Goal: Task Accomplishment & Management: Manage account settings

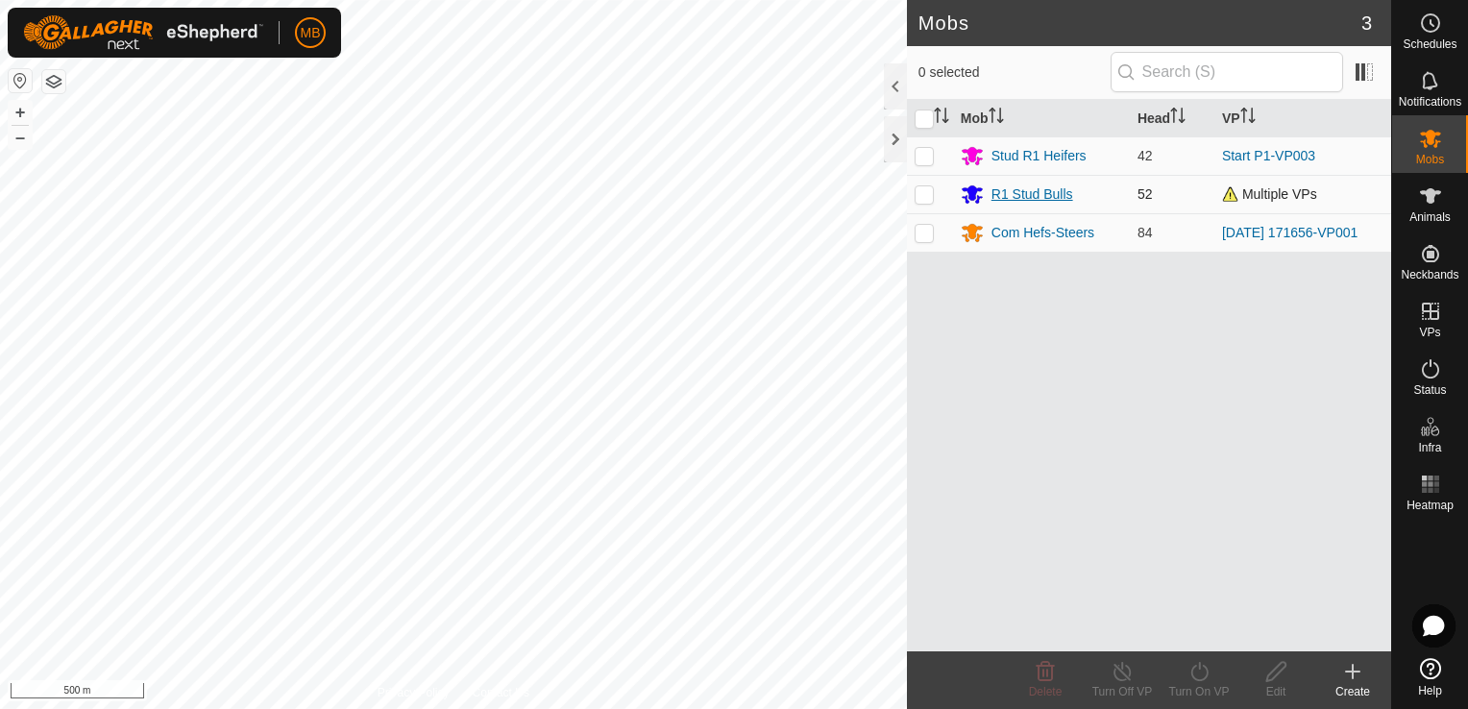
click at [1061, 187] on div "R1 Stud Bulls" at bounding box center [1033, 194] width 82 height 20
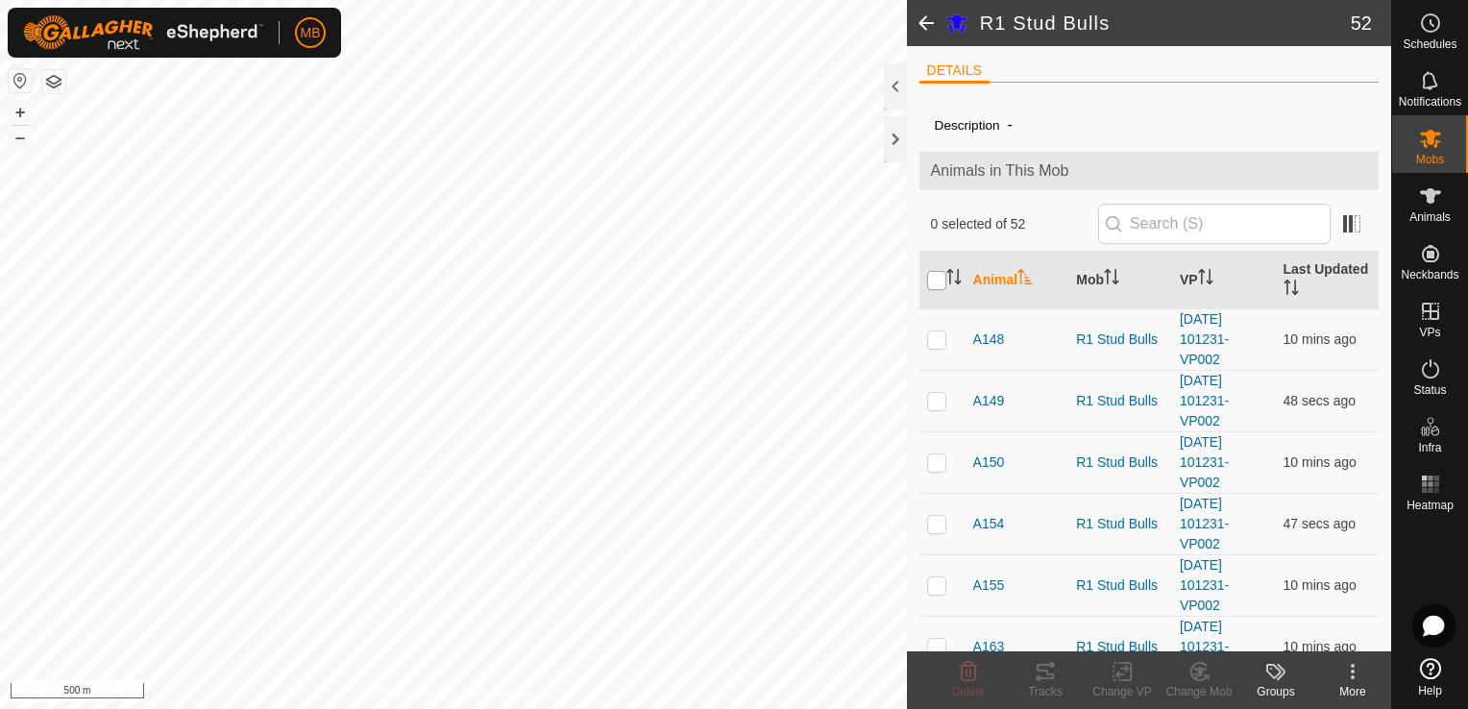
click at [942, 281] on input "checkbox" at bounding box center [936, 280] width 19 height 19
checkbox input "true"
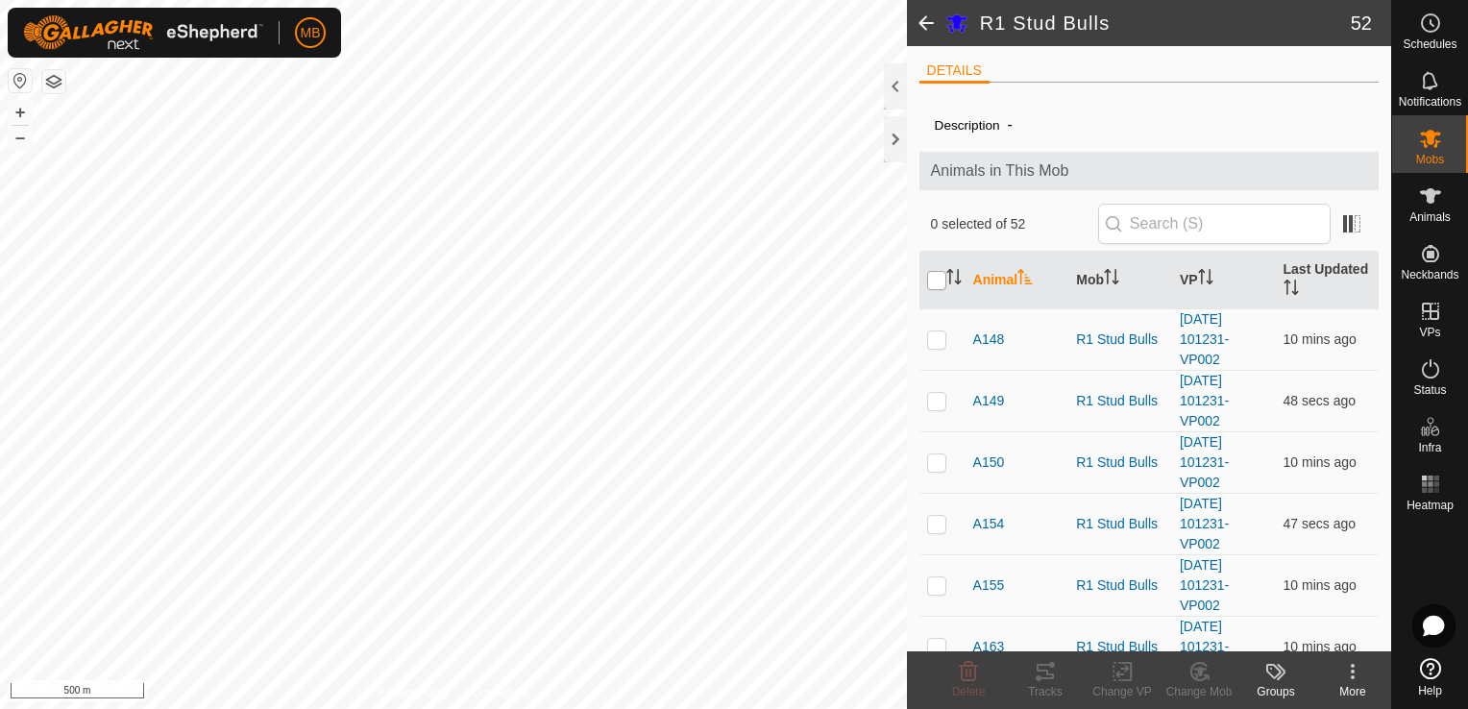
checkbox input "true"
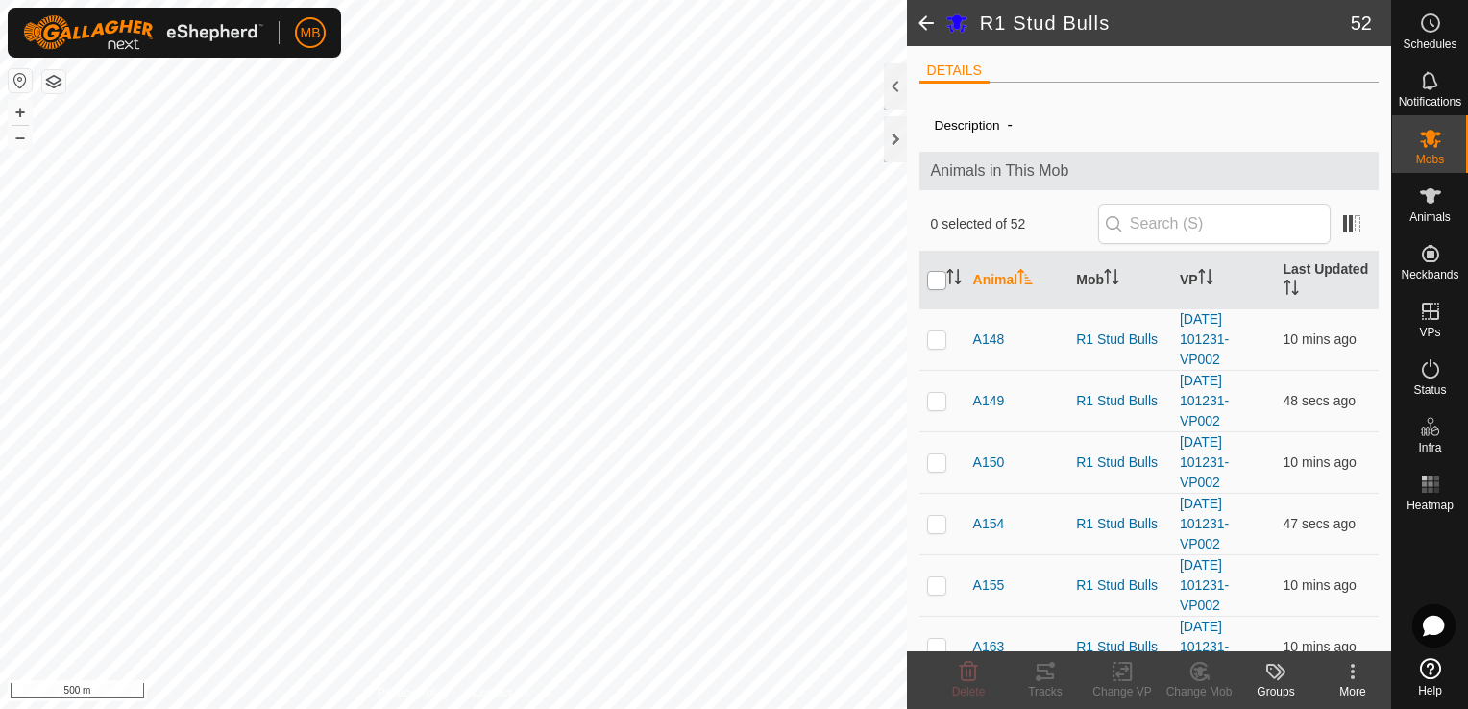
checkbox input "true"
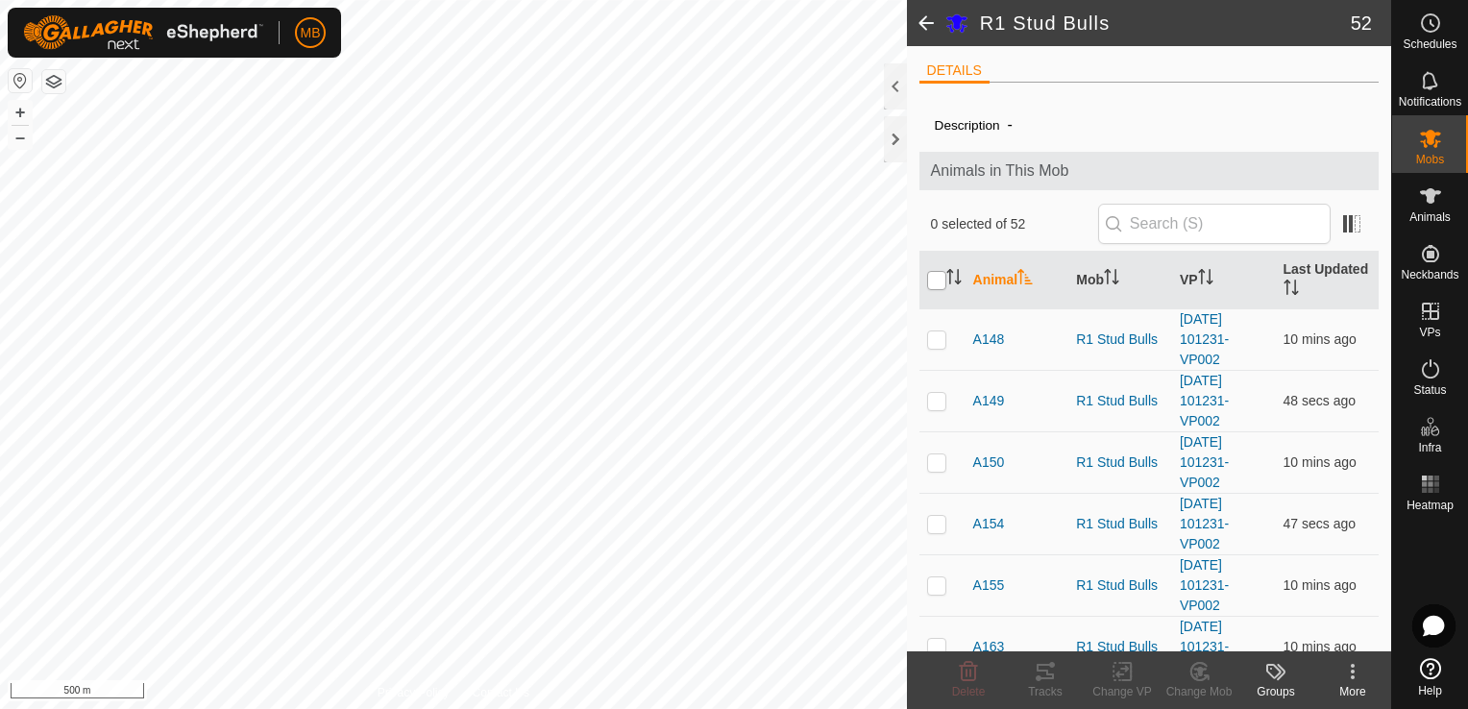
checkbox input "true"
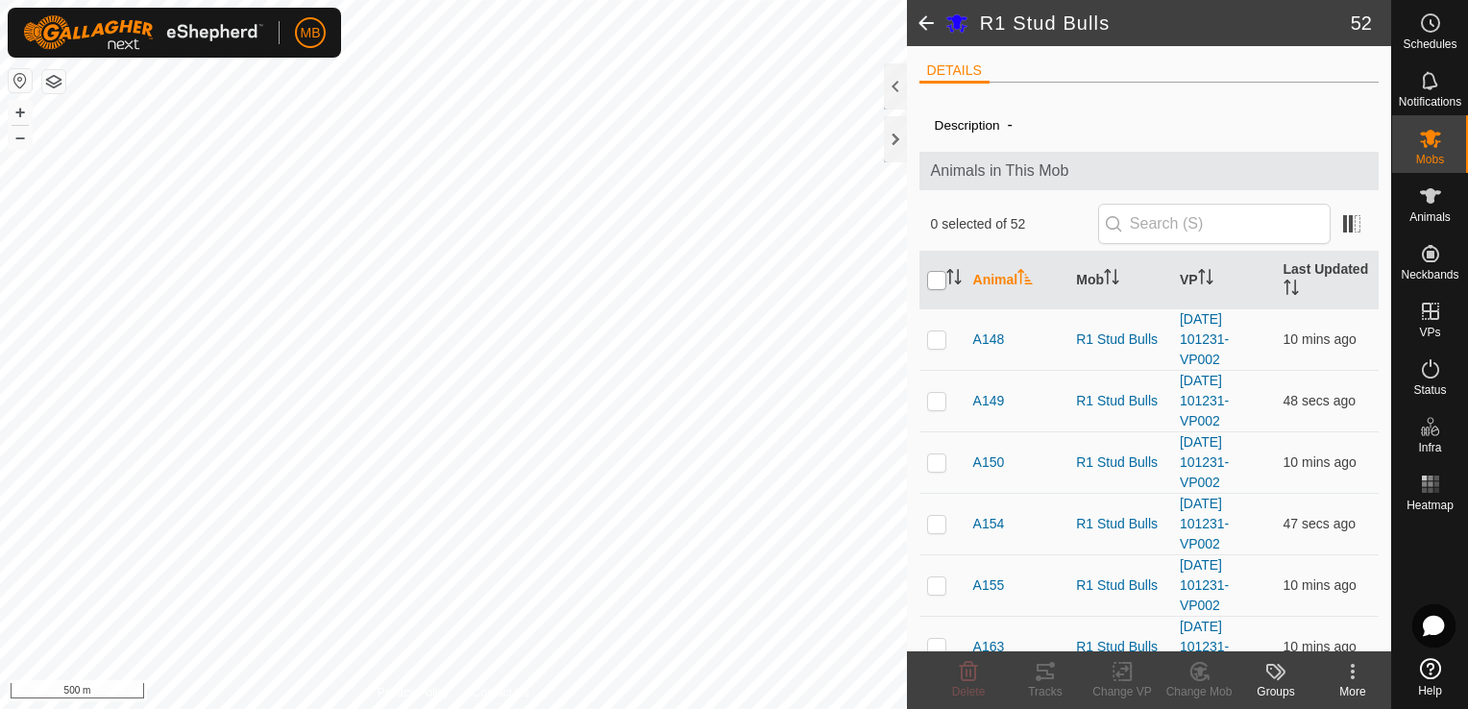
checkbox input "true"
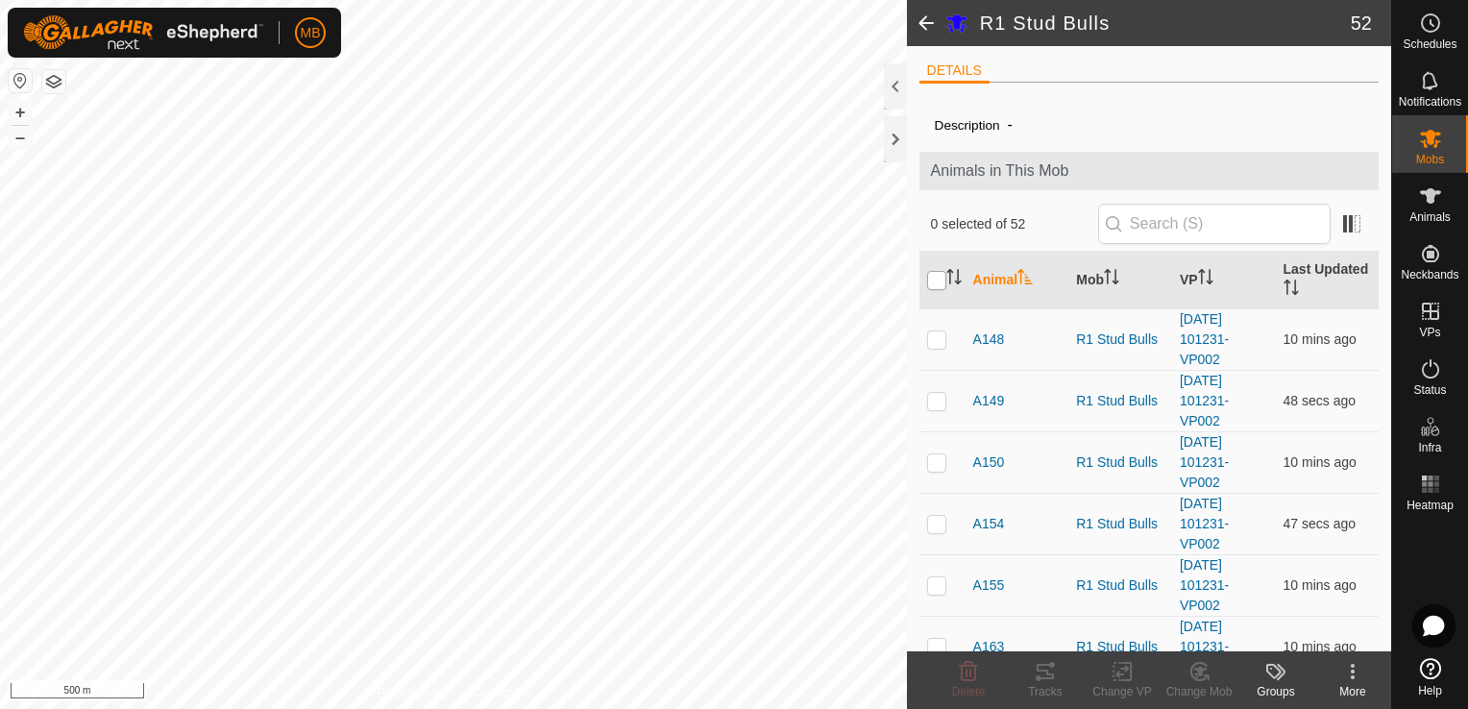
checkbox input "true"
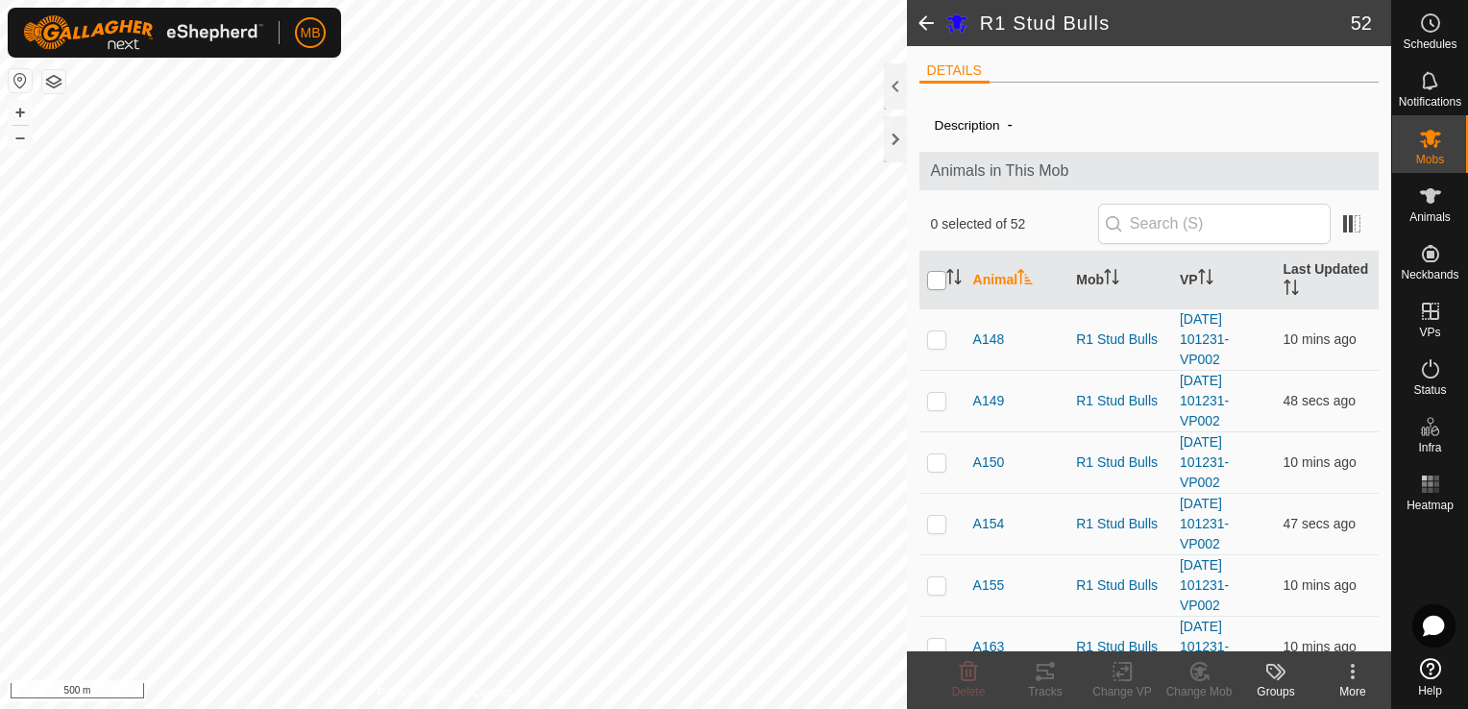
checkbox input "true"
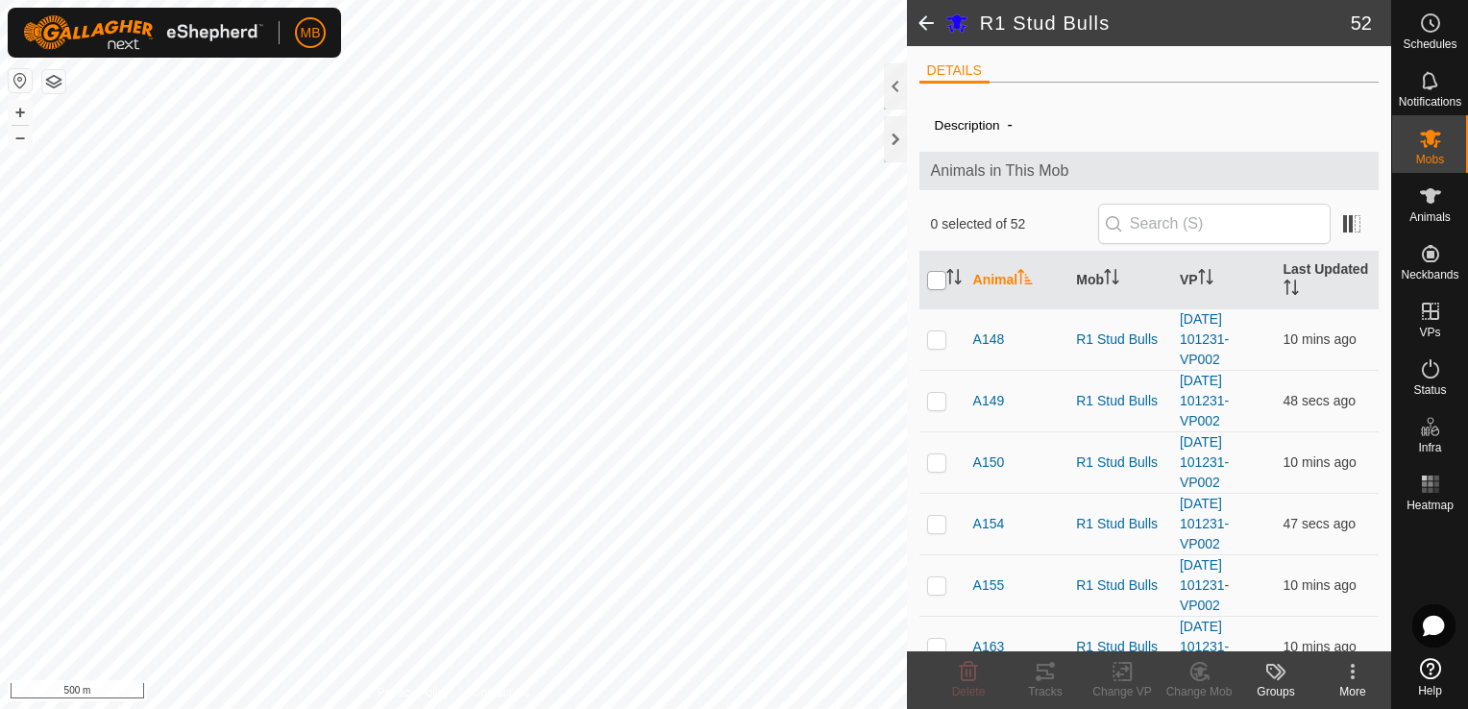
checkbox input "true"
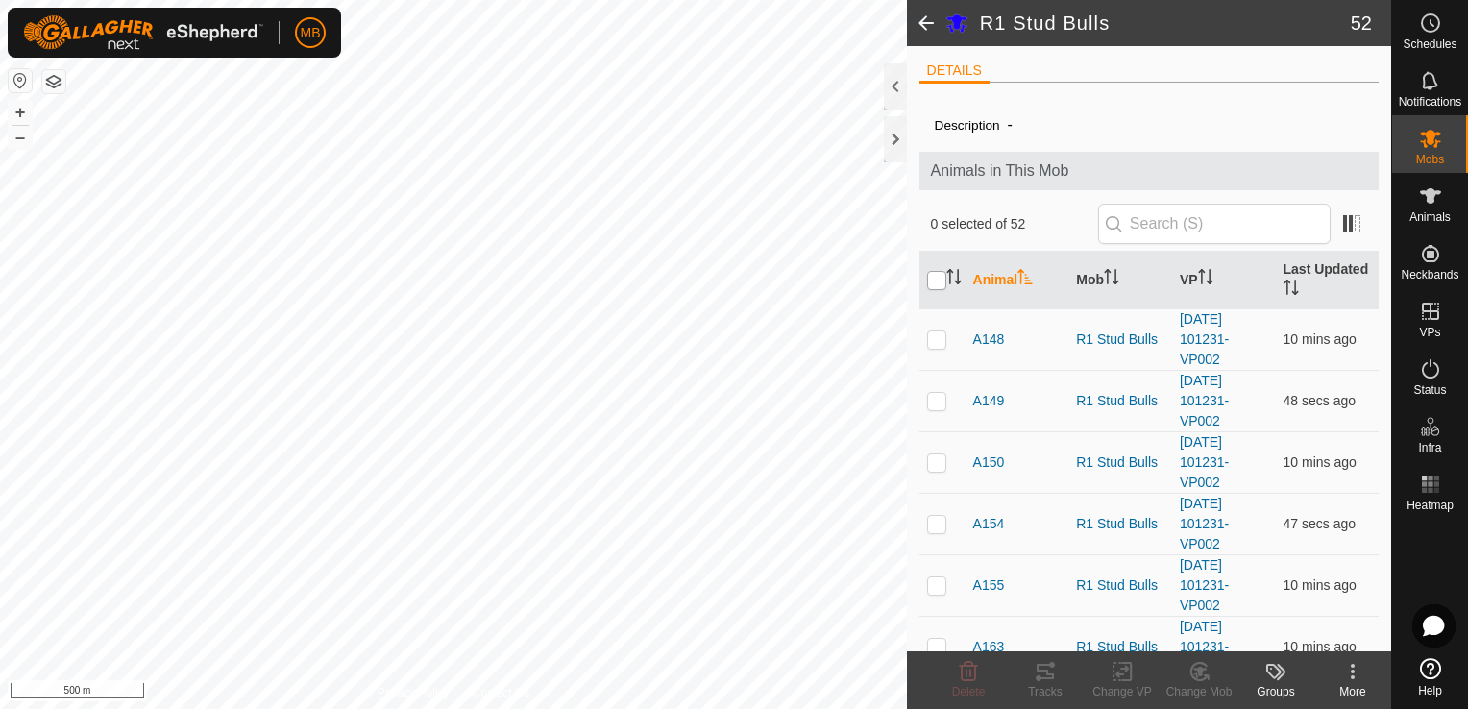
checkbox input "true"
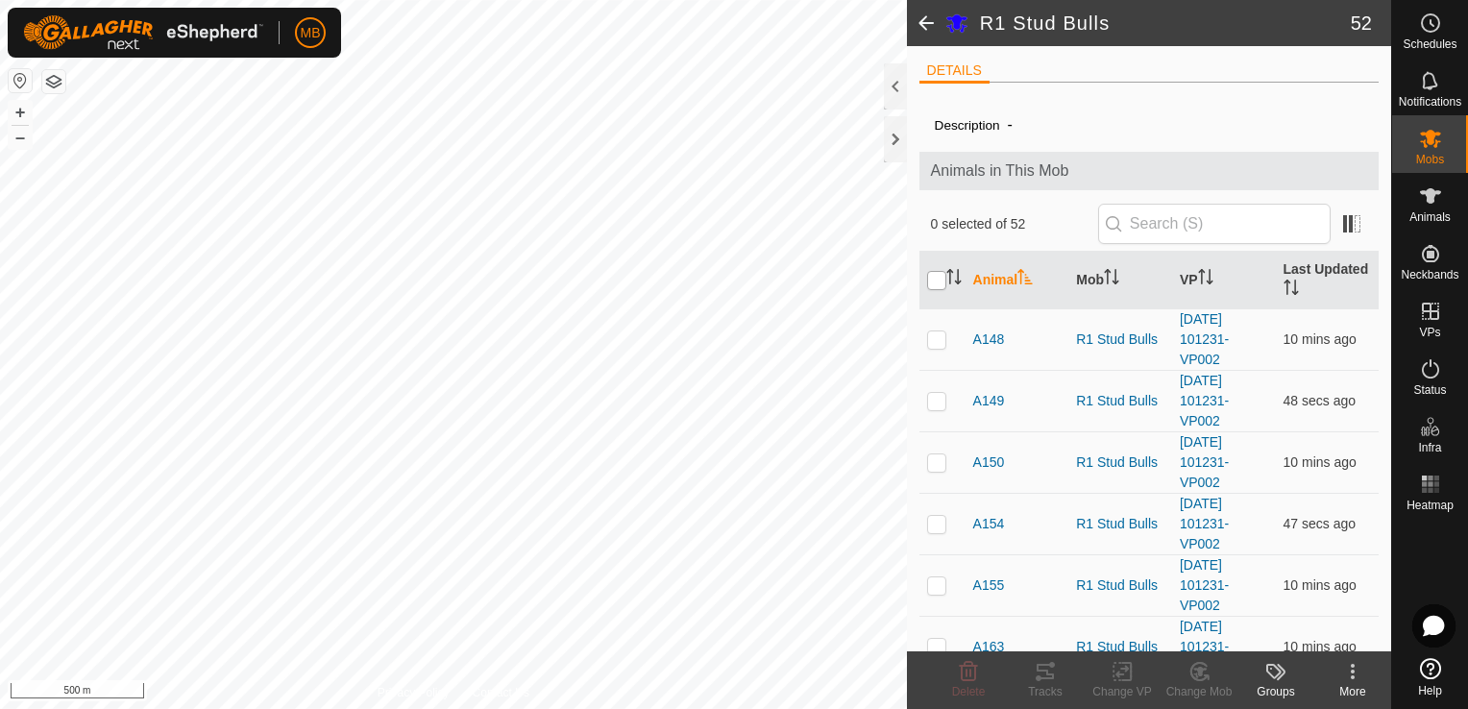
checkbox input "true"
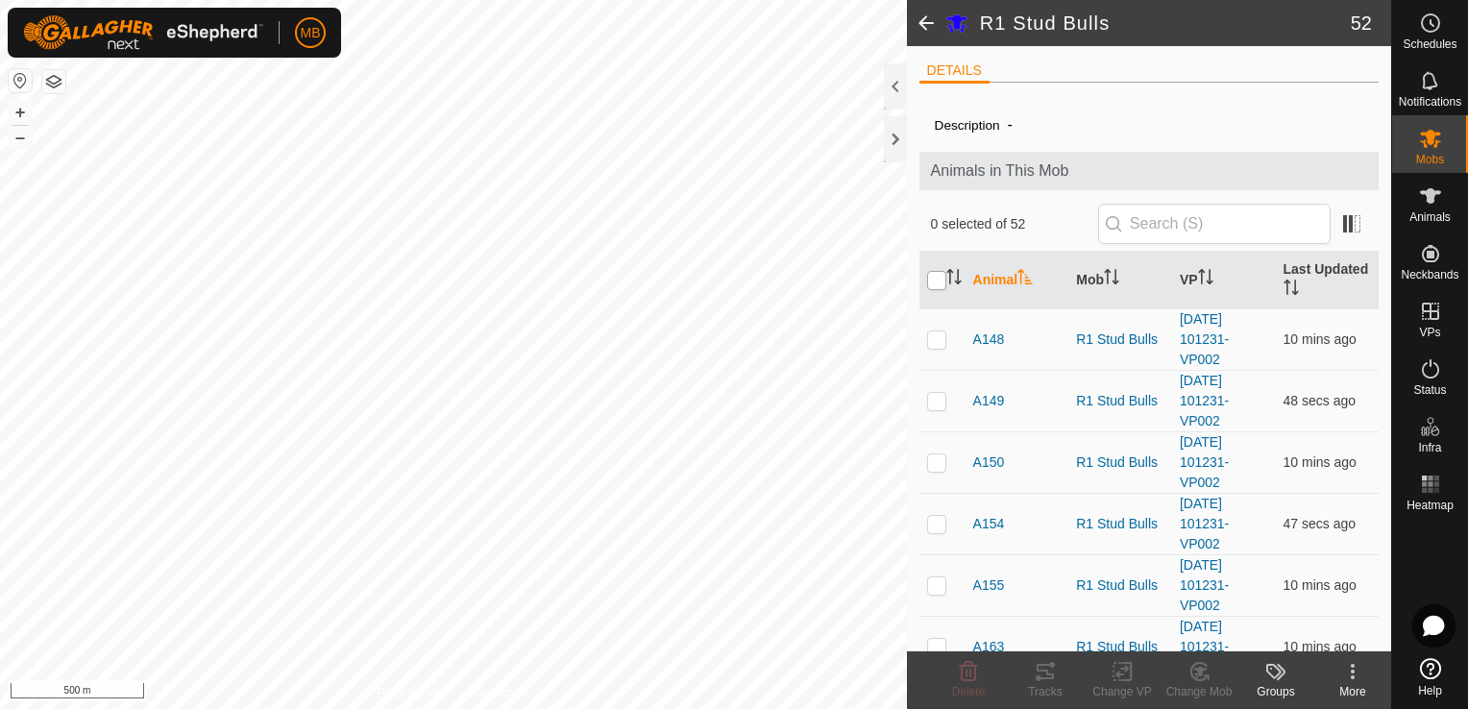
checkbox input "true"
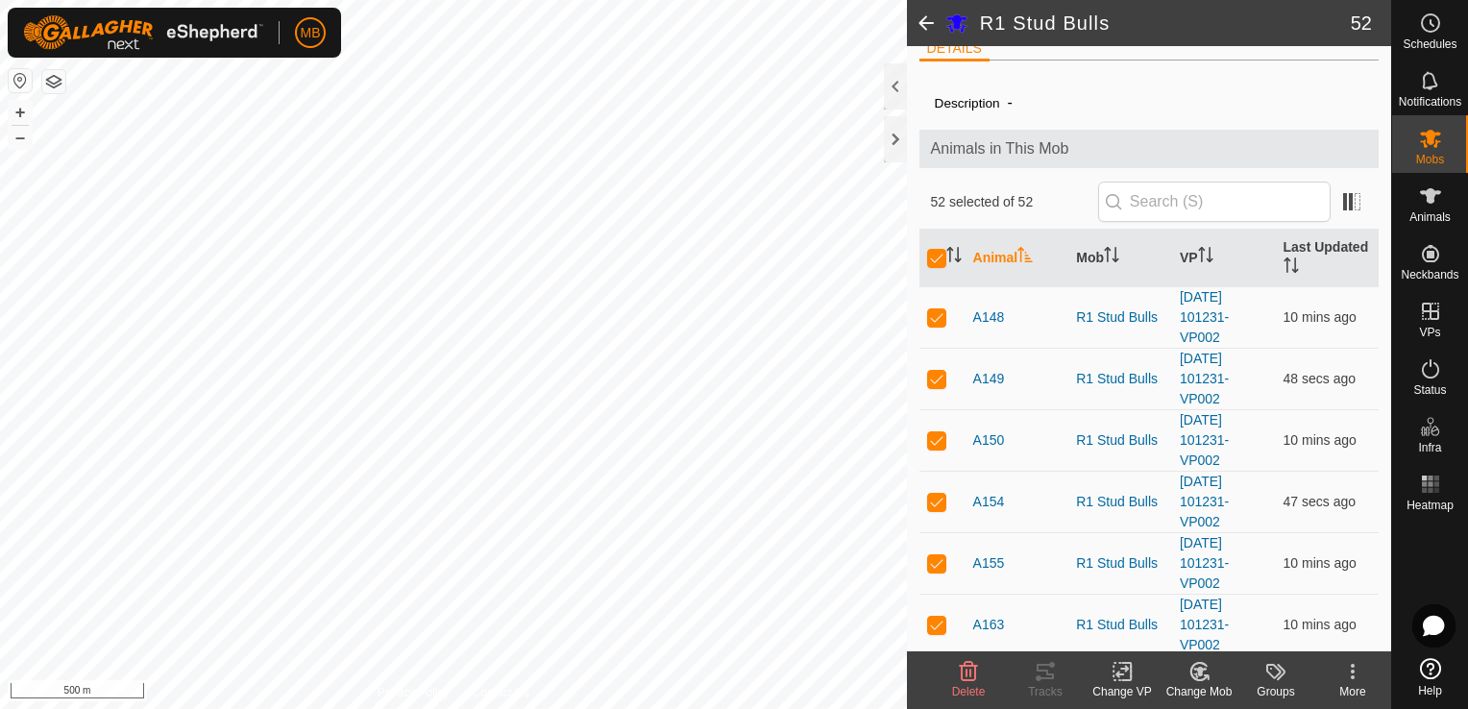
scroll to position [38, 0]
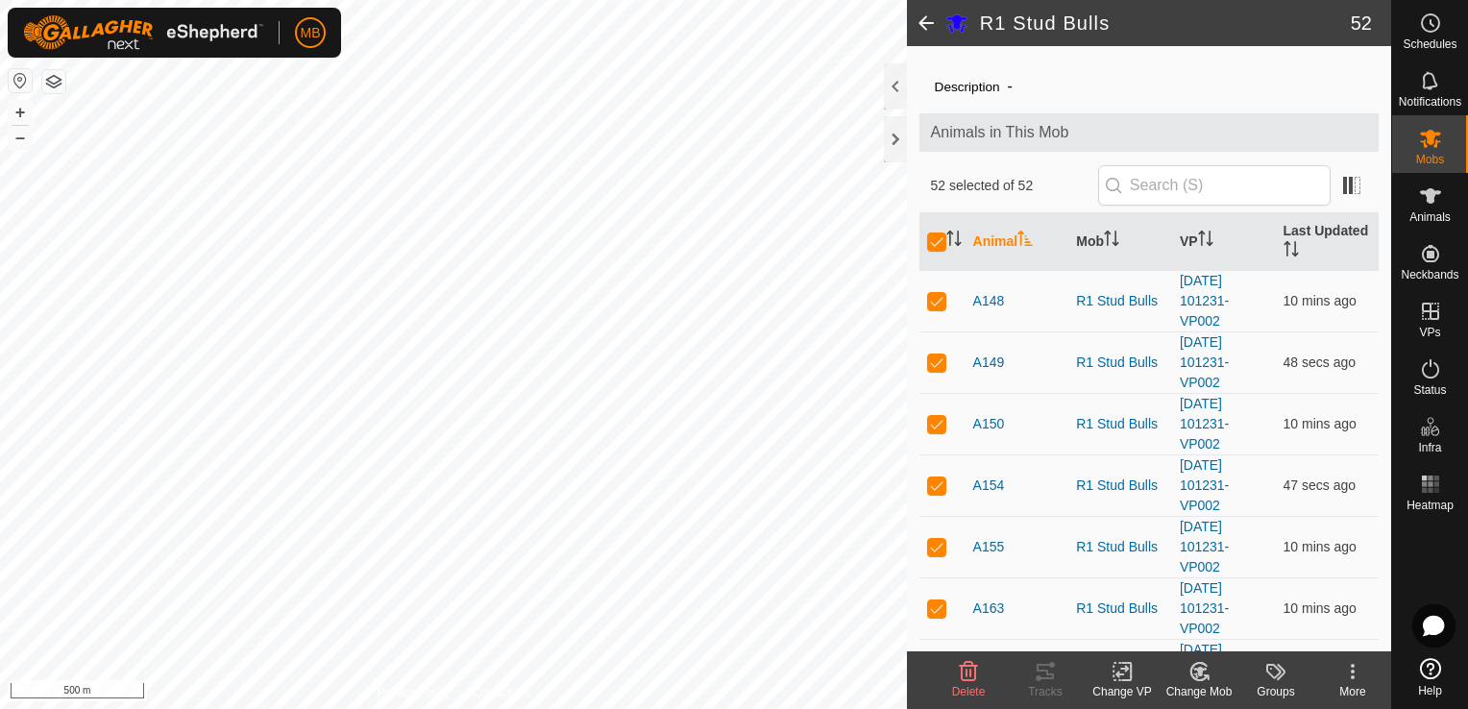
click at [1126, 682] on icon at bounding box center [1123, 671] width 24 height 23
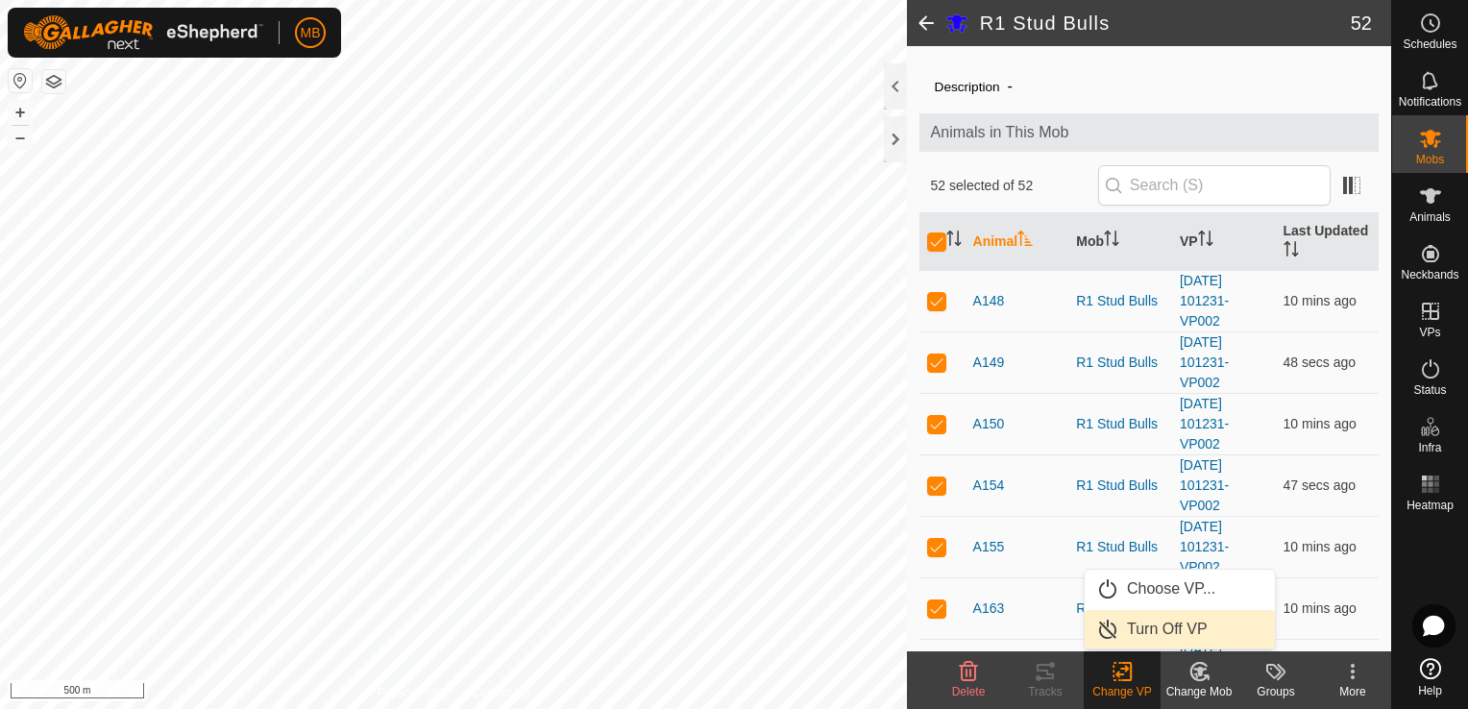
click at [1157, 628] on link "Turn Off VP" at bounding box center [1180, 629] width 190 height 38
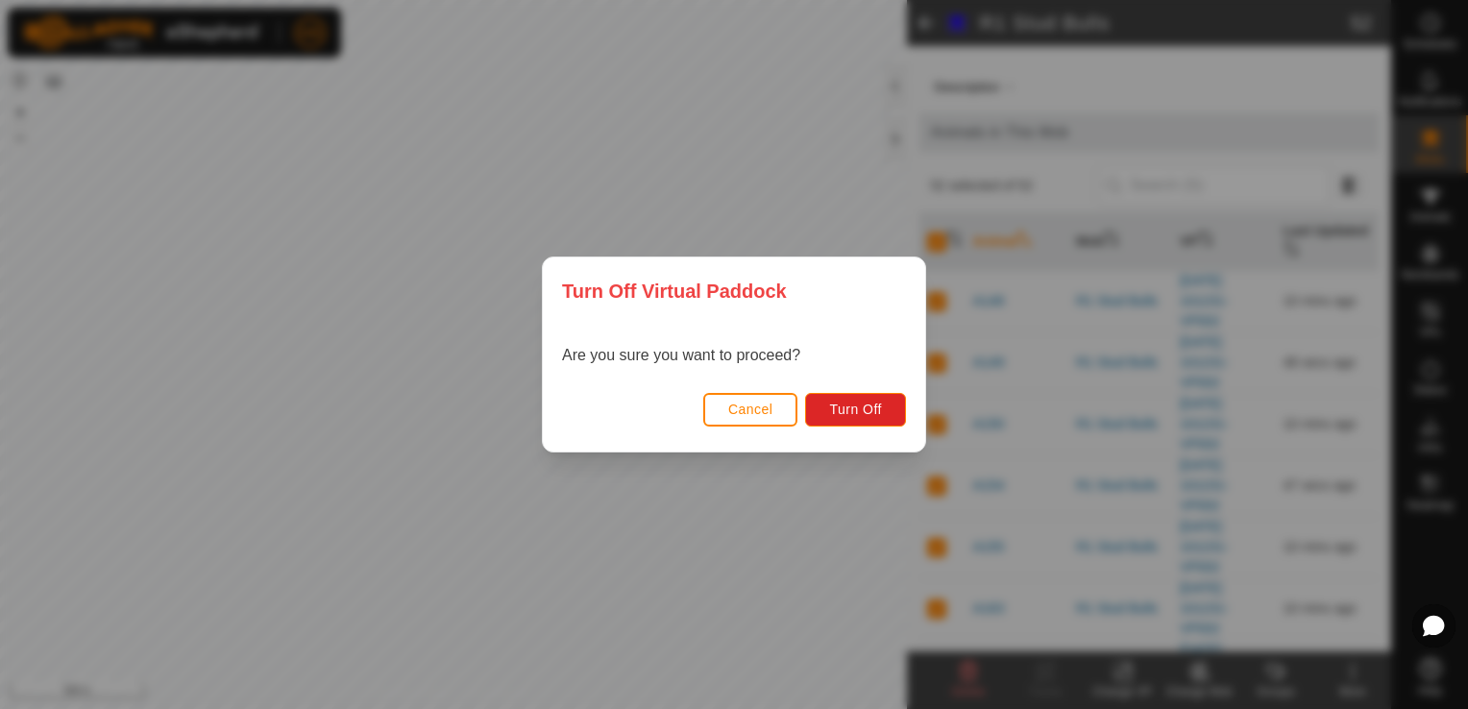
click at [763, 418] on button "Cancel" at bounding box center [750, 410] width 95 height 34
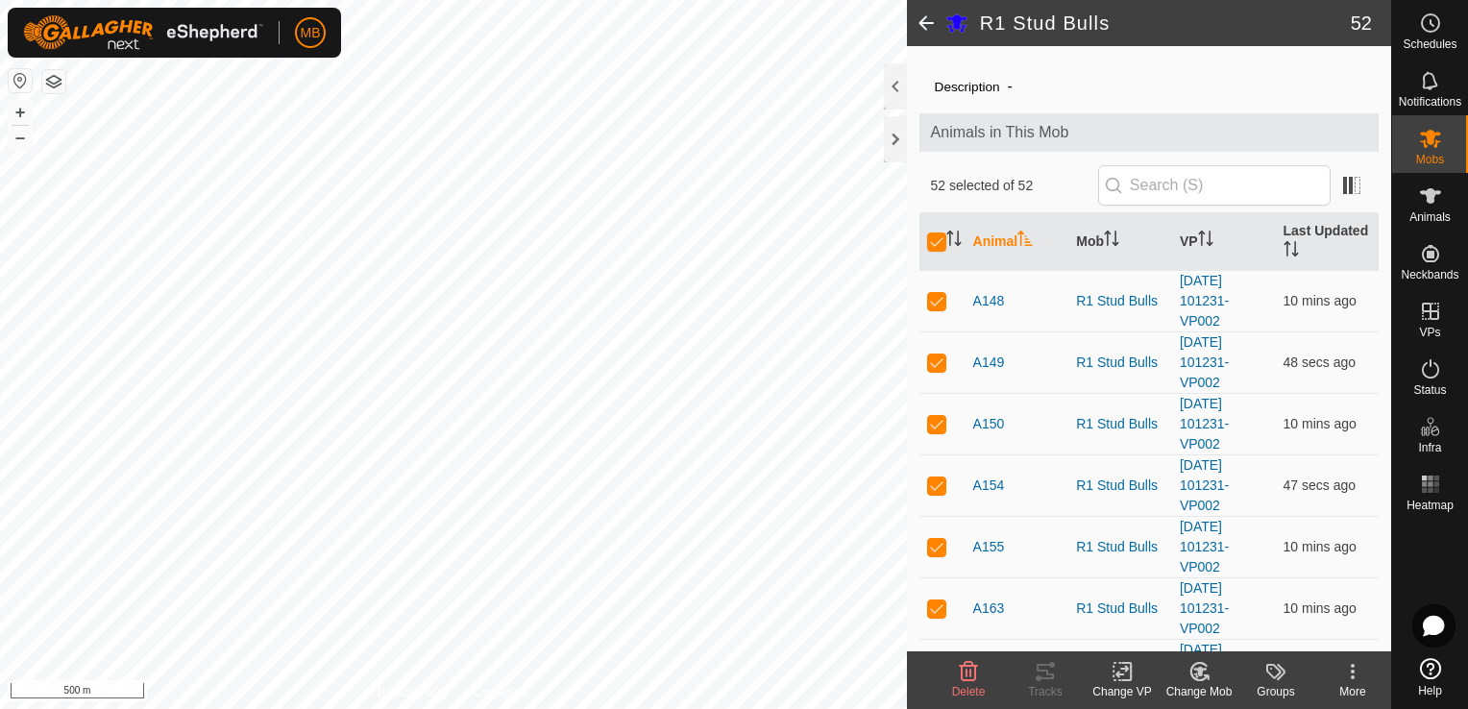
click at [1126, 685] on div "Change VP" at bounding box center [1122, 691] width 77 height 17
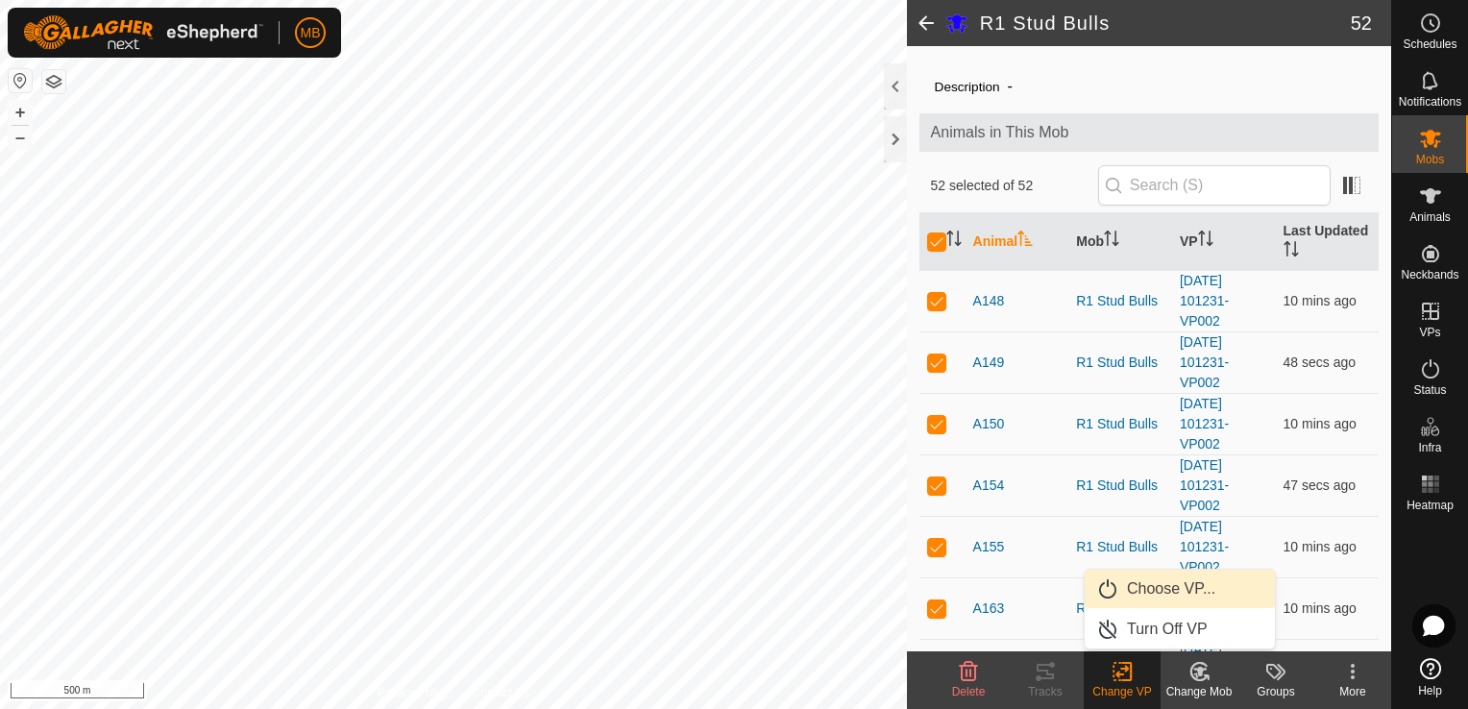
click at [1130, 586] on link "Choose VP..." at bounding box center [1180, 589] width 190 height 38
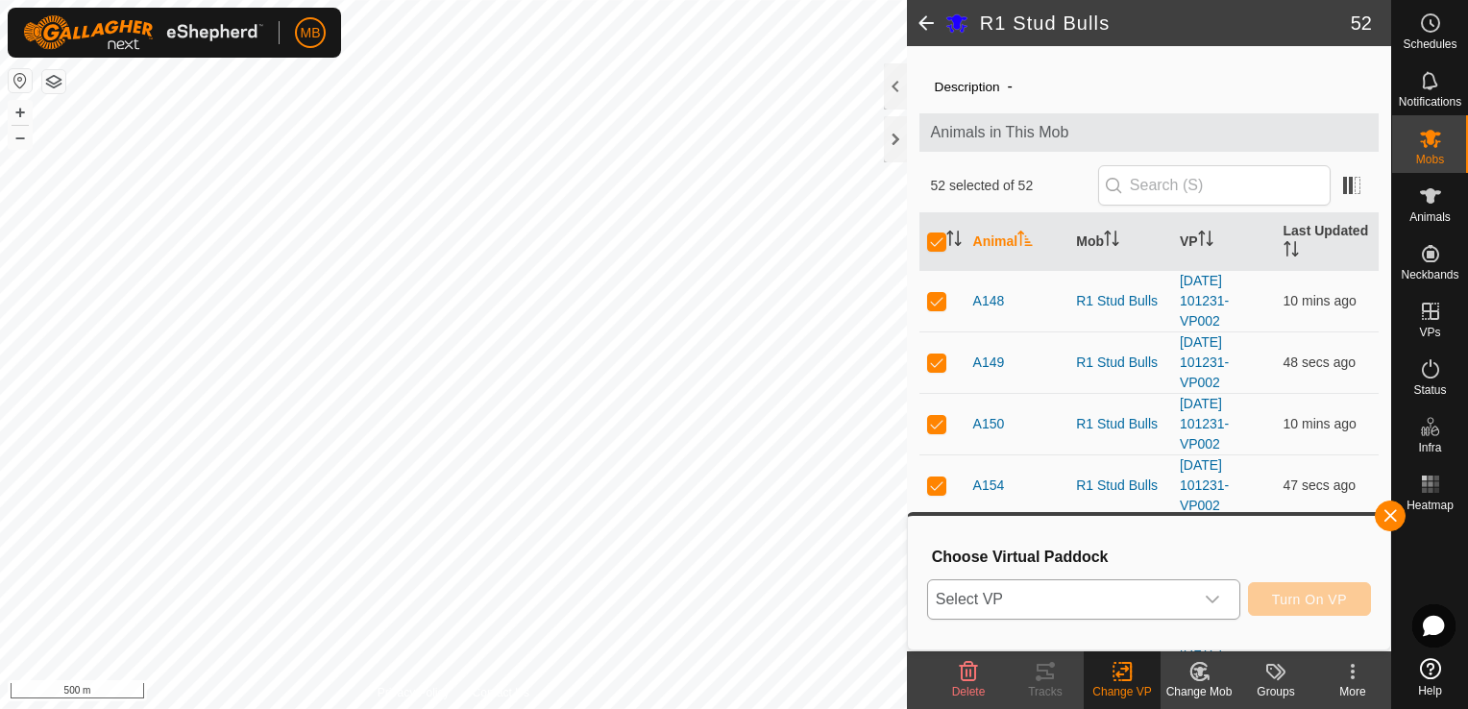
click at [1219, 601] on icon "dropdown trigger" at bounding box center [1212, 599] width 15 height 15
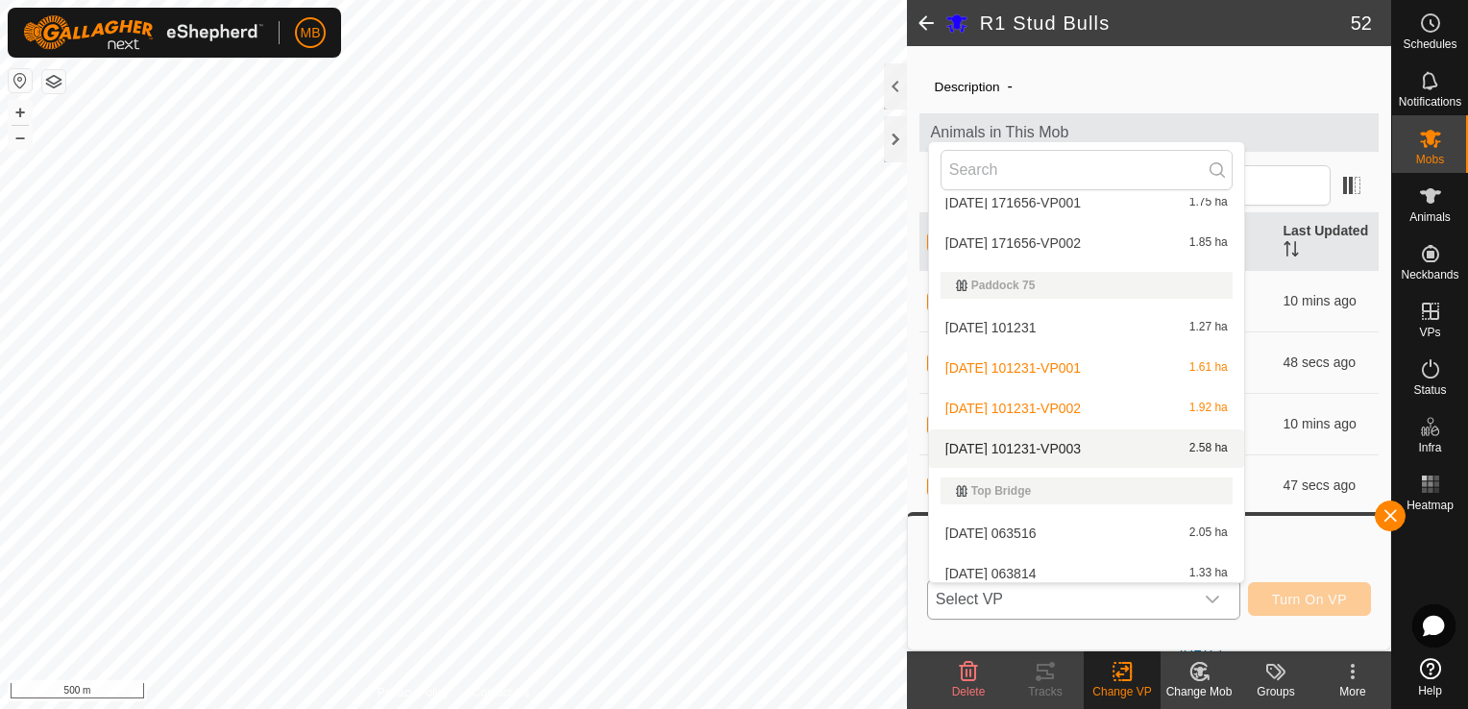
scroll to position [140, 0]
click at [1057, 455] on li "[DATE] 101231-VP003 2.58 ha" at bounding box center [1086, 448] width 315 height 38
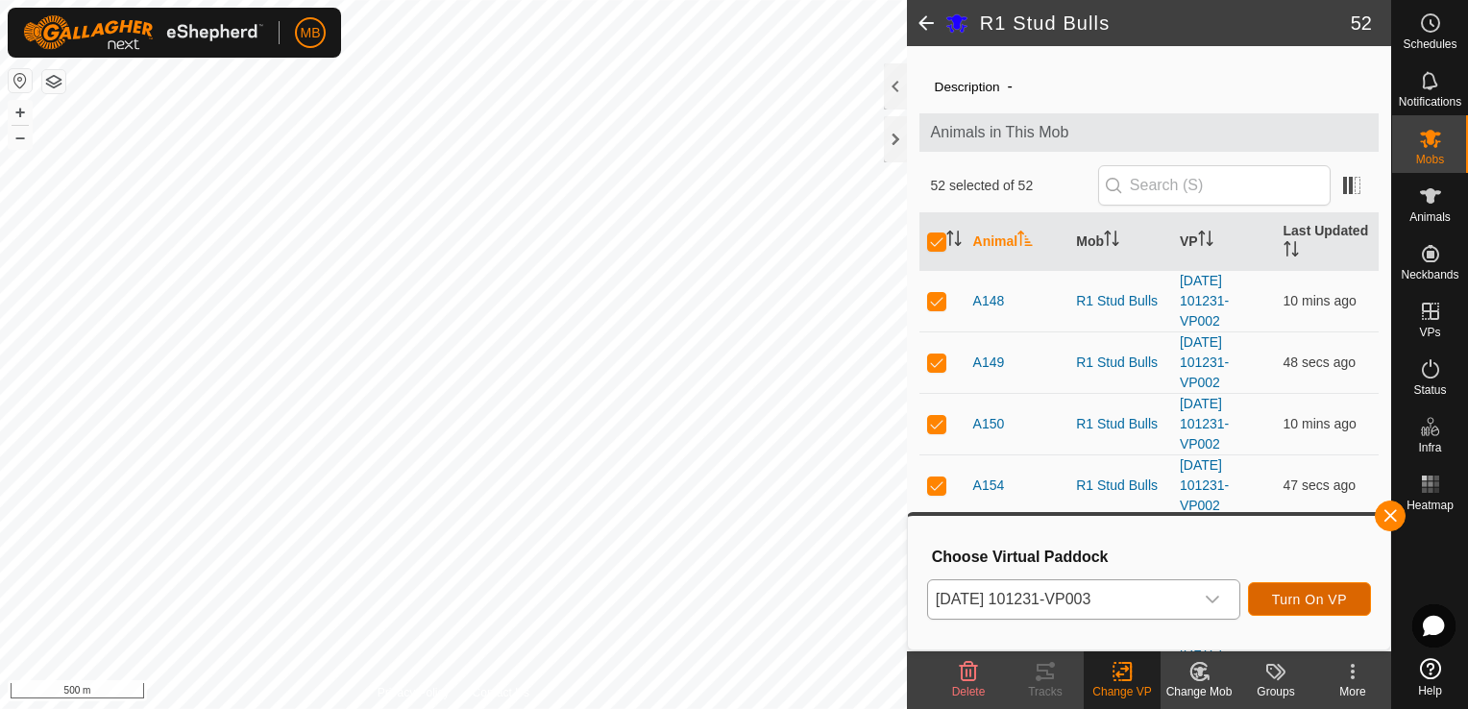
click at [1287, 596] on span "Turn On VP" at bounding box center [1309, 599] width 75 height 15
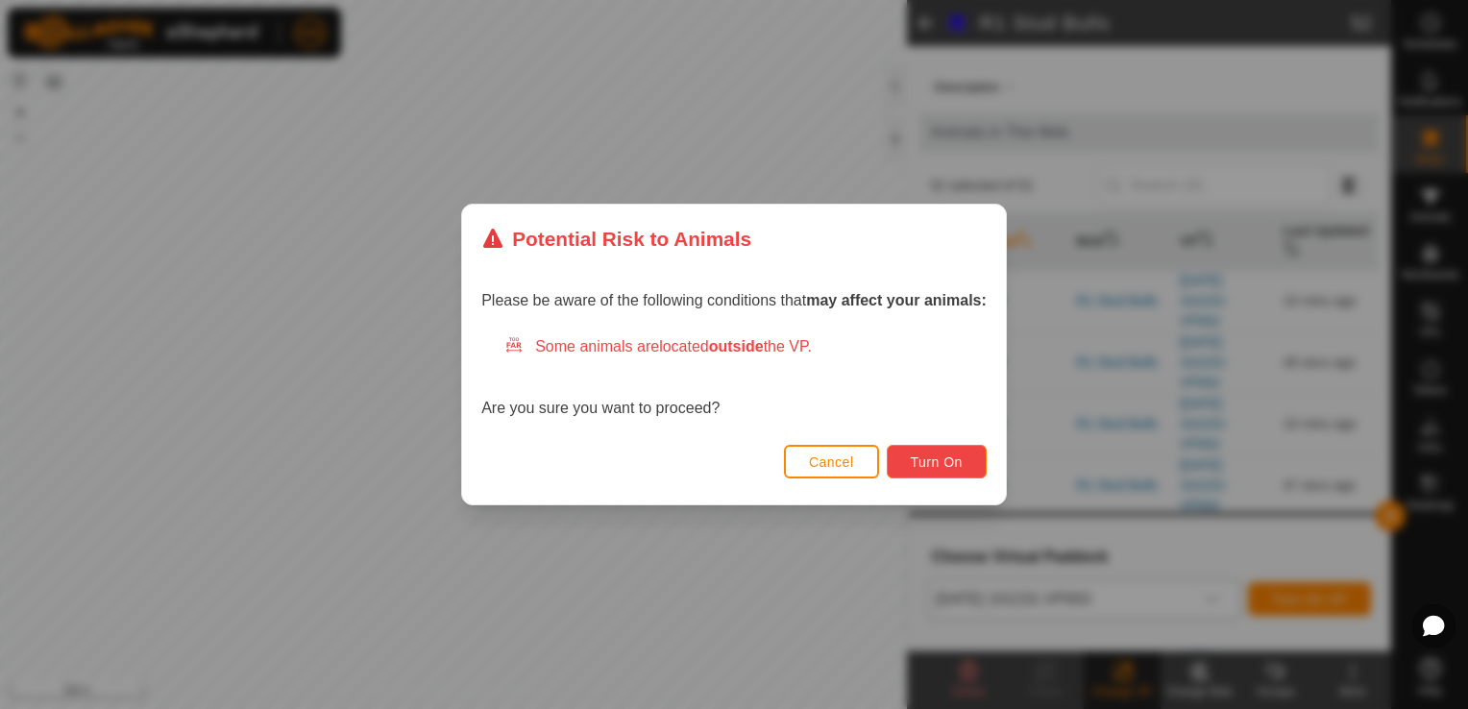
click at [903, 461] on button "Turn On" at bounding box center [937, 462] width 100 height 34
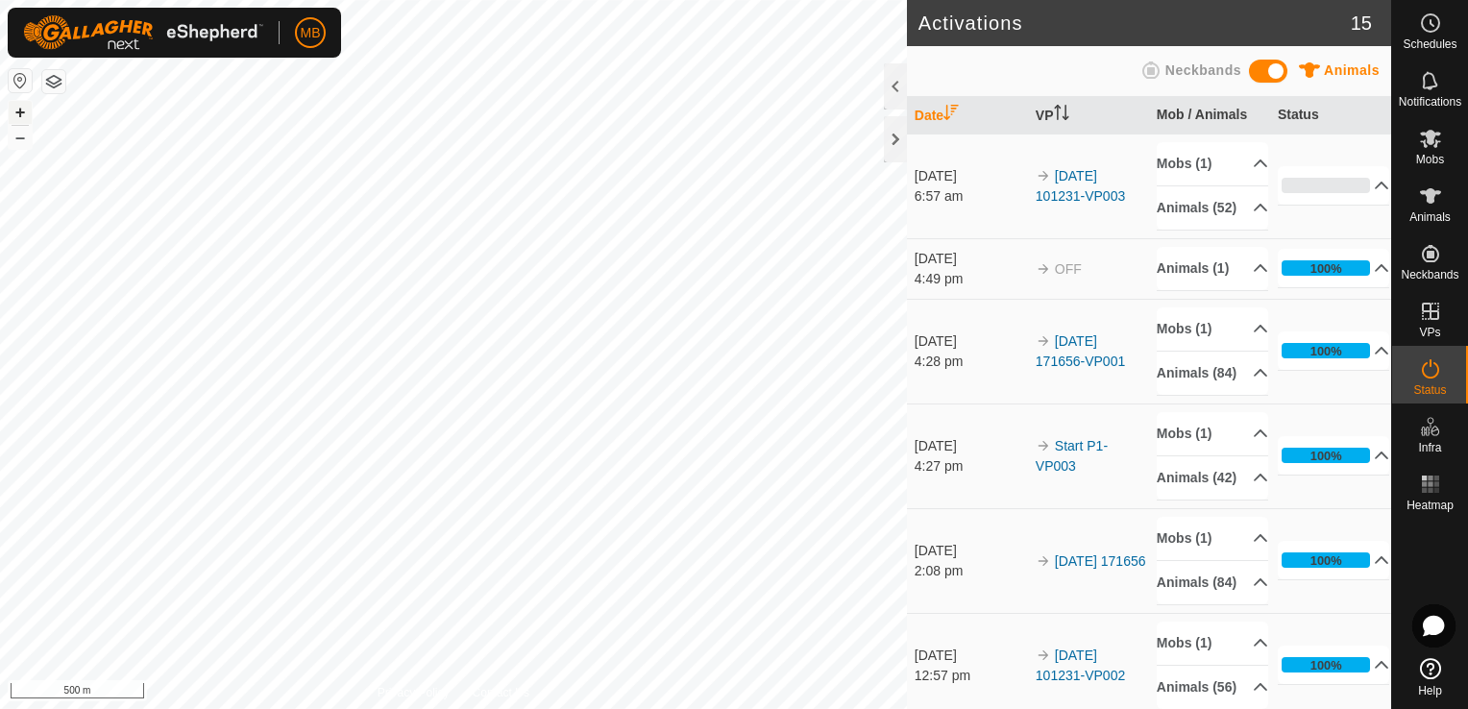
click at [12, 118] on button "+" at bounding box center [20, 112] width 23 height 23
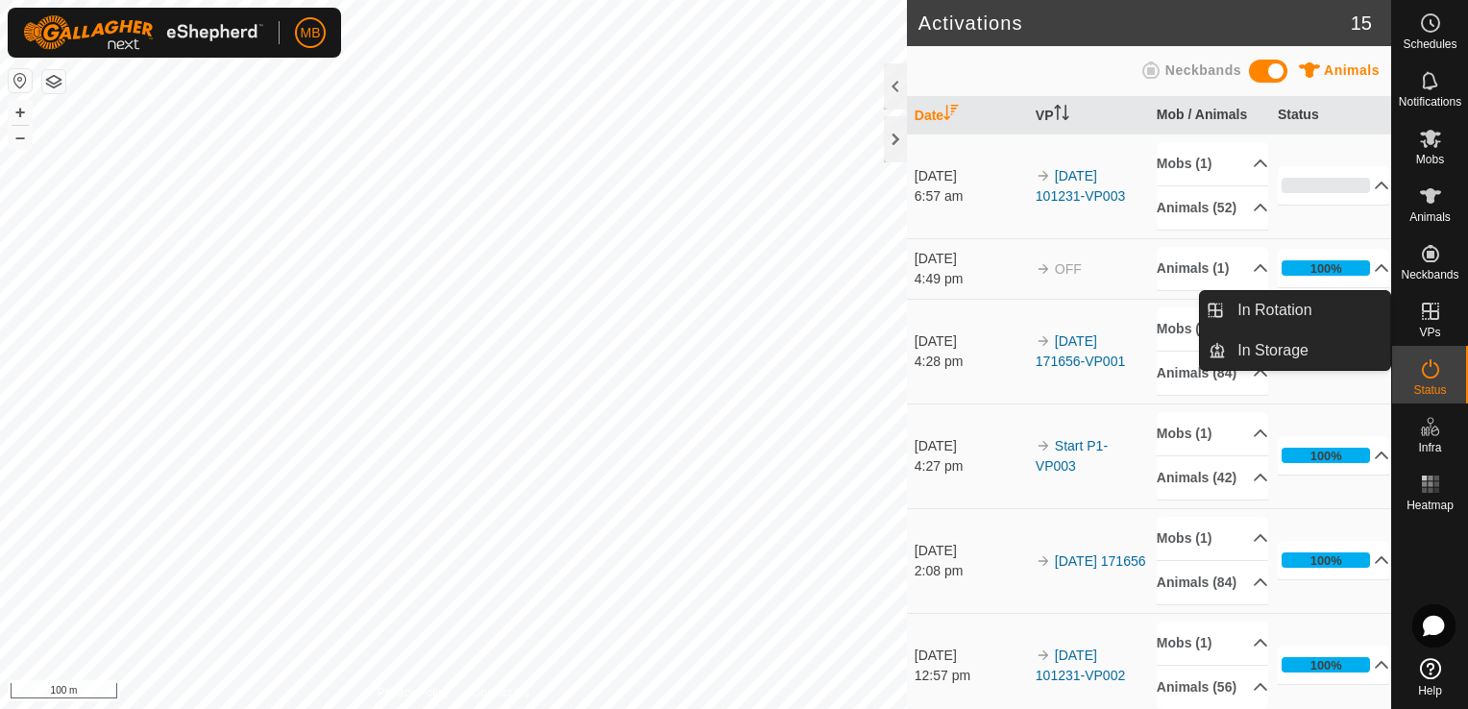
click at [1437, 323] on es-virtualpaddocks-svg-icon at bounding box center [1430, 311] width 35 height 31
click at [1330, 302] on link "In Rotation" at bounding box center [1308, 310] width 164 height 38
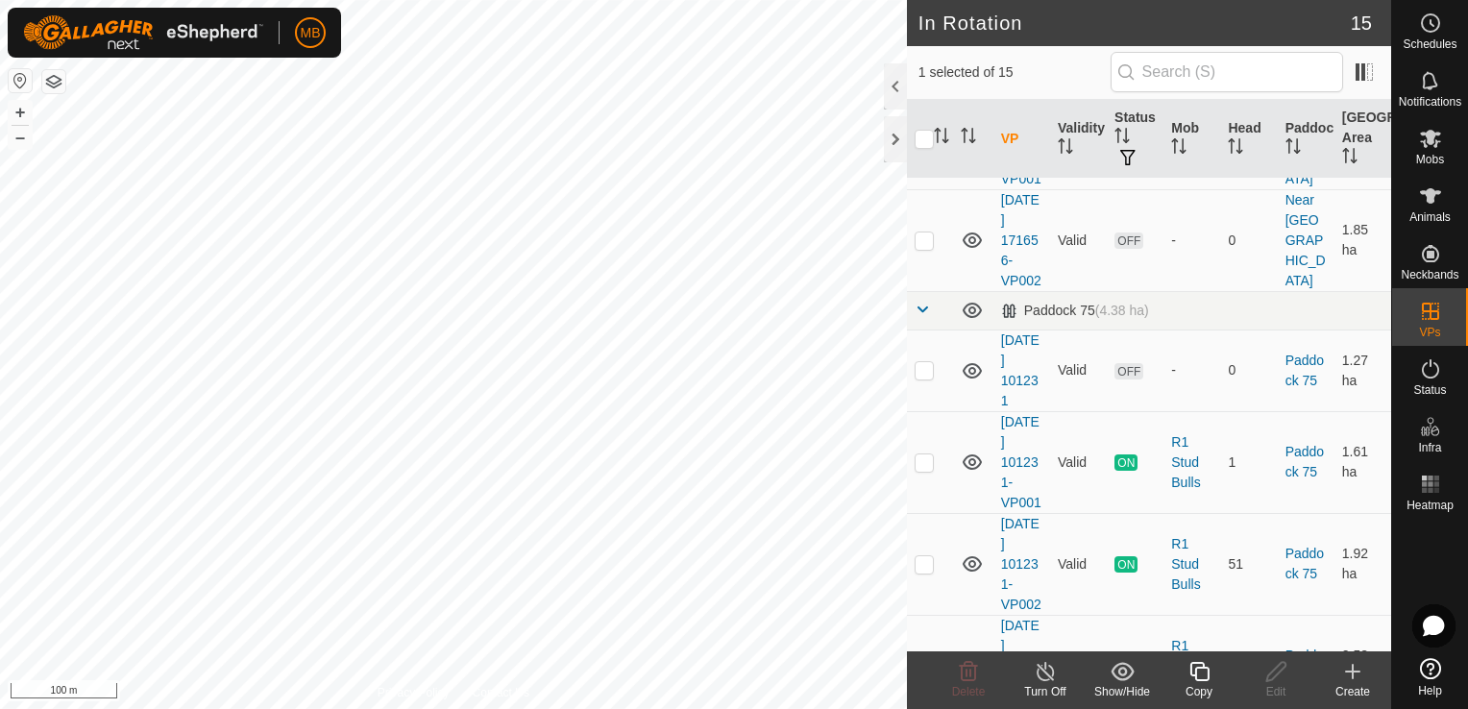
scroll to position [346, 0]
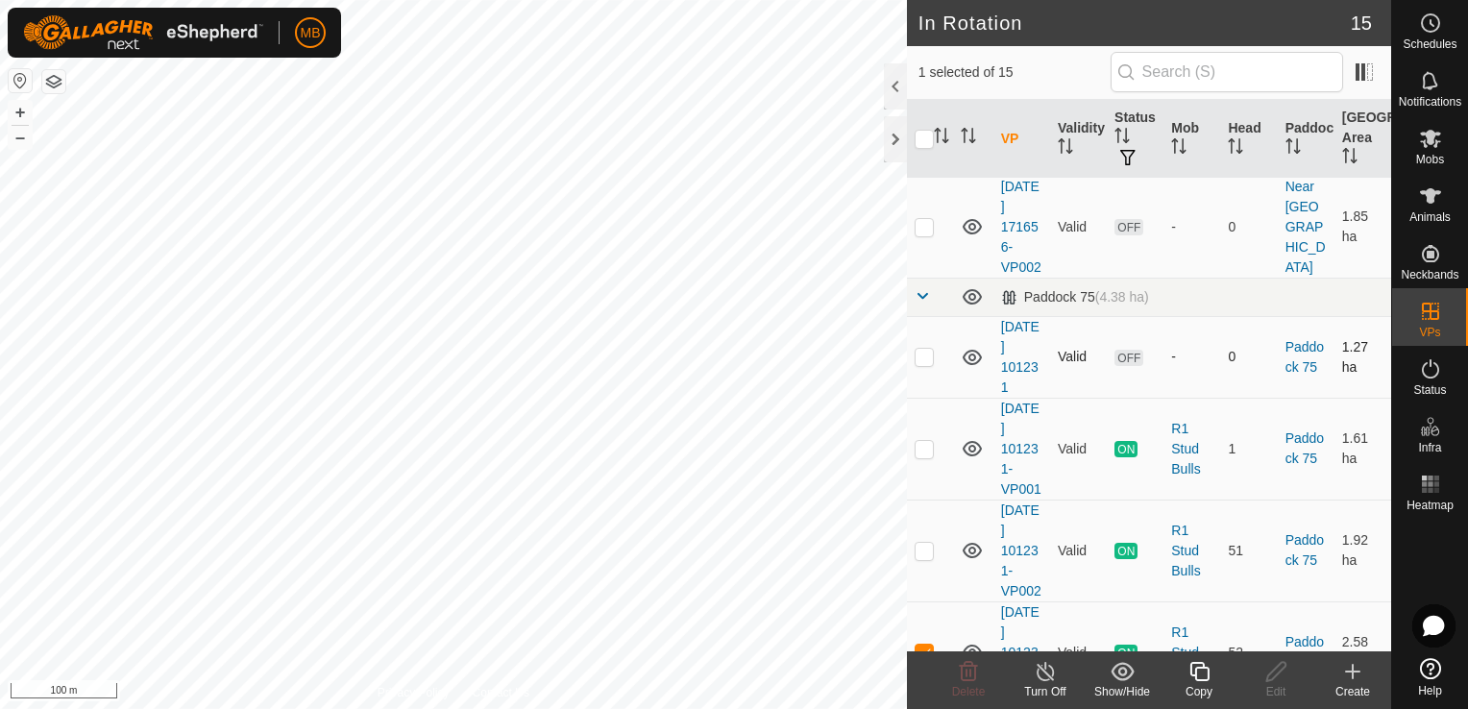
click at [926, 364] on p-checkbox at bounding box center [924, 356] width 19 height 15
checkbox input "false"
click at [923, 456] on p-checkbox at bounding box center [924, 448] width 19 height 15
checkbox input "true"
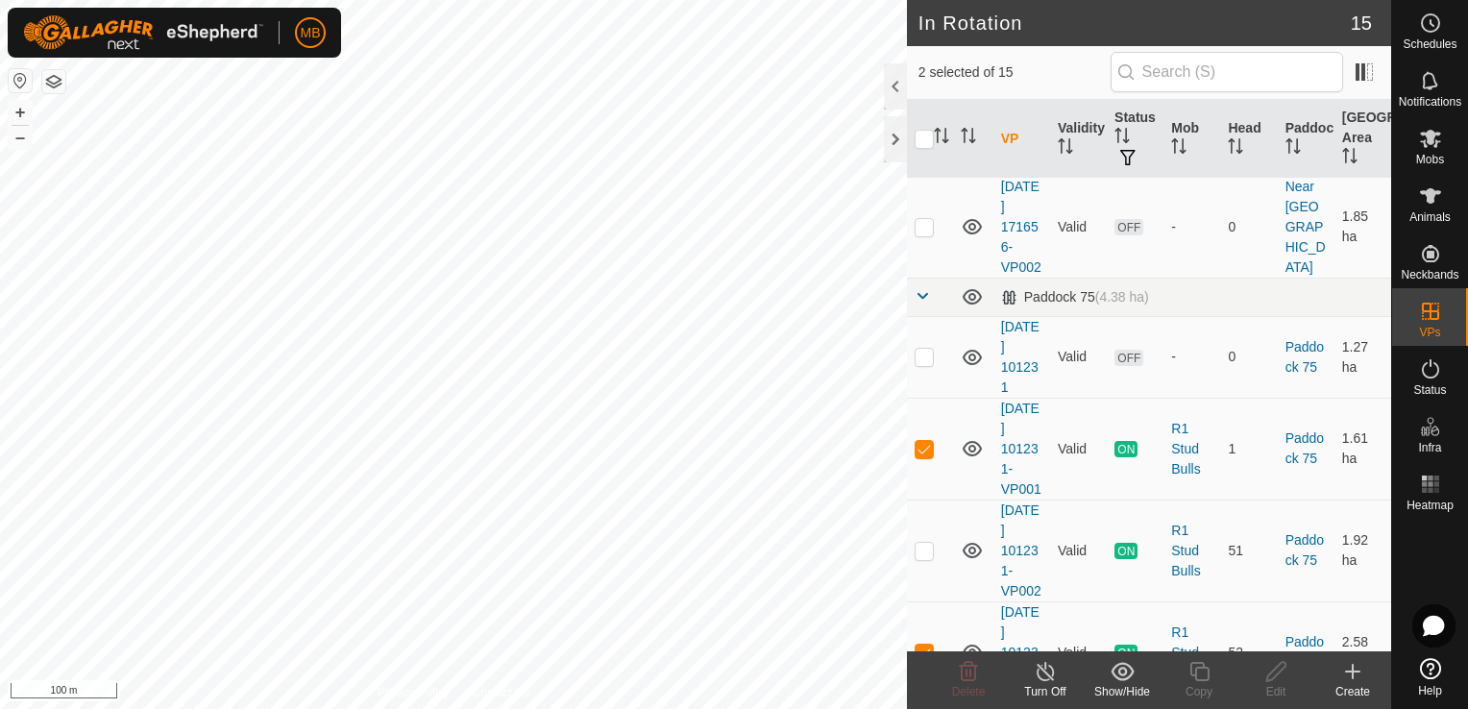
click at [1045, 677] on icon at bounding box center [1046, 671] width 24 height 23
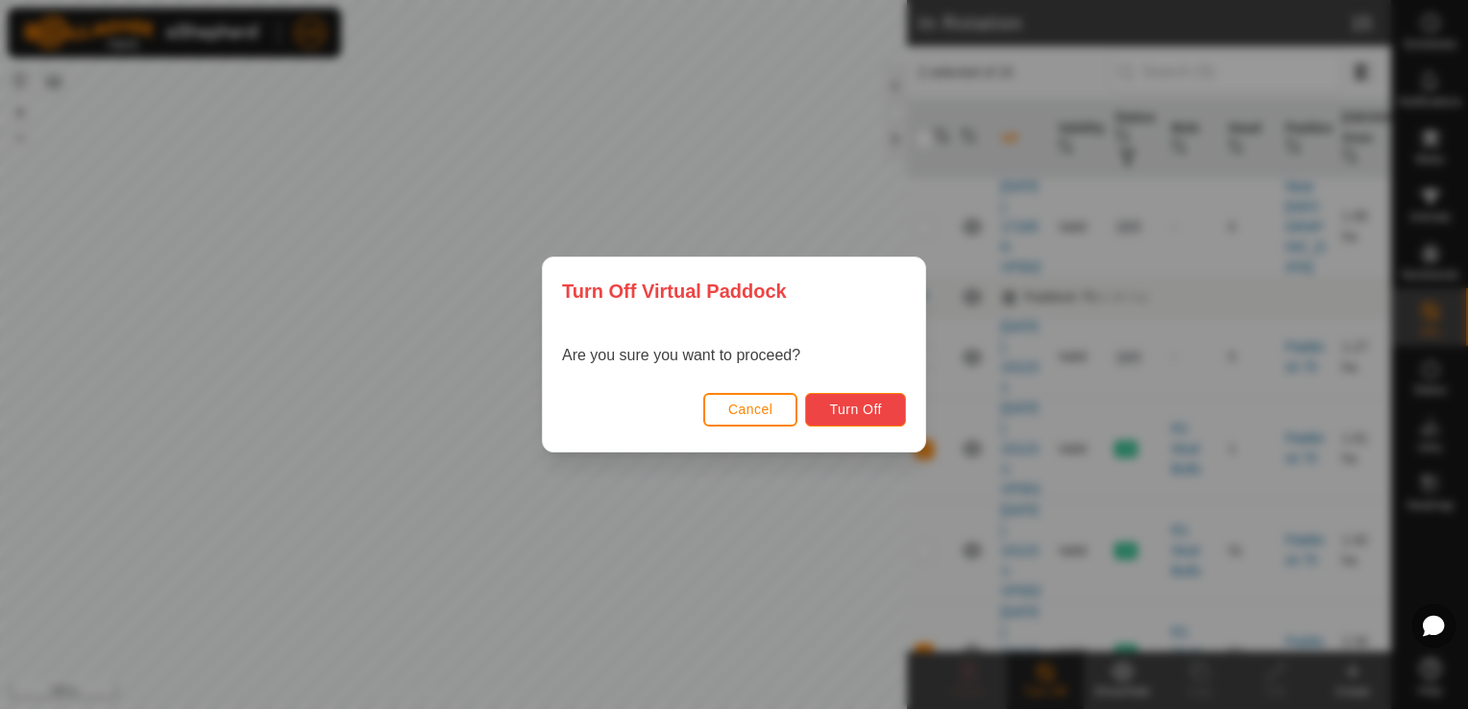
click at [876, 417] on span "Turn Off" at bounding box center [855, 409] width 53 height 15
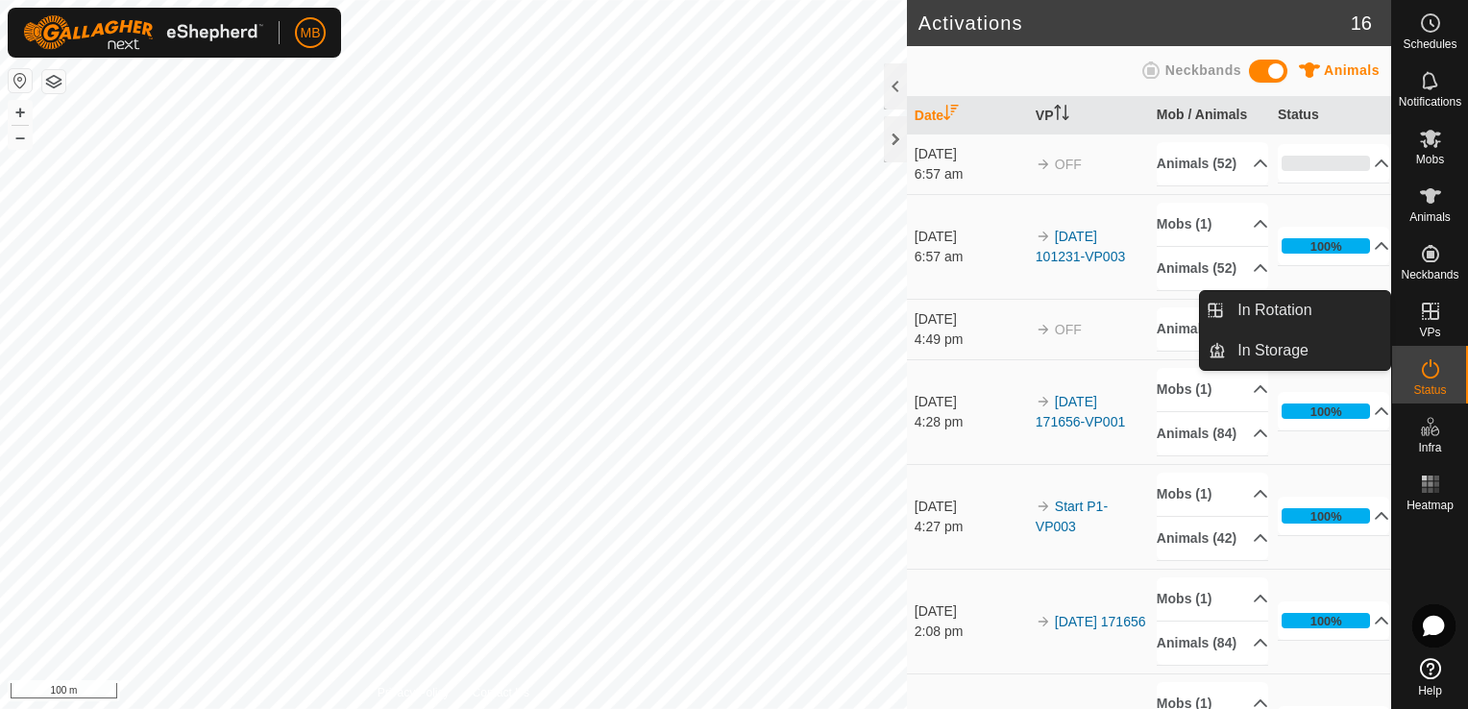
click at [1434, 313] on icon at bounding box center [1430, 311] width 23 height 23
click at [1380, 315] on link "In Rotation" at bounding box center [1308, 310] width 164 height 38
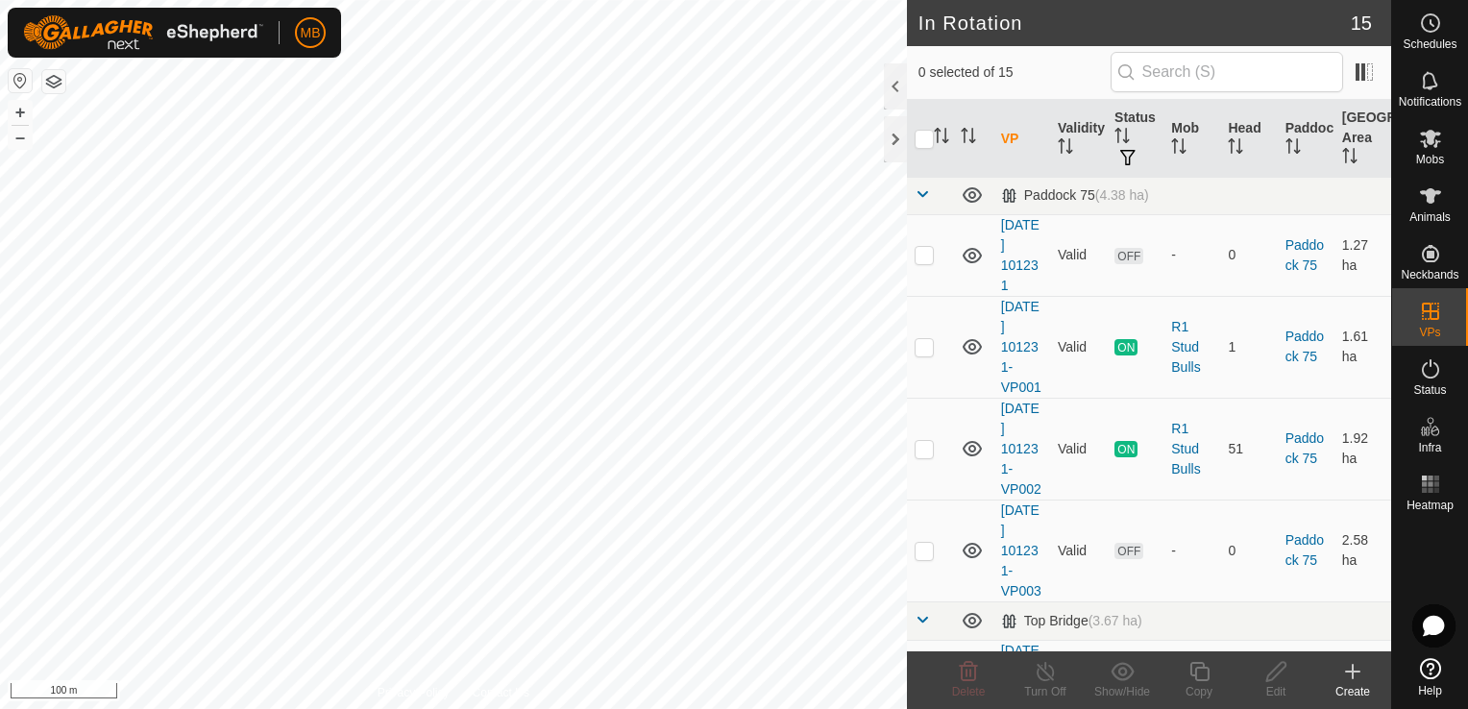
scroll to position [486, 0]
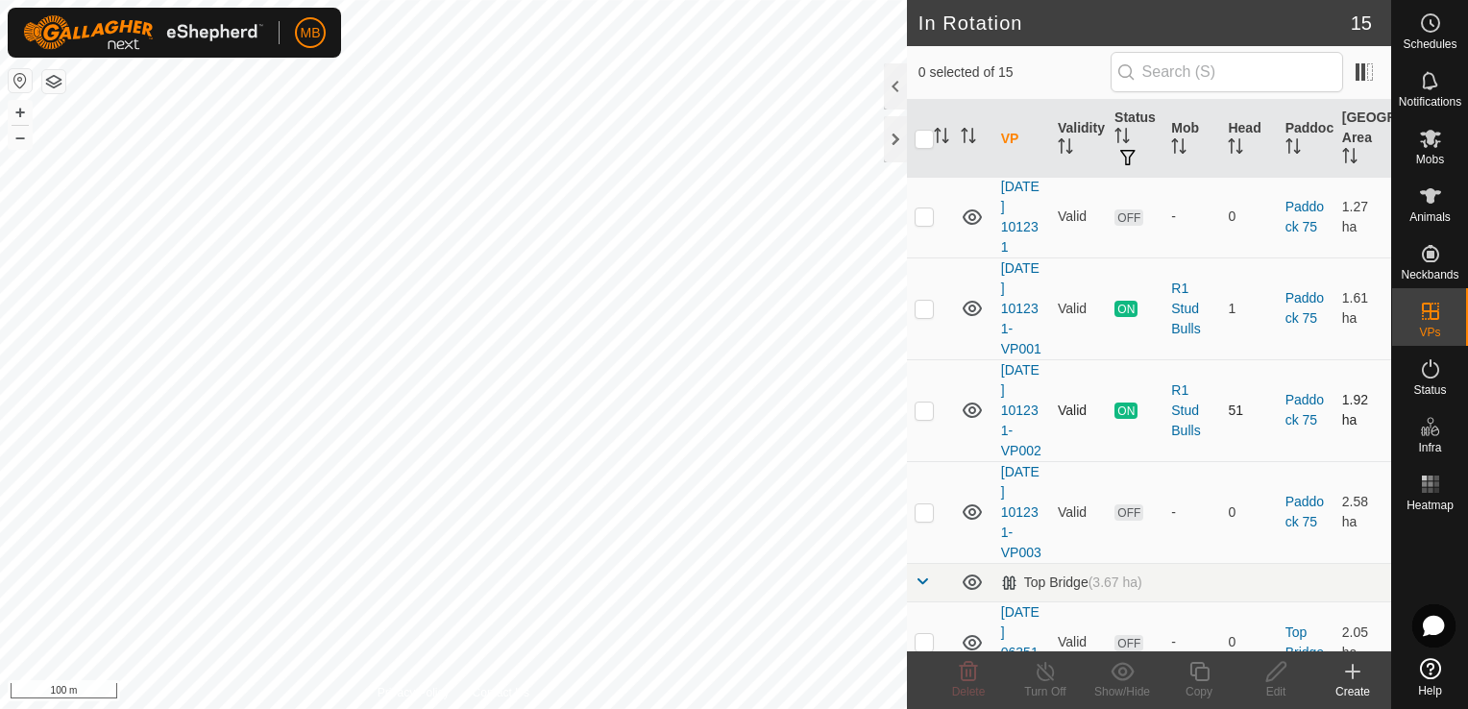
click at [922, 418] on p-checkbox at bounding box center [924, 410] width 19 height 15
click at [920, 418] on p-checkbox at bounding box center [924, 410] width 19 height 15
checkbox input "false"
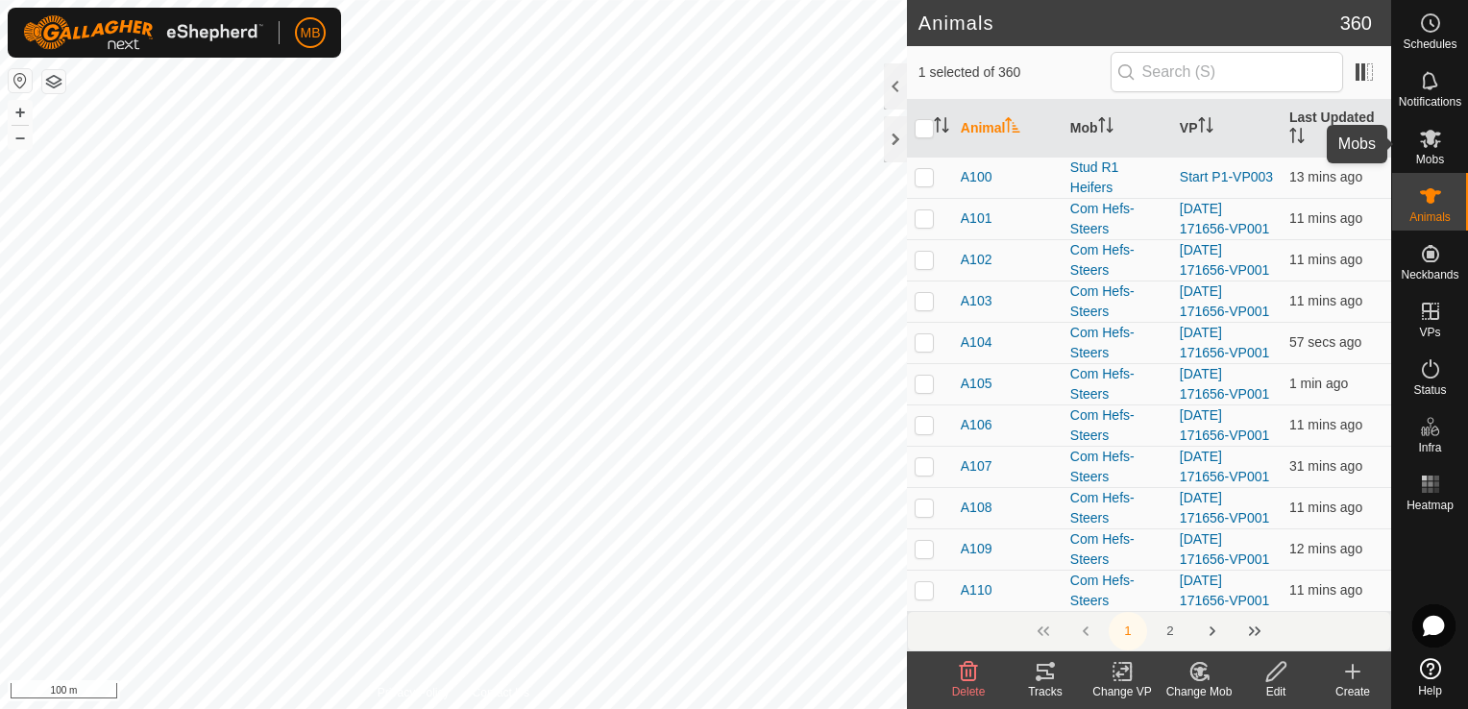
click at [1426, 154] on span "Mobs" at bounding box center [1430, 160] width 28 height 12
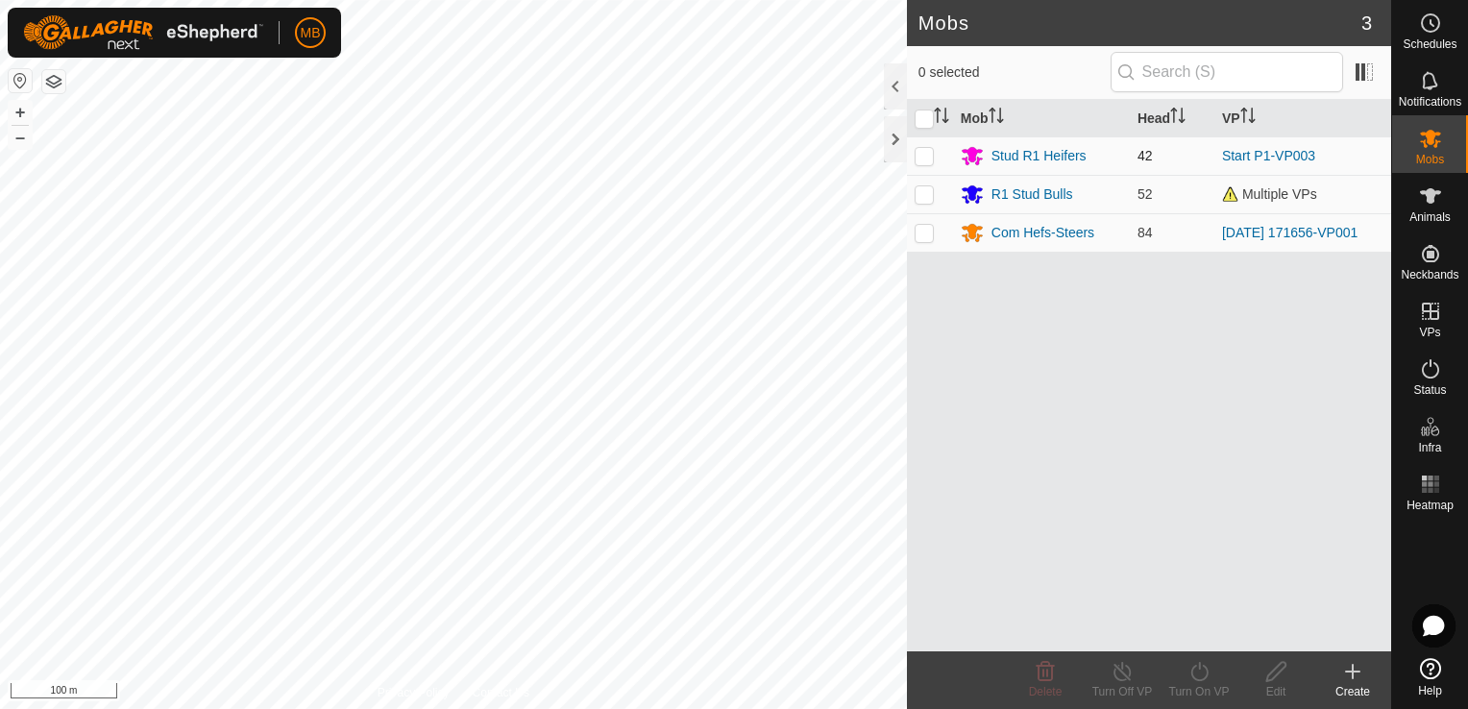
click at [921, 152] on p-checkbox at bounding box center [924, 155] width 19 height 15
checkbox input "true"
click at [1194, 683] on div "Turn On VP" at bounding box center [1199, 691] width 77 height 17
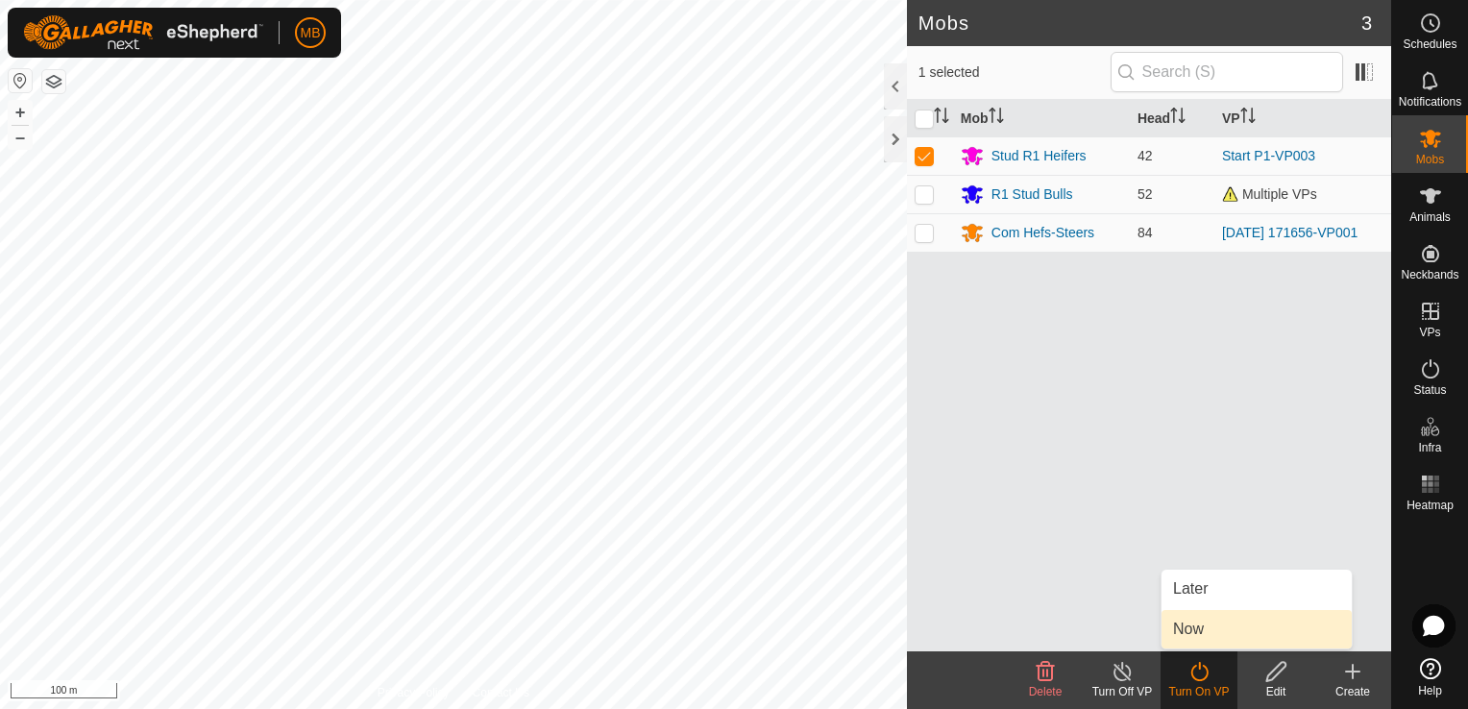
click at [1198, 626] on link "Now" at bounding box center [1257, 629] width 190 height 38
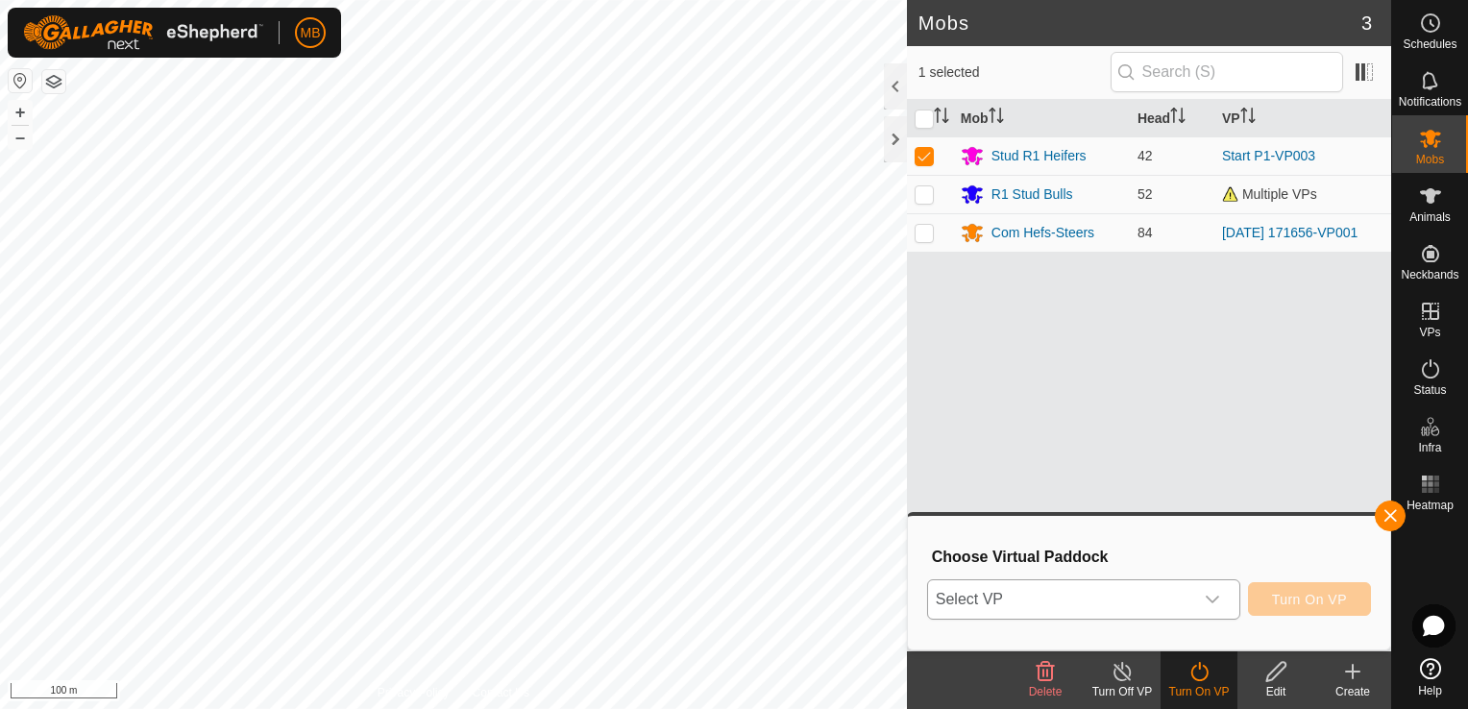
click at [1180, 578] on div "Select VP Turn On VP" at bounding box center [1149, 600] width 444 height 46
click at [1206, 601] on div "dropdown trigger" at bounding box center [1212, 599] width 38 height 38
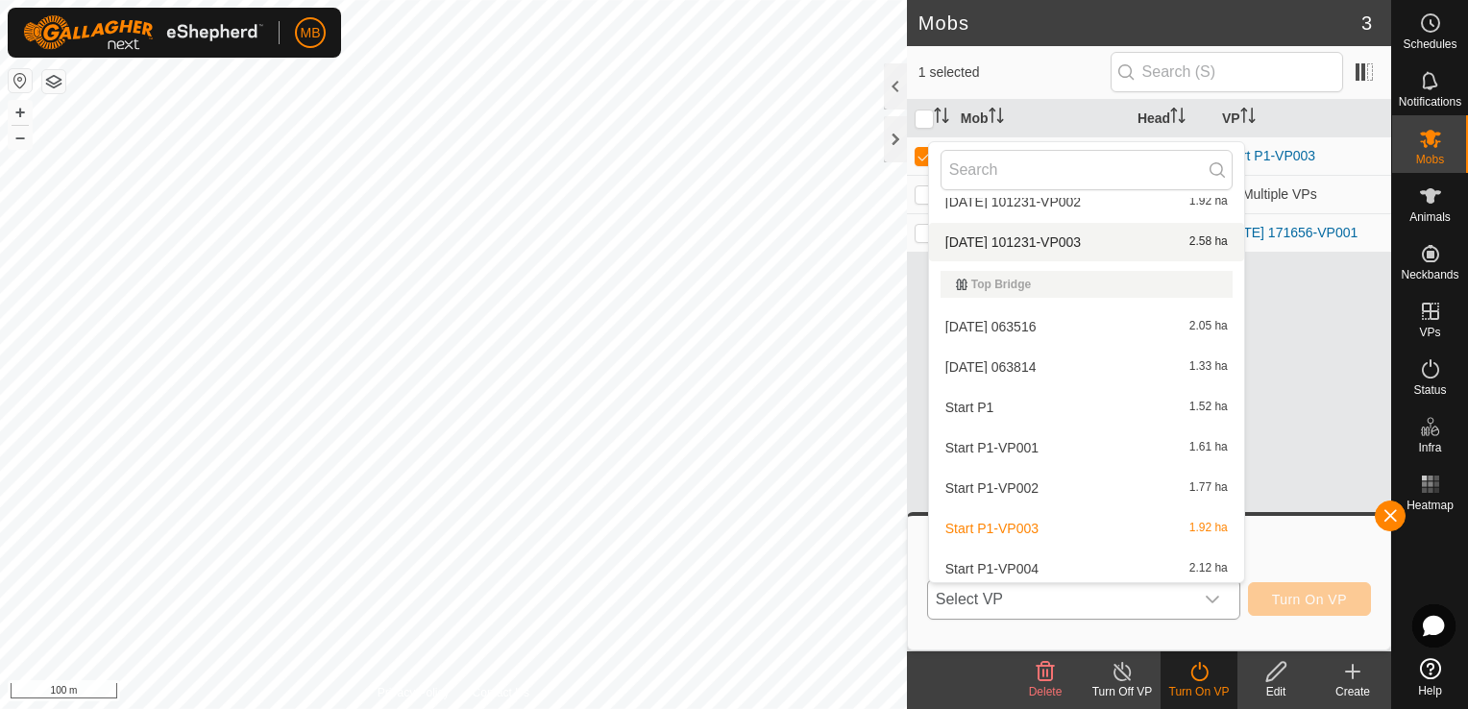
scroll to position [352, 0]
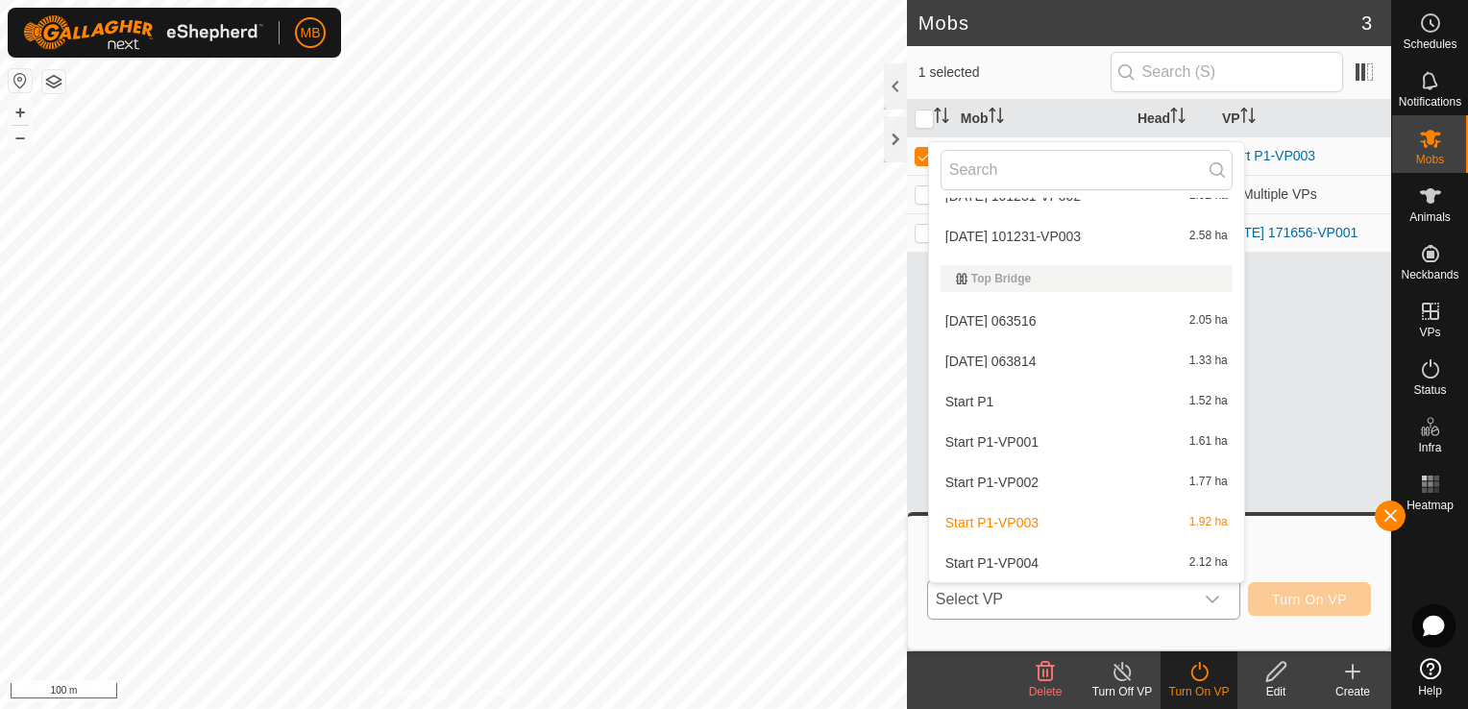
click at [1110, 566] on li "Start P1-VP004 2.12 ha" at bounding box center [1086, 563] width 315 height 38
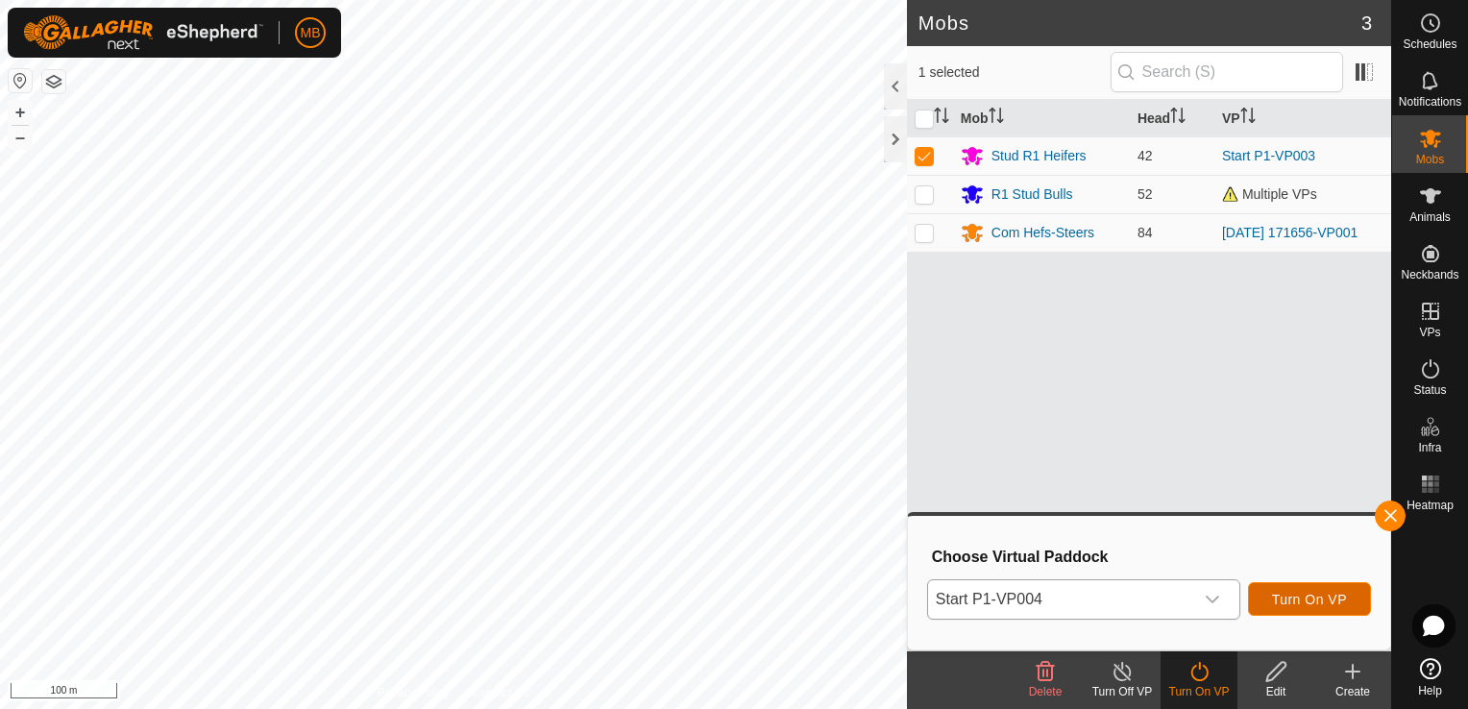
click at [1299, 600] on span "Turn On VP" at bounding box center [1309, 599] width 75 height 15
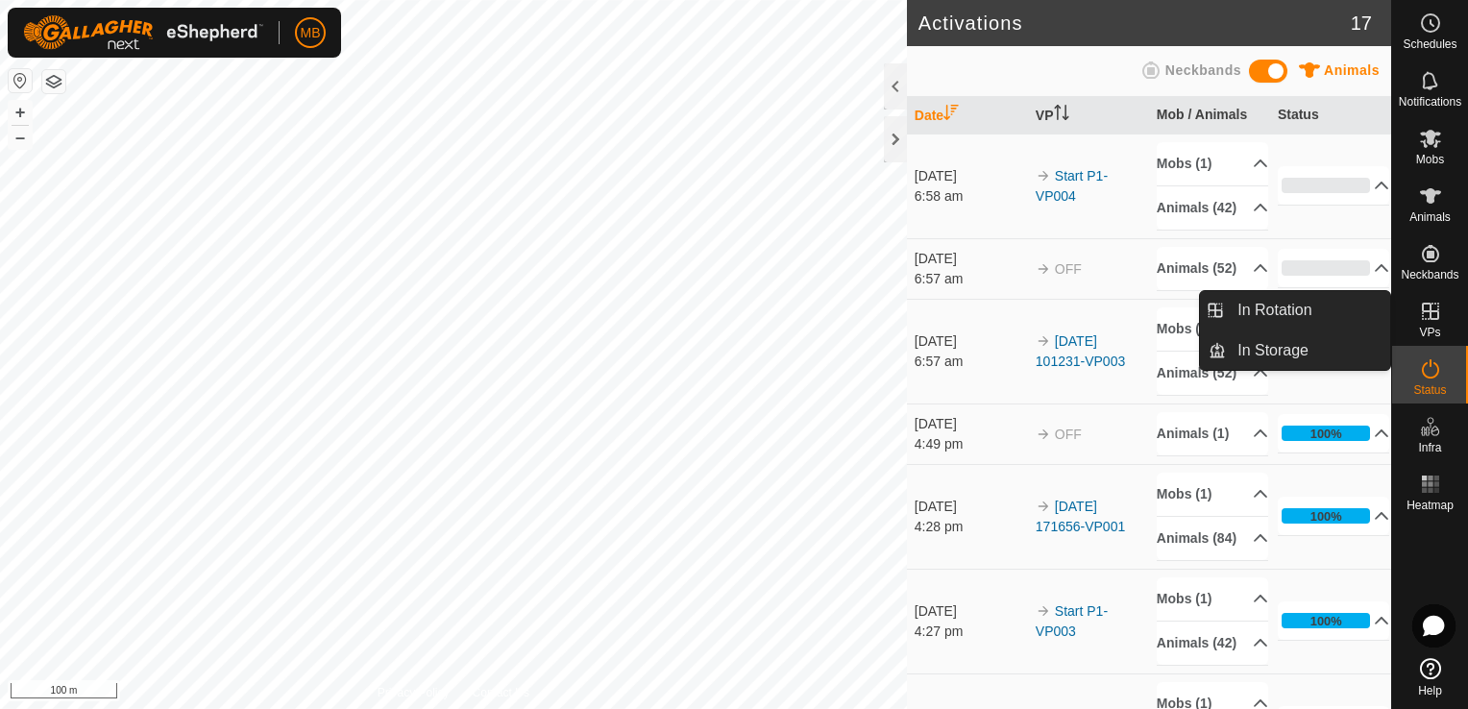
click at [1440, 313] on icon at bounding box center [1430, 311] width 23 height 23
click at [1326, 309] on link "In Rotation" at bounding box center [1308, 310] width 164 height 38
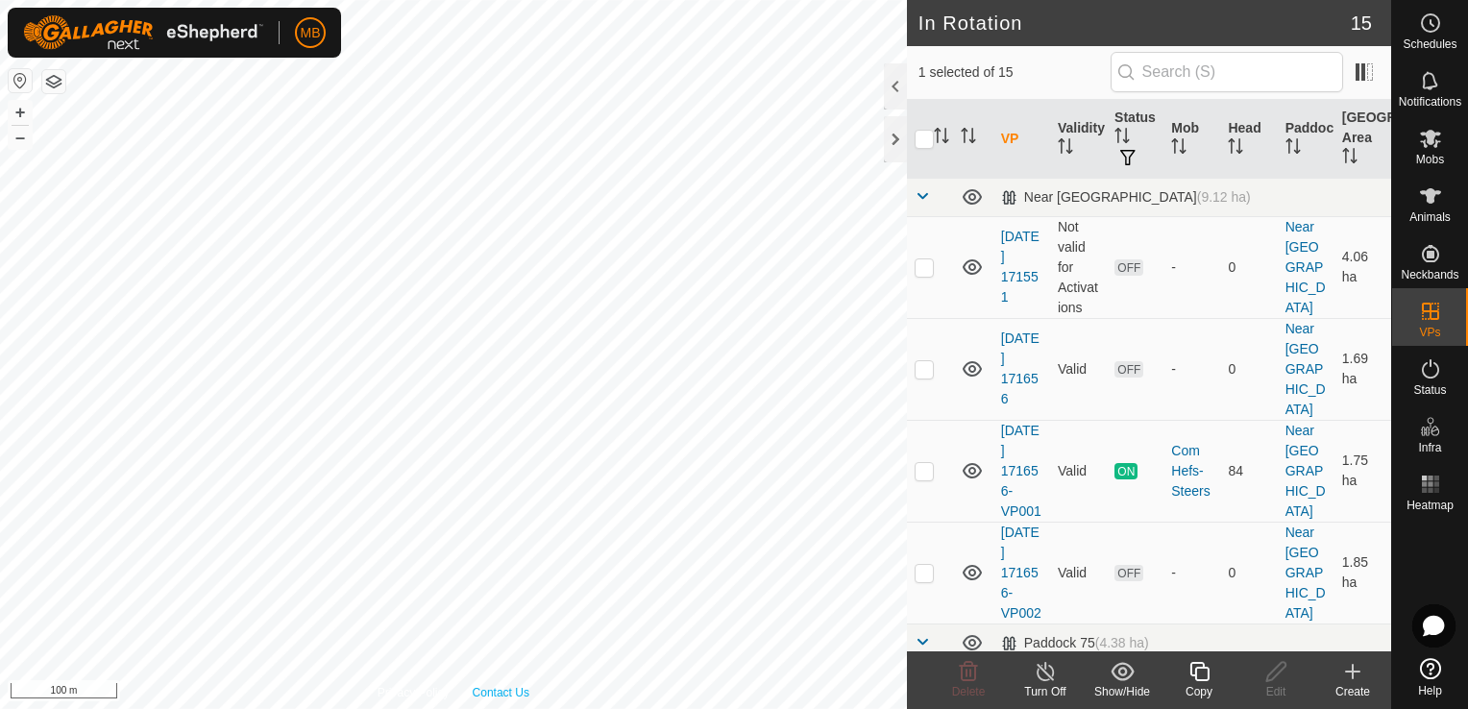
click at [476, 686] on div "Privacy Policy Contact Us A167 3168412927 Stud R1 Heifers Start P1-VP003 + – ⇧ …" at bounding box center [453, 354] width 907 height 709
click at [924, 463] on p-checkbox at bounding box center [924, 470] width 19 height 15
checkbox input "true"
click at [926, 137] on input "checkbox" at bounding box center [924, 139] width 19 height 19
checkbox input "true"
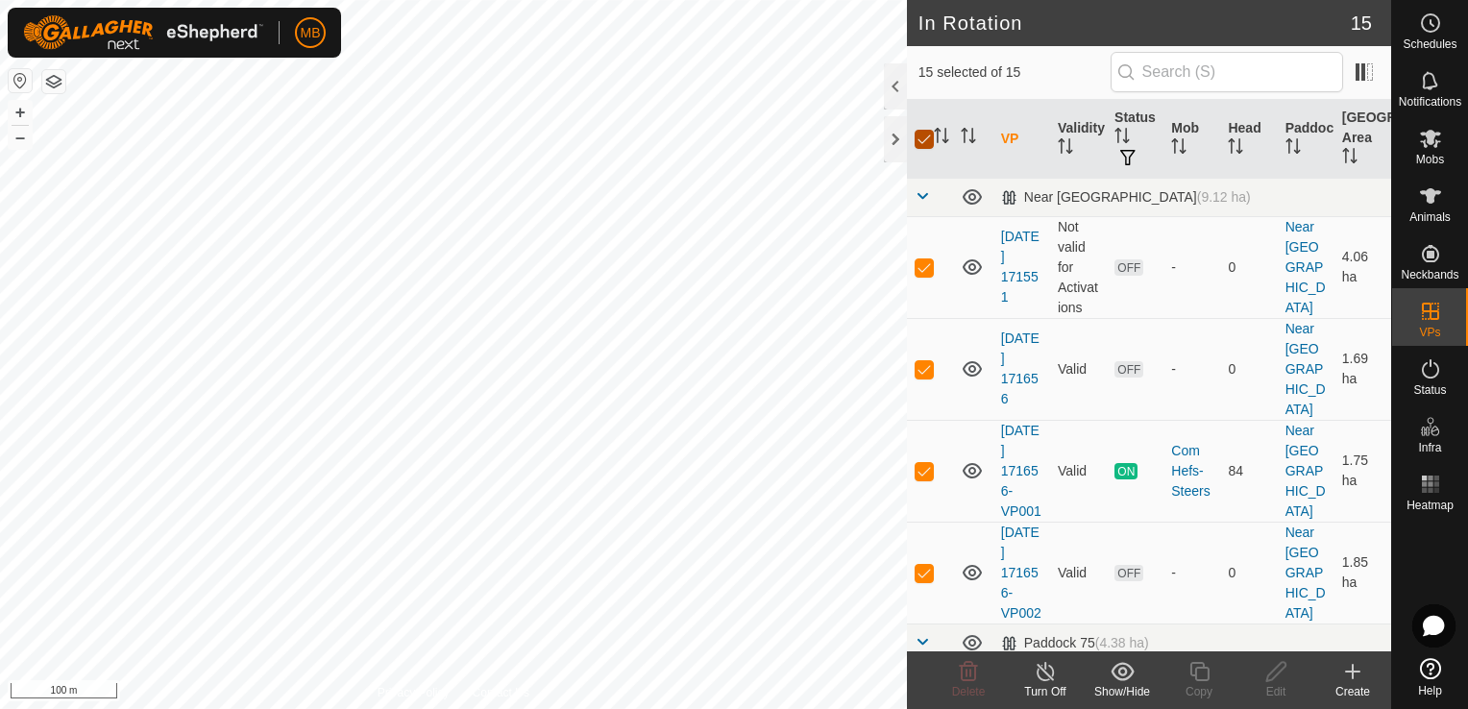
checkbox input "true"
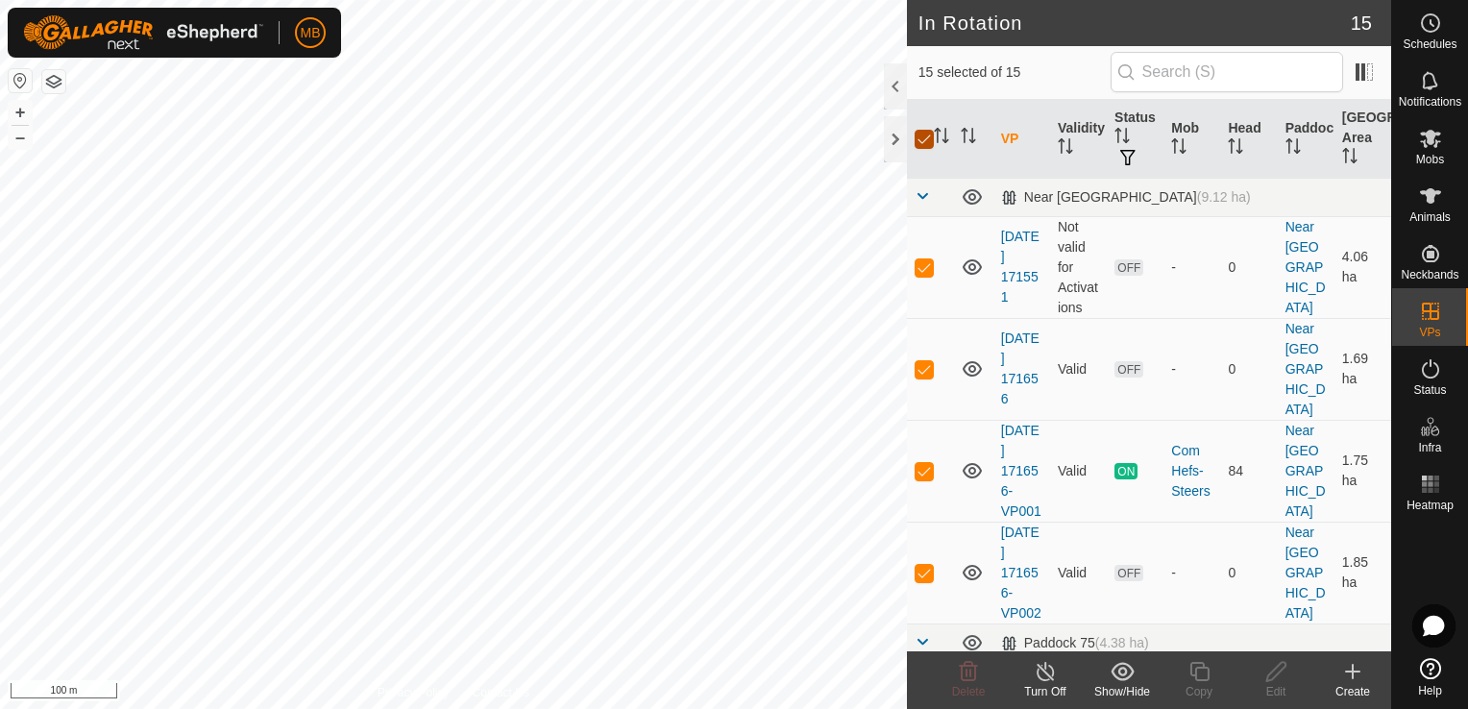
checkbox input "true"
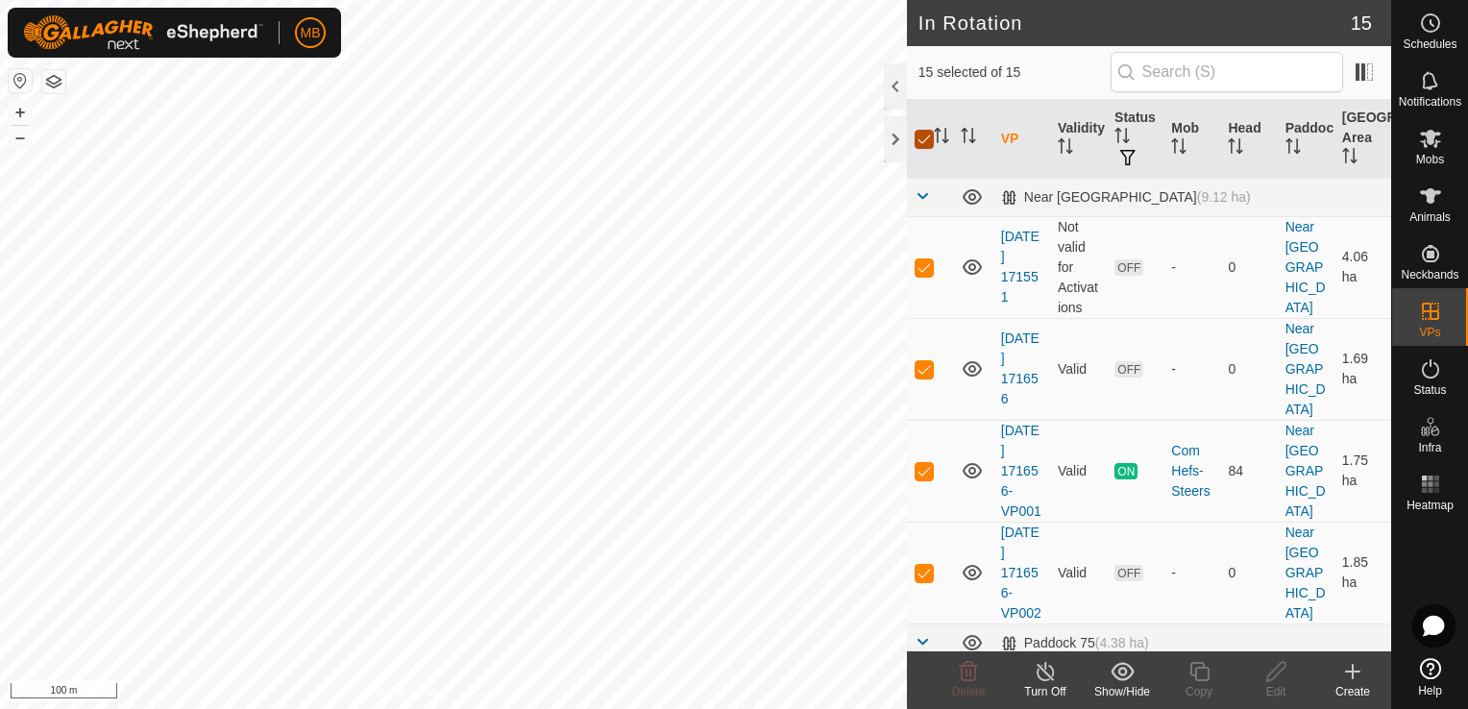
checkbox input "true"
click at [926, 137] on input "checkbox" at bounding box center [924, 139] width 19 height 19
checkbox input "false"
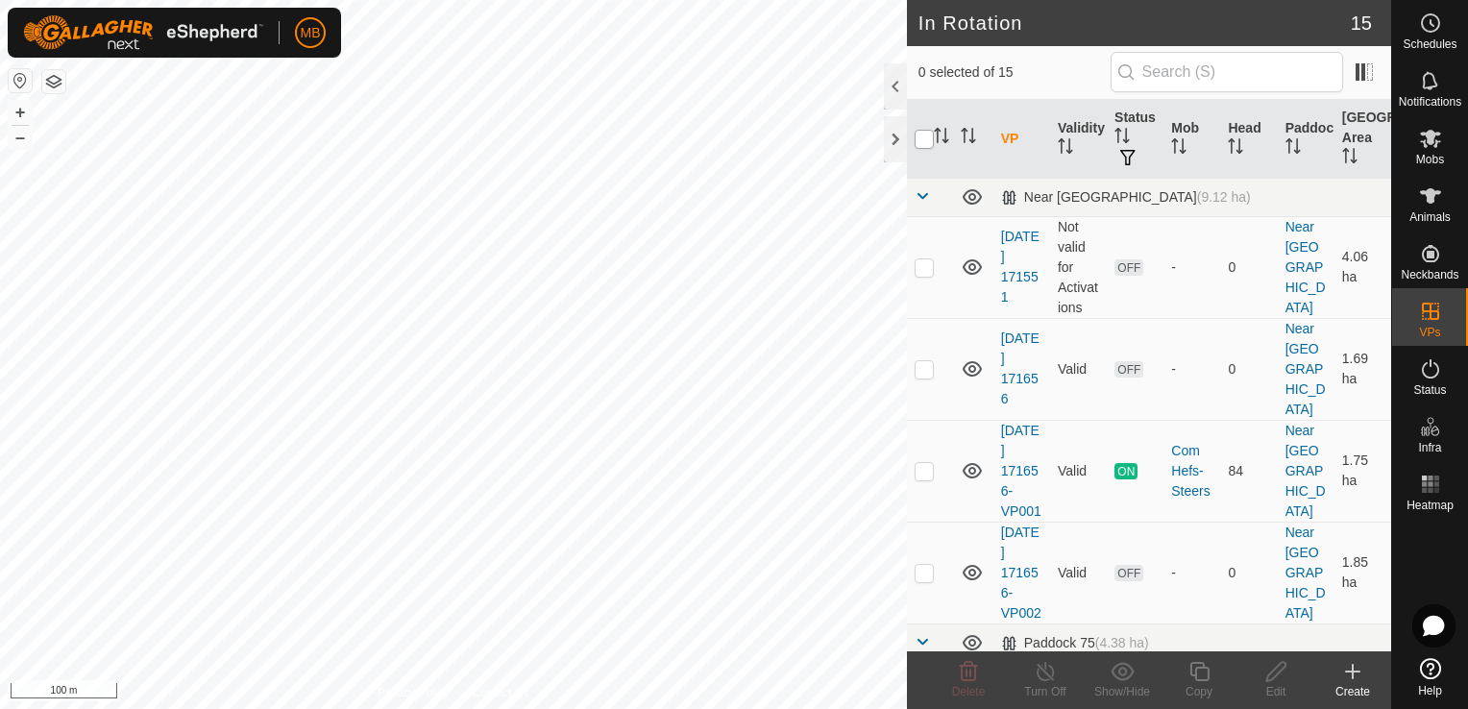
checkbox input "false"
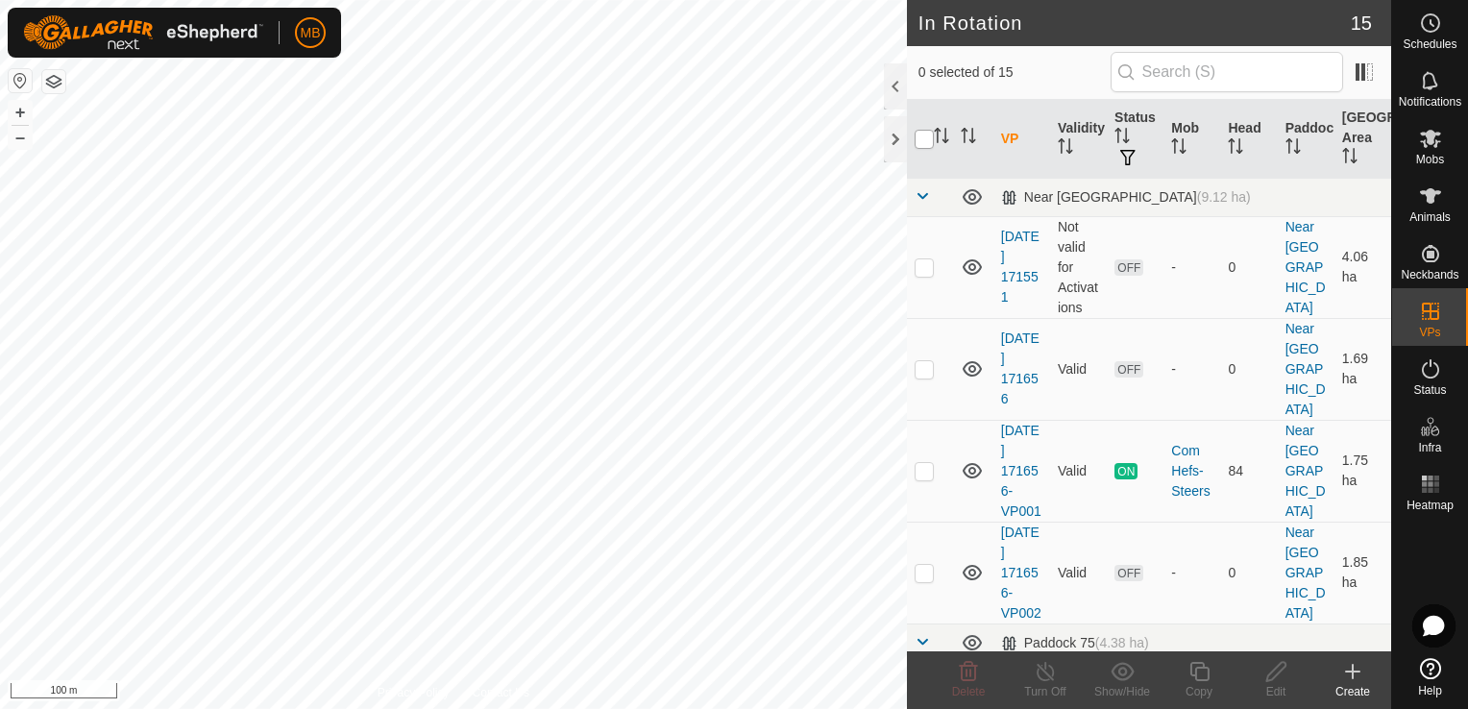
checkbox input "false"
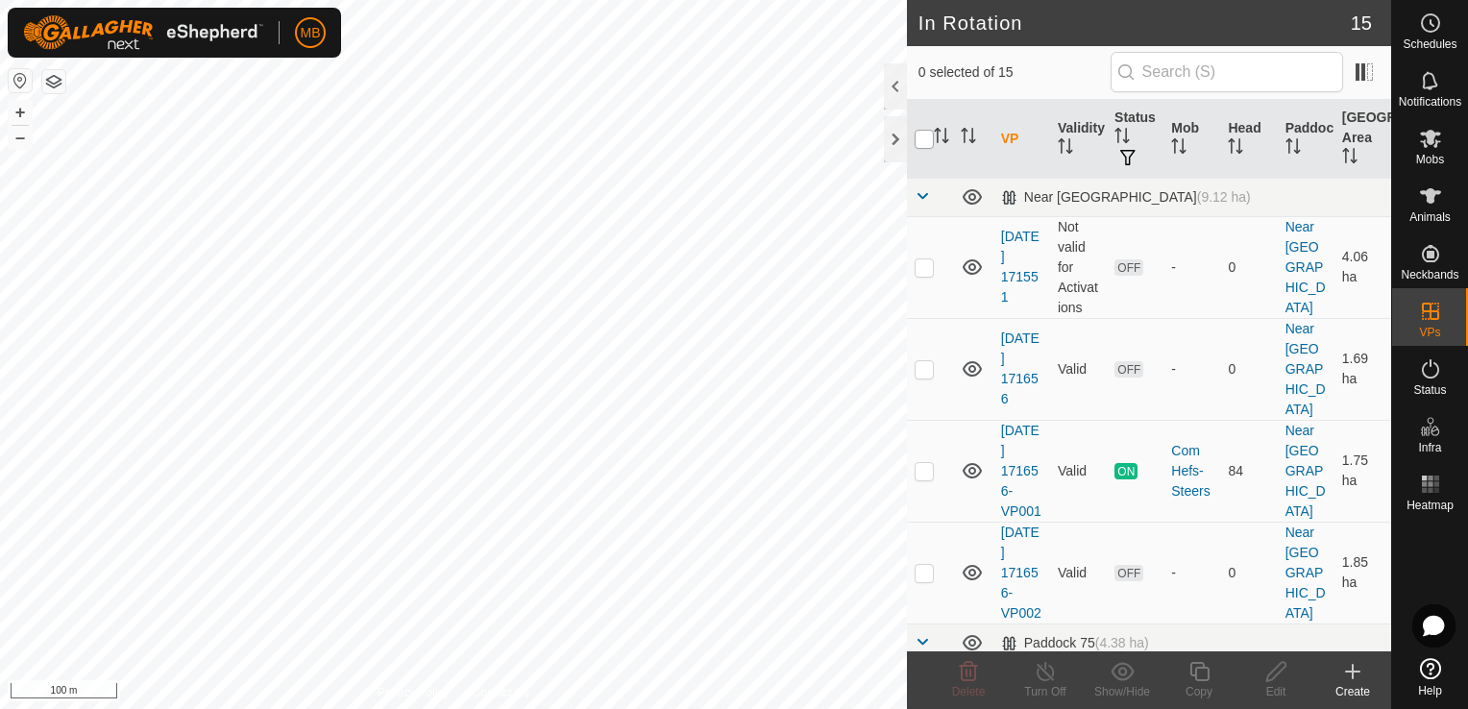
checkbox input "false"
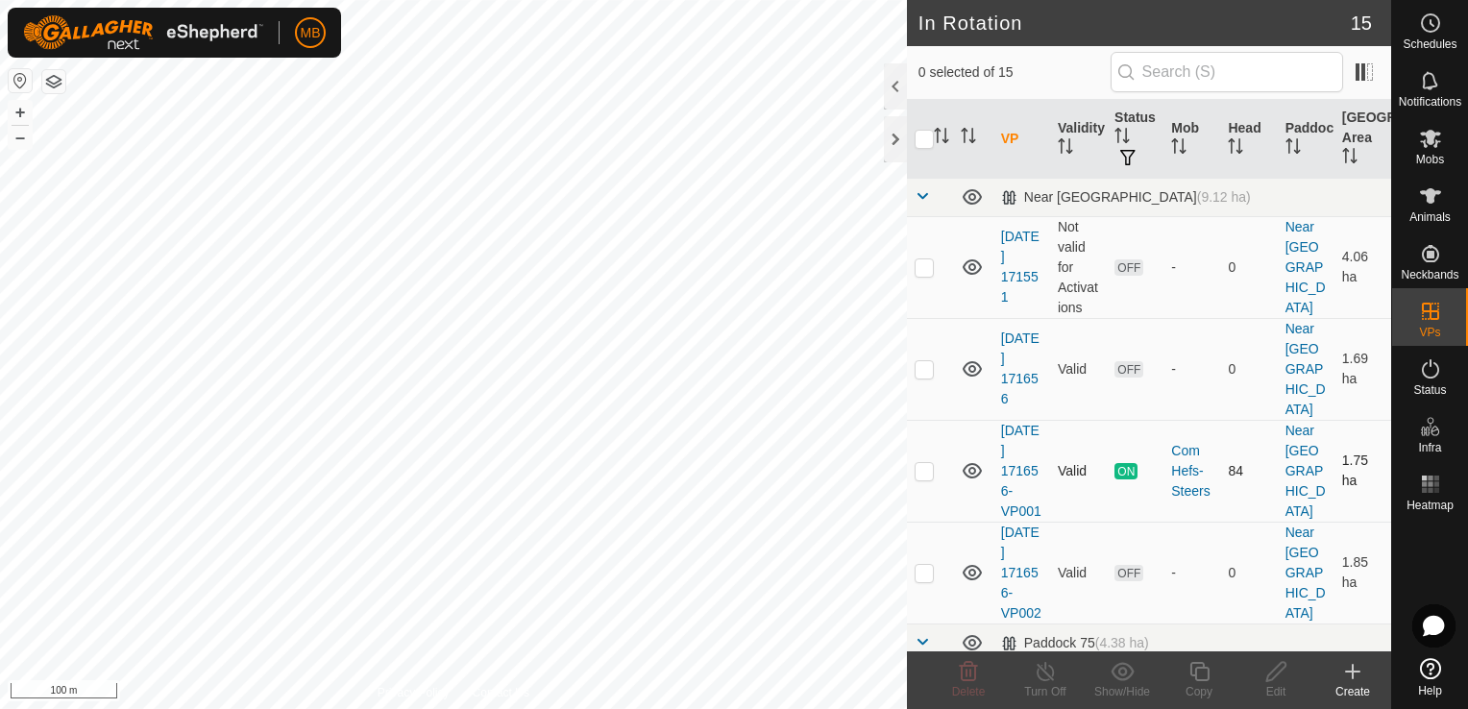
click at [920, 463] on p-checkbox at bounding box center [924, 470] width 19 height 15
checkbox input "true"
click at [18, 116] on button "+" at bounding box center [20, 112] width 23 height 23
checkbox input "true"
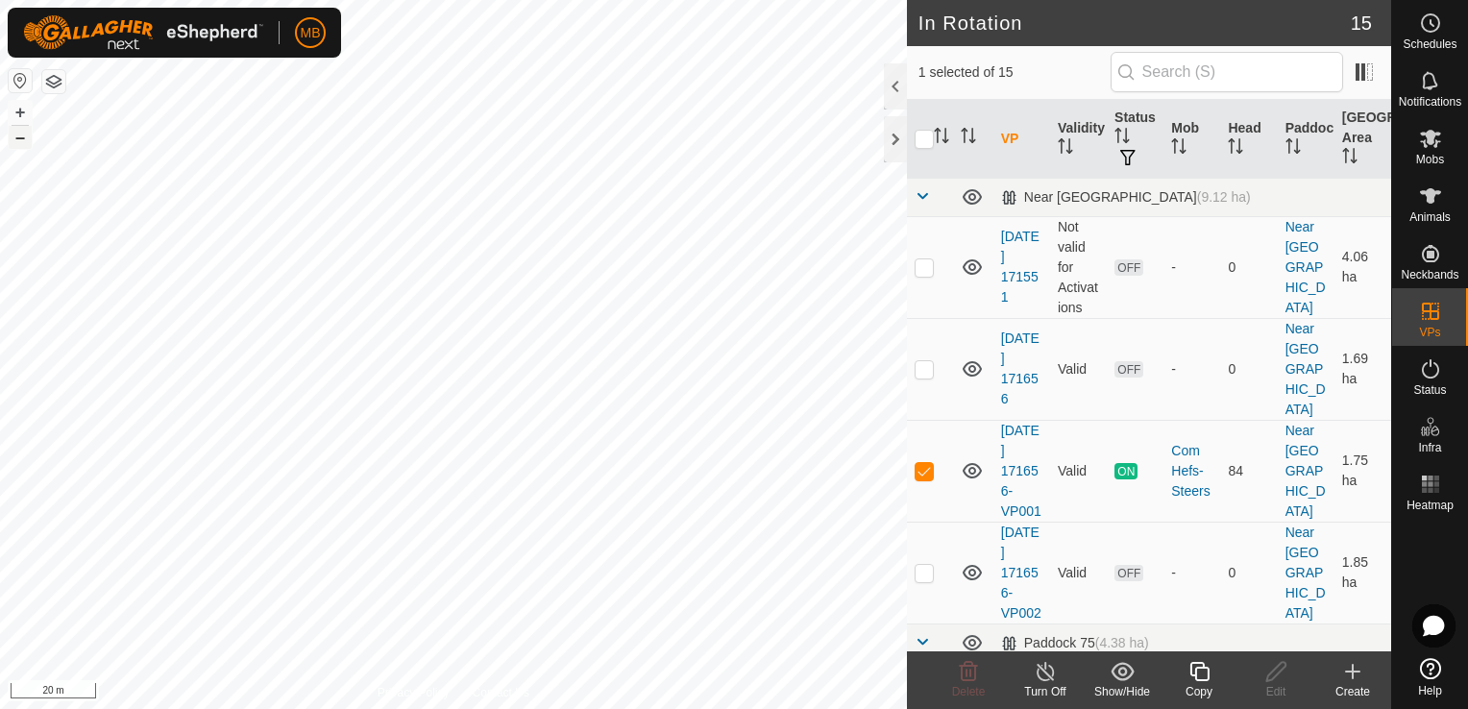
checkbox input "false"
checkbox input "true"
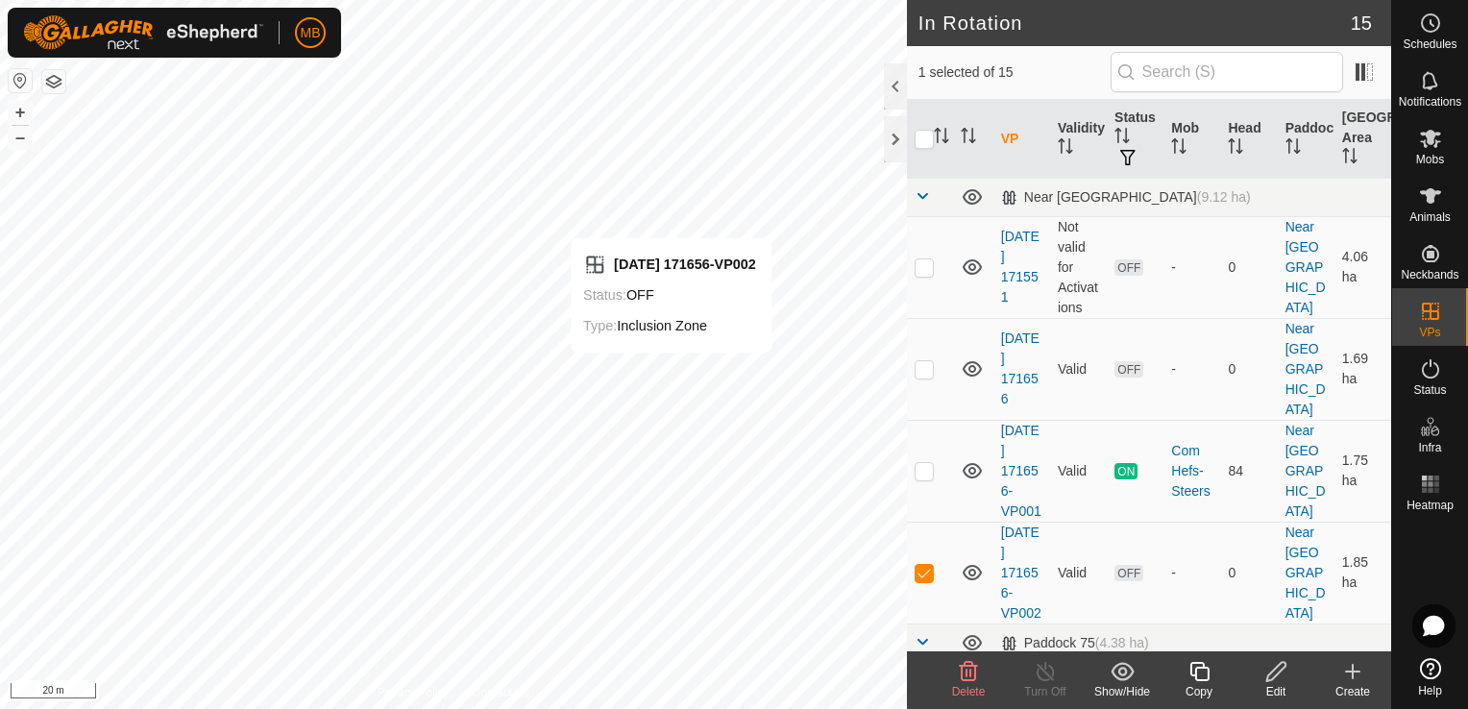
click at [1272, 684] on div "Edit" at bounding box center [1276, 691] width 77 height 17
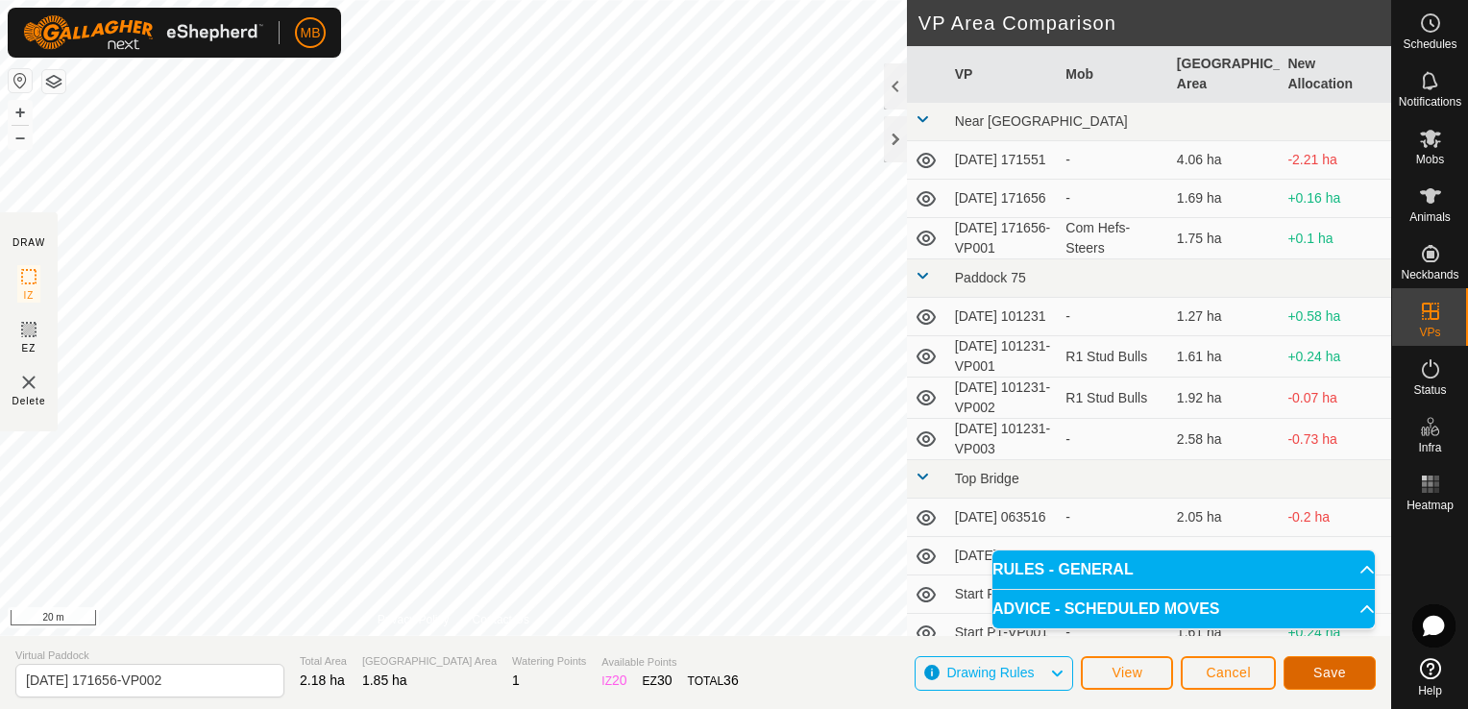
click at [1313, 676] on button "Save" at bounding box center [1330, 673] width 92 height 34
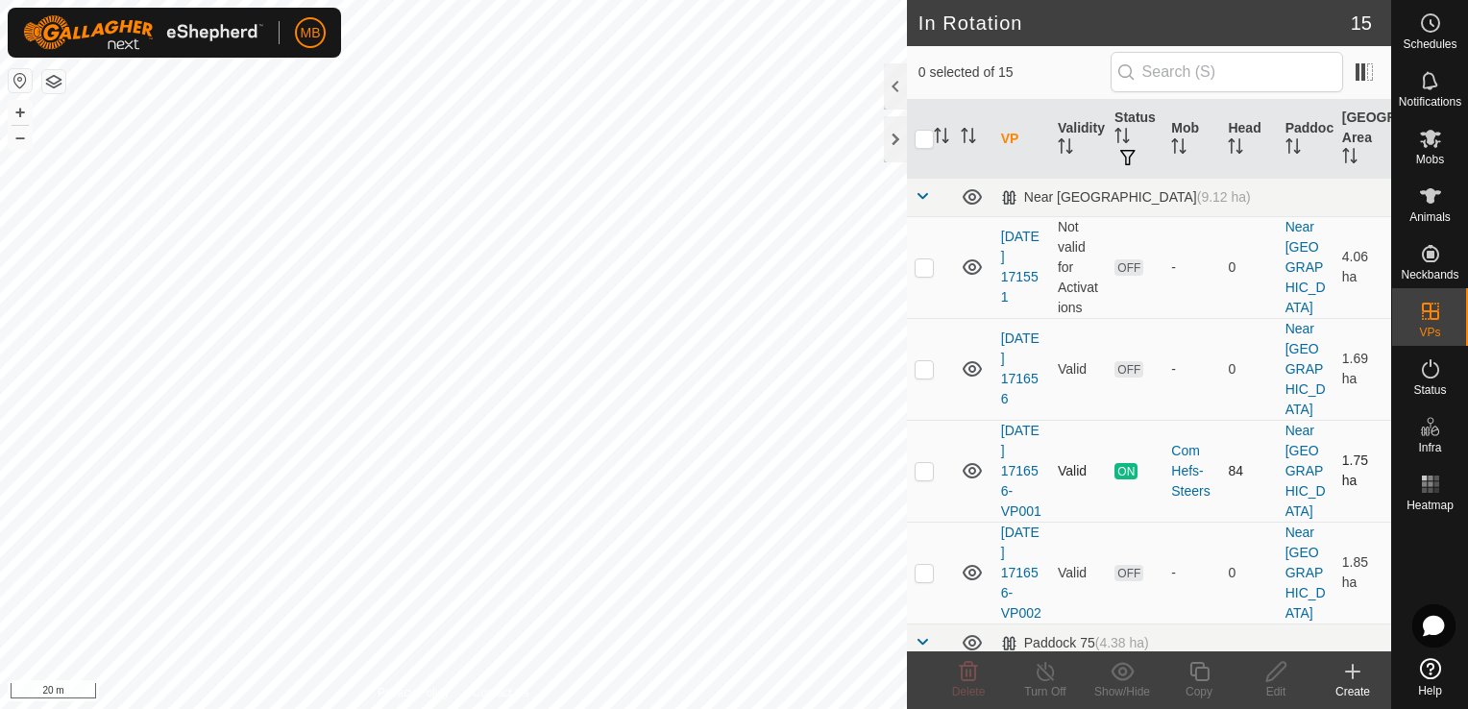
click at [915, 504] on div "In Rotation 15 0 selected of 15 VP Validity Status Mob Head Paddock [GEOGRAPHIC…" at bounding box center [695, 354] width 1391 height 709
click at [0, 252] on html "MB Schedules Notifications Mobs Animals Neckbands VPs Status Infra Heatmap Help…" at bounding box center [734, 354] width 1468 height 709
checkbox input "false"
click at [596, 0] on html "MB Schedules Notifications Mobs Animals Neckbands VPs Status Infra Heatmap Help…" at bounding box center [734, 354] width 1468 height 709
click at [834, 0] on html "MB Schedules Notifications Mobs Animals Neckbands VPs Status Infra Heatmap Help…" at bounding box center [734, 354] width 1468 height 709
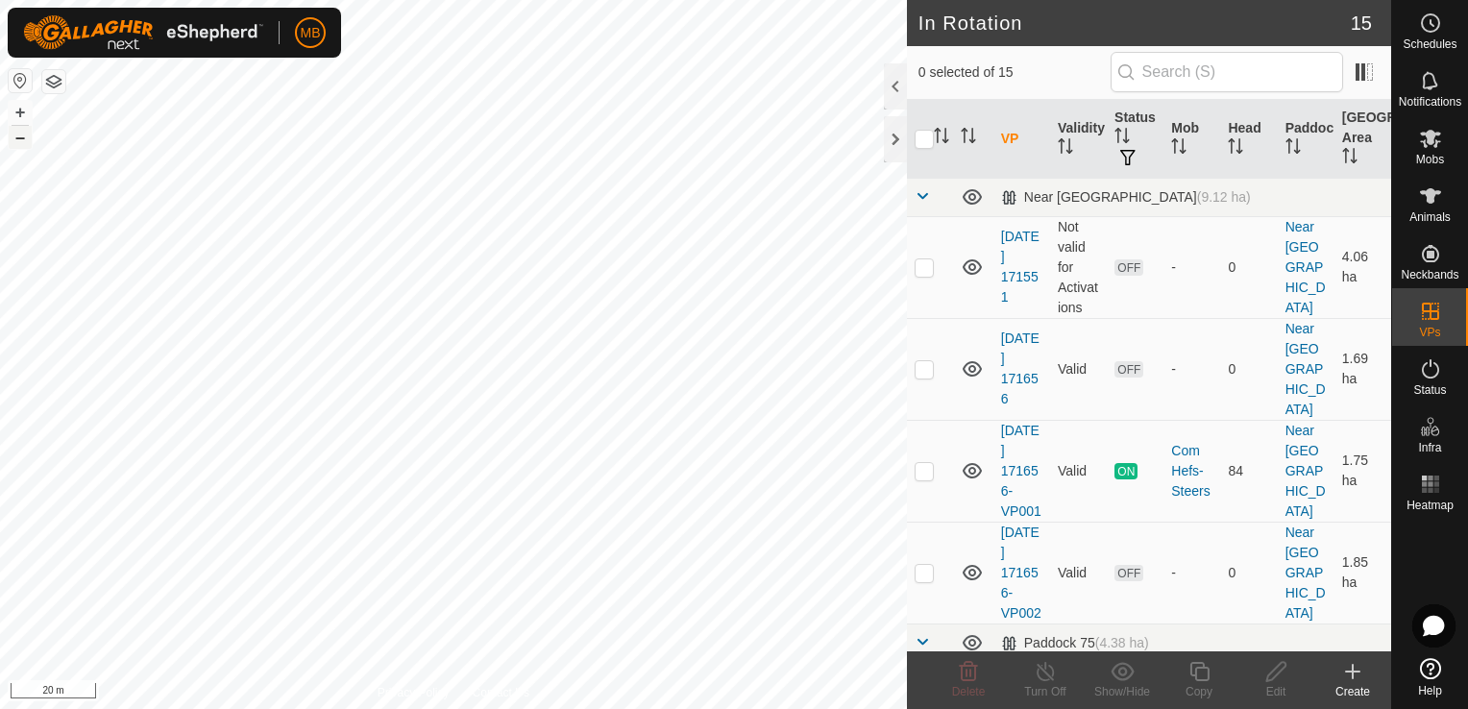
click at [11, 141] on button "–" at bounding box center [20, 137] width 23 height 23
click at [853, 708] on html "MB Schedules Notifications Mobs Animals Neckbands VPs Status Infra Heatmap Help…" at bounding box center [734, 354] width 1468 height 709
click at [1445, 90] on es-notification-svg-icon at bounding box center [1430, 80] width 35 height 31
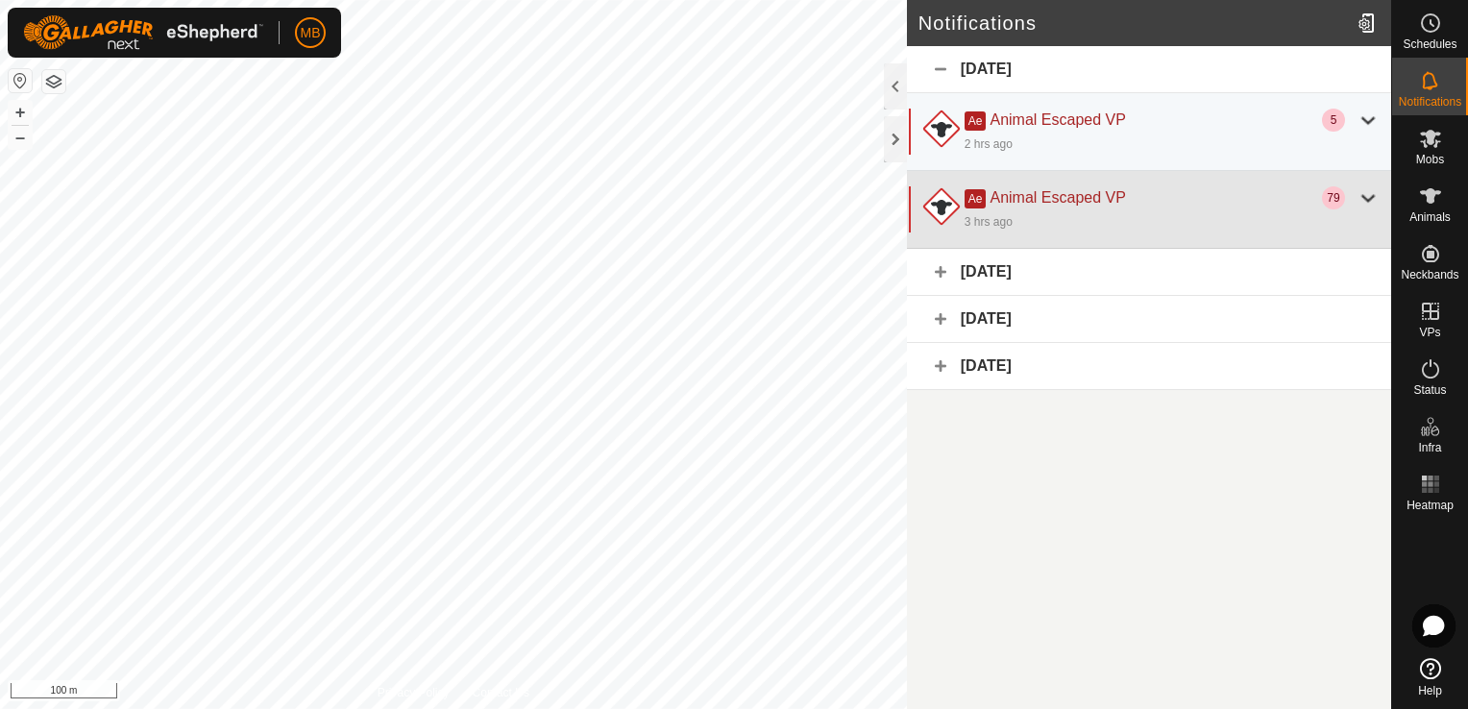
click at [1367, 220] on div "3 hrs ago" at bounding box center [1172, 220] width 415 height 23
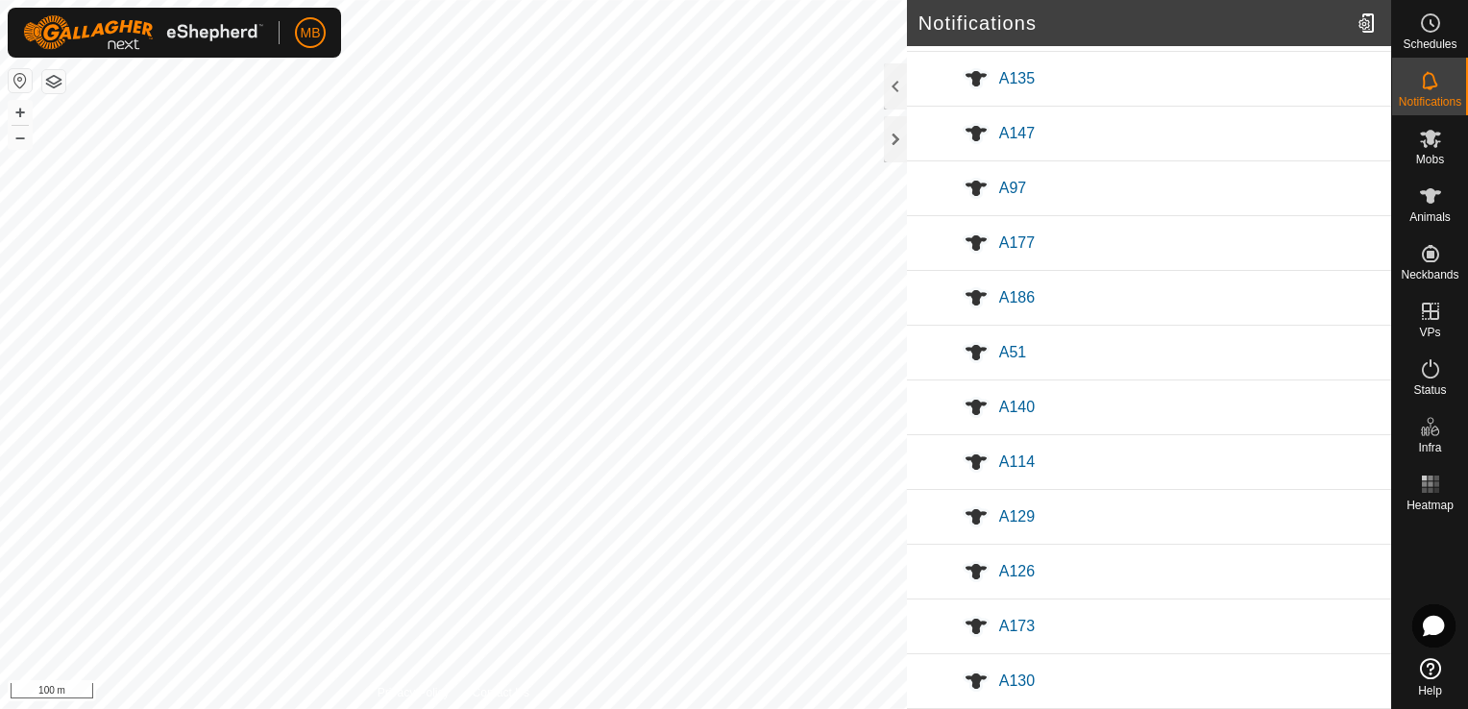
scroll to position [4, 0]
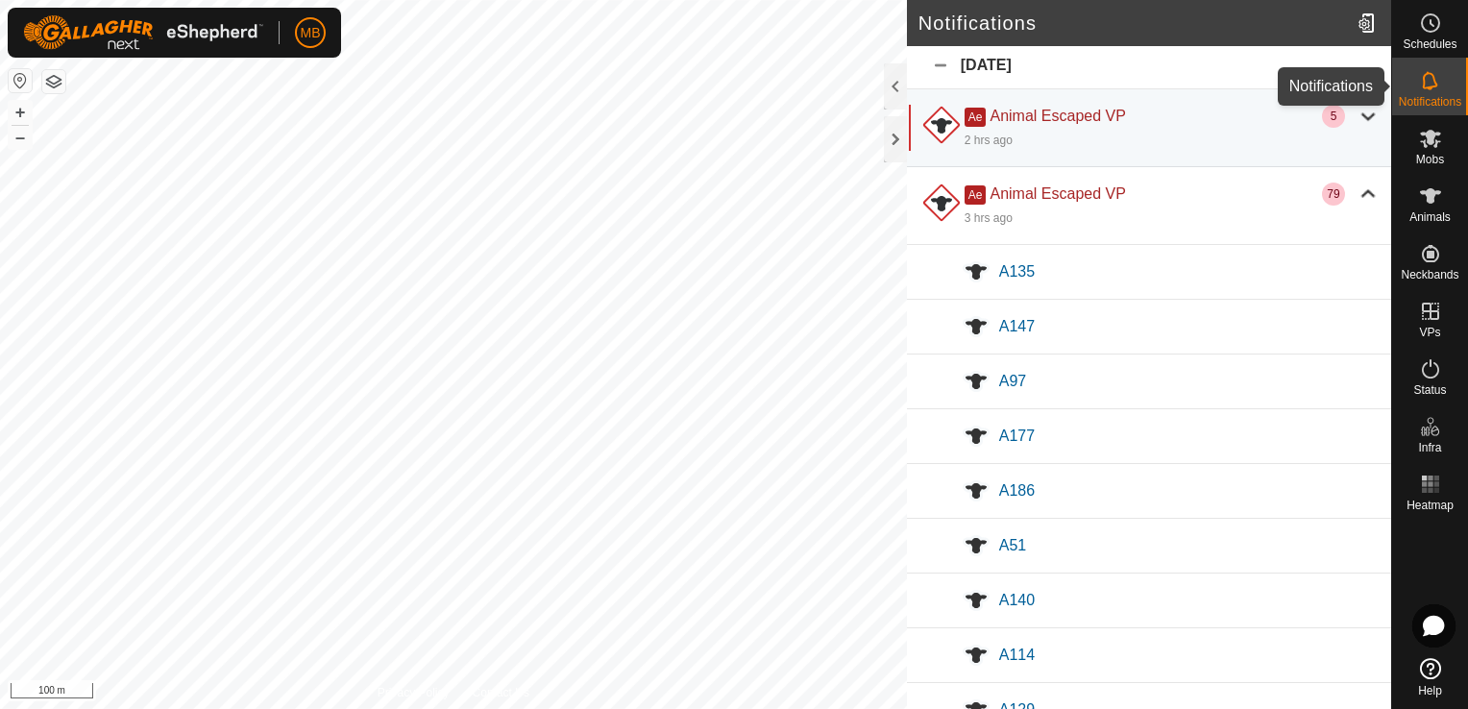
click at [1436, 104] on span "Notifications" at bounding box center [1430, 102] width 62 height 12
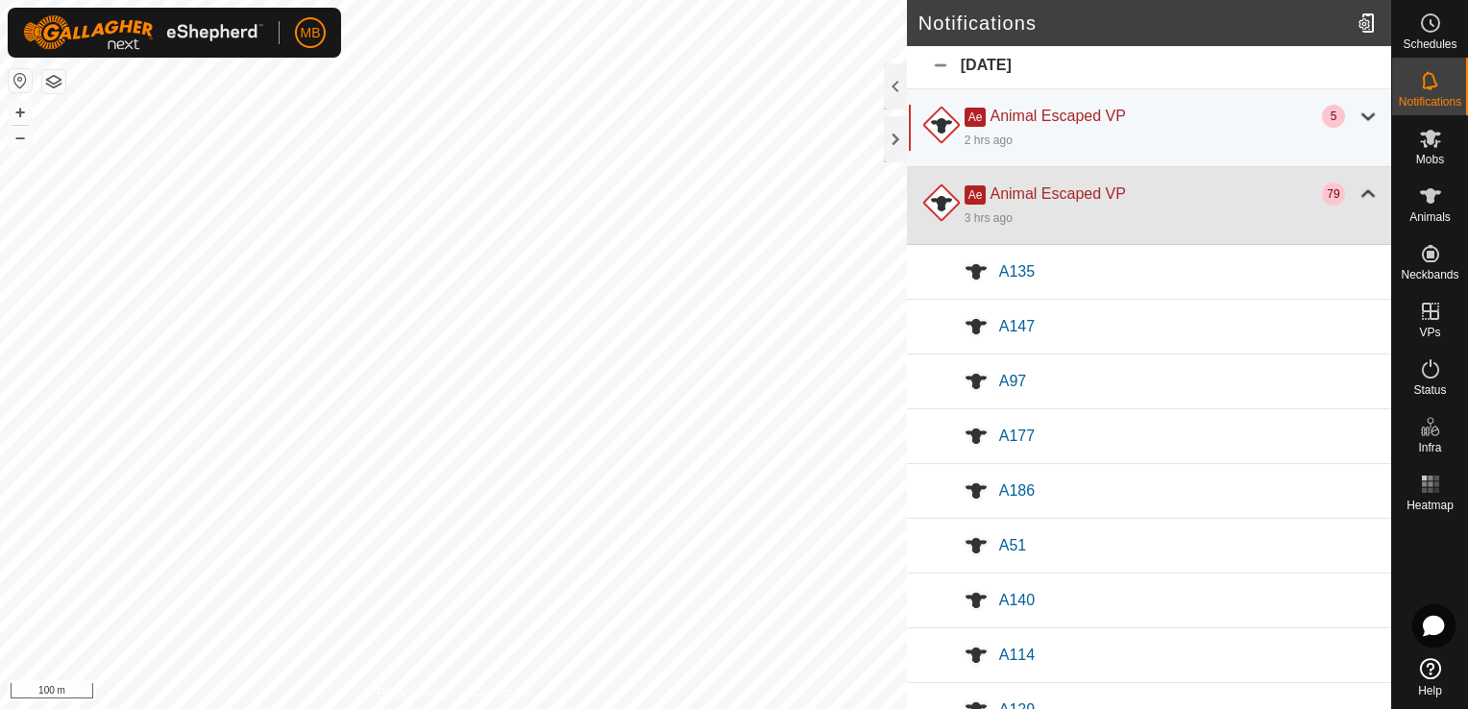
click at [1357, 184] on div at bounding box center [1368, 194] width 23 height 23
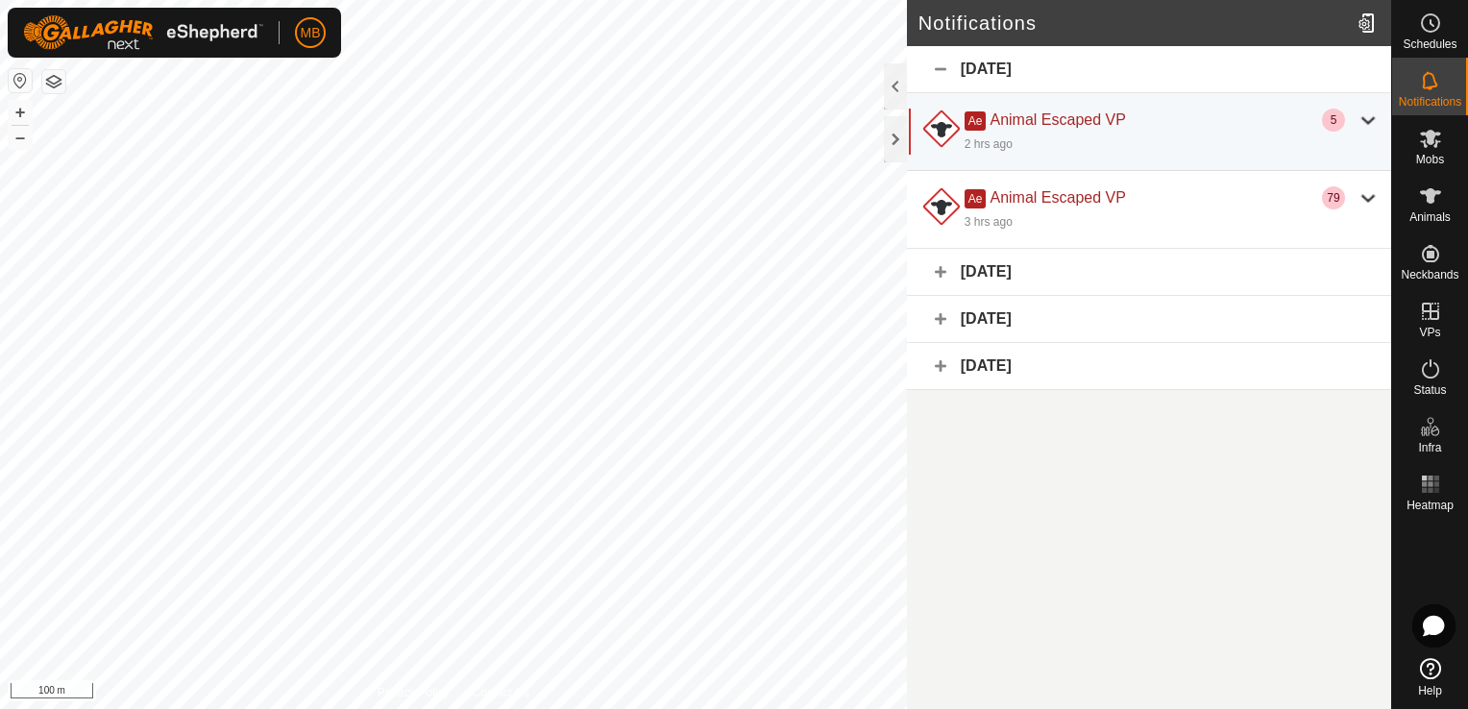
click at [942, 68] on div "[DATE]" at bounding box center [1149, 69] width 484 height 47
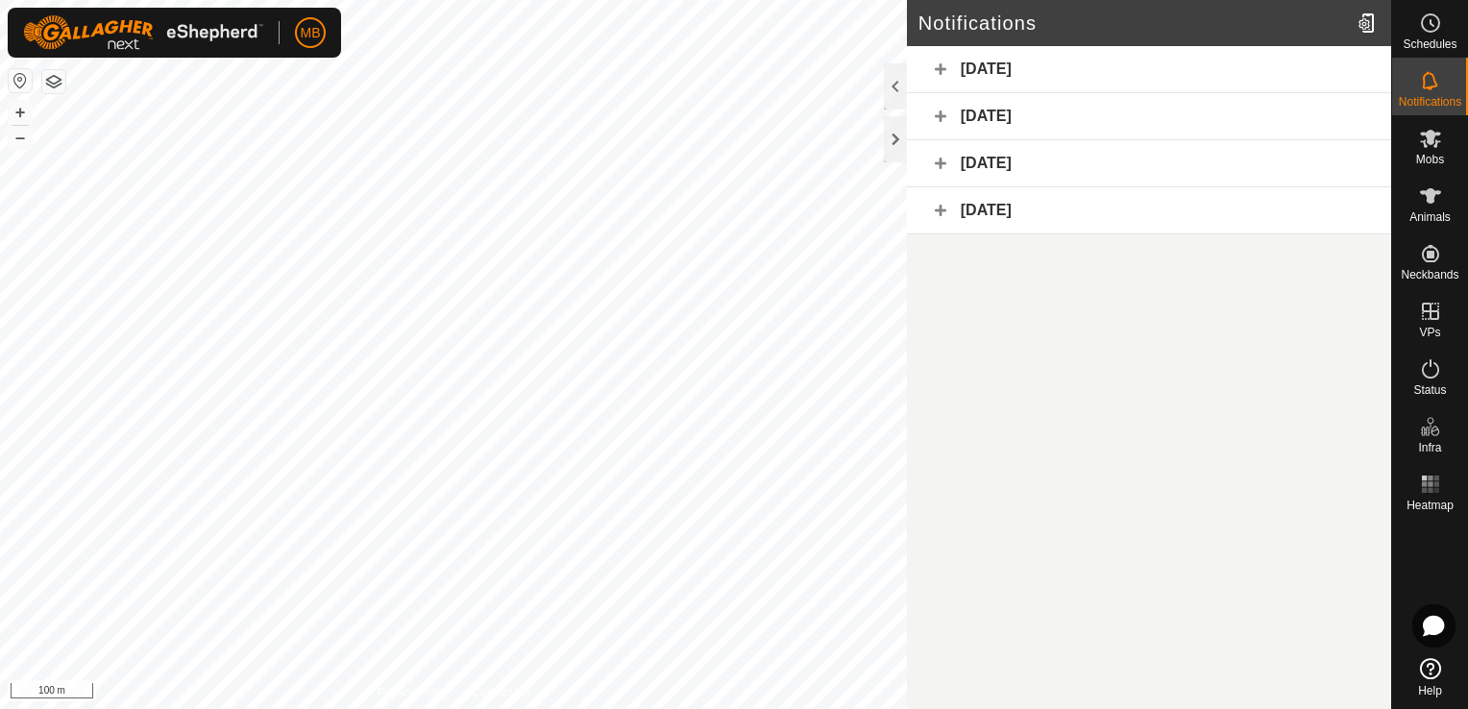
click at [942, 68] on div "[DATE]" at bounding box center [1149, 69] width 484 height 47
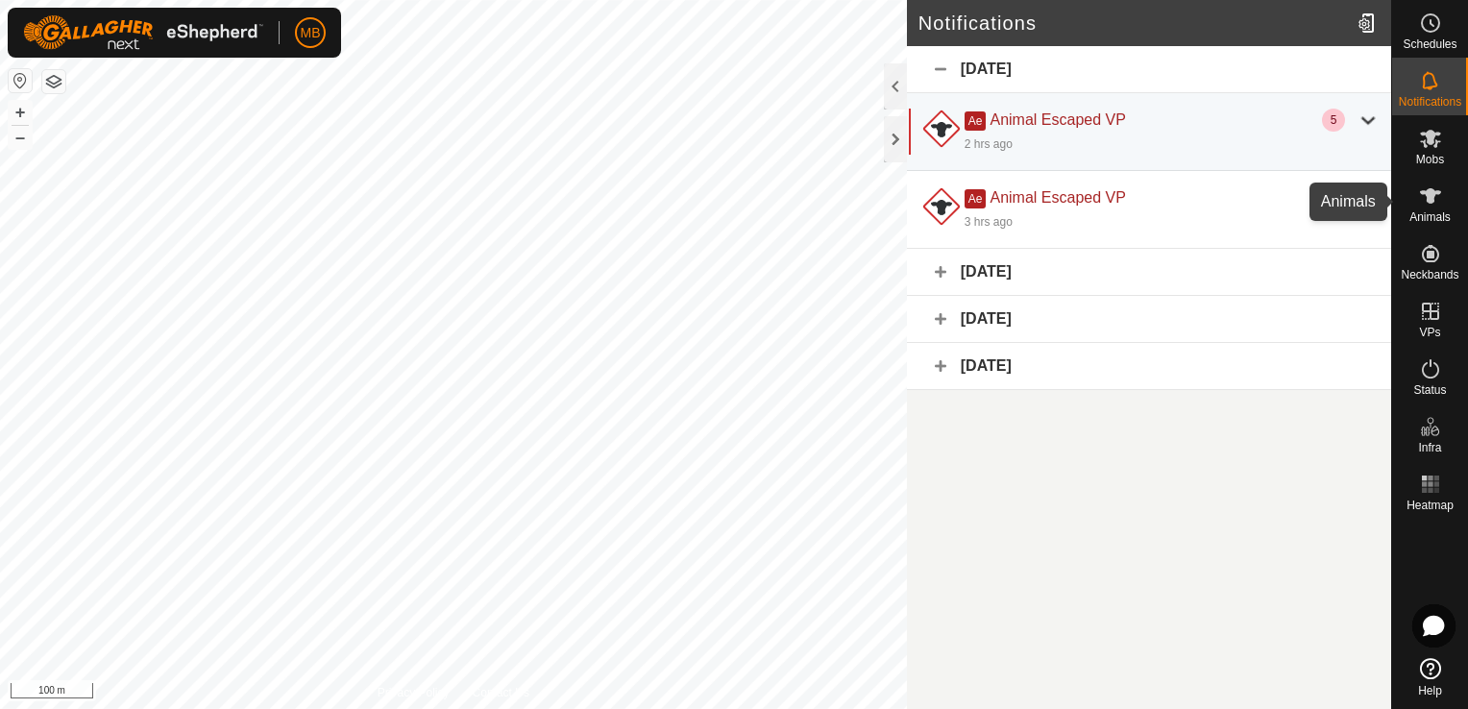
click at [1439, 211] on span "Animals" at bounding box center [1430, 217] width 41 height 12
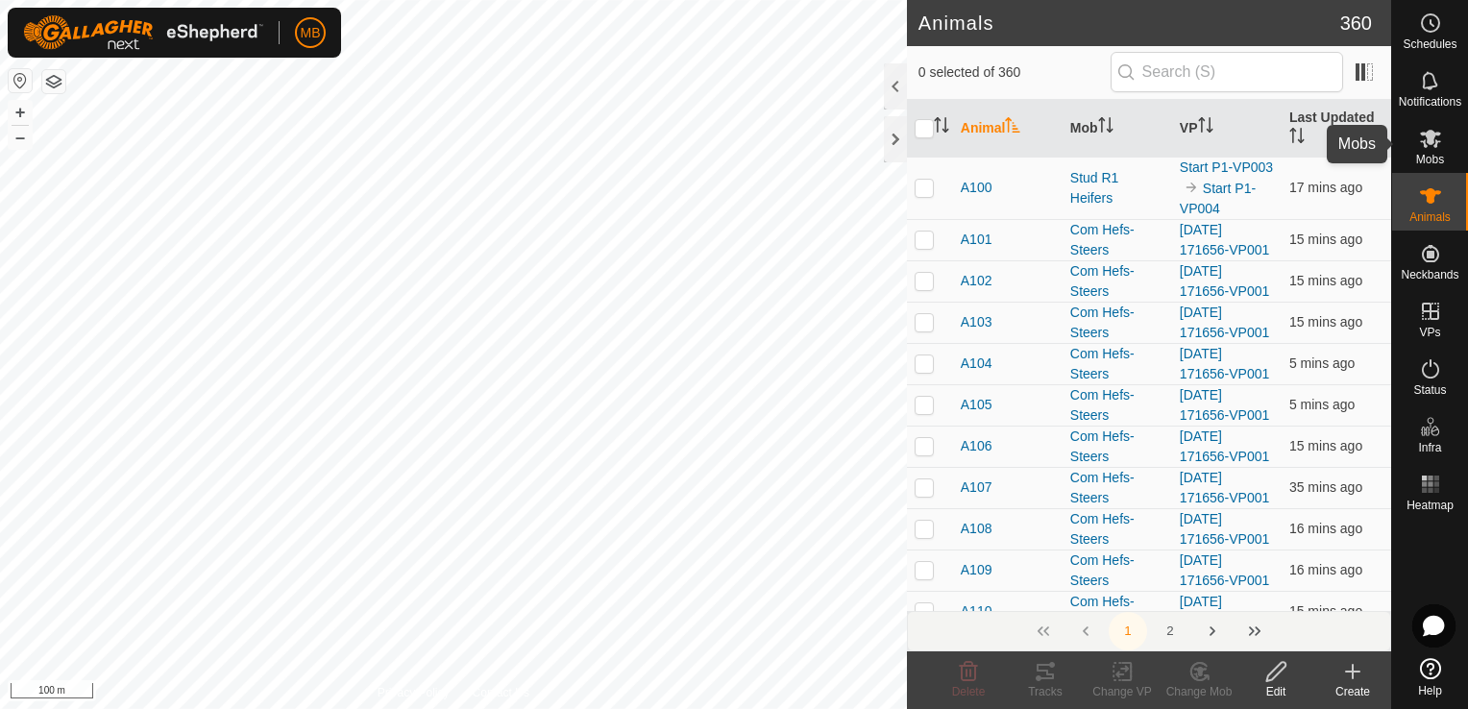
click at [1436, 149] on icon at bounding box center [1430, 138] width 23 height 23
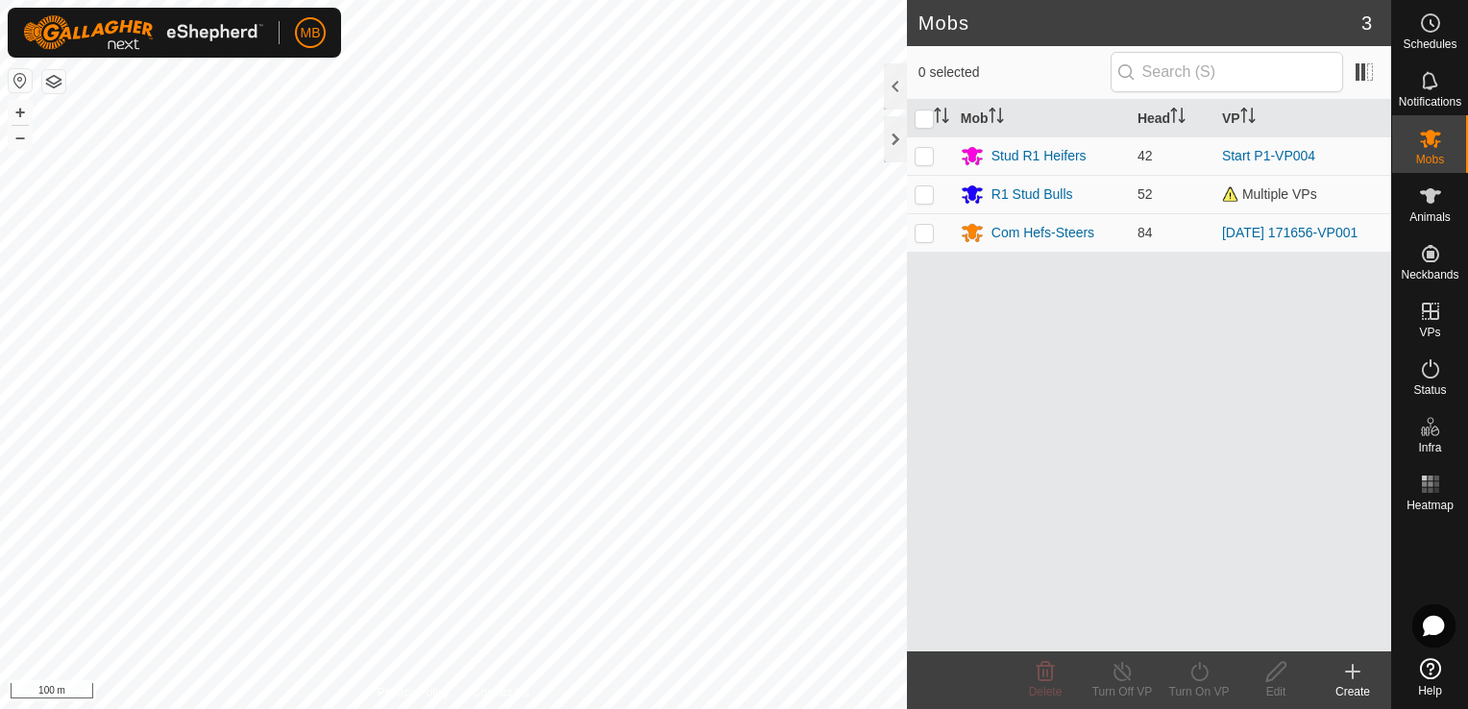
click at [813, 0] on html "MB Schedules Notifications Mobs Animals Neckbands VPs Status Infra Heatmap Help…" at bounding box center [734, 354] width 1468 height 709
click at [901, 0] on html "MB Schedules Notifications Mobs Animals Neckbands VPs Status Infra Heatmap Help…" at bounding box center [734, 354] width 1468 height 709
click at [11, 136] on button "–" at bounding box center [20, 137] width 23 height 23
click at [22, 108] on button "+" at bounding box center [20, 112] width 23 height 23
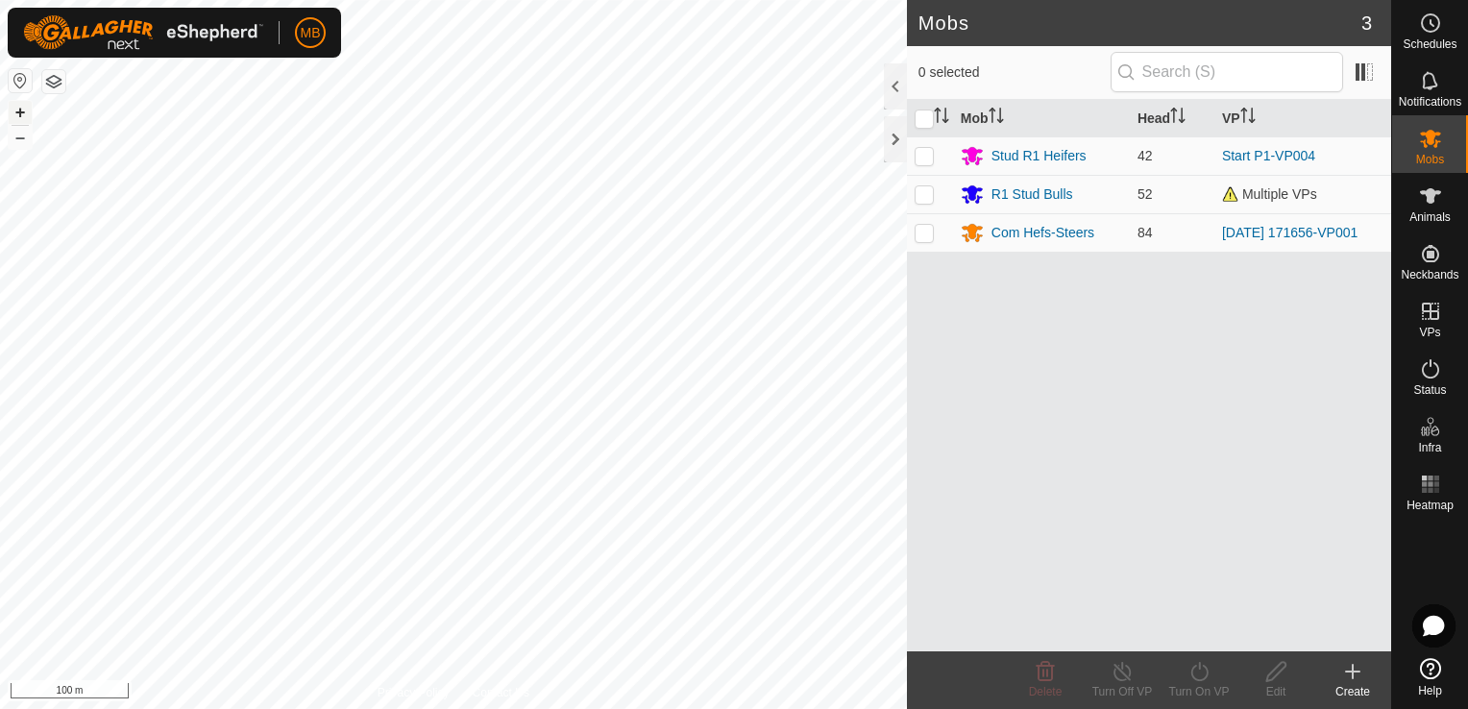
click at [22, 108] on button "+" at bounding box center [20, 112] width 23 height 23
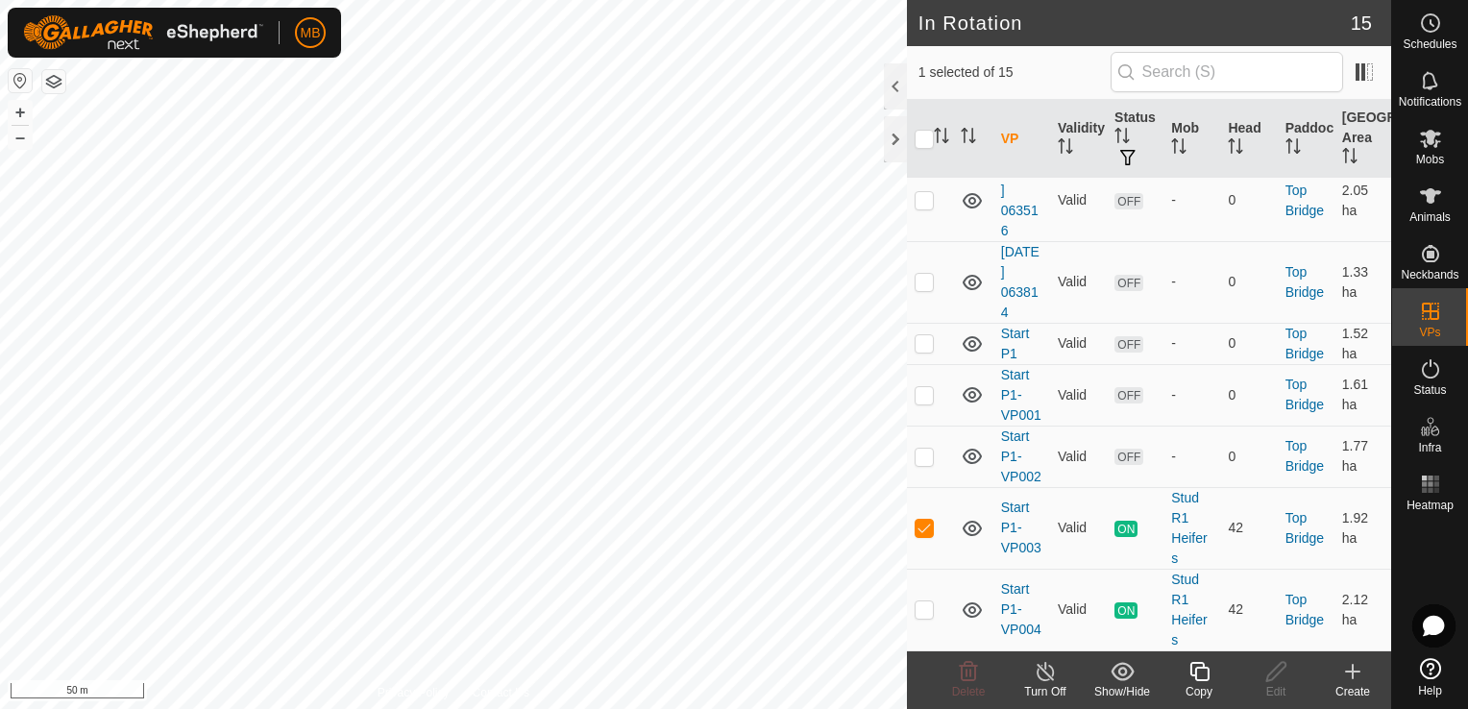
scroll to position [1044, 0]
click at [1201, 686] on div "Copy" at bounding box center [1199, 691] width 77 height 17
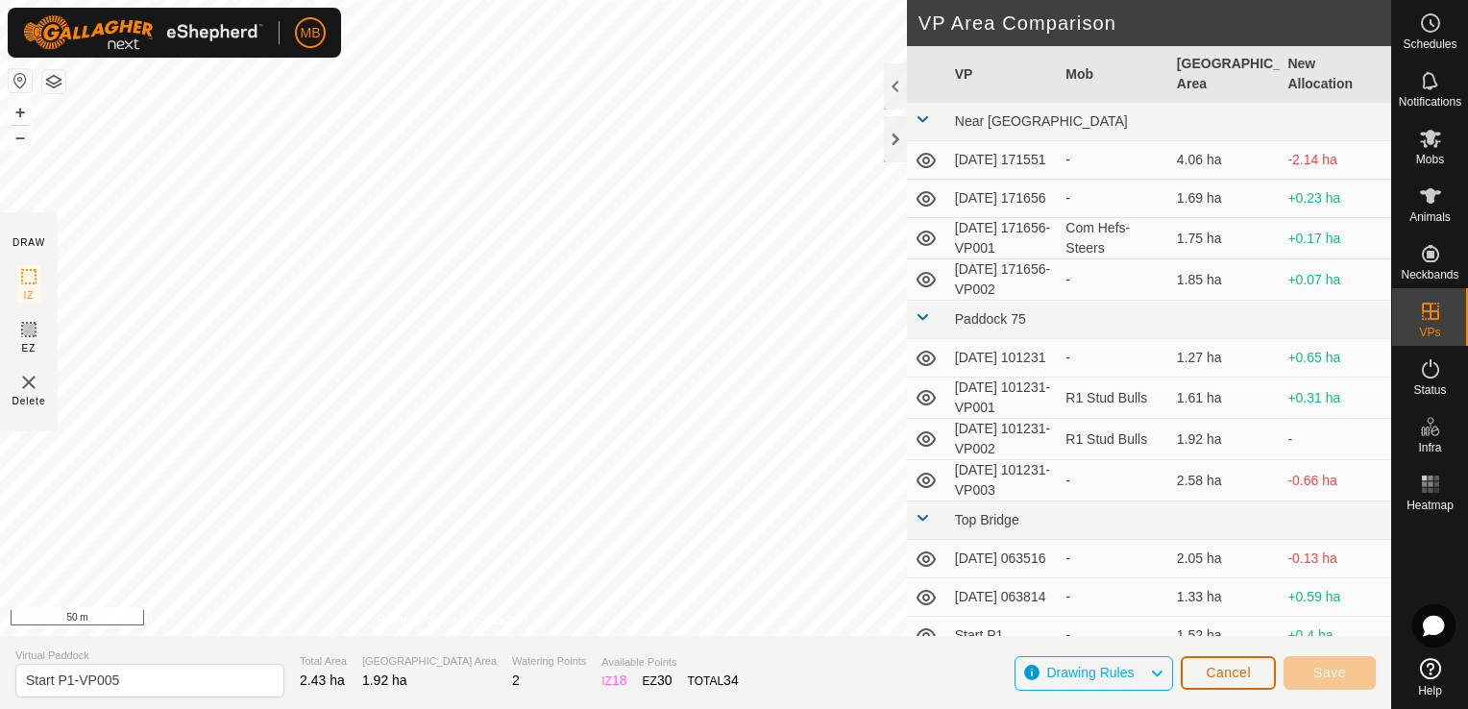
click at [1246, 675] on span "Cancel" at bounding box center [1228, 672] width 45 height 15
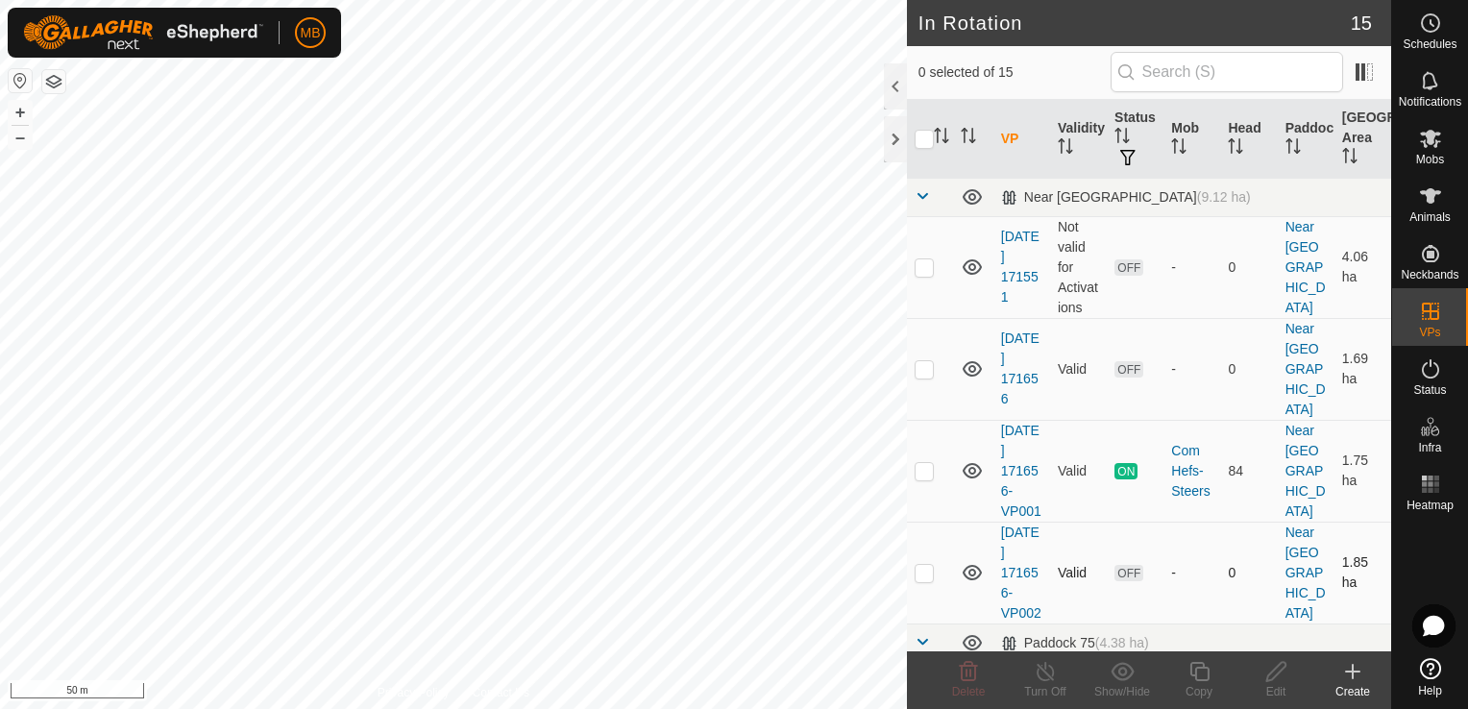
click at [928, 579] on p-checkbox at bounding box center [924, 572] width 19 height 15
checkbox input "false"
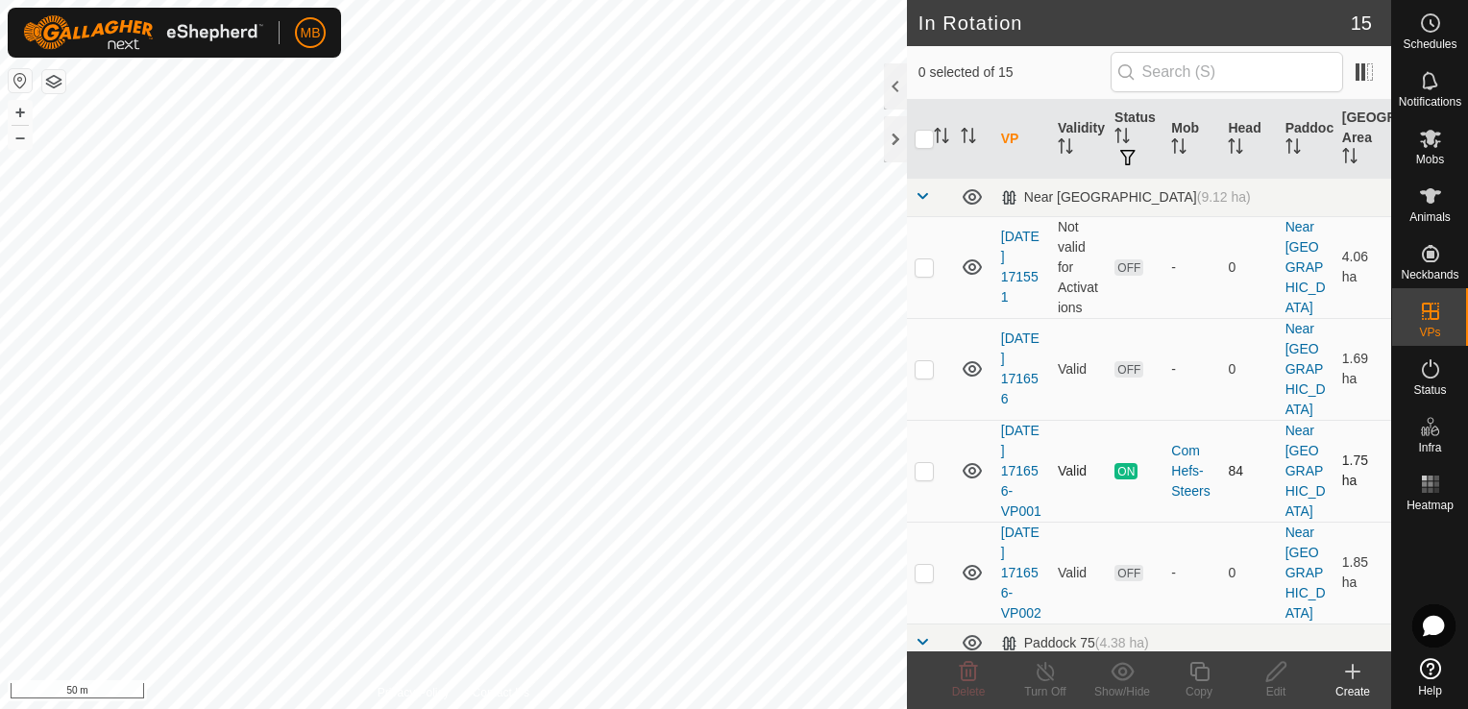
click at [930, 463] on p-checkbox at bounding box center [924, 470] width 19 height 15
checkbox input "false"
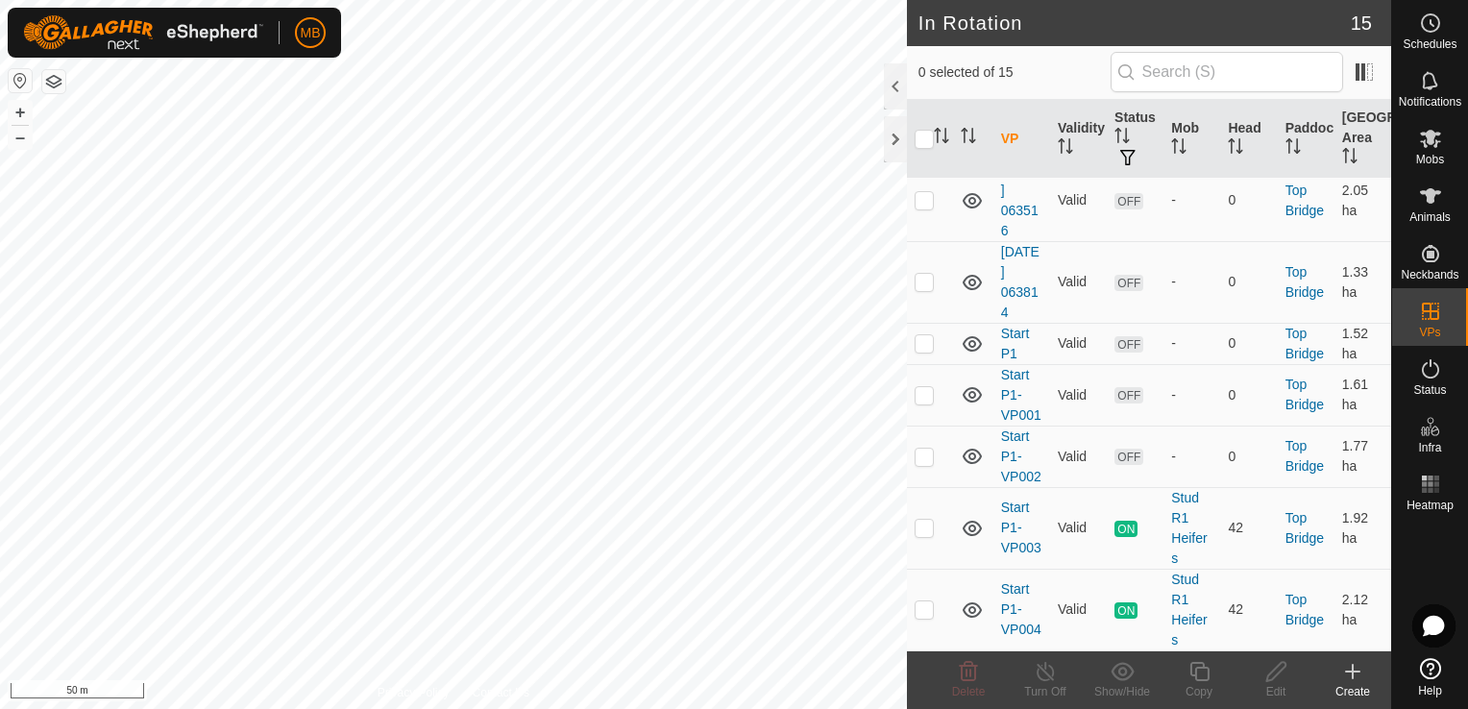
scroll to position [1044, 0]
click at [922, 528] on p-checkbox at bounding box center [924, 527] width 19 height 15
checkbox input "false"
click at [927, 613] on p-checkbox at bounding box center [924, 608] width 19 height 15
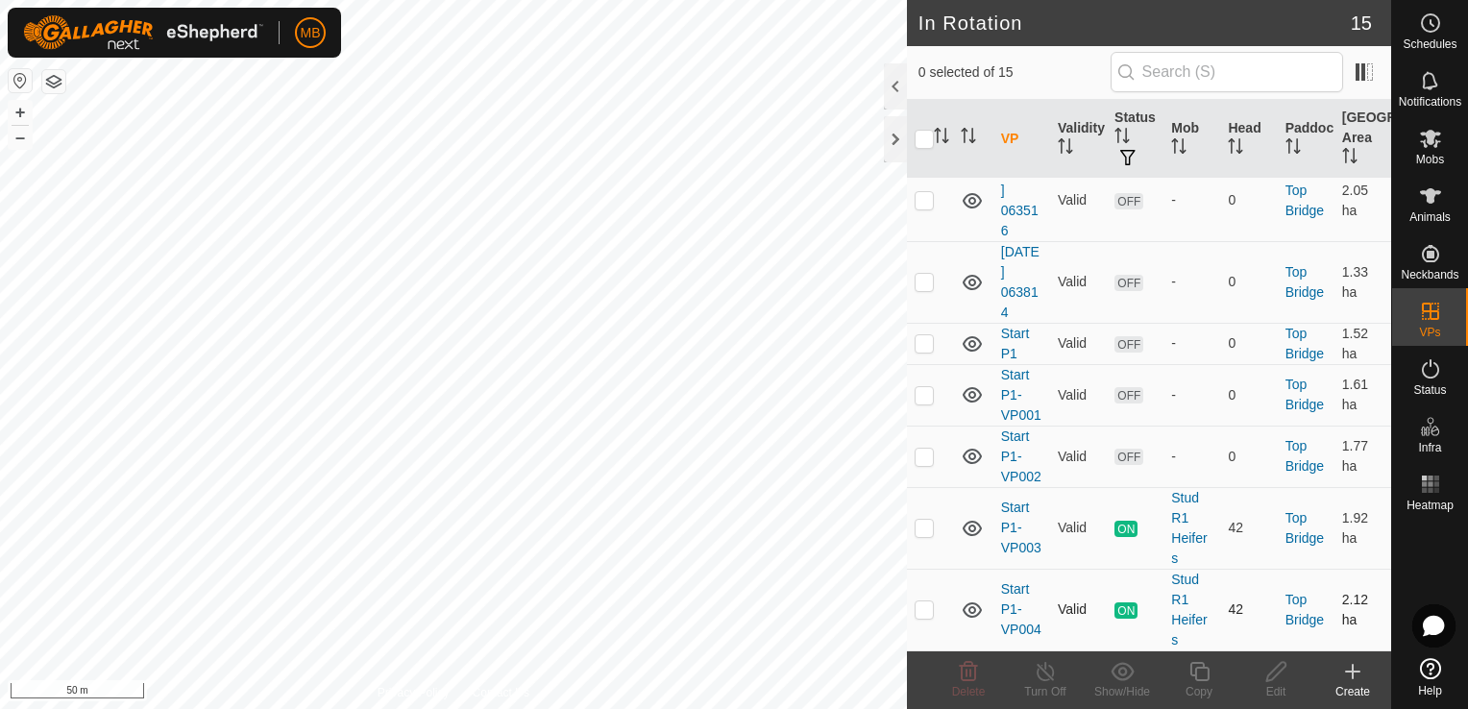
checkbox input "true"
click at [1196, 685] on div "Copy" at bounding box center [1199, 691] width 77 height 17
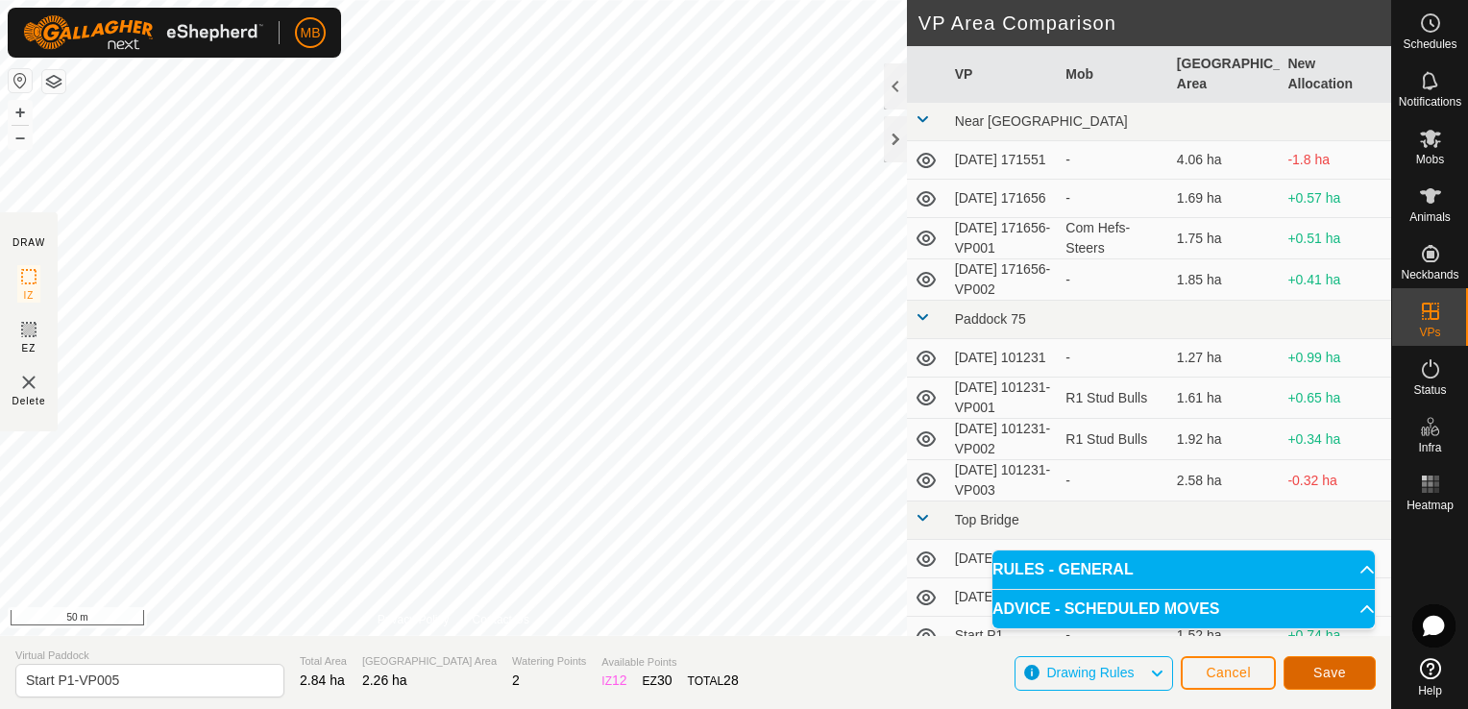
click at [1321, 672] on span "Save" at bounding box center [1329, 672] width 33 height 15
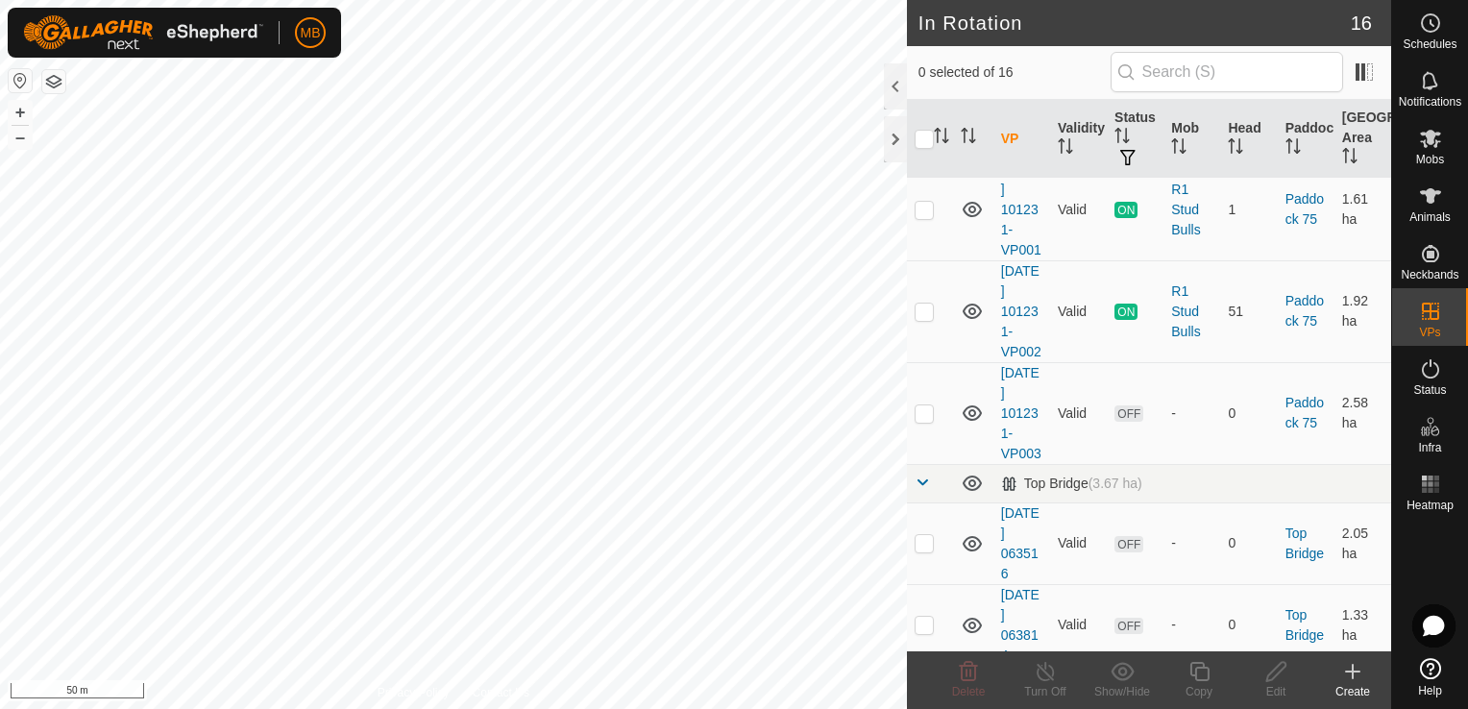
scroll to position [588, 0]
click at [922, 418] on p-checkbox at bounding box center [924, 410] width 19 height 15
checkbox input "true"
click at [1195, 680] on icon at bounding box center [1200, 671] width 24 height 23
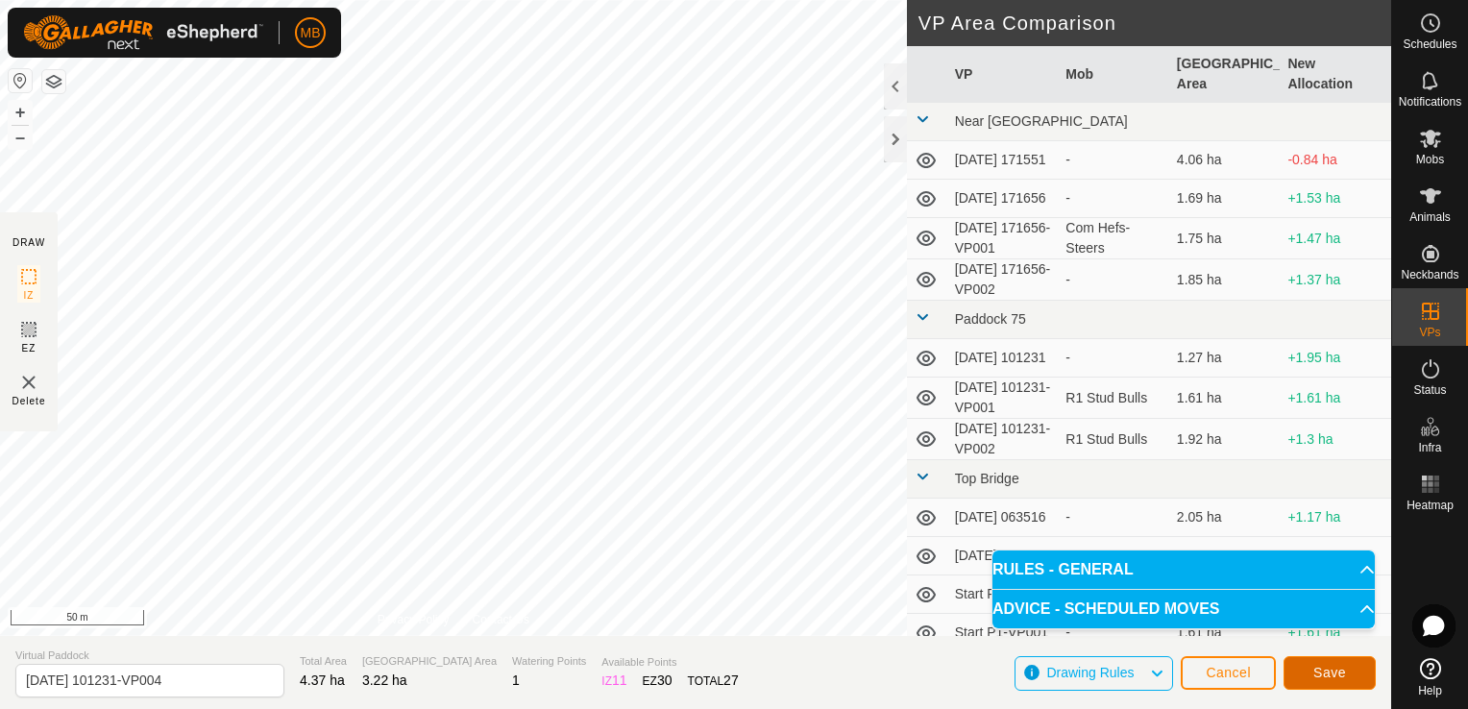
click at [1318, 683] on button "Save" at bounding box center [1330, 673] width 92 height 34
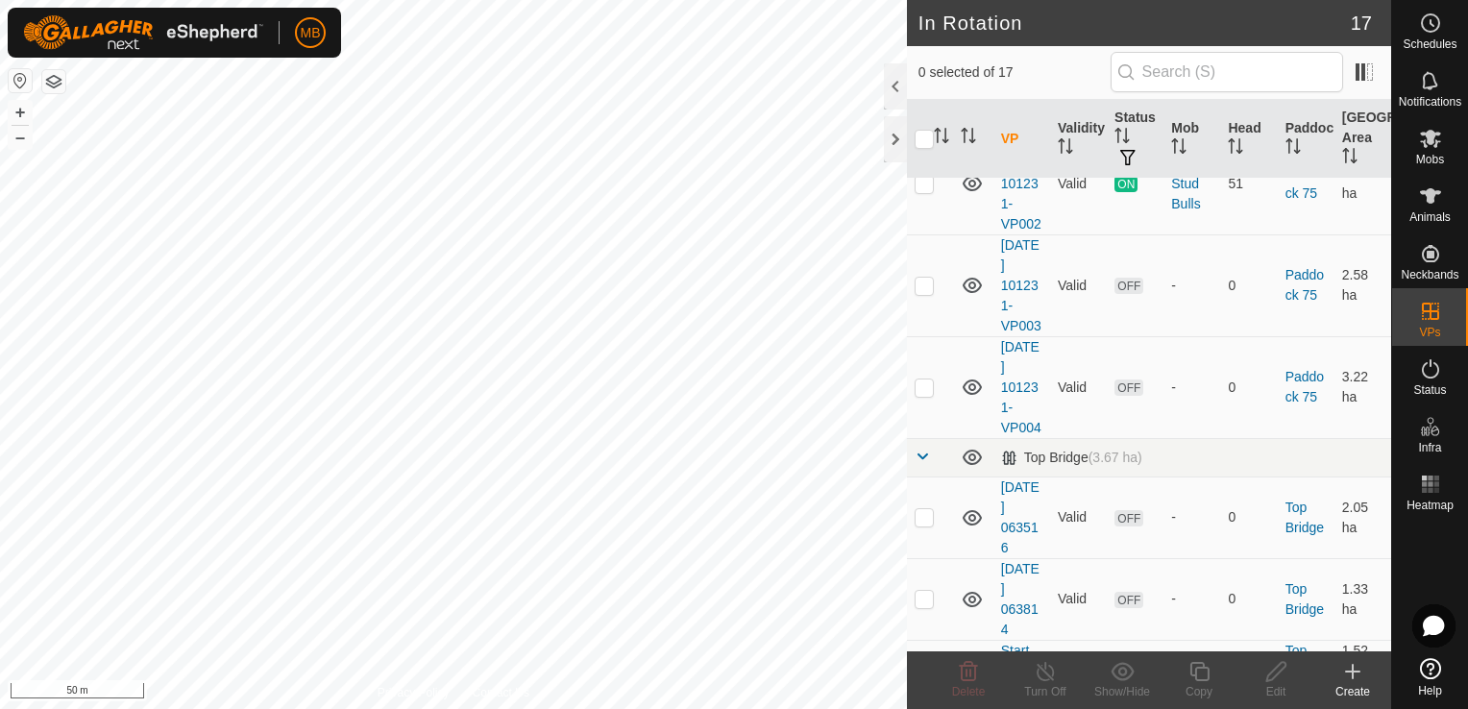
scroll to position [717, 0]
click at [927, 391] on p-checkbox at bounding box center [924, 383] width 19 height 15
checkbox input "true"
click at [1201, 678] on icon at bounding box center [1200, 671] width 24 height 23
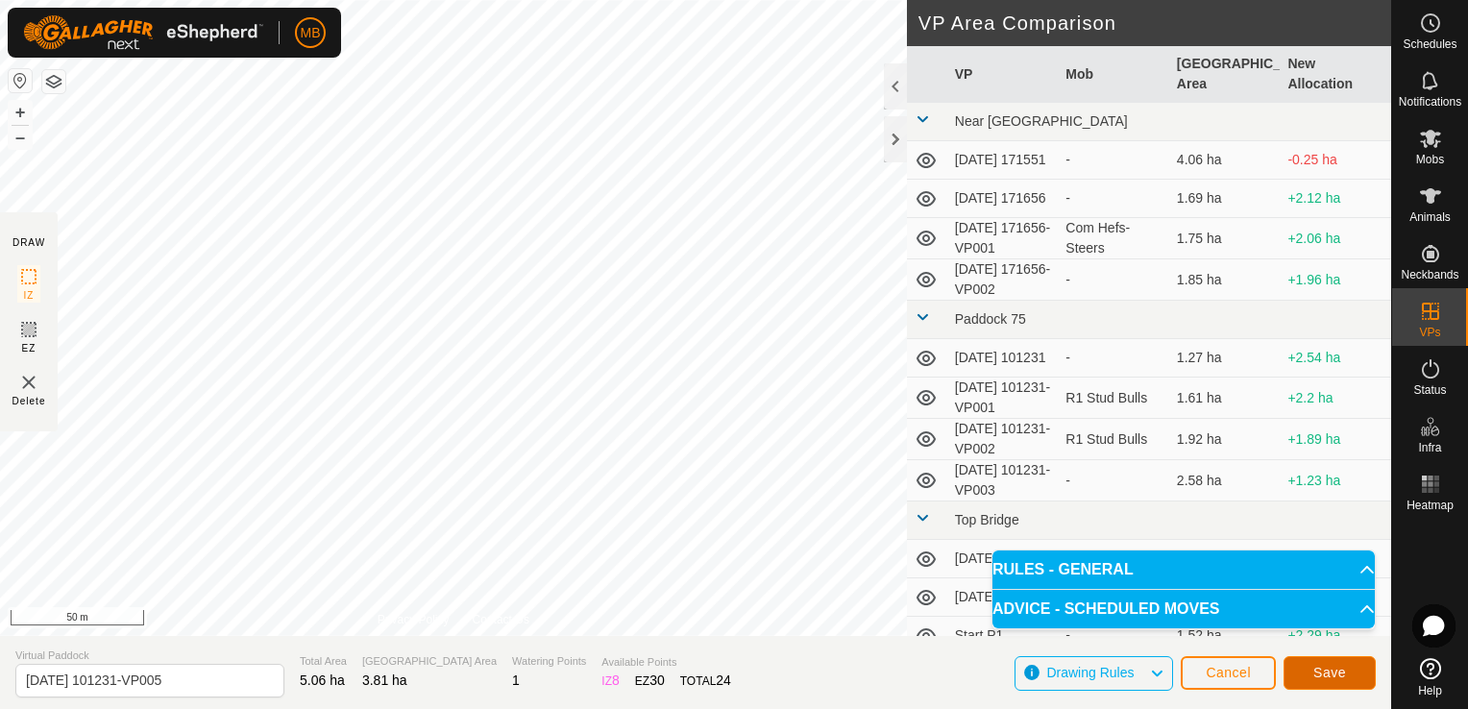
click at [1312, 675] on button "Save" at bounding box center [1330, 673] width 92 height 34
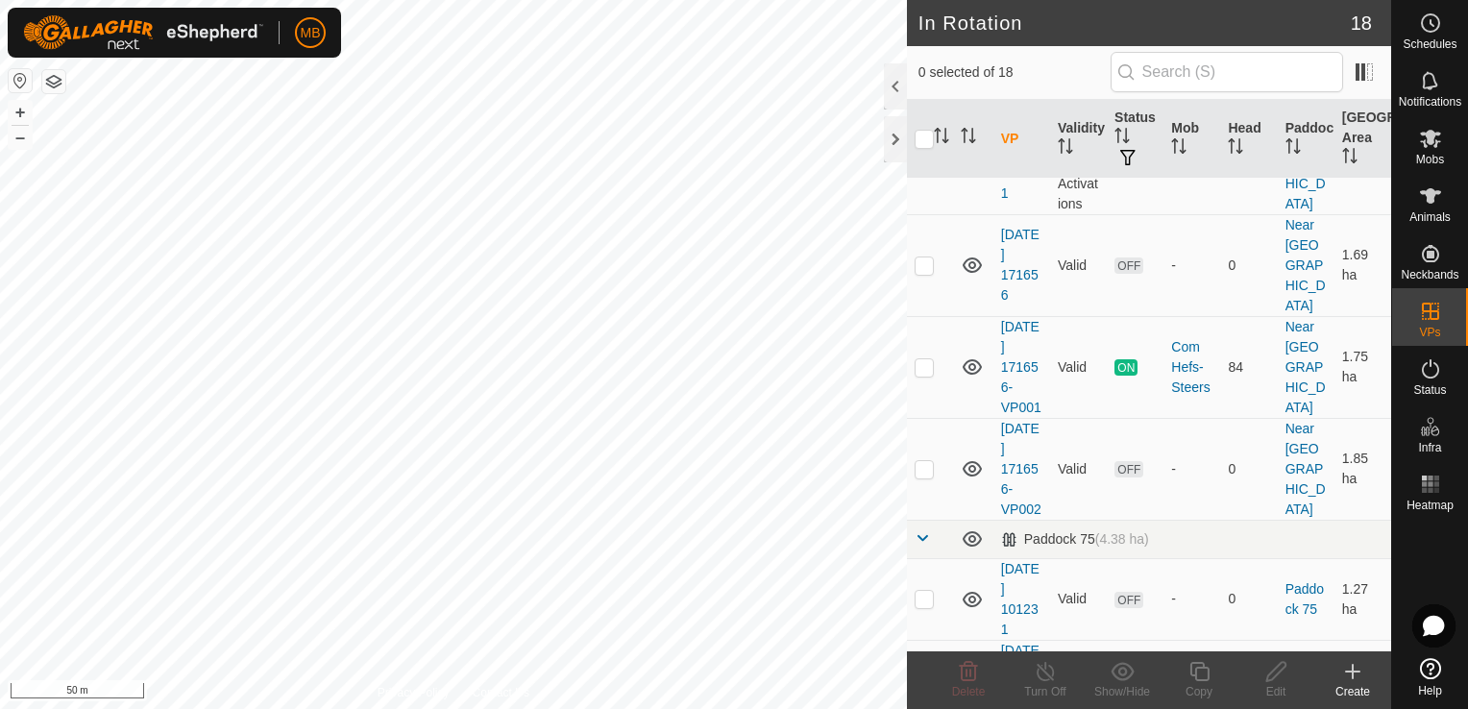
scroll to position [115, 0]
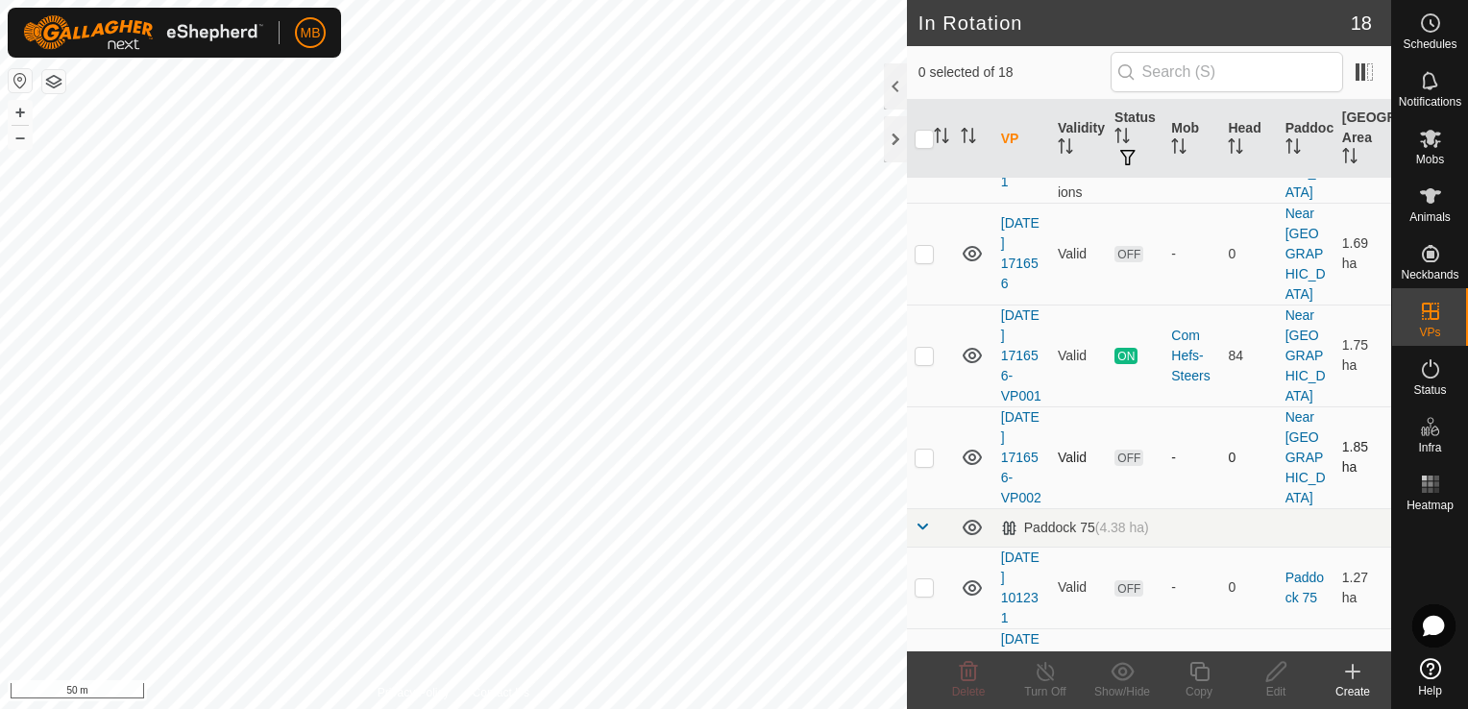
click at [922, 465] on p-checkbox at bounding box center [924, 457] width 19 height 15
checkbox input "false"
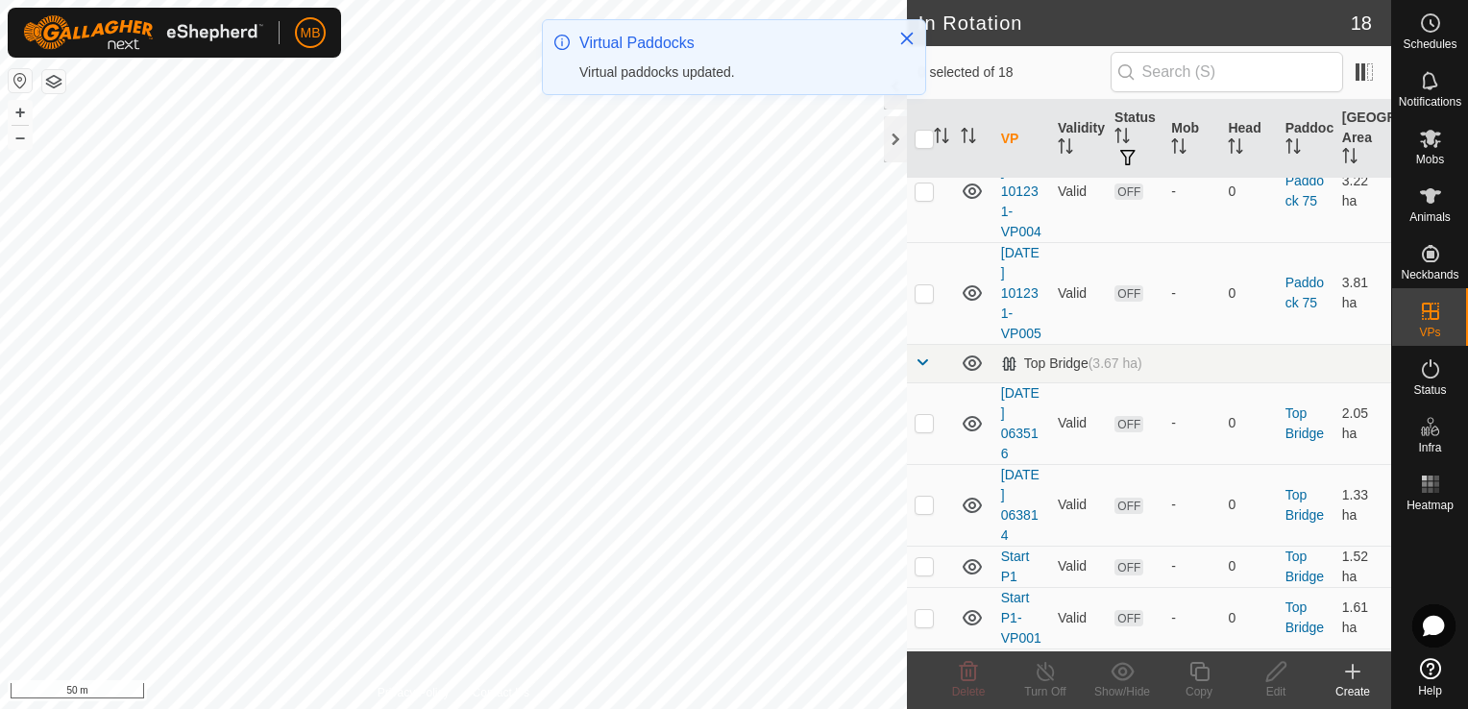
scroll to position [947, 0]
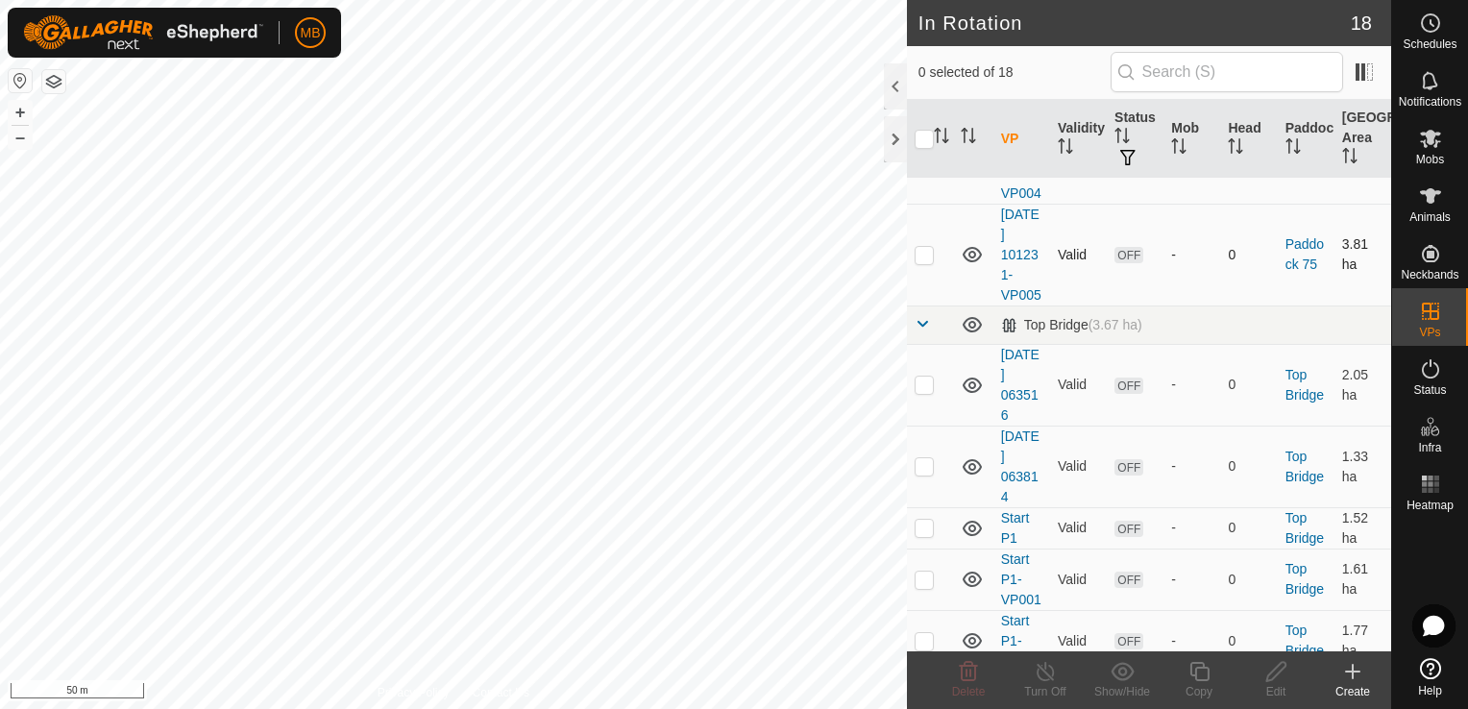
click at [928, 262] on p-checkbox at bounding box center [924, 254] width 19 height 15
checkbox input "true"
click at [1194, 686] on div "Copy" at bounding box center [1199, 691] width 77 height 17
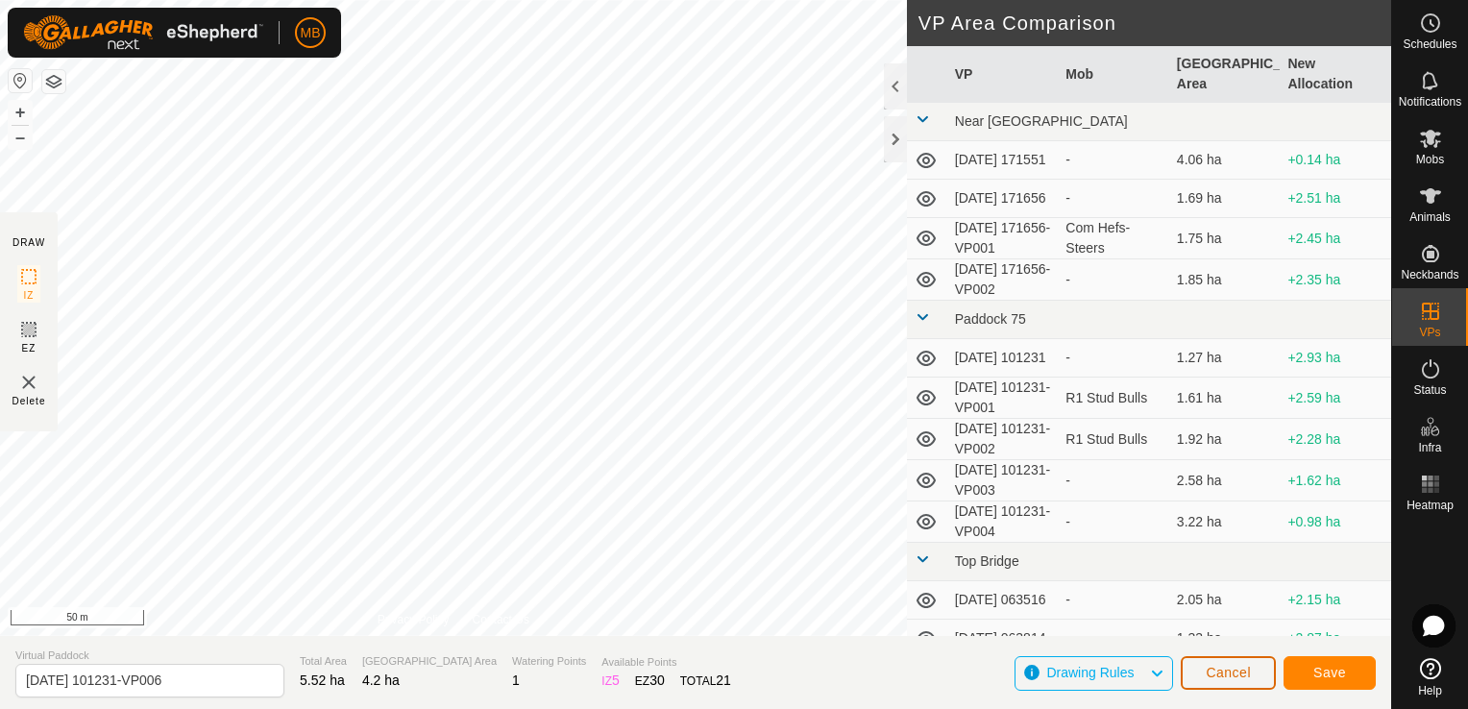
click at [1214, 669] on span "Cancel" at bounding box center [1228, 672] width 45 height 15
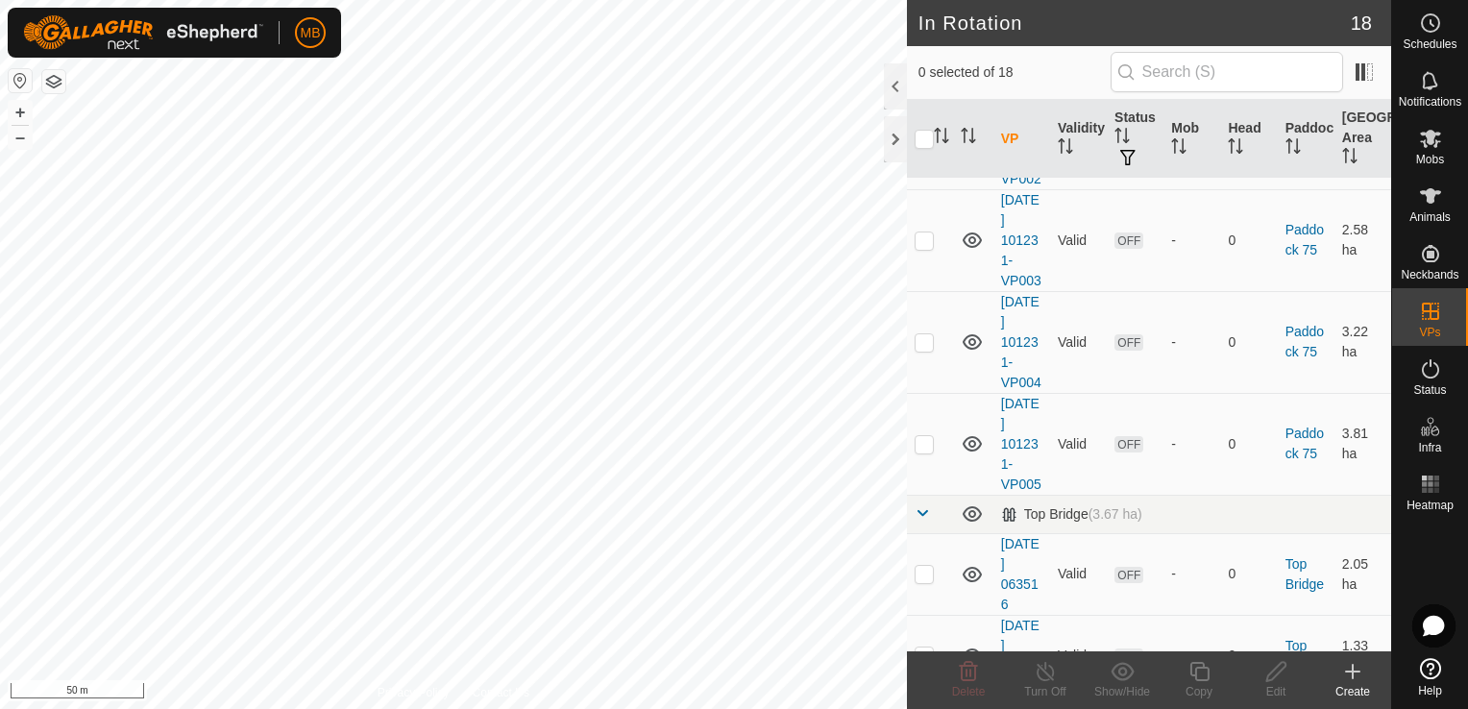
scroll to position [780, 0]
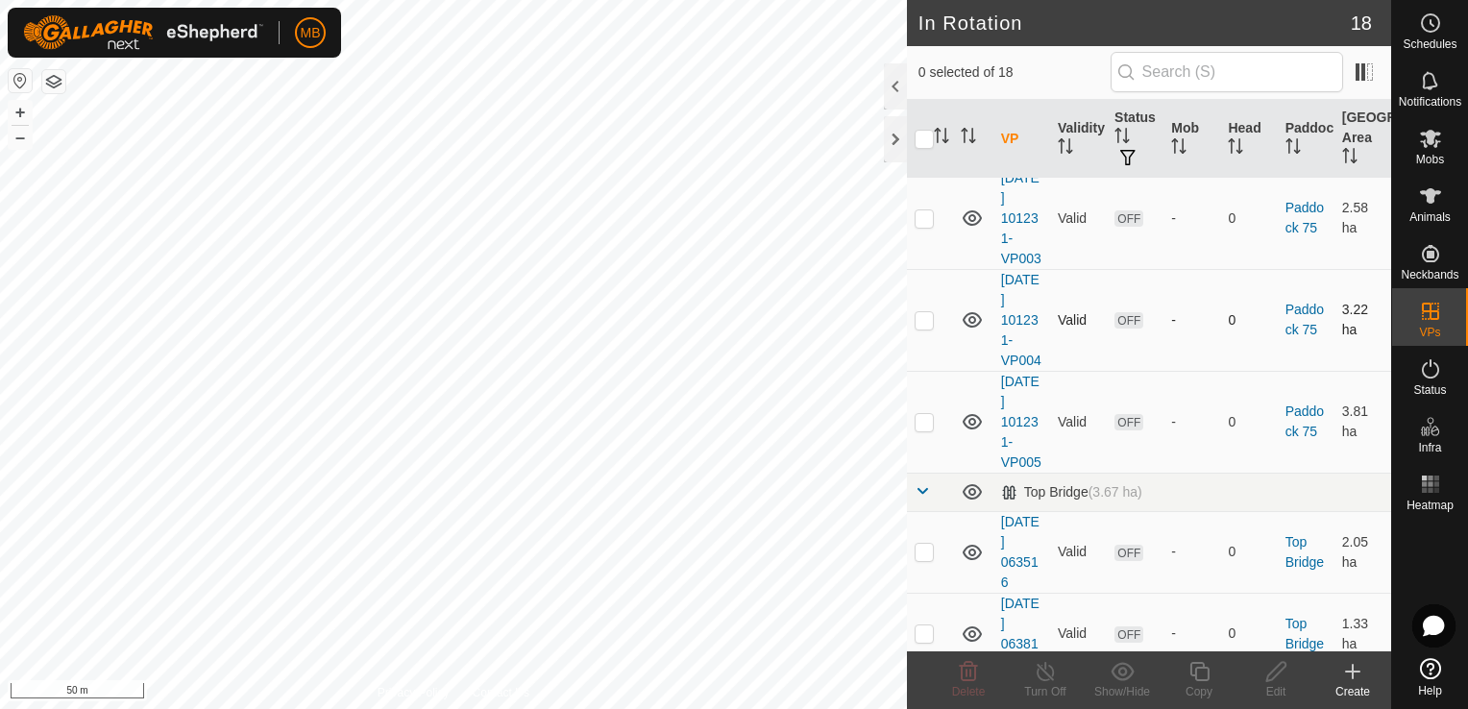
click at [923, 328] on p-checkbox at bounding box center [924, 319] width 19 height 15
checkbox input "true"
click at [1276, 679] on icon at bounding box center [1276, 671] width 24 height 23
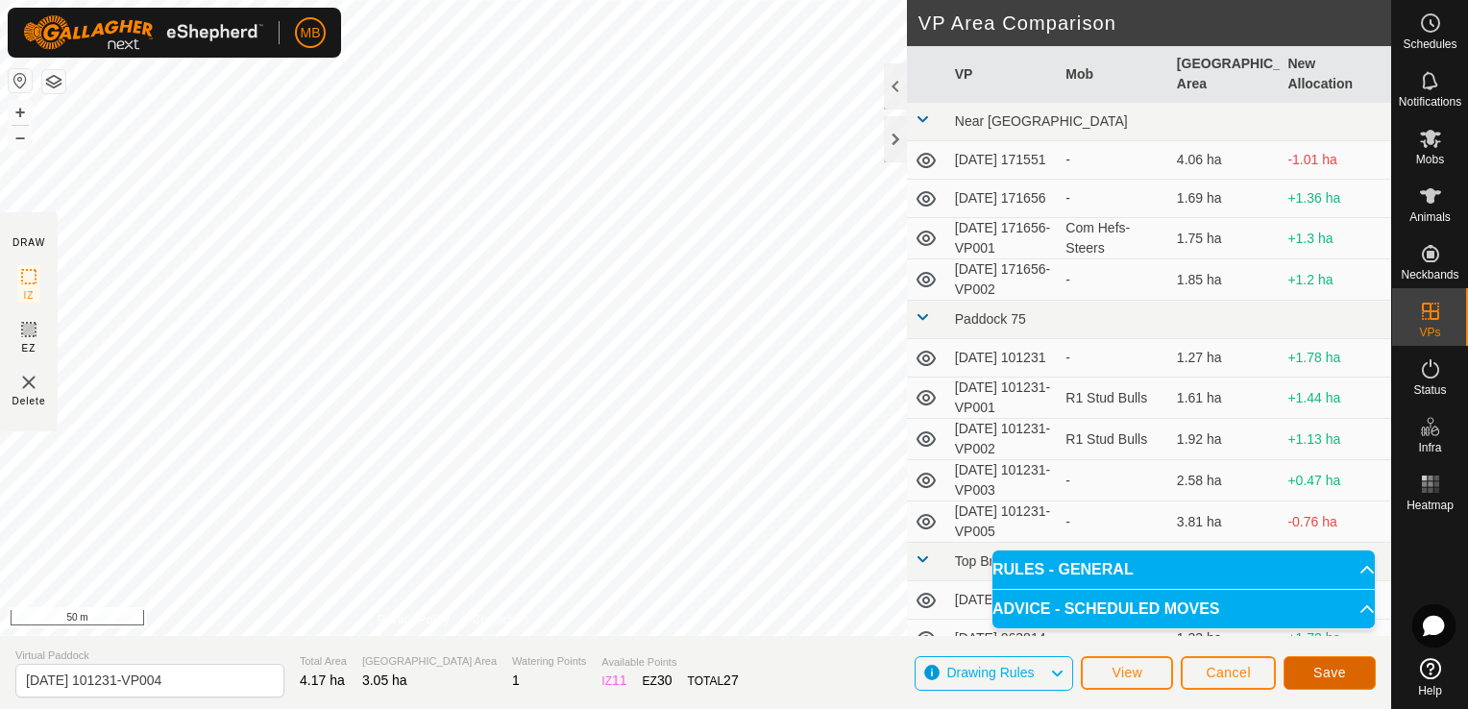
click at [1293, 672] on button "Save" at bounding box center [1330, 673] width 92 height 34
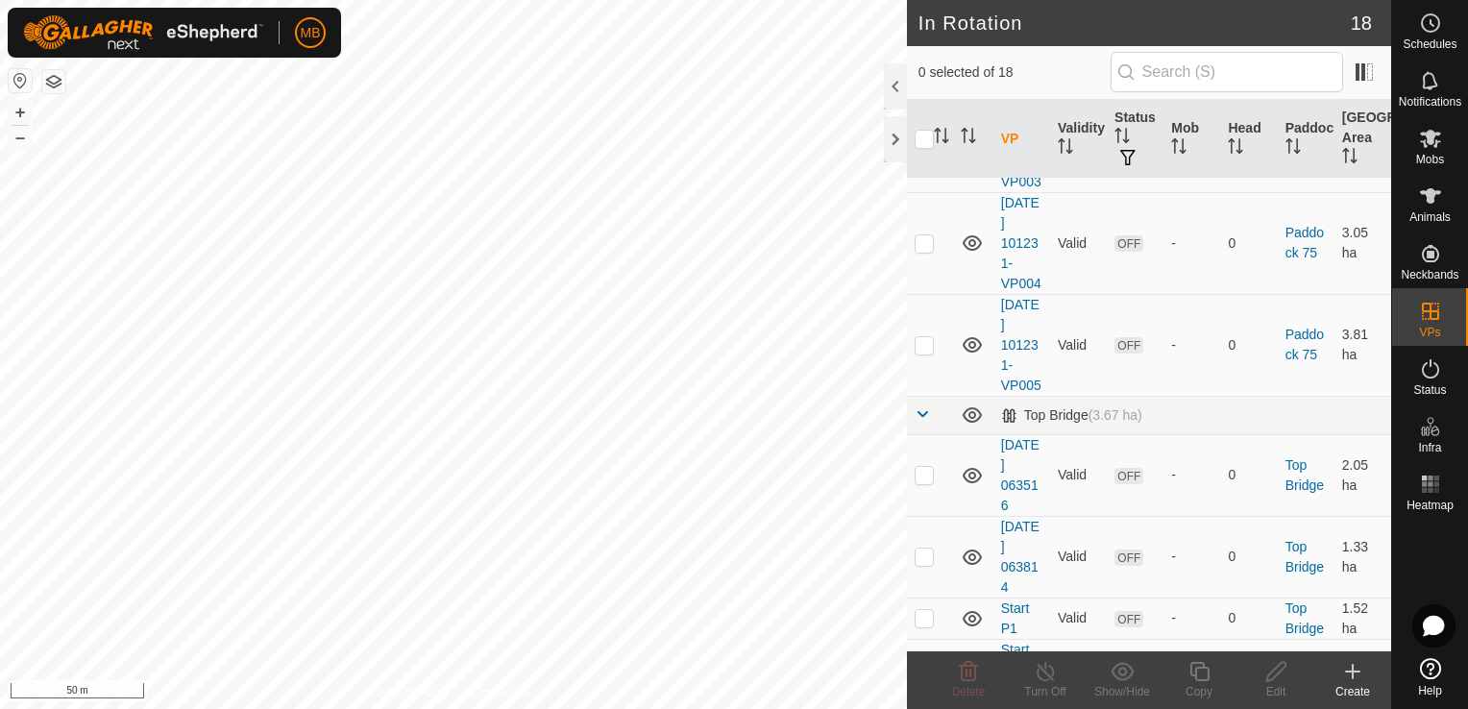
scroll to position [896, 0]
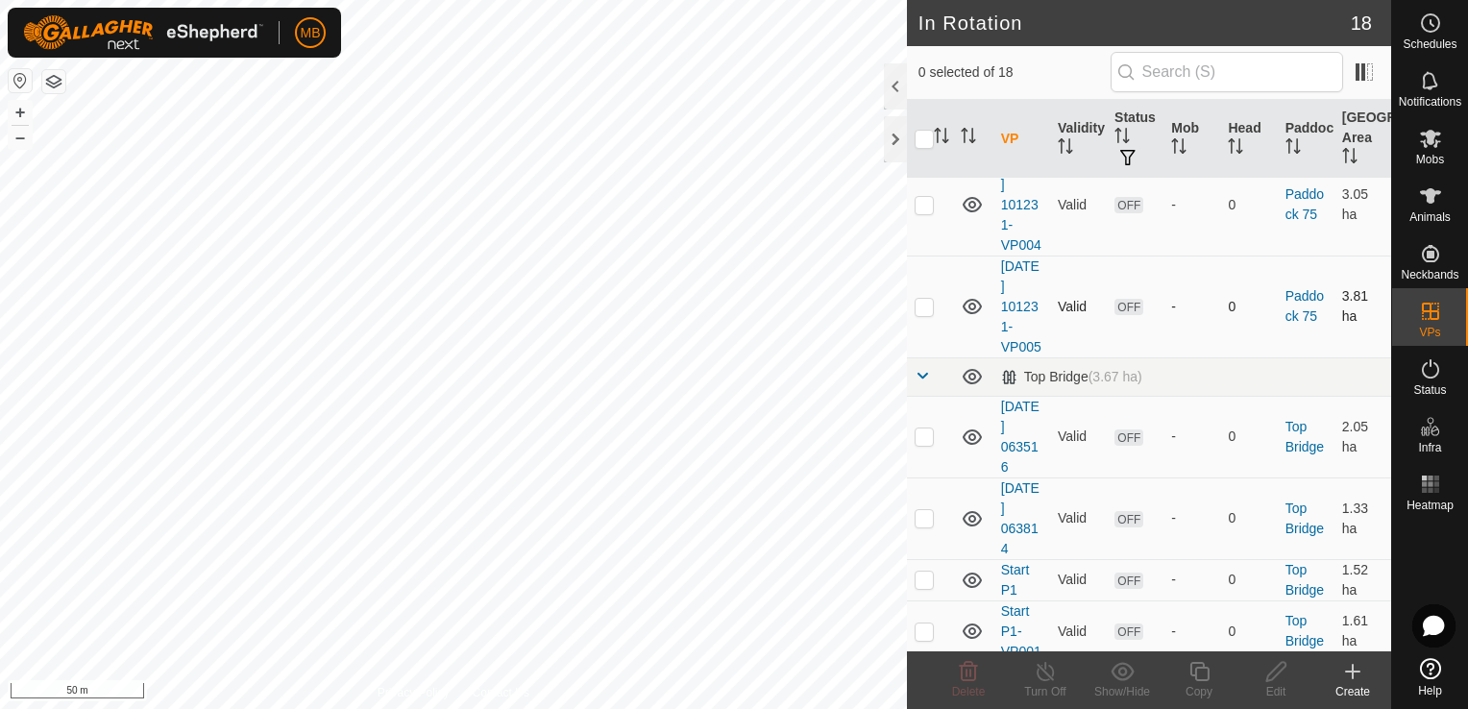
click at [930, 357] on td at bounding box center [930, 307] width 46 height 102
checkbox input "true"
click at [1272, 680] on icon at bounding box center [1275, 671] width 19 height 19
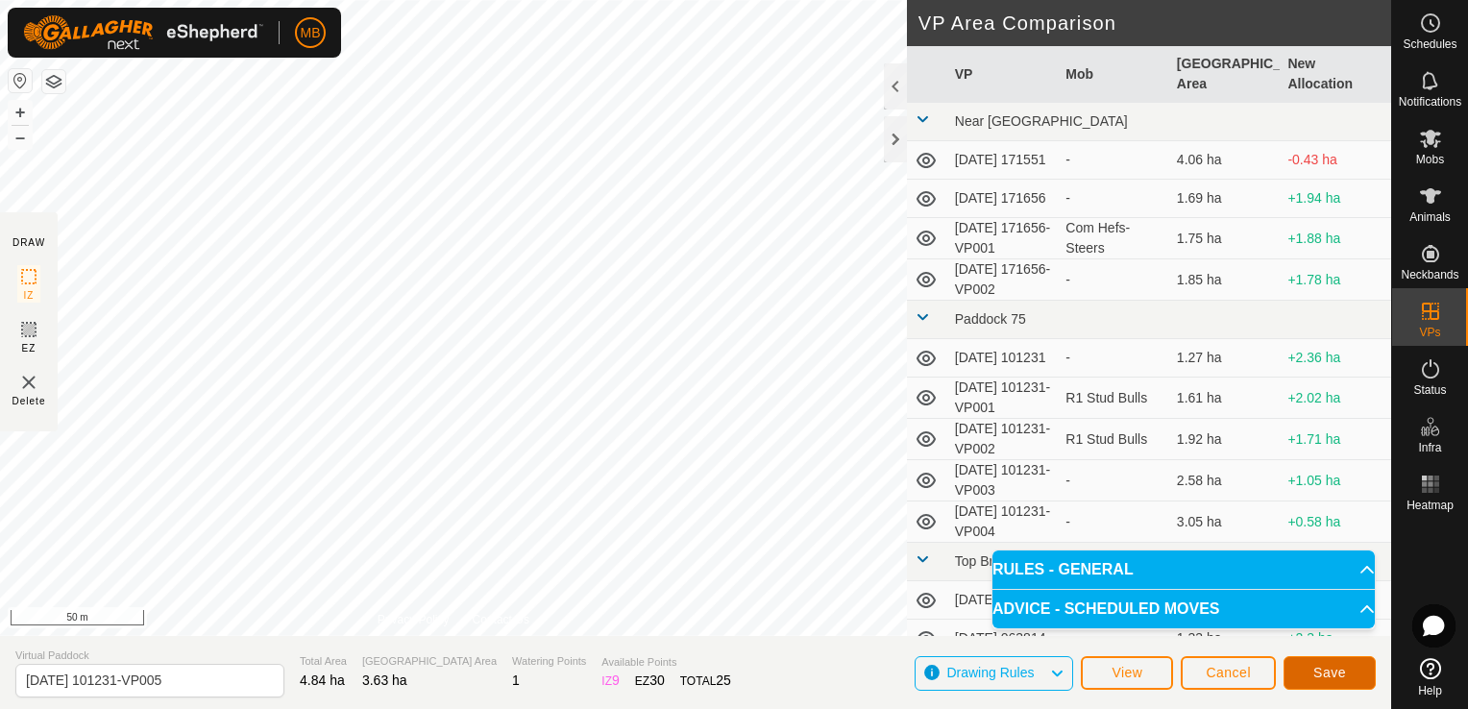
click at [1326, 677] on span "Save" at bounding box center [1329, 672] width 33 height 15
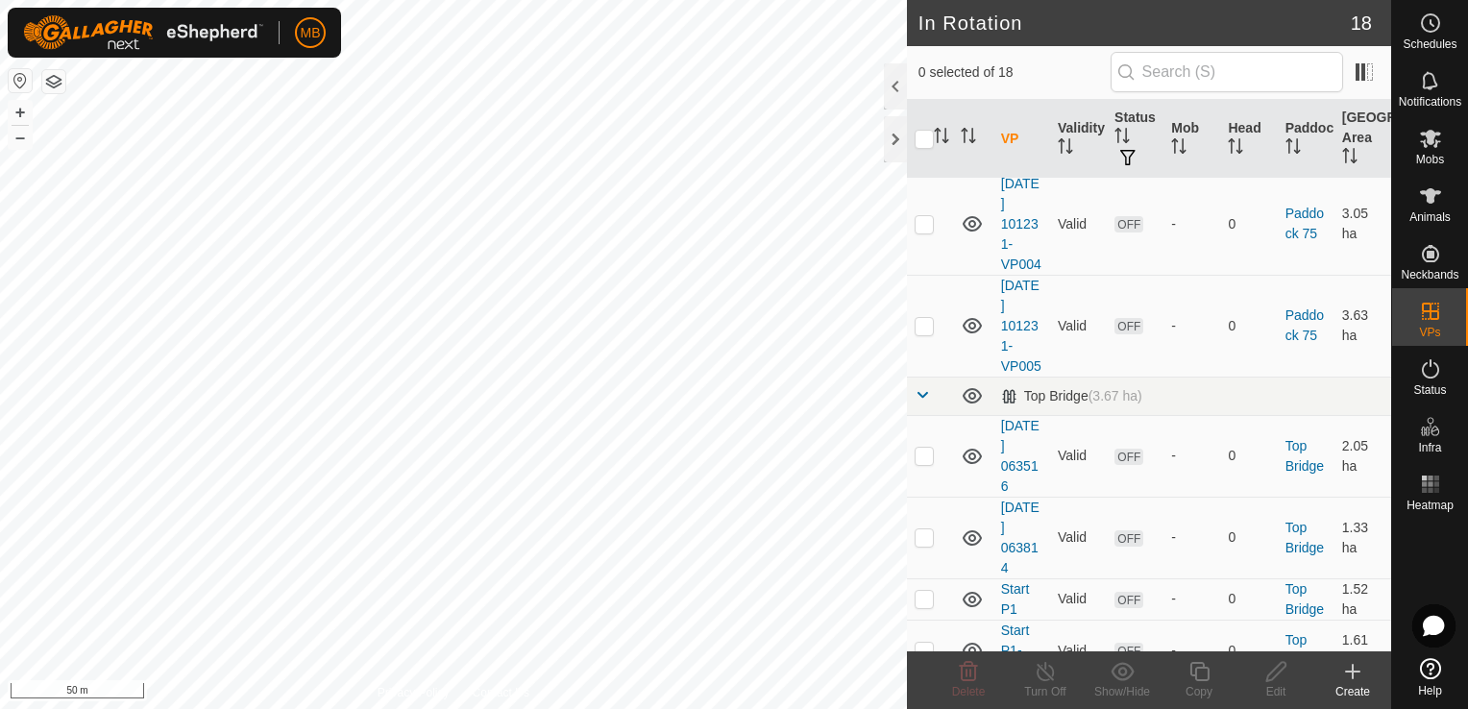
scroll to position [884, 0]
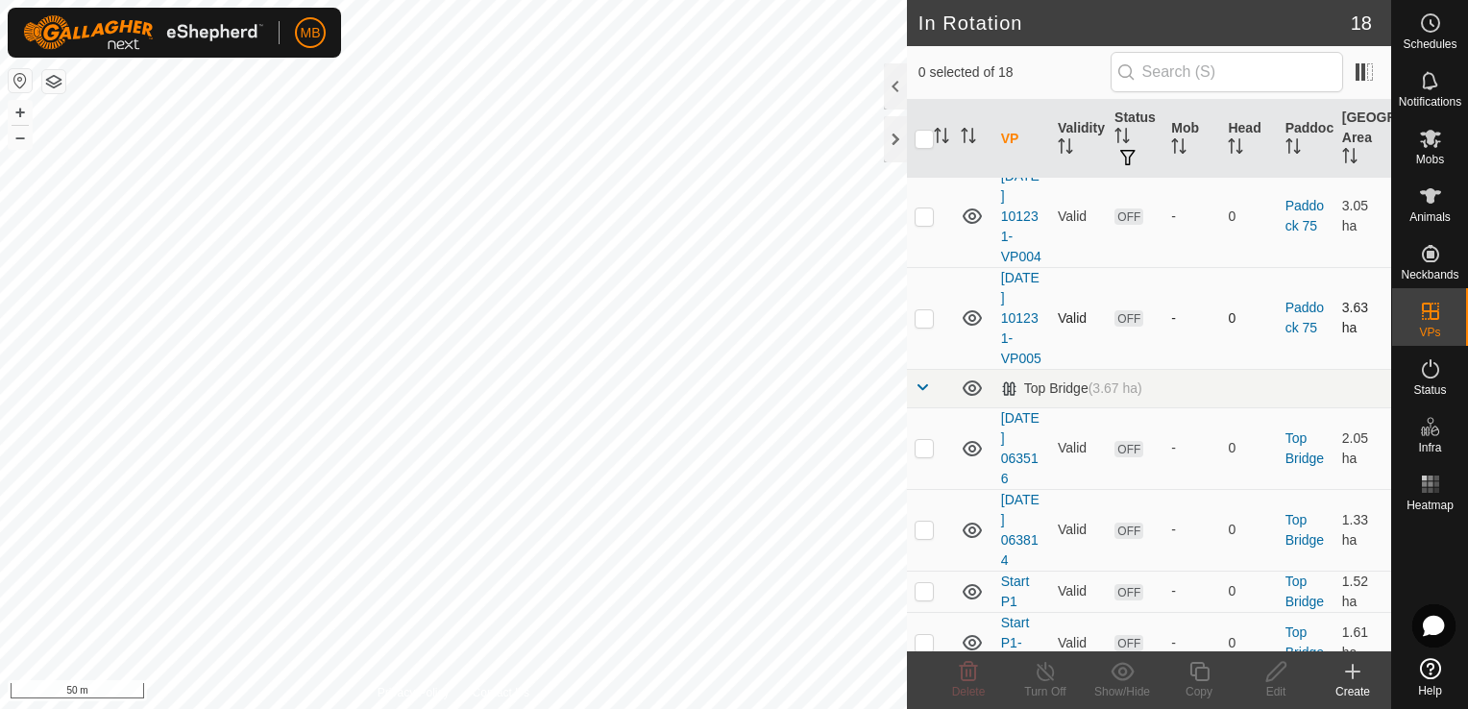
click at [930, 326] on p-checkbox at bounding box center [924, 317] width 19 height 15
checkbox input "true"
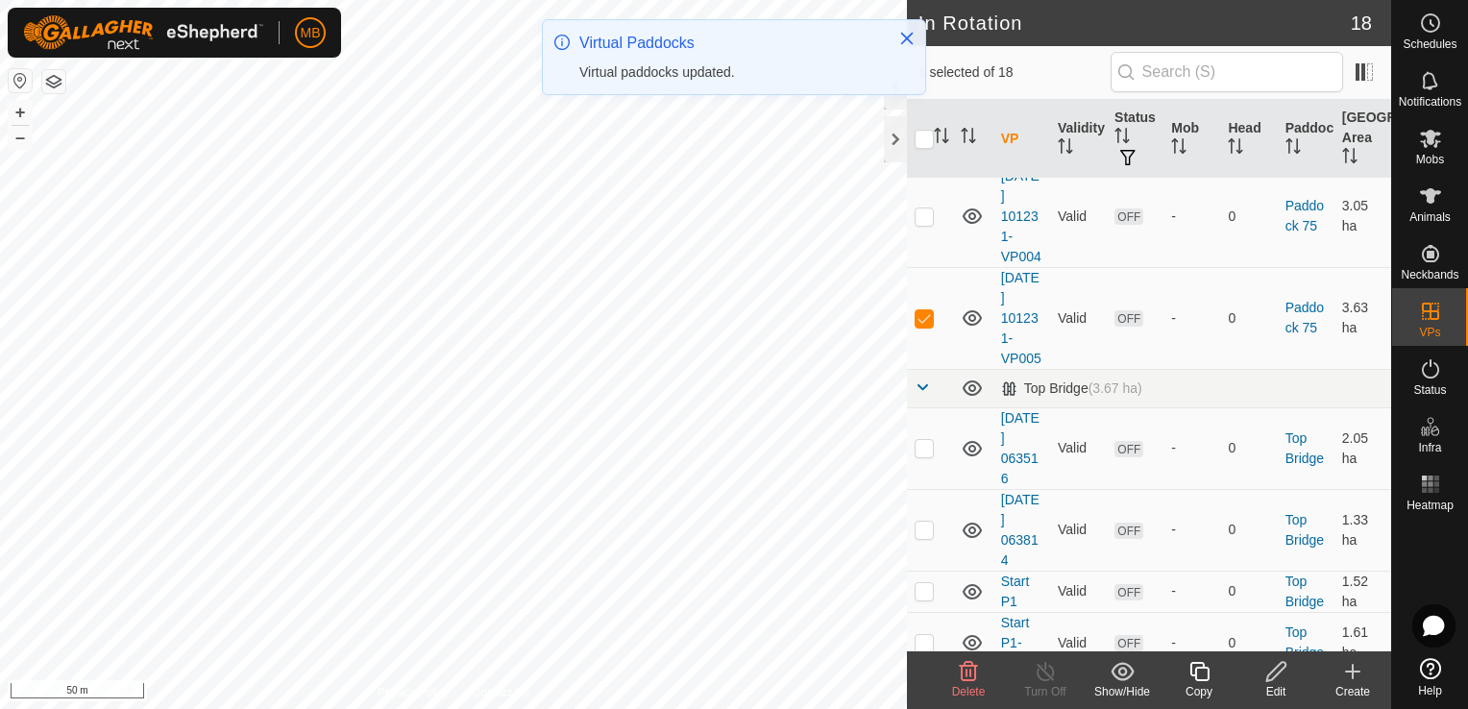
click at [1188, 676] on icon at bounding box center [1200, 671] width 24 height 23
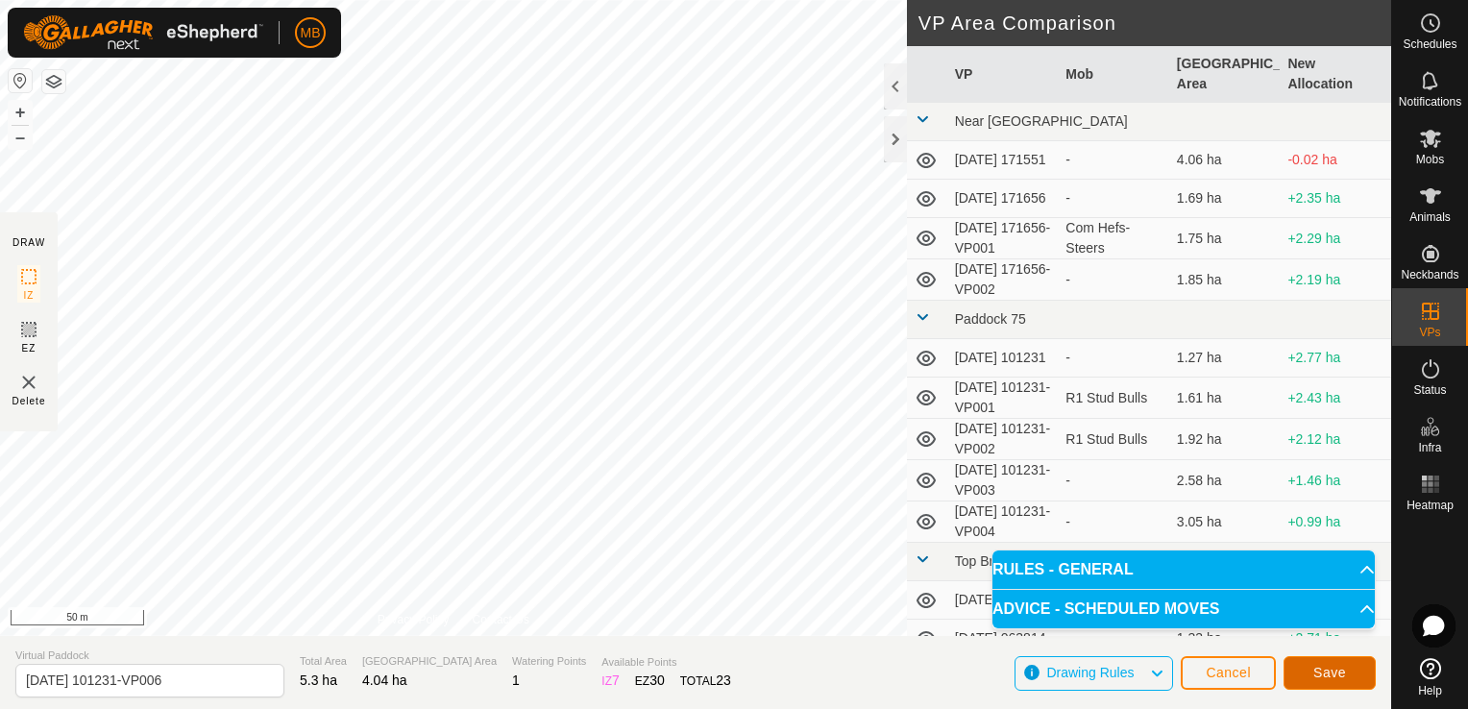
click at [1301, 680] on button "Save" at bounding box center [1330, 673] width 92 height 34
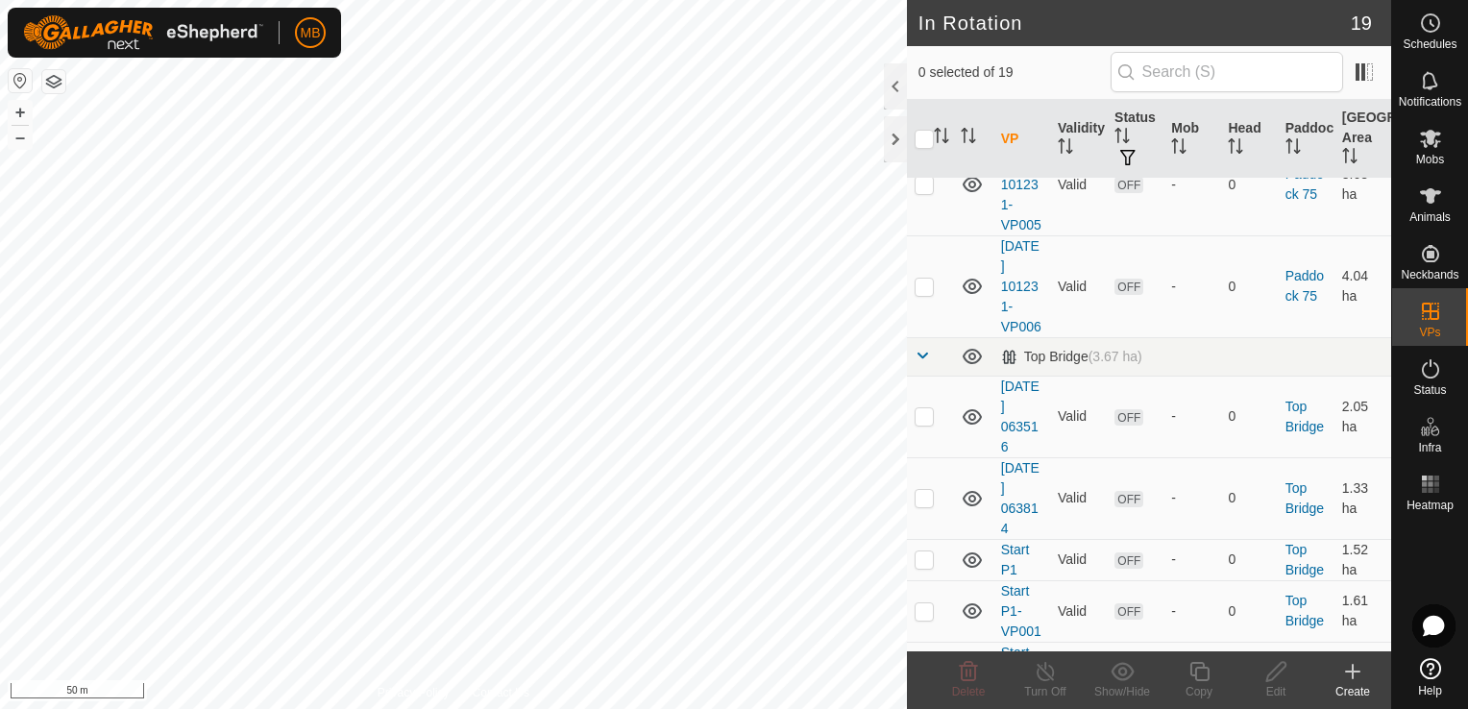
scroll to position [902, 0]
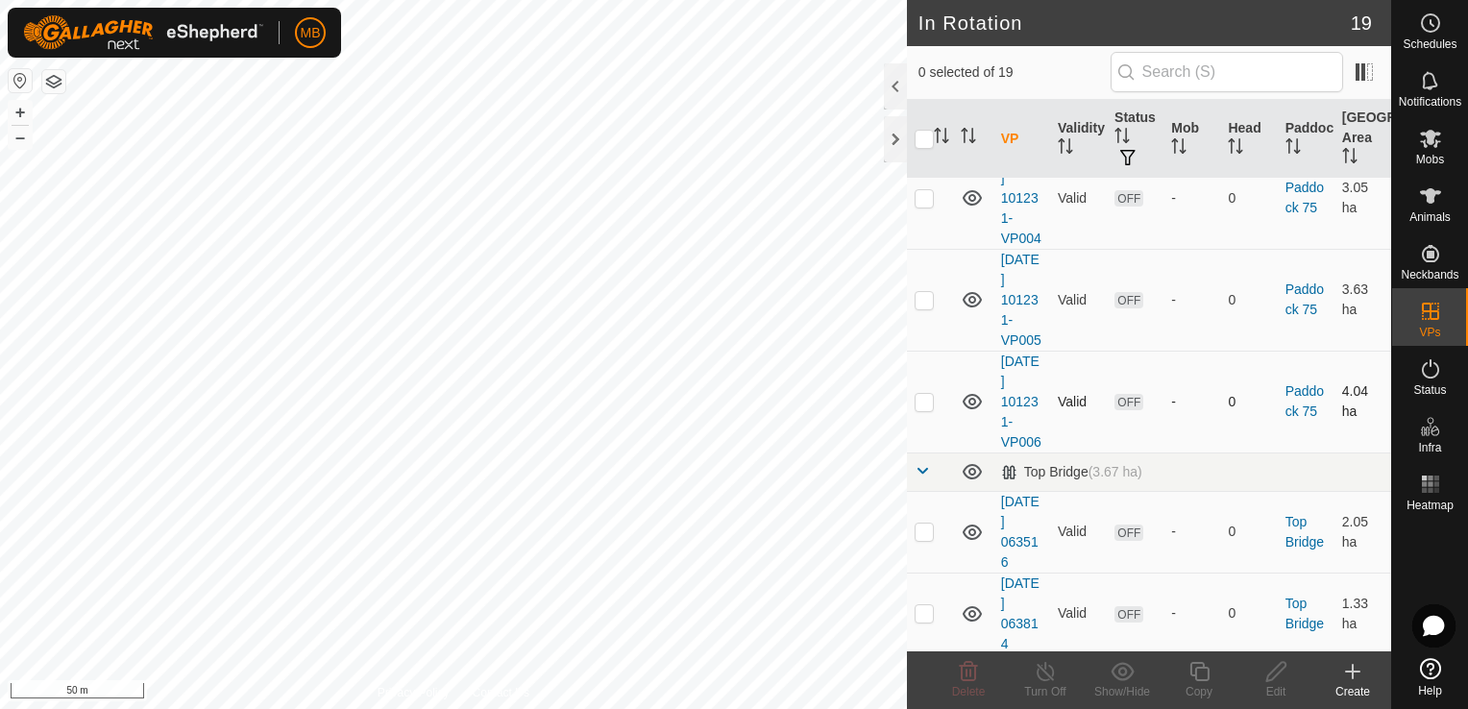
click at [927, 409] on p-checkbox at bounding box center [924, 401] width 19 height 15
checkbox input "true"
click at [1199, 691] on div "Copy" at bounding box center [1199, 691] width 77 height 17
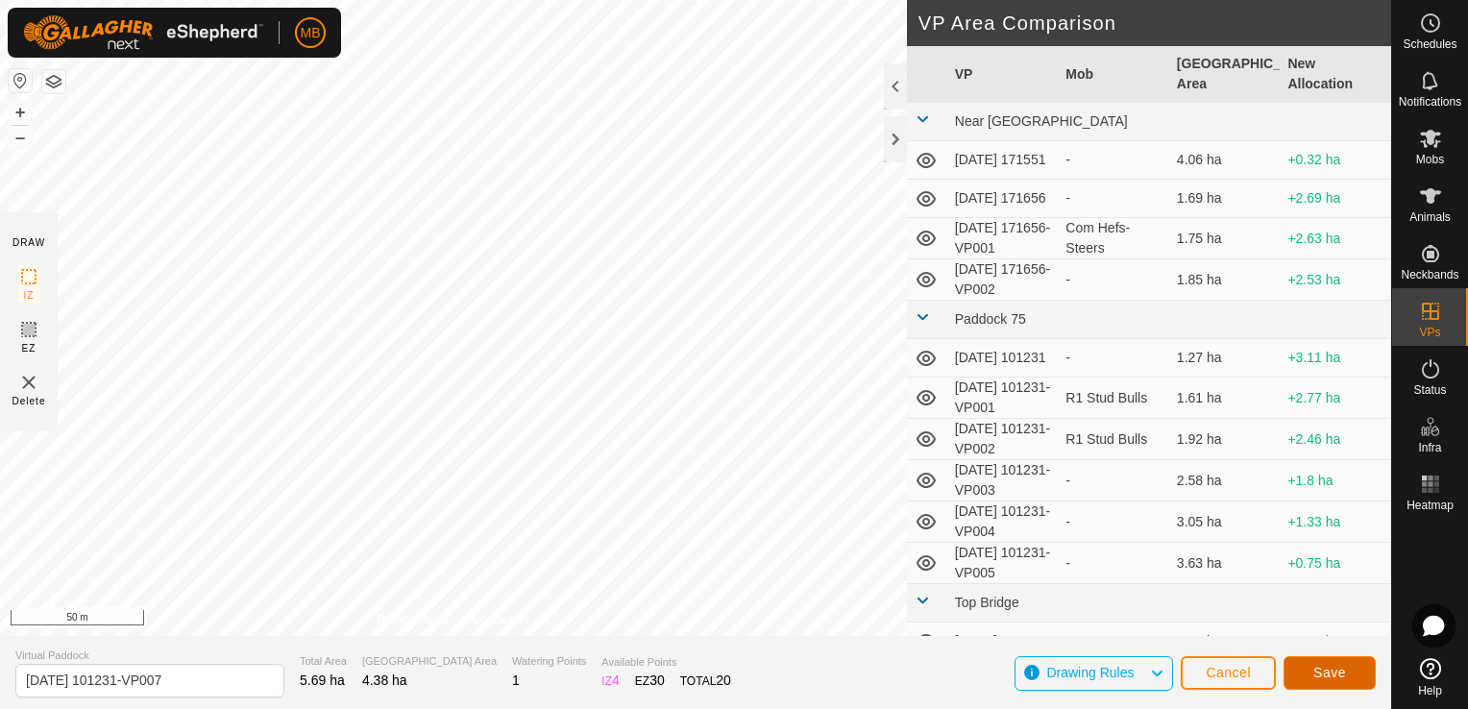
click at [1307, 682] on button "Save" at bounding box center [1330, 673] width 92 height 34
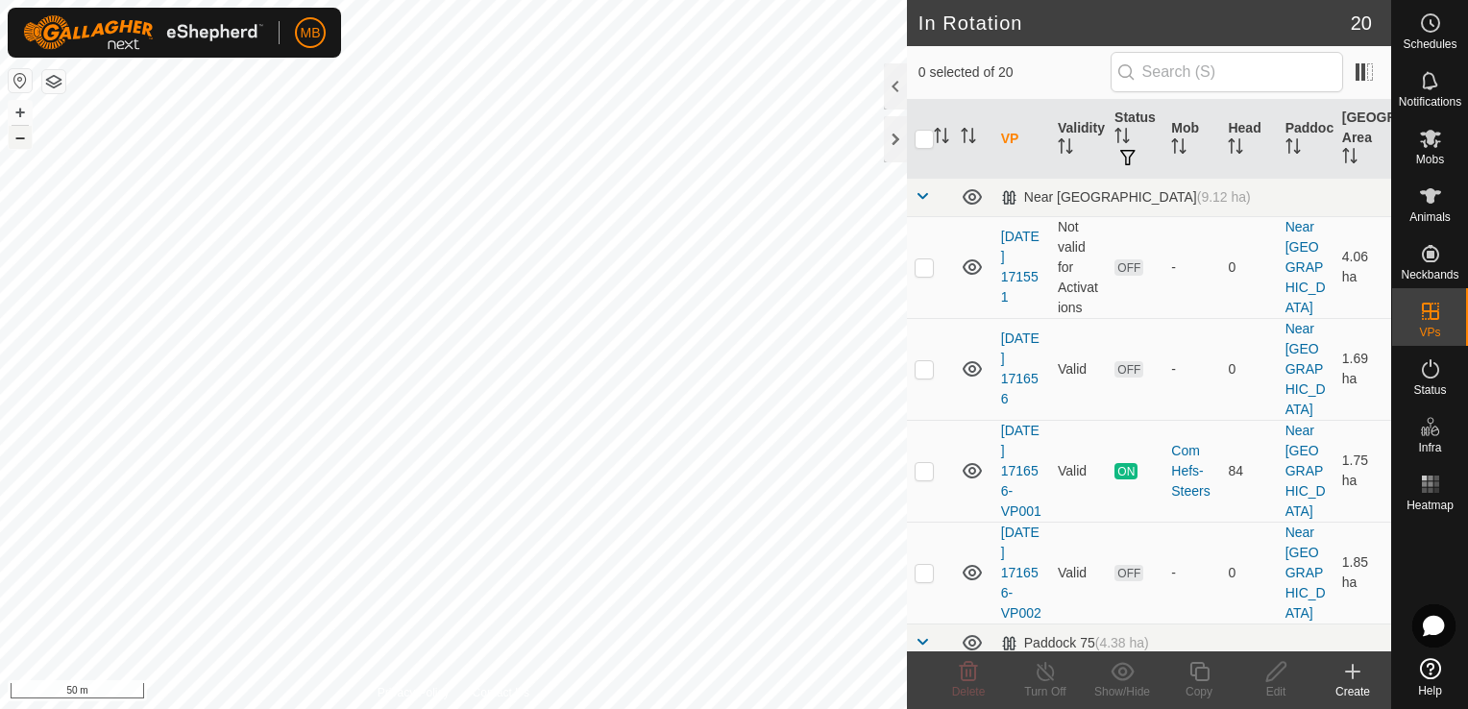
click at [27, 144] on button "–" at bounding box center [20, 137] width 23 height 23
click at [1434, 380] on es-activation-svg-icon at bounding box center [1430, 369] width 35 height 31
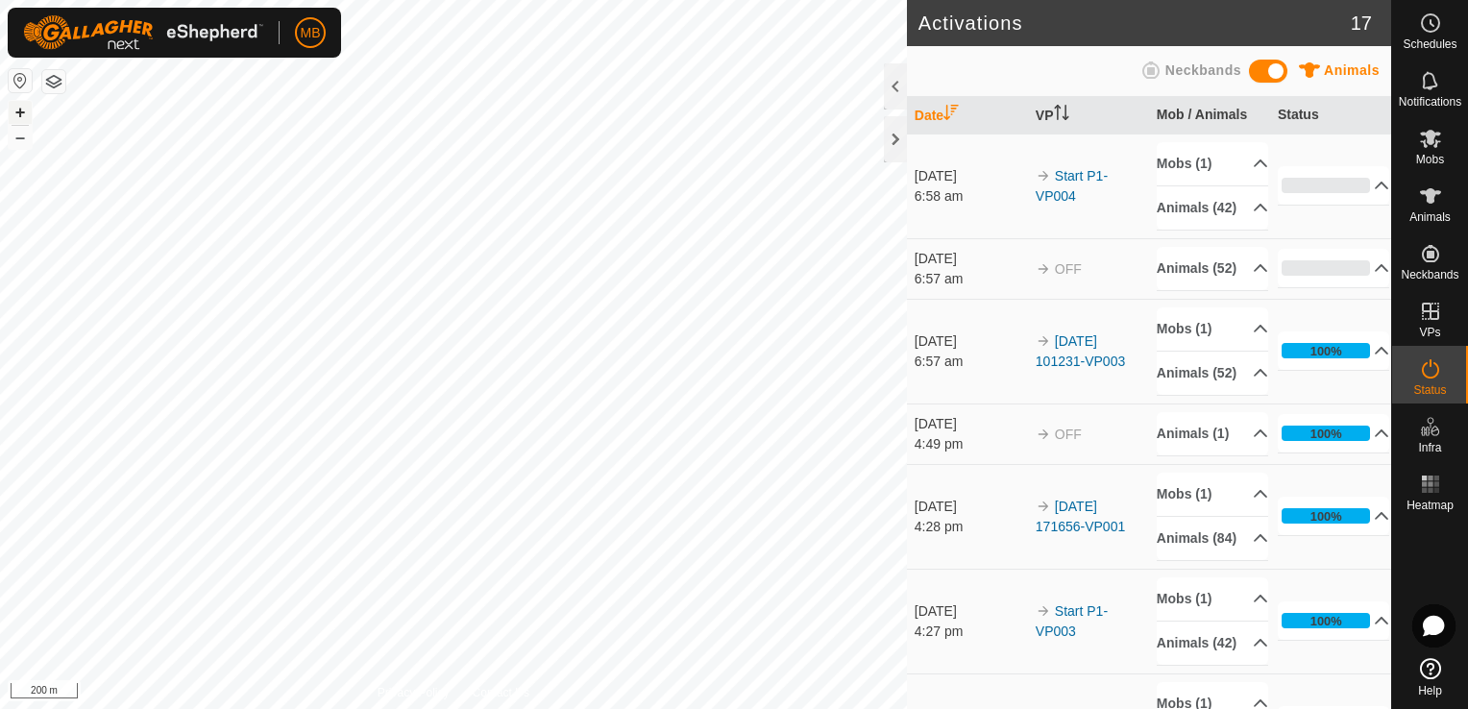
click at [29, 110] on button "+" at bounding box center [20, 112] width 23 height 23
click at [15, 132] on button "–" at bounding box center [20, 137] width 23 height 23
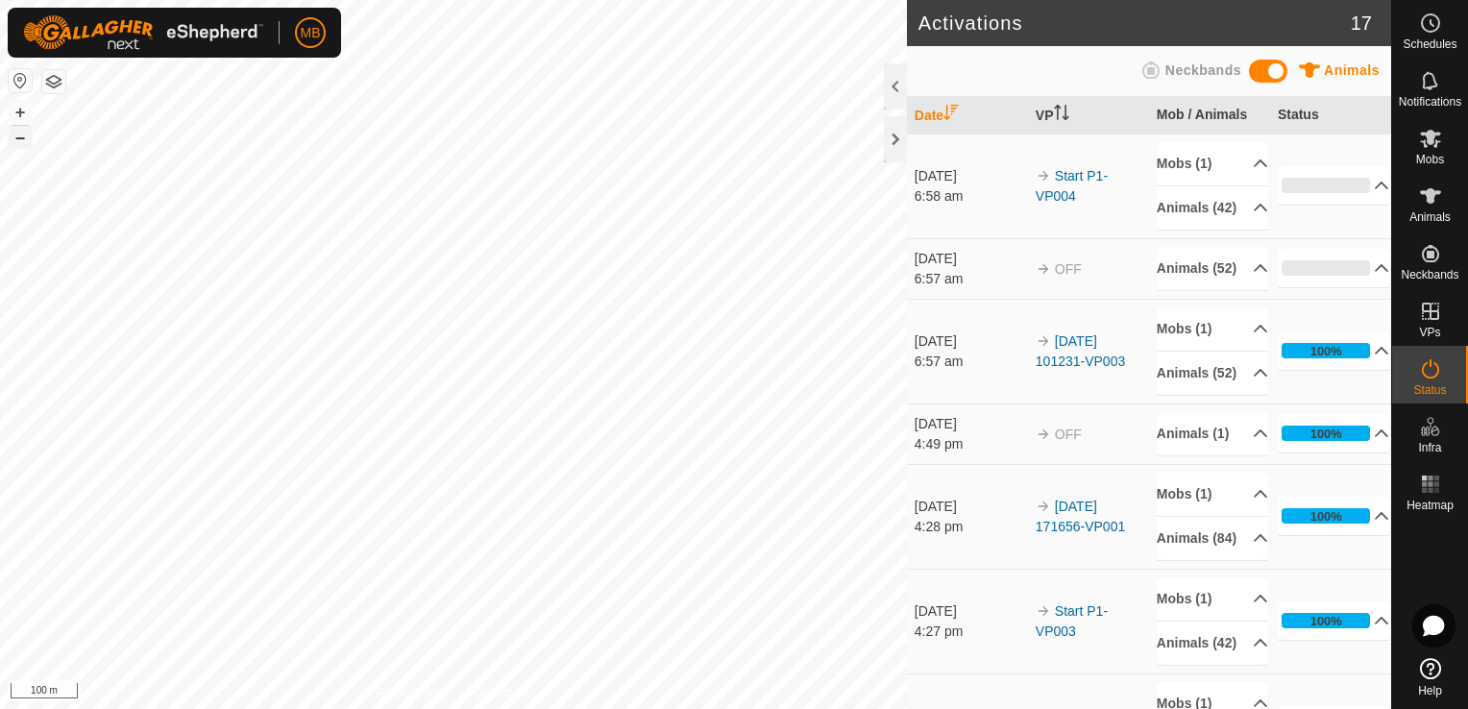
click at [15, 132] on button "–" at bounding box center [20, 137] width 23 height 23
click at [363, 708] on html "MB Schedules Notifications Mobs Animals Neckbands VPs Status Infra Heatmap Help…" at bounding box center [734, 354] width 1468 height 709
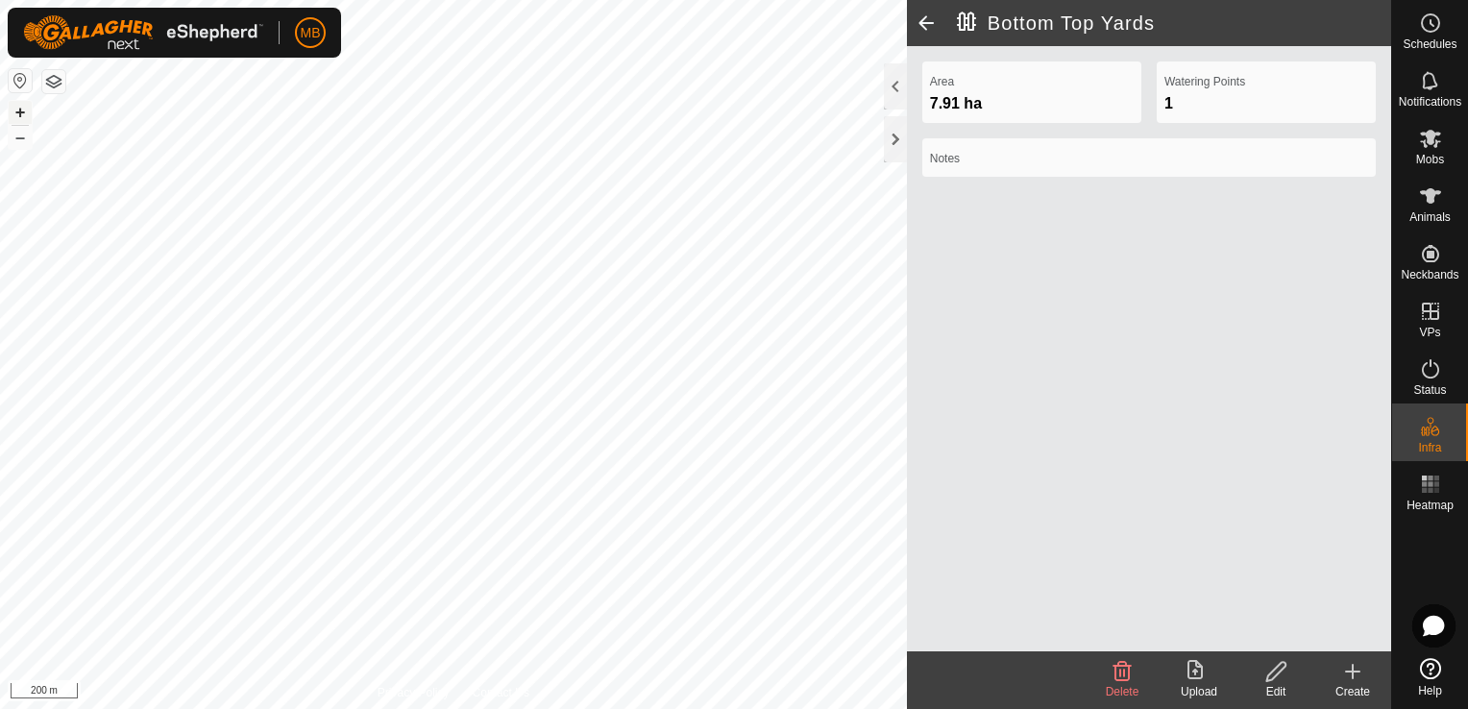
click at [17, 105] on button "+" at bounding box center [20, 112] width 23 height 23
click at [22, 106] on button "+" at bounding box center [20, 112] width 23 height 23
click at [924, 12] on span at bounding box center [926, 23] width 38 height 46
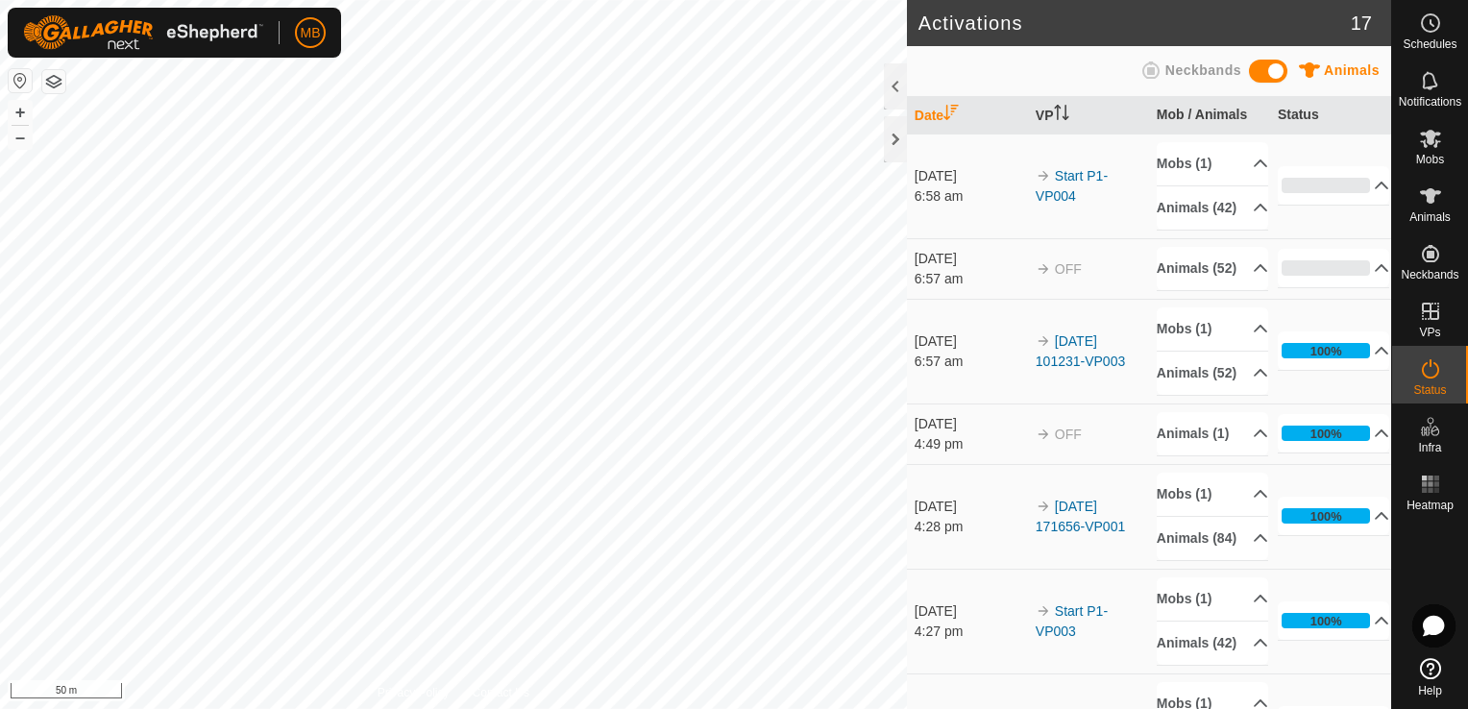
click at [788, 0] on html "MB Schedules Notifications Mobs Animals Neckbands VPs Status Infra Heatmap Help…" at bounding box center [734, 354] width 1468 height 709
click at [11, 136] on button "–" at bounding box center [20, 137] width 23 height 23
click at [373, 0] on html "MB Schedules Notifications Mobs Animals Neckbands VPs Status Infra Heatmap Help…" at bounding box center [734, 354] width 1468 height 709
click at [19, 108] on button "+" at bounding box center [20, 112] width 23 height 23
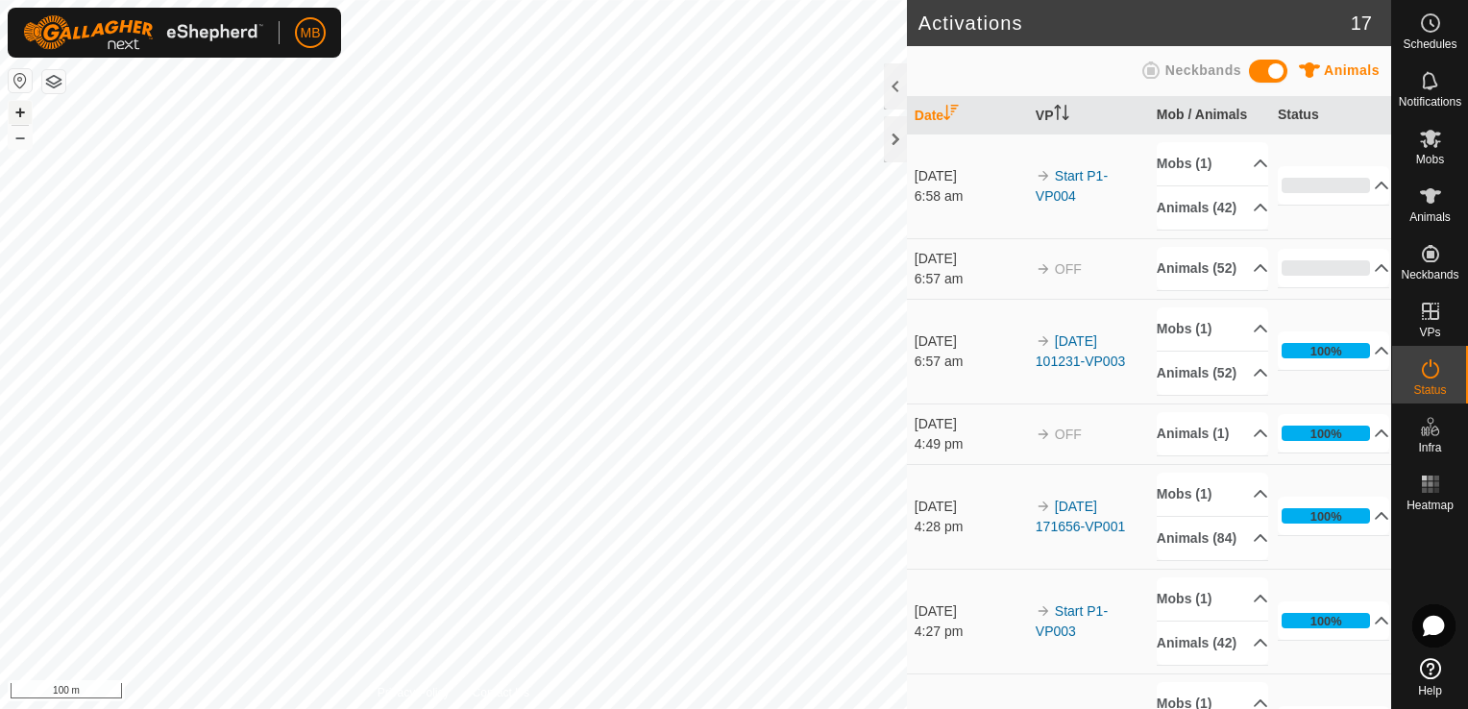
click at [19, 108] on button "+" at bounding box center [20, 112] width 23 height 23
click at [22, 135] on button "–" at bounding box center [20, 137] width 23 height 23
click at [696, 708] on html "MB Schedules Notifications Mobs Animals Neckbands VPs Status Infra Heatmap Help…" at bounding box center [734, 354] width 1468 height 709
click at [396, 708] on html "MB Schedules Notifications Mobs Animals Neckbands VPs Status Infra Heatmap Help…" at bounding box center [734, 354] width 1468 height 709
click at [599, 708] on html "MB Schedules Notifications Mobs Animals Neckbands VPs Status Infra Heatmap Help…" at bounding box center [734, 354] width 1468 height 709
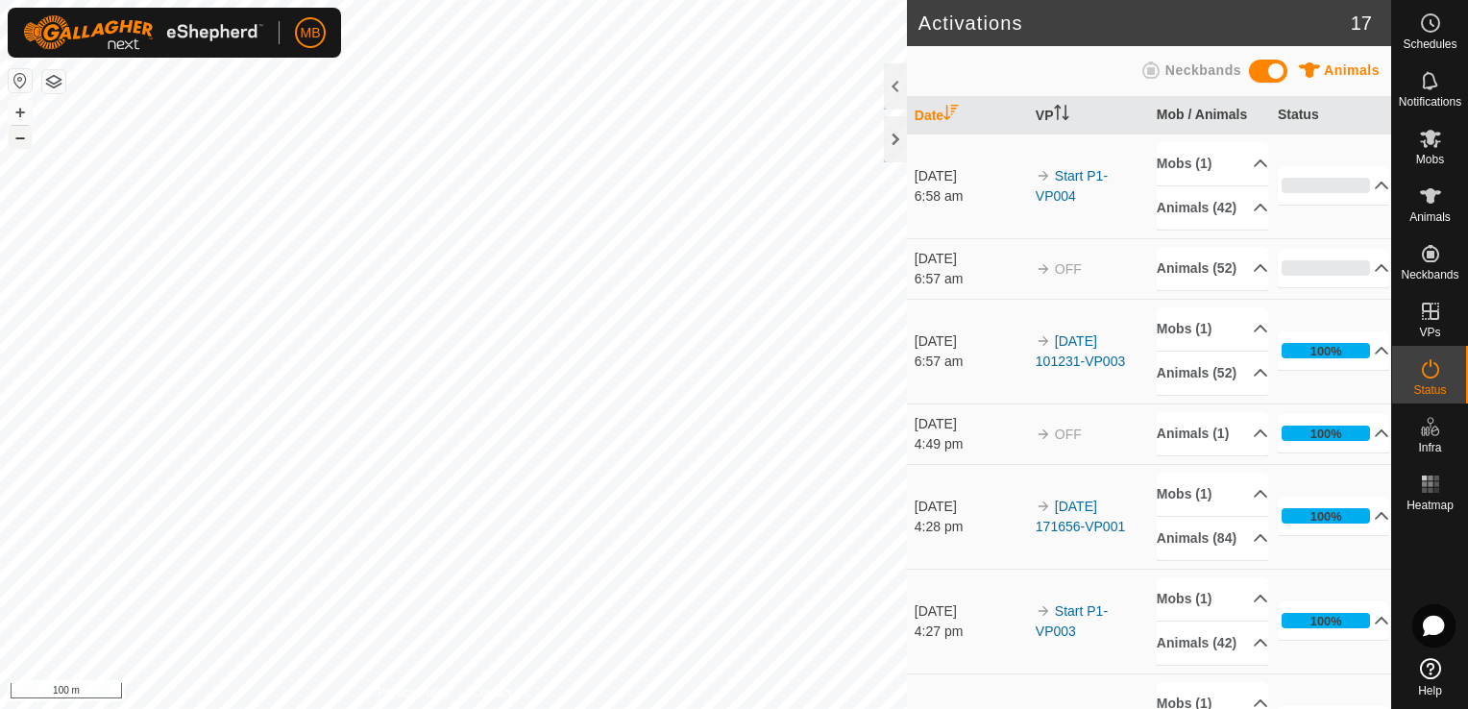
click at [12, 143] on button "–" at bounding box center [20, 137] width 23 height 23
click at [16, 115] on button "+" at bounding box center [20, 112] width 23 height 23
click at [1422, 373] on icon at bounding box center [1430, 368] width 17 height 19
click at [1429, 97] on span "Notifications" at bounding box center [1430, 102] width 62 height 12
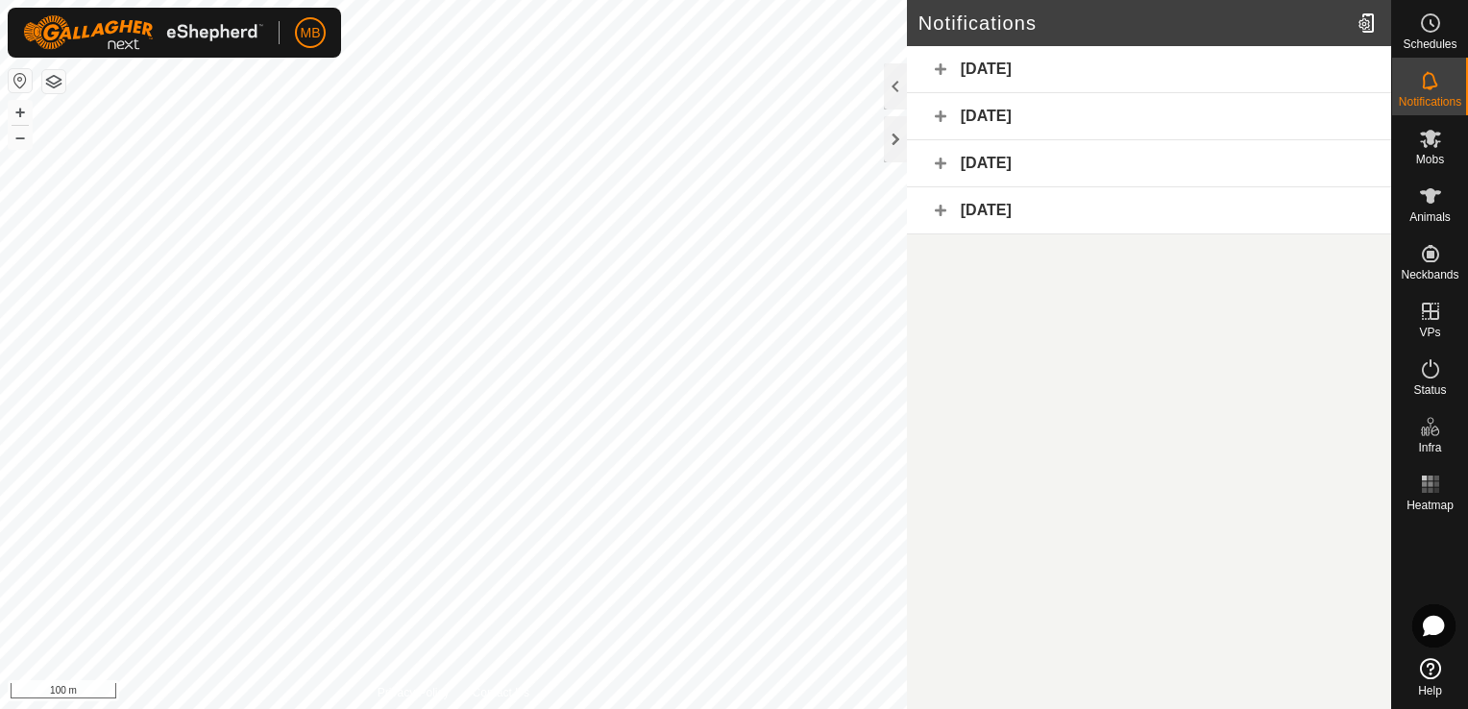
click at [942, 69] on div "[DATE]" at bounding box center [1149, 69] width 484 height 47
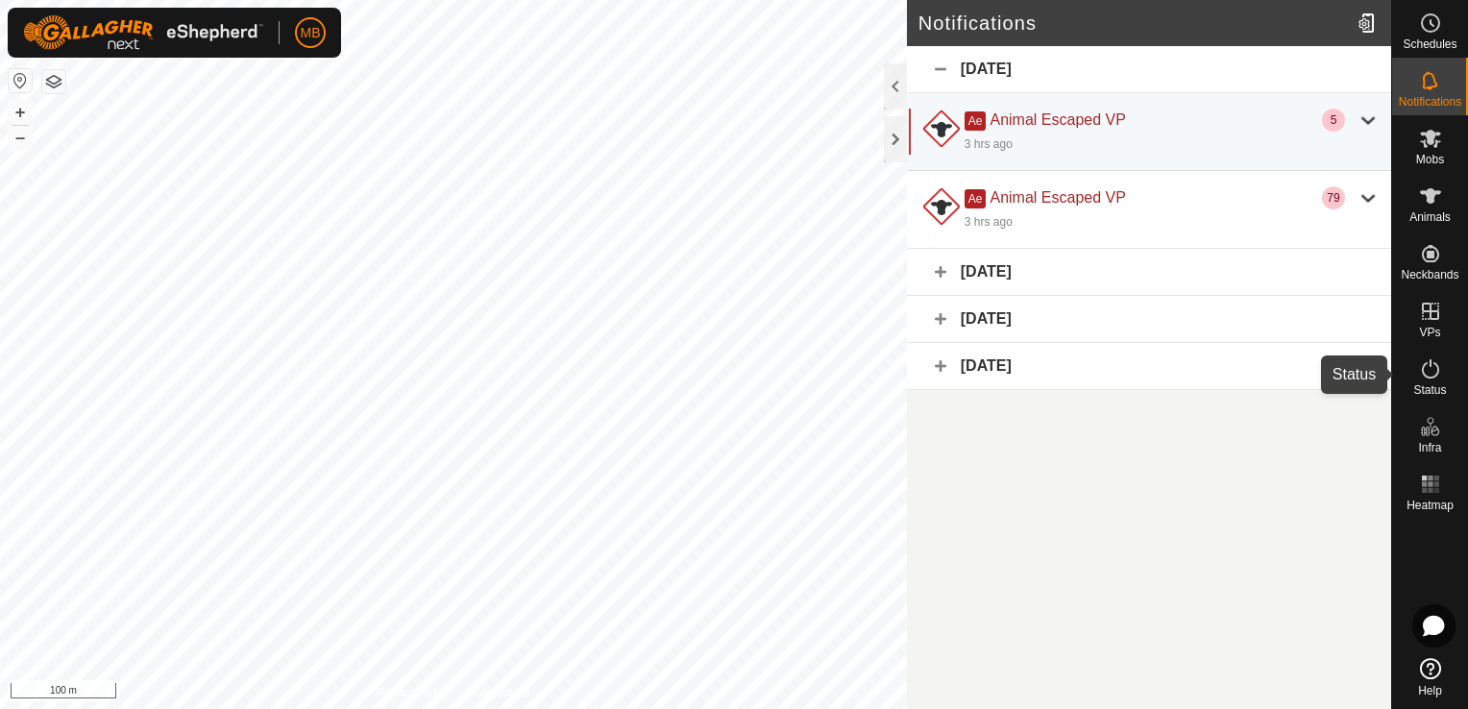
click at [1433, 376] on icon at bounding box center [1430, 368] width 23 height 23
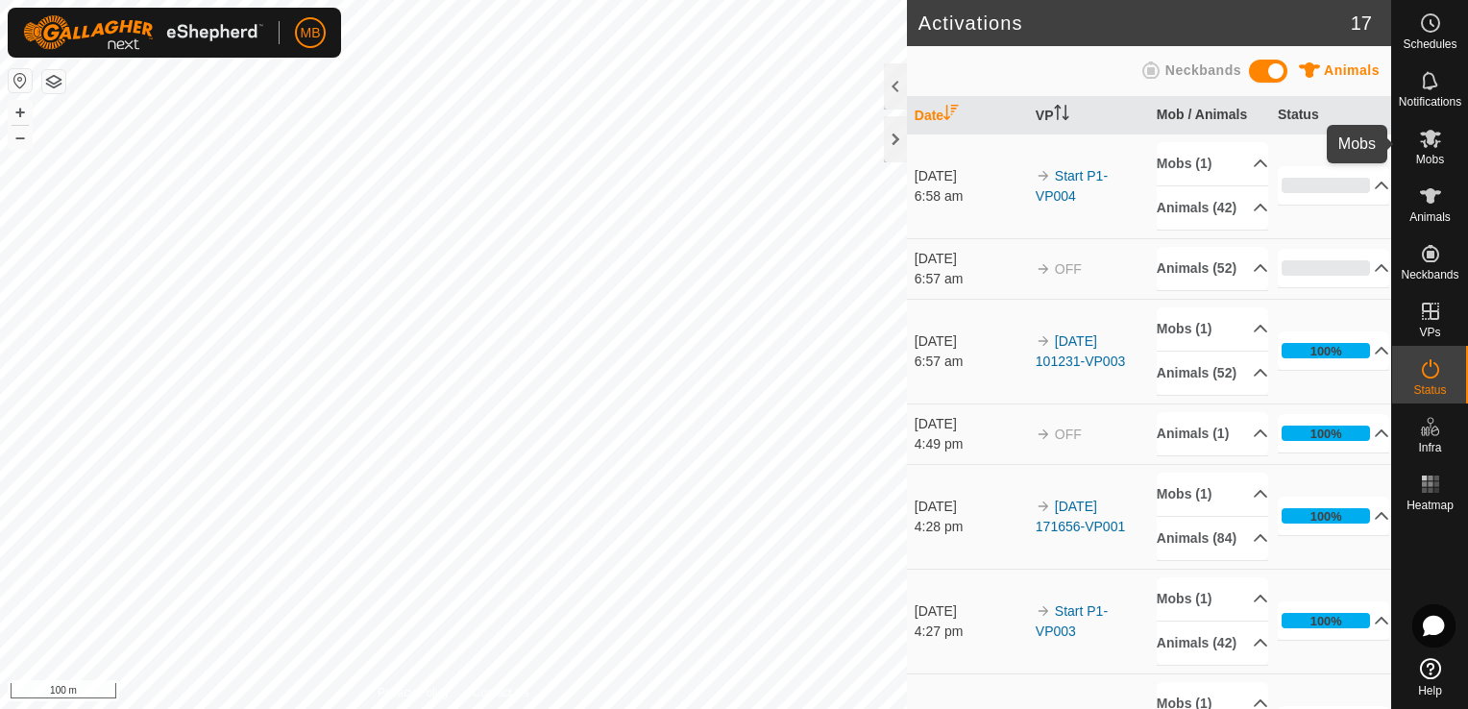
click at [1436, 154] on span "Mobs" at bounding box center [1430, 160] width 28 height 12
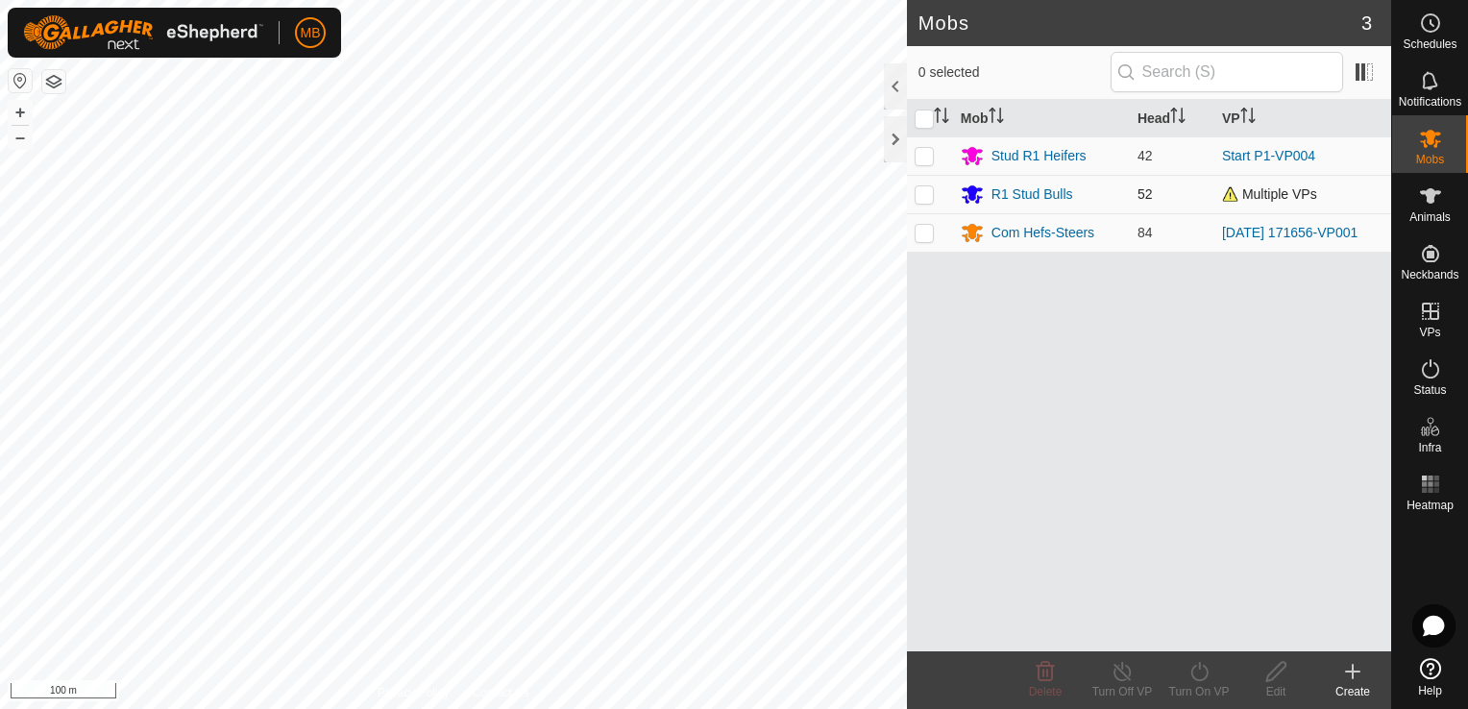
click at [925, 200] on p-checkbox at bounding box center [924, 193] width 19 height 15
checkbox input "true"
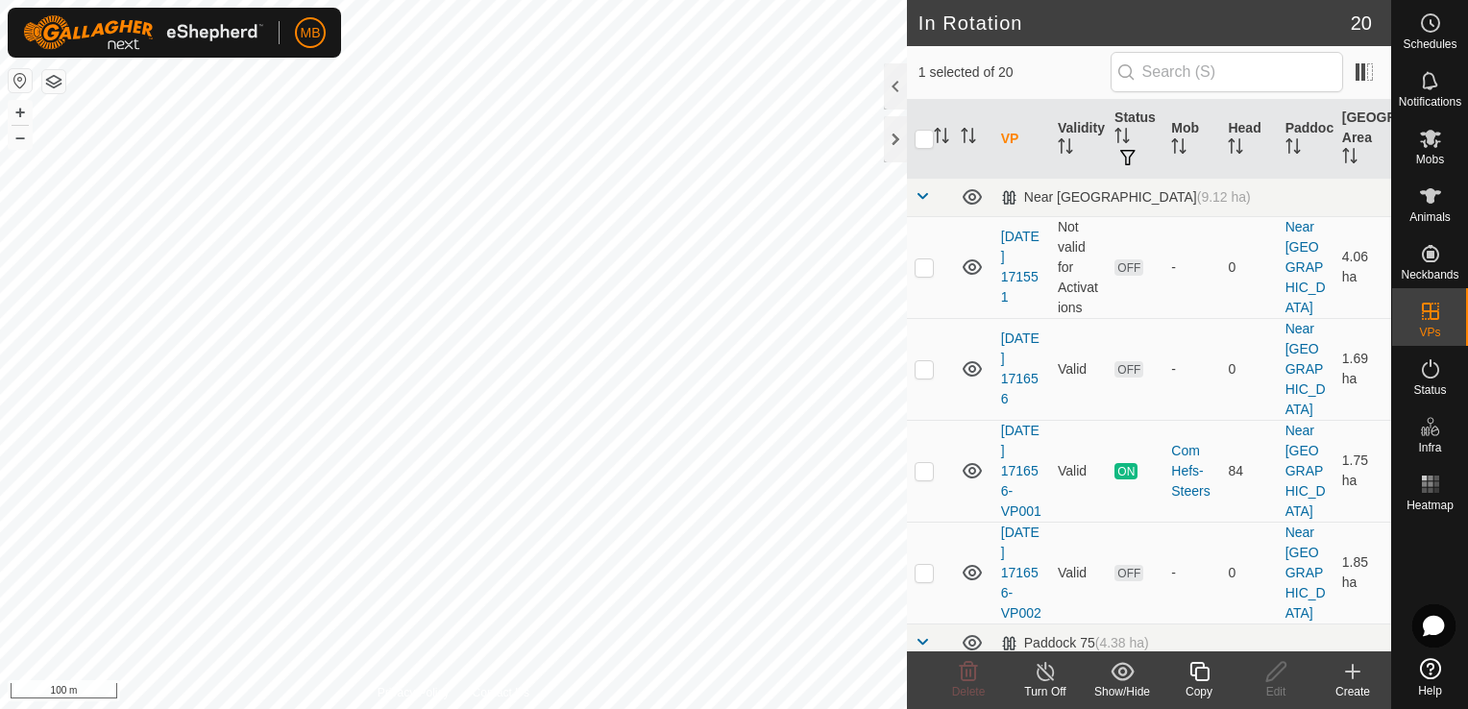
checkbox input "true"
checkbox input "false"
checkbox input "true"
checkbox input "false"
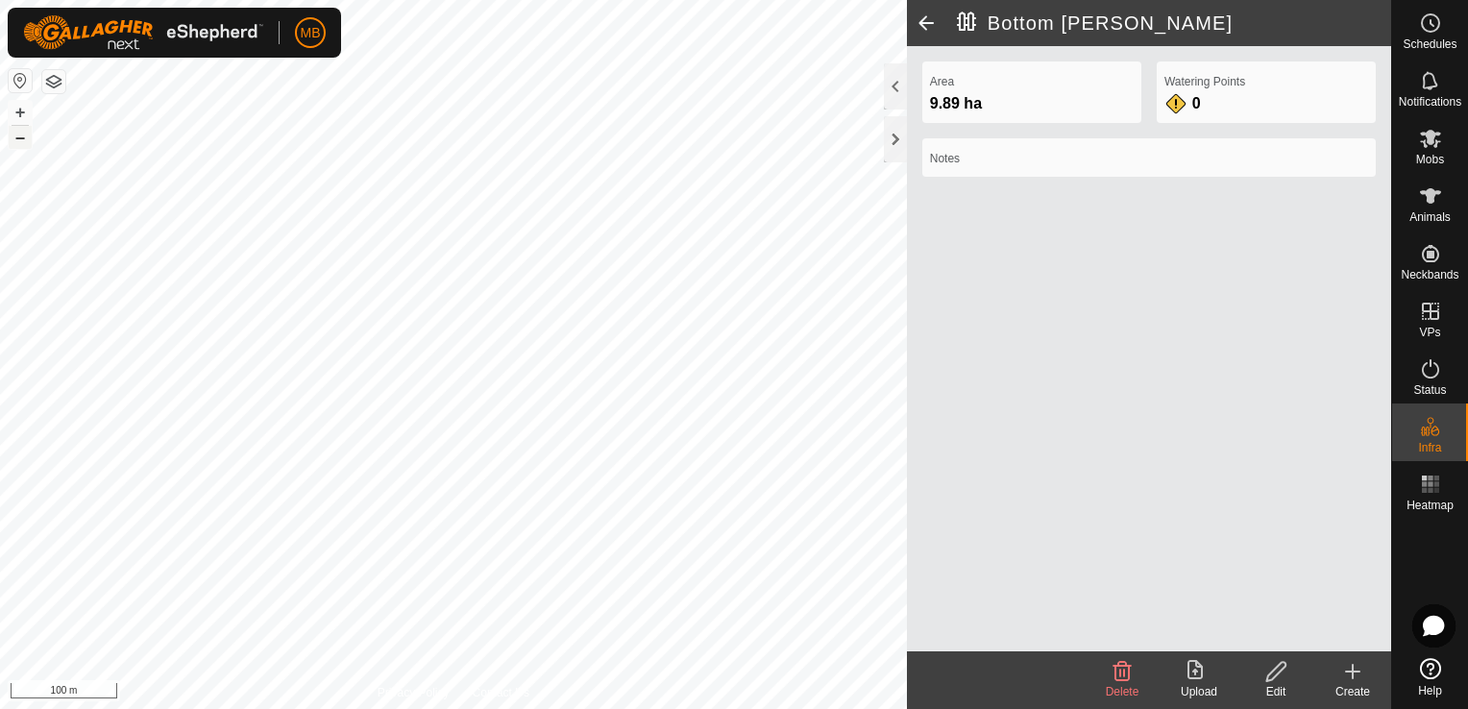
click at [15, 141] on button "–" at bounding box center [20, 137] width 23 height 23
click at [19, 108] on button "+" at bounding box center [20, 112] width 23 height 23
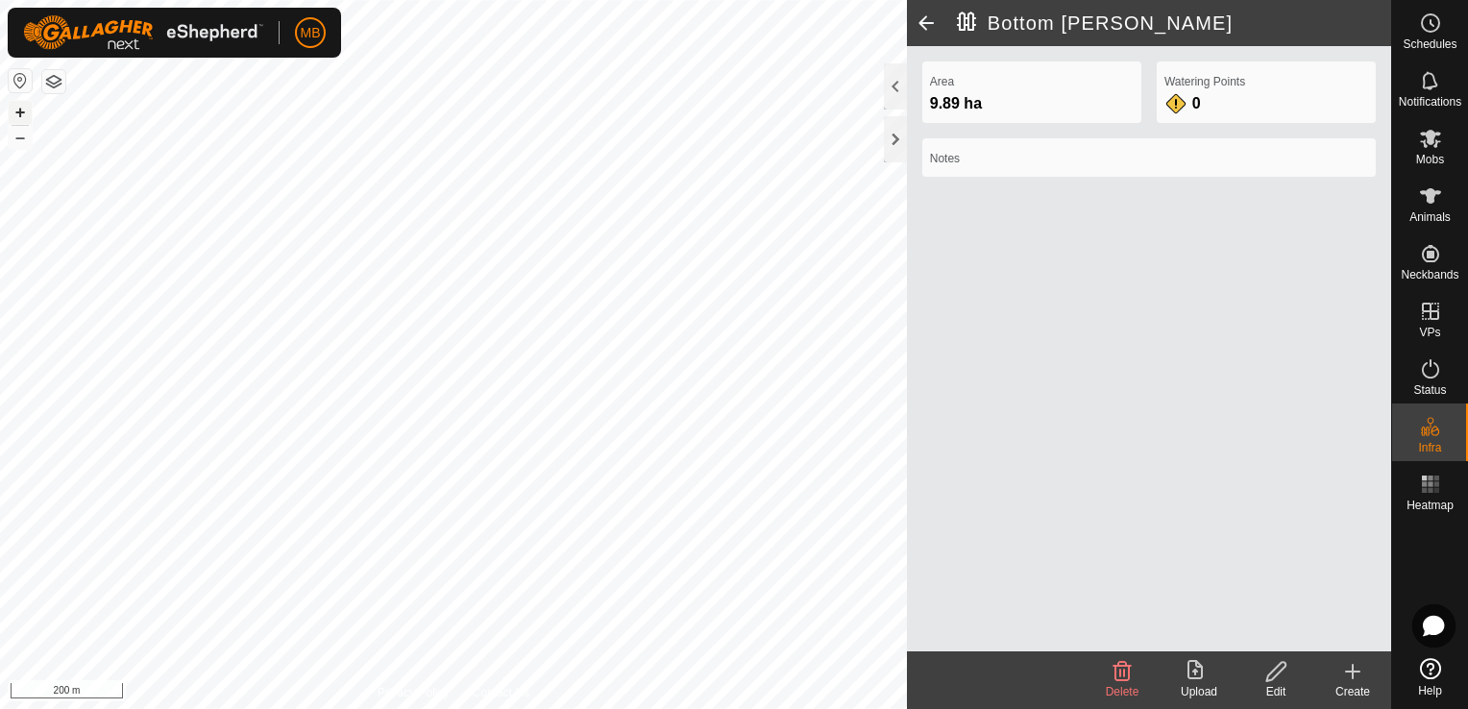
click at [18, 108] on button "+" at bounding box center [20, 112] width 23 height 23
click at [15, 148] on button "–" at bounding box center [20, 137] width 23 height 23
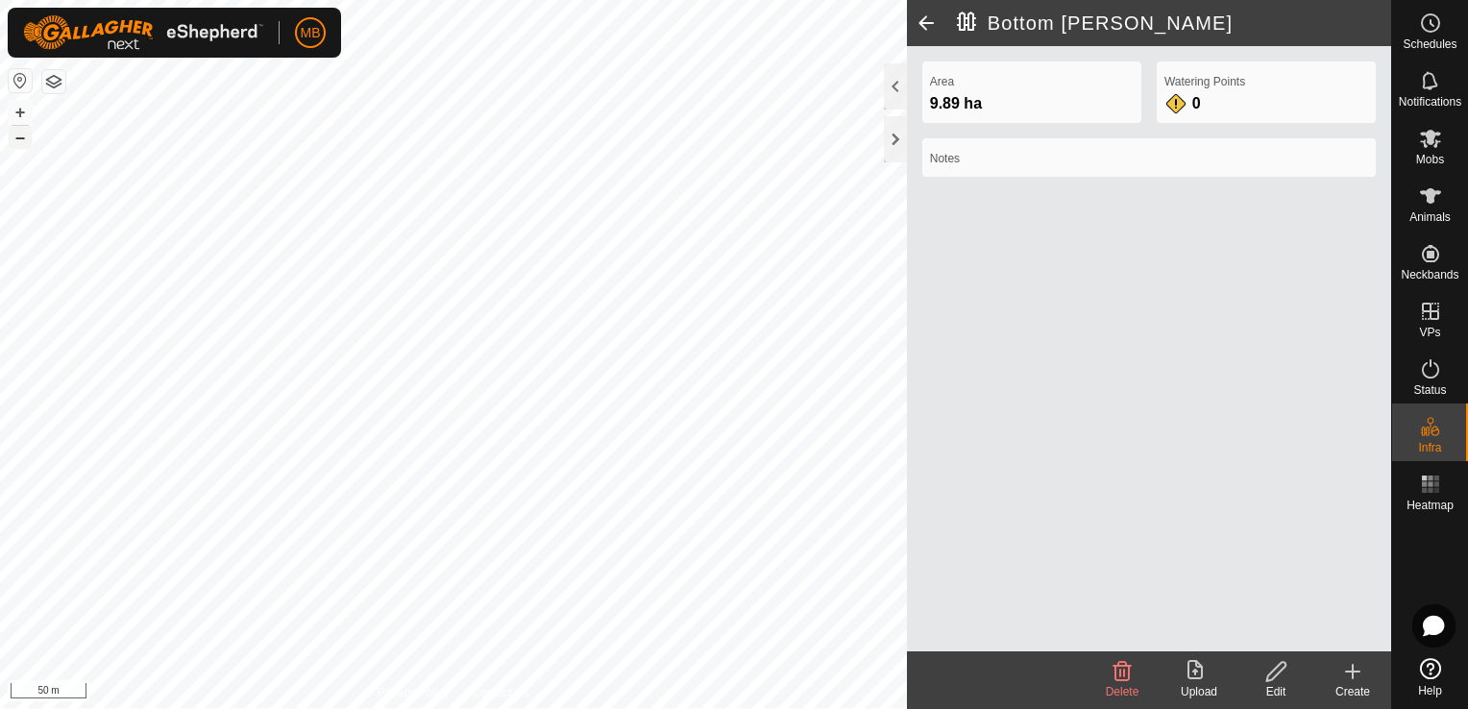
click at [15, 148] on button "–" at bounding box center [20, 137] width 23 height 23
click at [926, 13] on span at bounding box center [926, 23] width 38 height 46
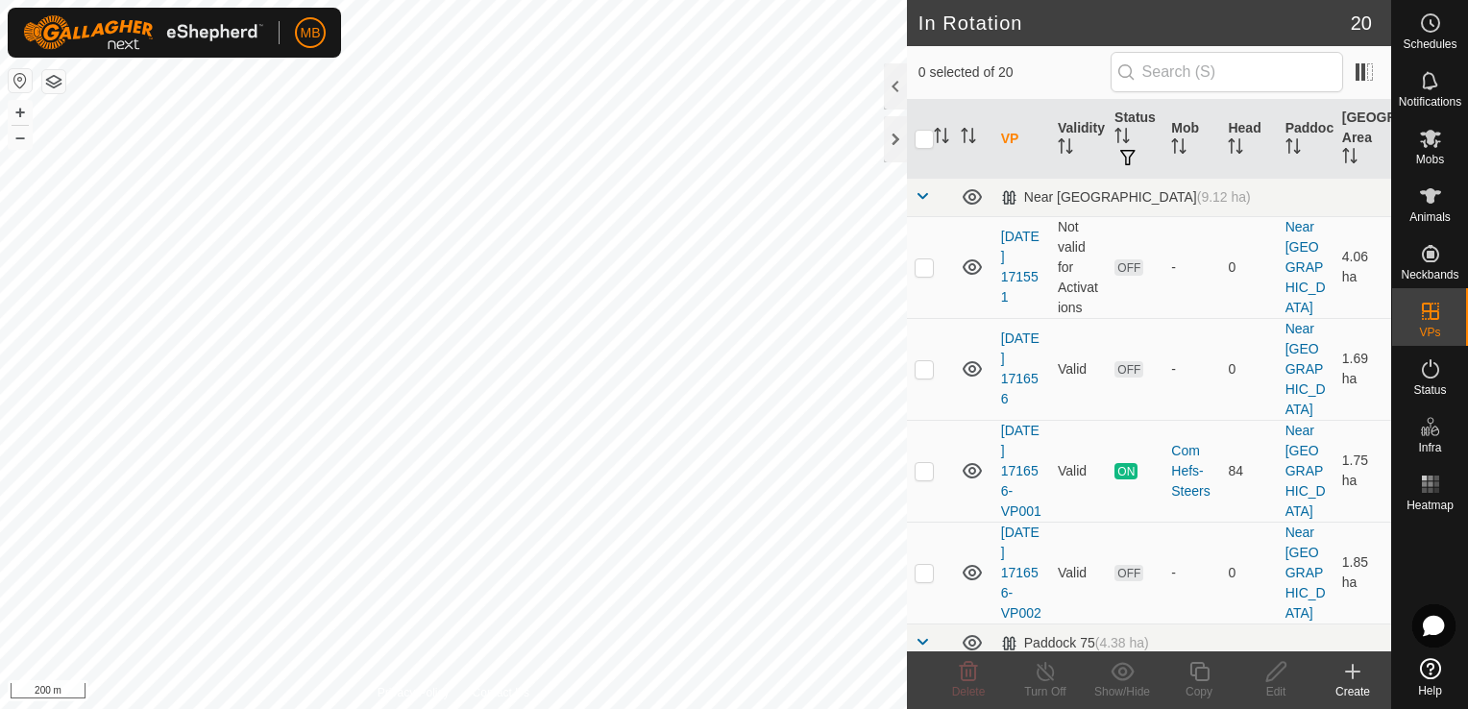
click at [926, 13] on h2 "In Rotation" at bounding box center [1135, 23] width 432 height 23
click at [1430, 35] on es-schedule-vp-svg-icon at bounding box center [1430, 23] width 35 height 31
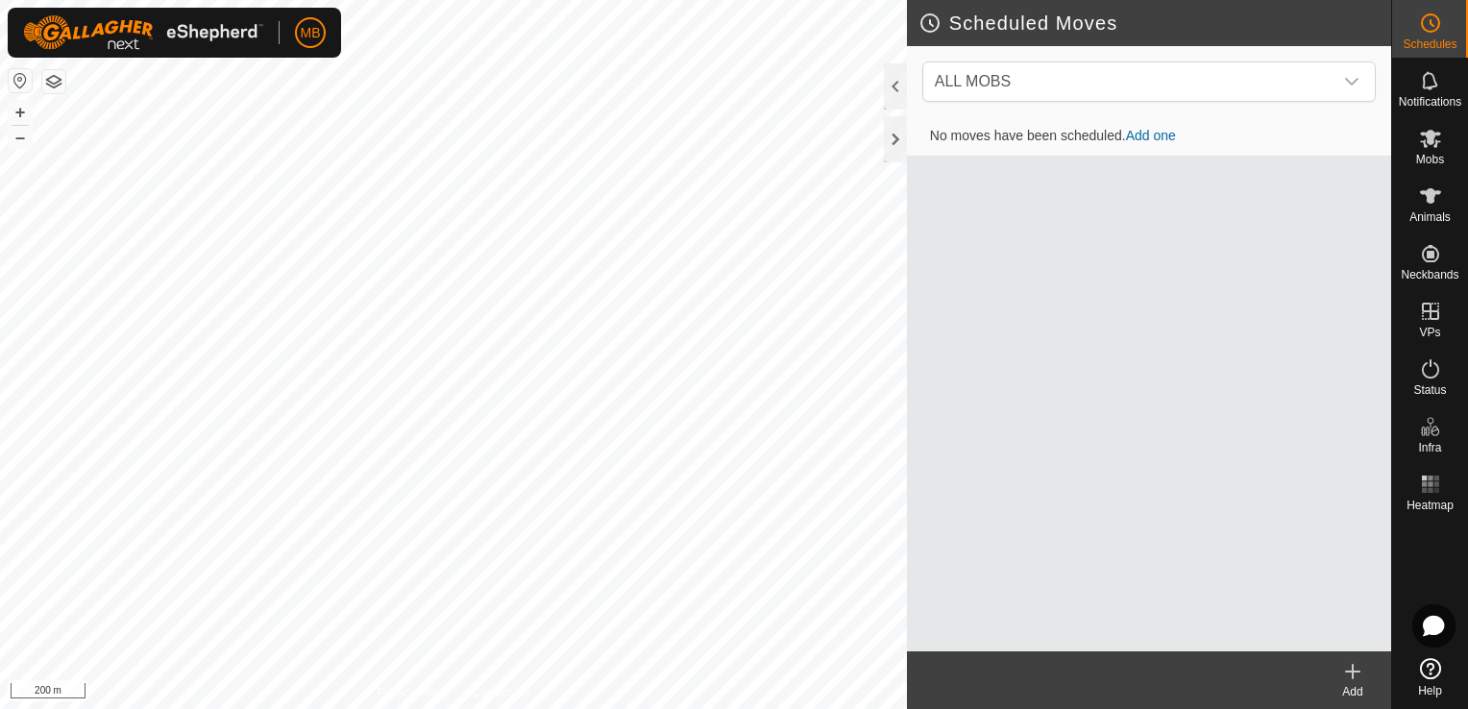
click at [1430, 35] on es-schedule-vp-svg-icon at bounding box center [1430, 23] width 35 height 31
click at [569, 0] on html "MB Schedules Notifications Mobs Animals Neckbands VPs Status Infra Heatmap Help…" at bounding box center [734, 354] width 1468 height 709
click at [19, 117] on button "+" at bounding box center [20, 112] width 23 height 23
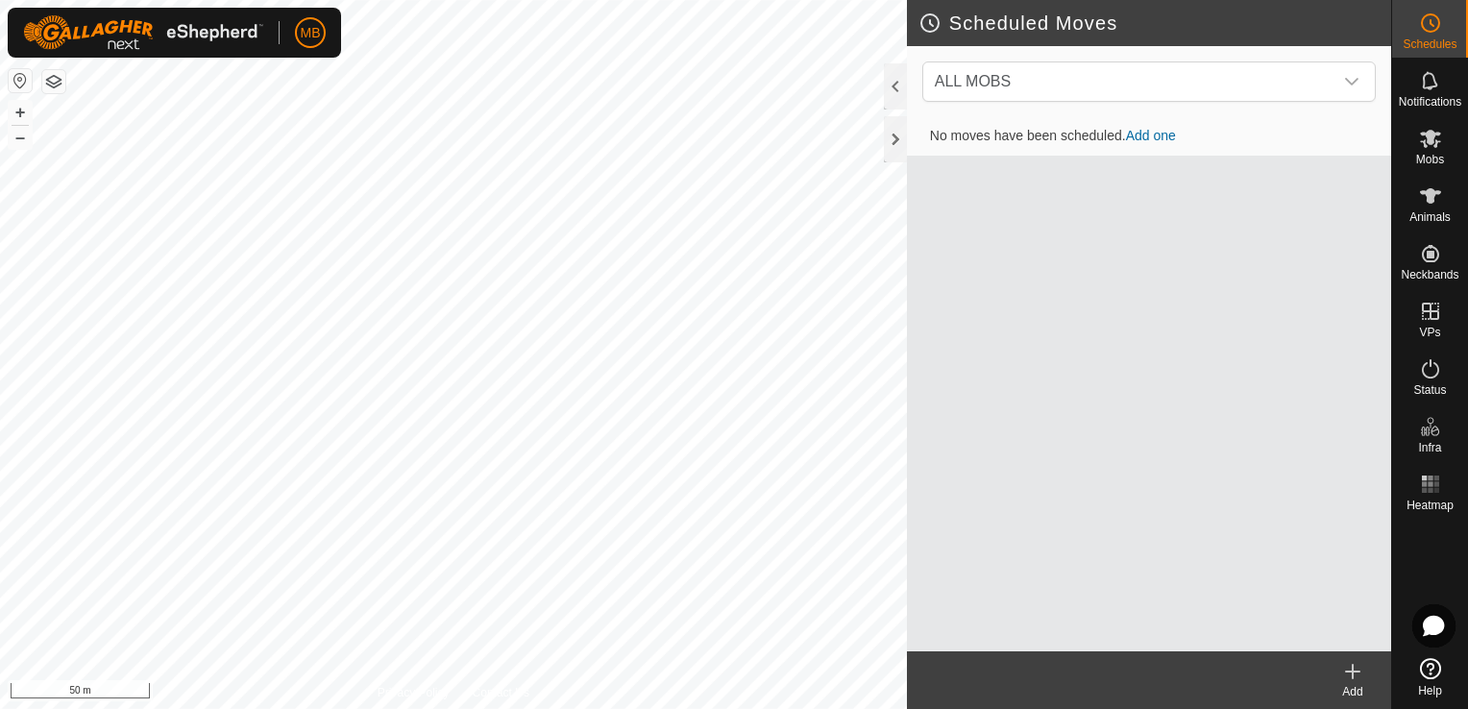
click at [909, 571] on div "Scheduled Moves ALL MOBS No moves have been scheduled. Add one Add Privacy Poli…" at bounding box center [695, 354] width 1391 height 709
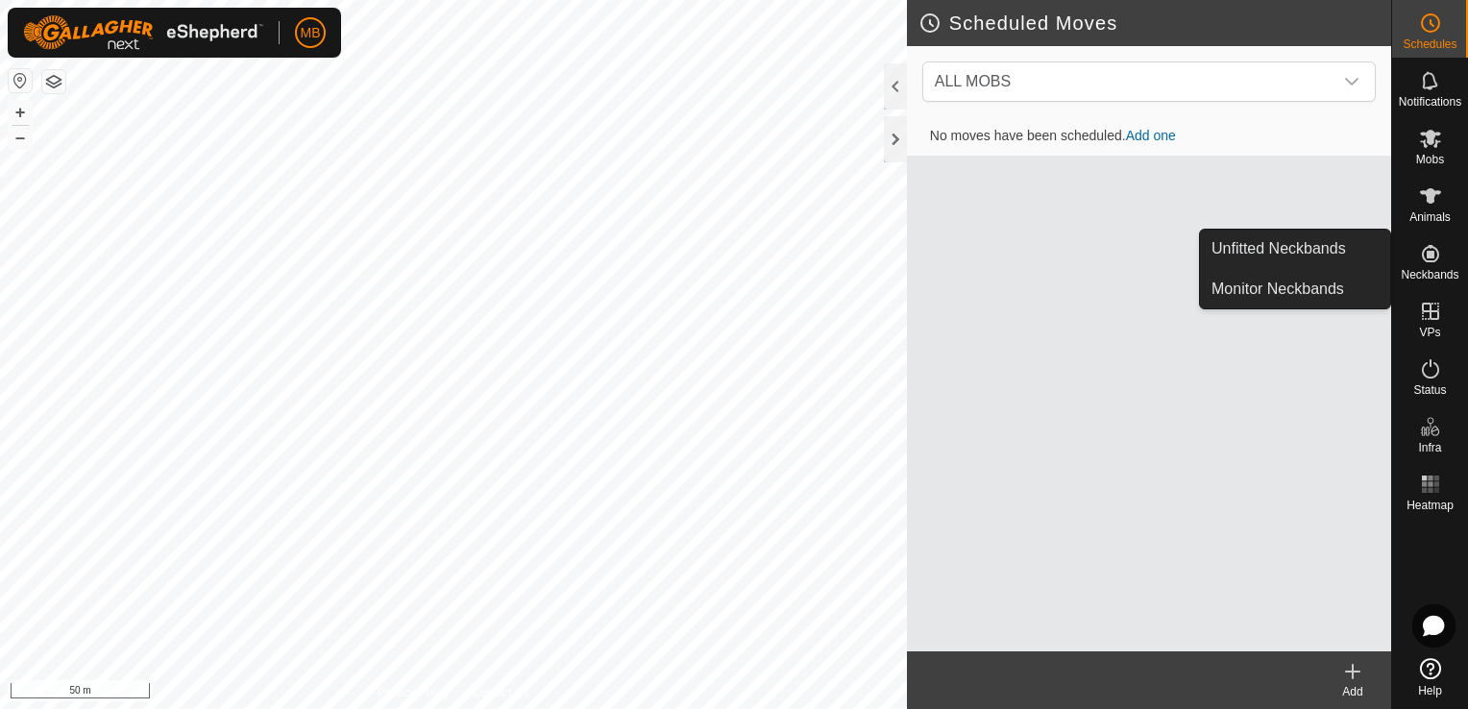
click at [1422, 270] on span "Neckbands" at bounding box center [1430, 275] width 58 height 12
click at [1334, 249] on link "Unfitted Neckbands" at bounding box center [1295, 249] width 190 height 38
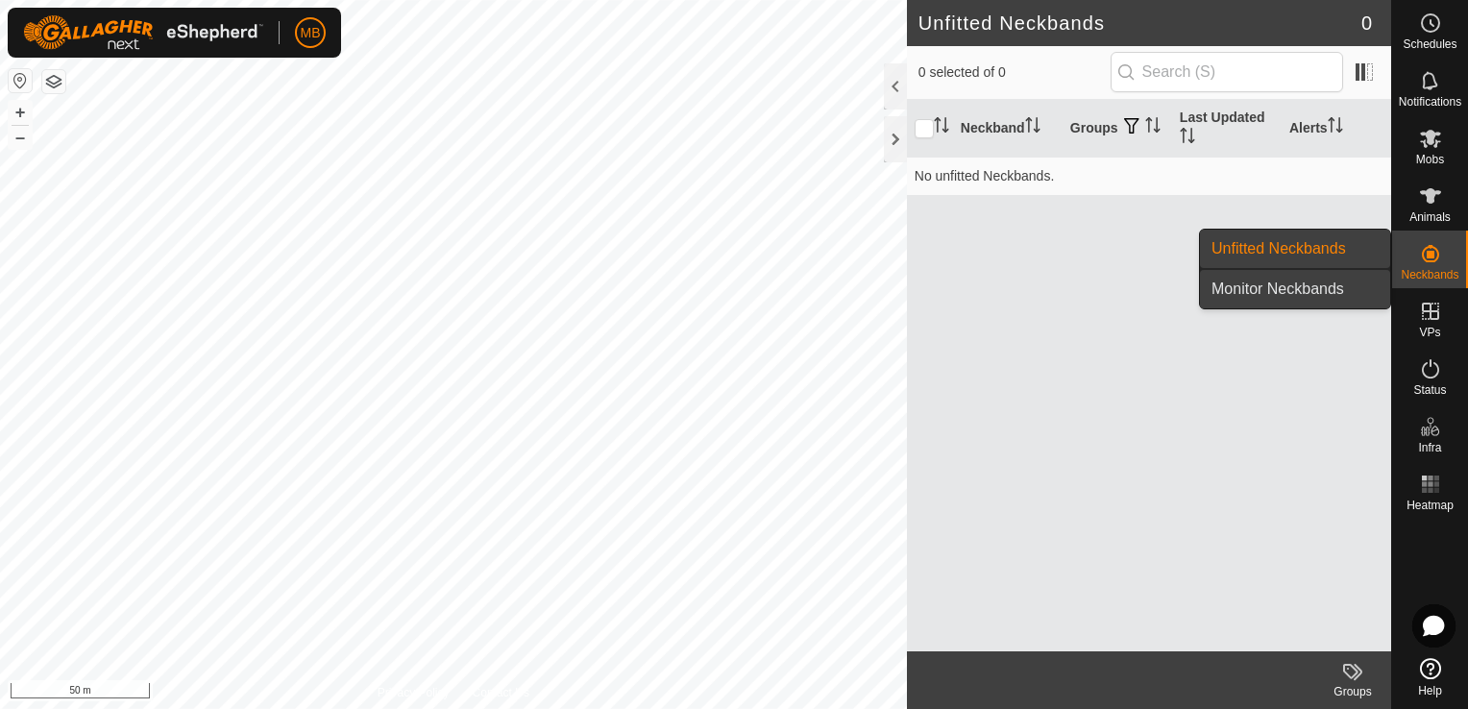
click at [1304, 282] on link "Monitor Neckbands" at bounding box center [1295, 289] width 190 height 38
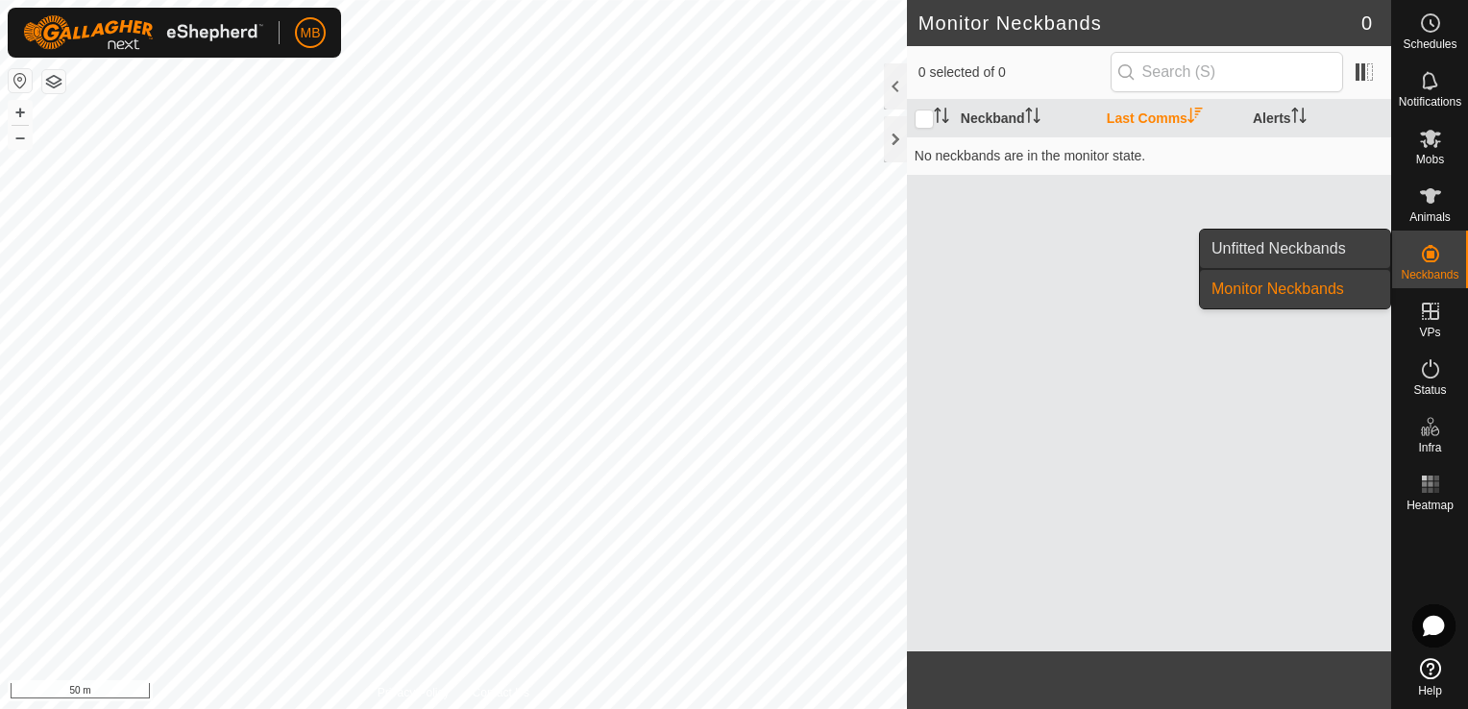
click at [1305, 253] on link "Unfitted Neckbands" at bounding box center [1295, 249] width 190 height 38
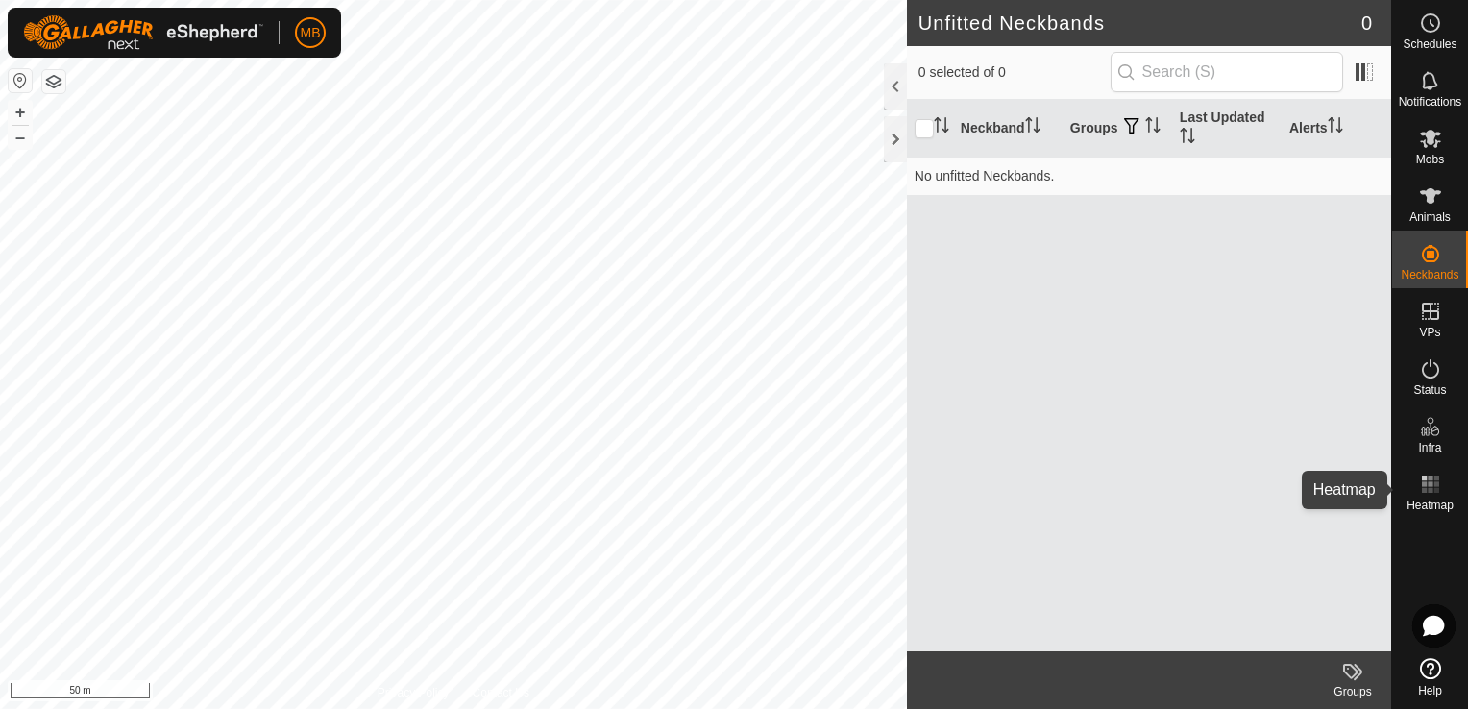
click at [1428, 492] on rect at bounding box center [1430, 490] width 5 height 5
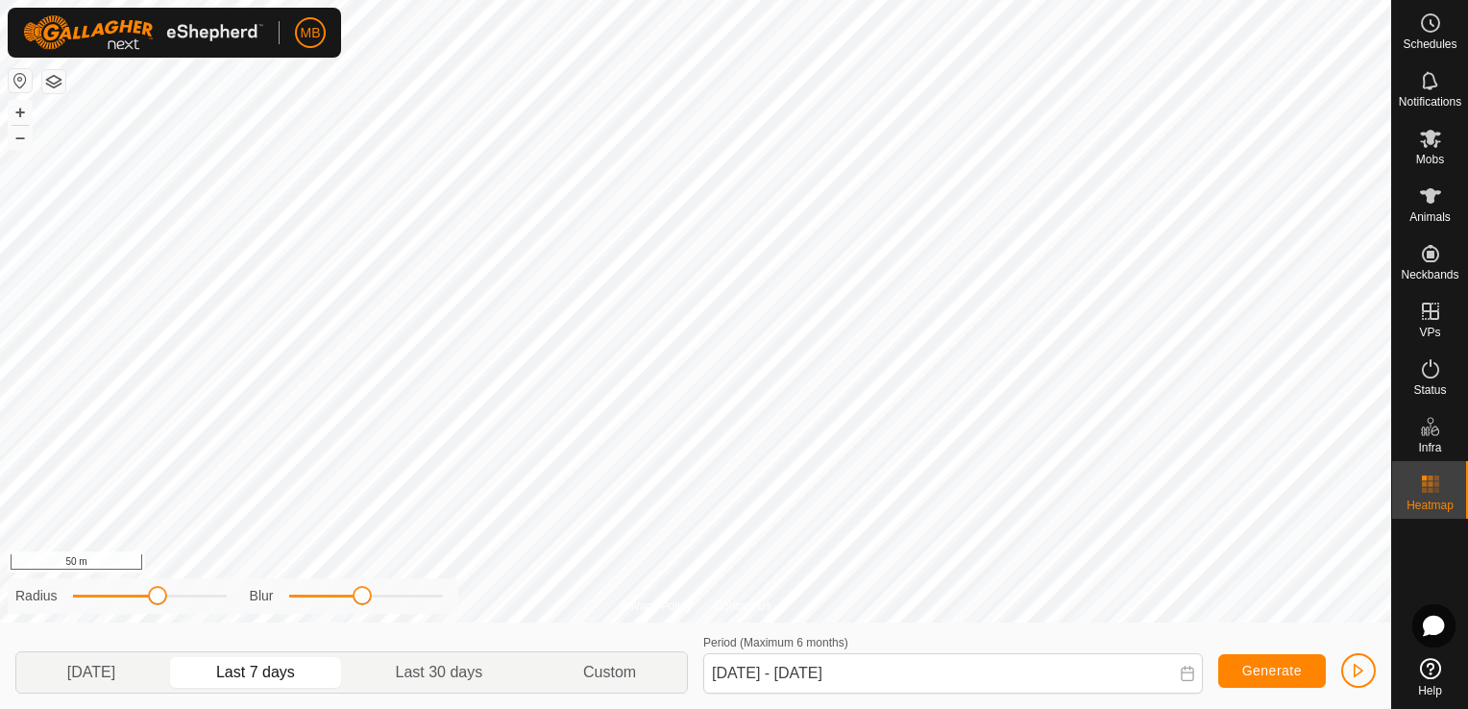
drag, startPoint x: 300, startPoint y: 601, endPoint x: 366, endPoint y: 604, distance: 66.4
click at [366, 604] on span at bounding box center [362, 595] width 19 height 19
drag, startPoint x: 366, startPoint y: 604, endPoint x: 188, endPoint y: 578, distance: 179.6
click at [188, 578] on div "Radius Blur" at bounding box center [233, 596] width 451 height 36
drag, startPoint x: 160, startPoint y: 594, endPoint x: 280, endPoint y: 606, distance: 120.8
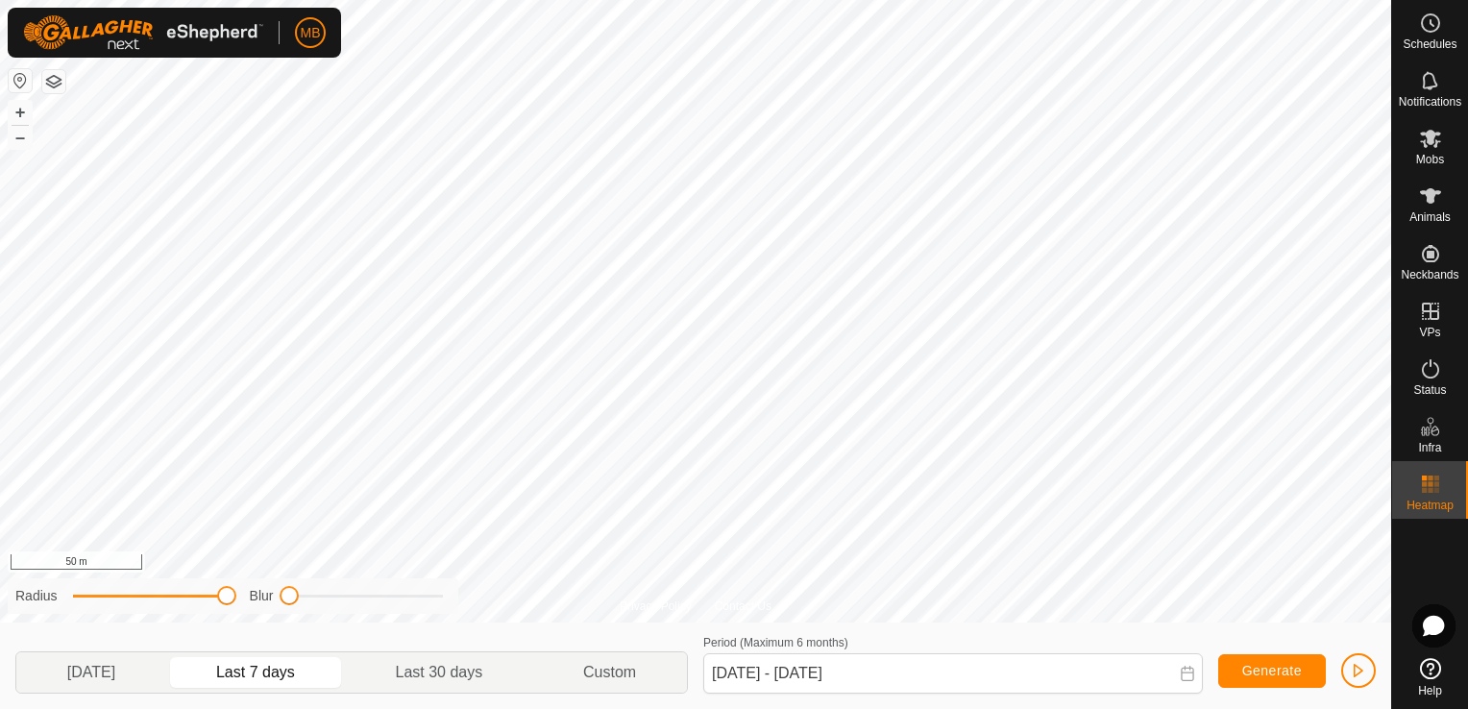
click at [280, 606] on div "Radius Blur" at bounding box center [233, 596] width 451 height 36
click at [20, 138] on button "–" at bounding box center [20, 137] width 23 height 23
click at [12, 107] on button "+" at bounding box center [20, 112] width 23 height 23
click at [23, 111] on button "+" at bounding box center [20, 112] width 23 height 23
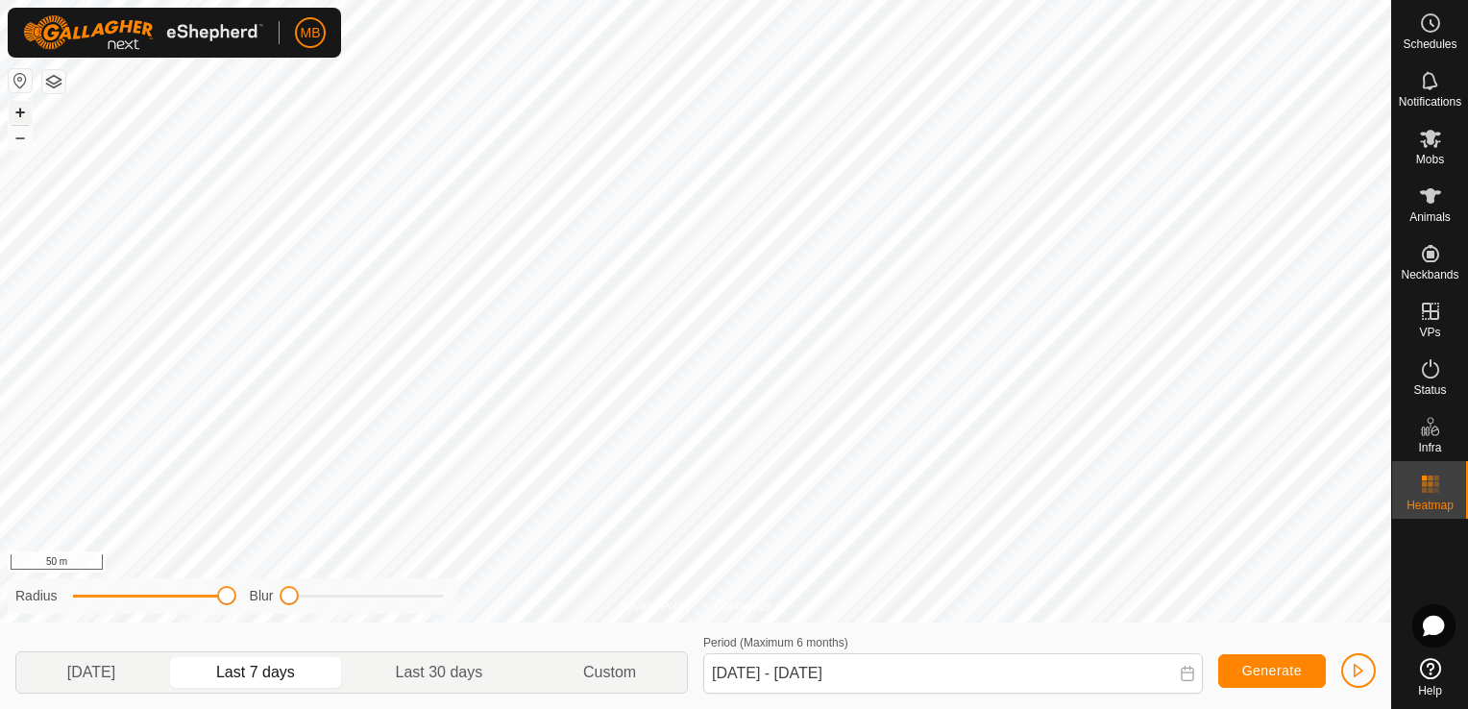
click at [23, 111] on button "+" at bounding box center [20, 112] width 23 height 23
click at [20, 140] on button "–" at bounding box center [20, 137] width 23 height 23
click at [19, 110] on button "+" at bounding box center [20, 112] width 23 height 23
click at [307, 605] on div "Blur" at bounding box center [346, 596] width 193 height 20
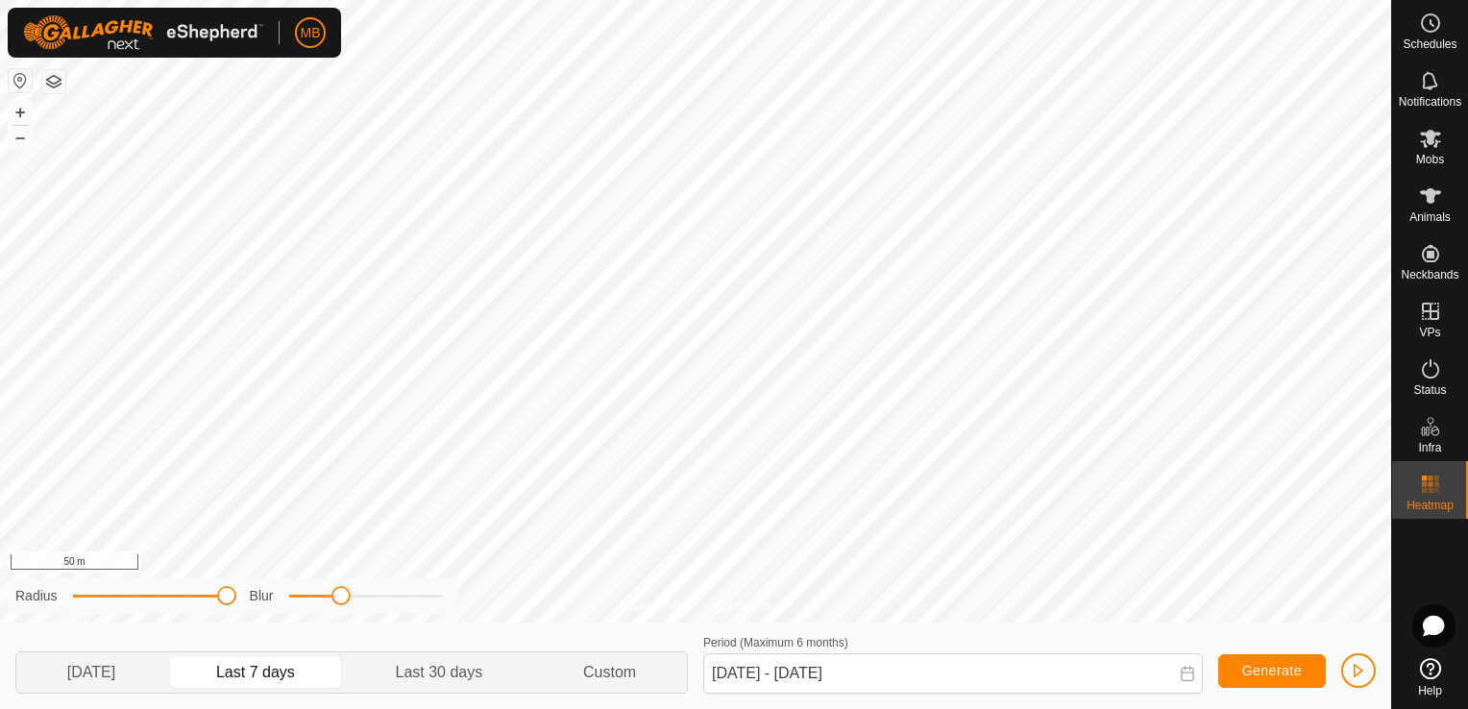
drag, startPoint x: 283, startPoint y: 598, endPoint x: 338, endPoint y: 592, distance: 55.1
click at [338, 592] on span at bounding box center [340, 595] width 19 height 19
click at [26, 86] on button "button" at bounding box center [20, 80] width 23 height 23
click at [1434, 145] on icon at bounding box center [1430, 139] width 21 height 18
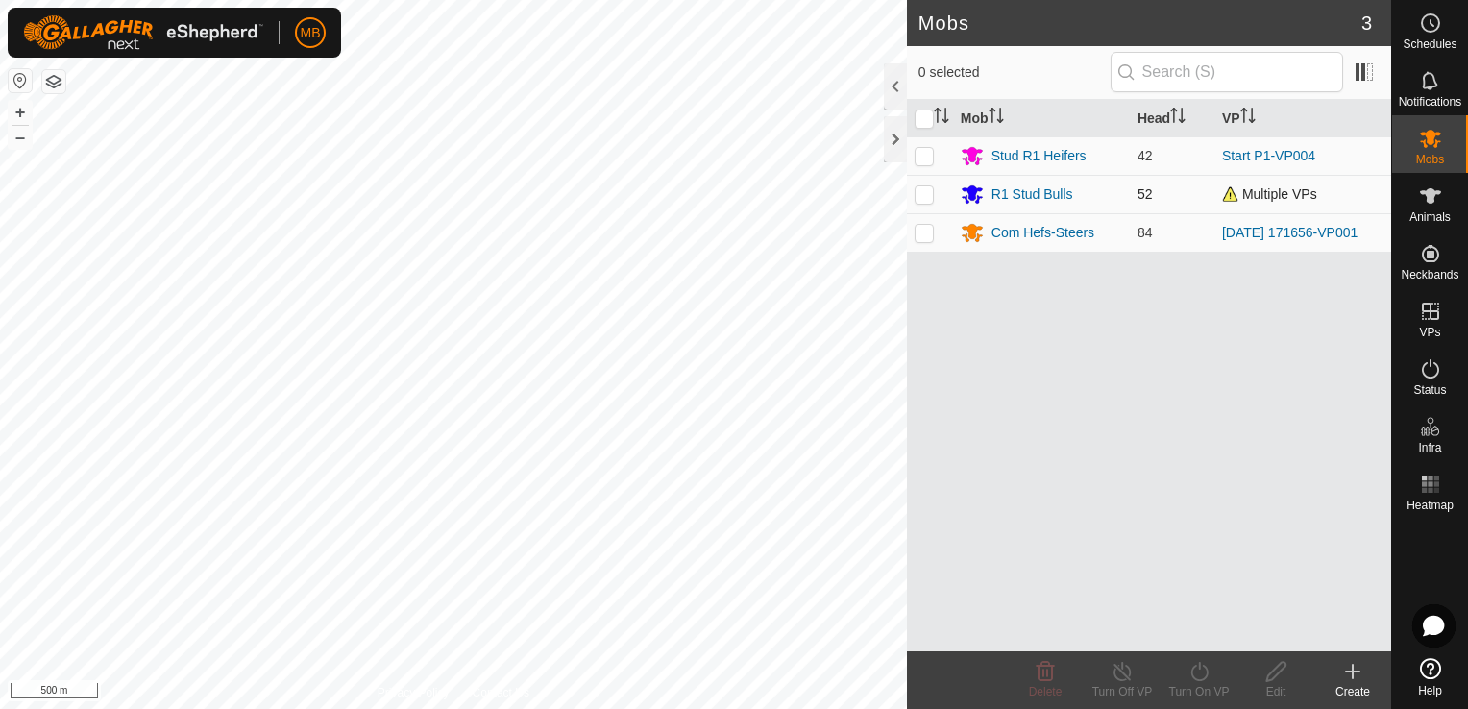
click at [926, 198] on p-checkbox at bounding box center [924, 193] width 19 height 15
checkbox input "true"
click at [19, 109] on button "+" at bounding box center [20, 112] width 23 height 23
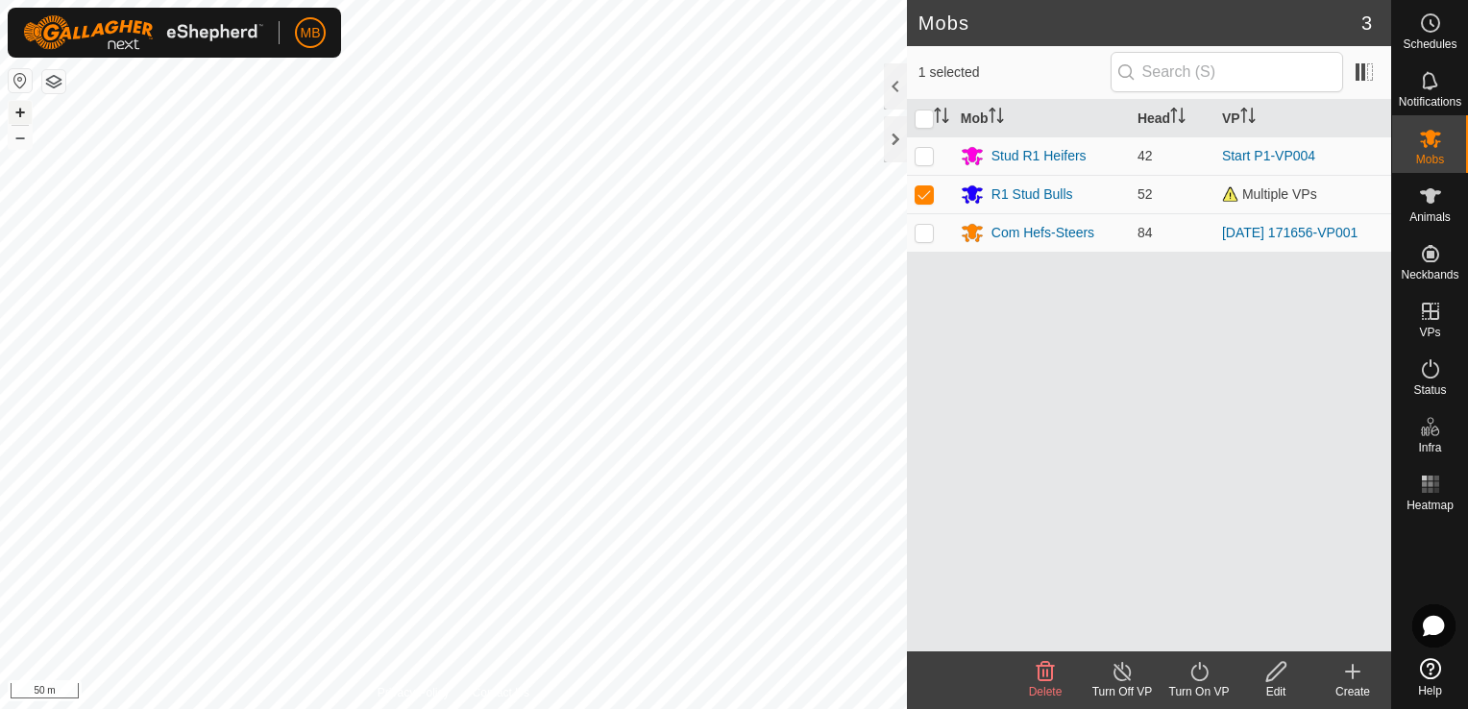
click at [19, 109] on button "+" at bounding box center [20, 112] width 23 height 23
click at [21, 137] on button "–" at bounding box center [20, 137] width 23 height 23
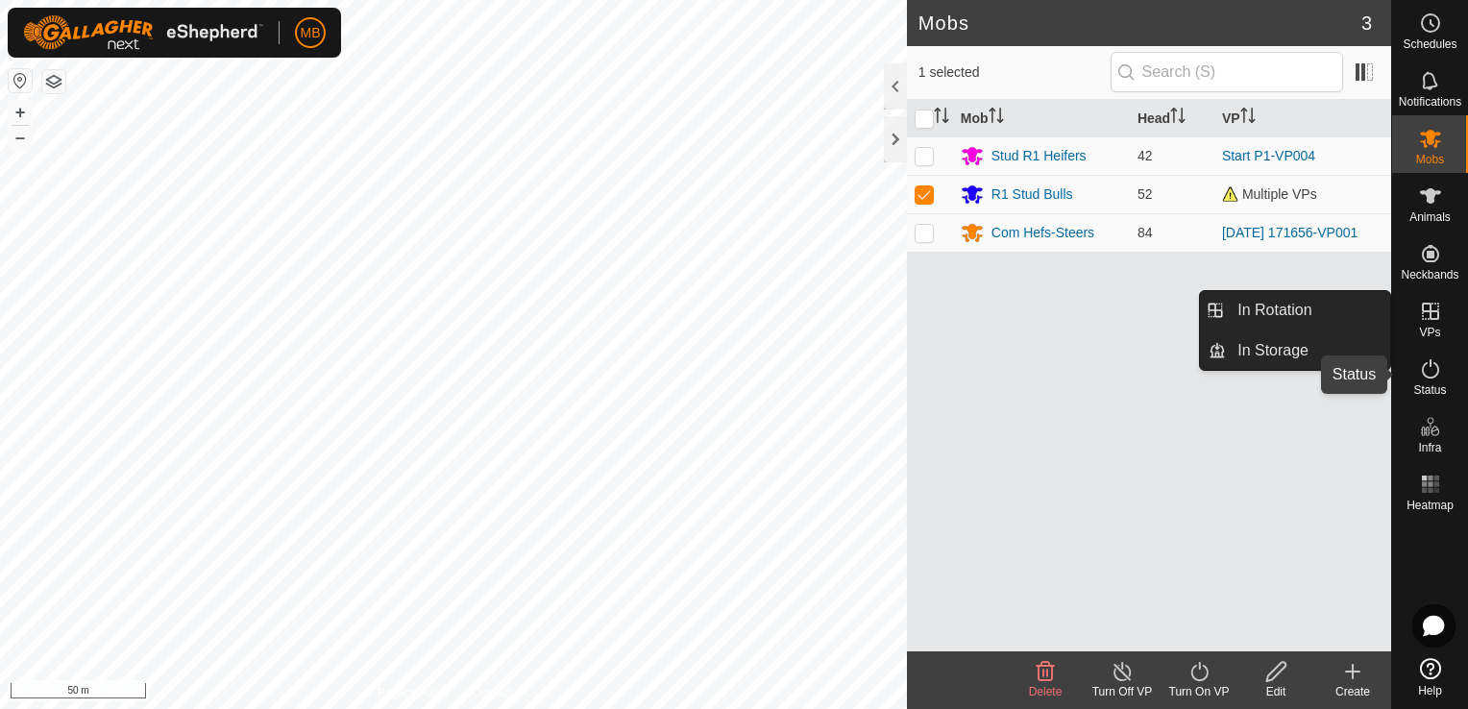
click at [1430, 366] on icon at bounding box center [1430, 368] width 17 height 19
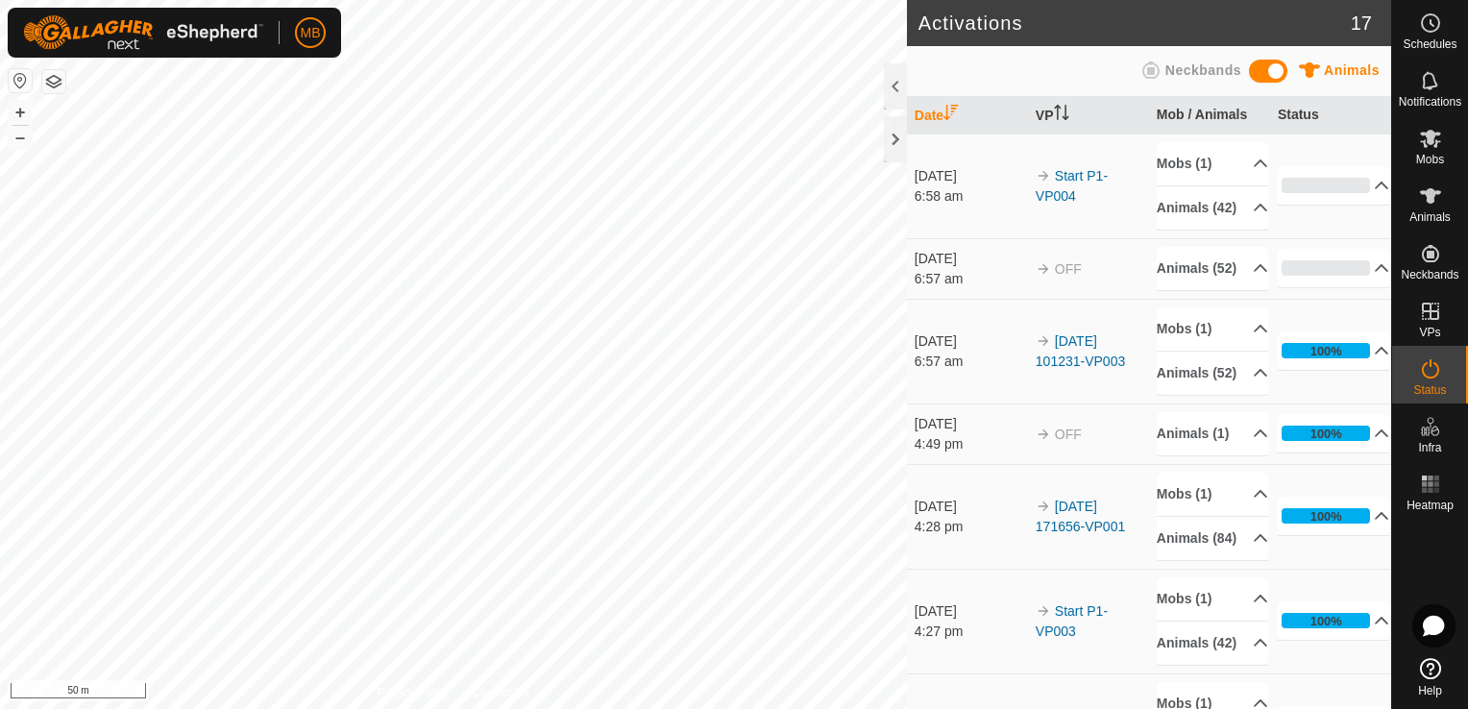
click at [633, 708] on html "MB Schedules Notifications Mobs Animals Neckbands VPs Status Infra Heatmap Help…" at bounding box center [734, 354] width 1468 height 709
click at [1412, 169] on div "Mobs" at bounding box center [1430, 144] width 76 height 58
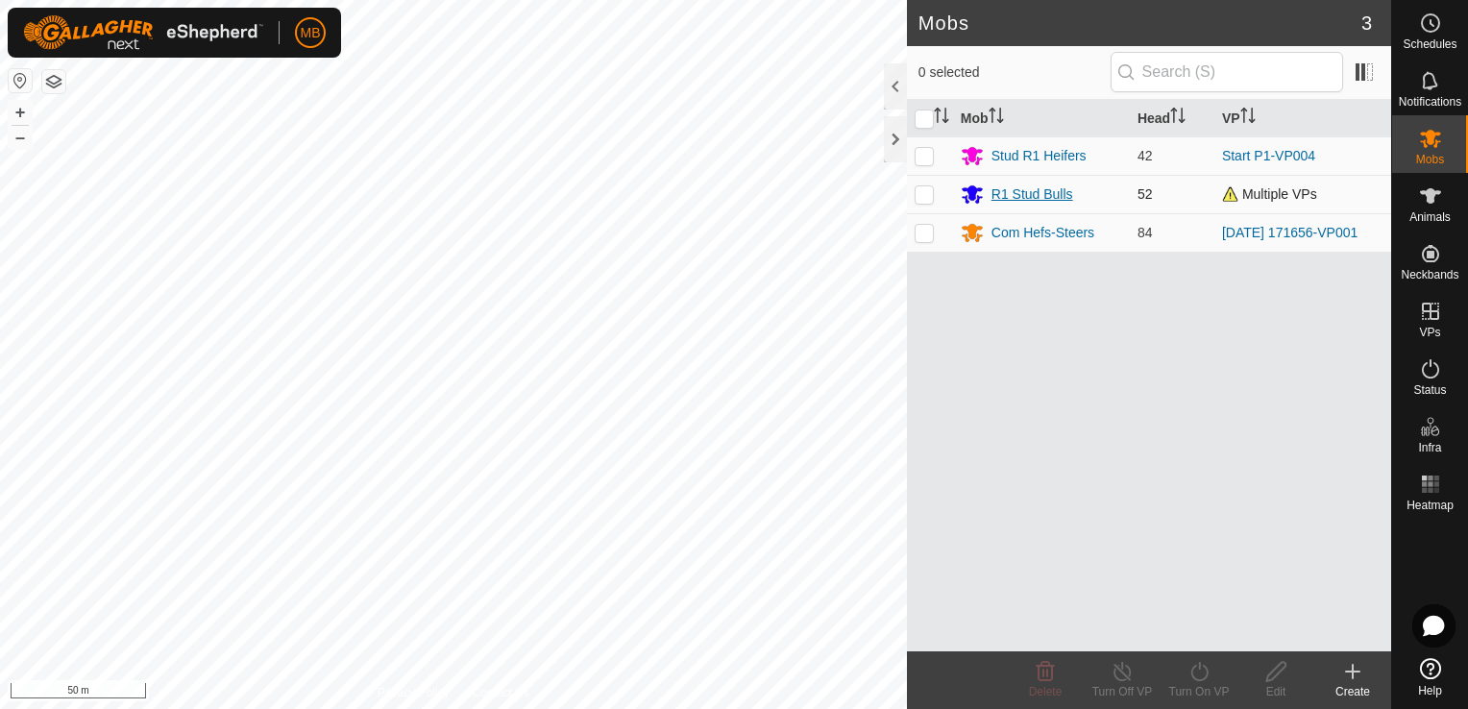
click at [1065, 200] on div "R1 Stud Bulls" at bounding box center [1033, 194] width 82 height 20
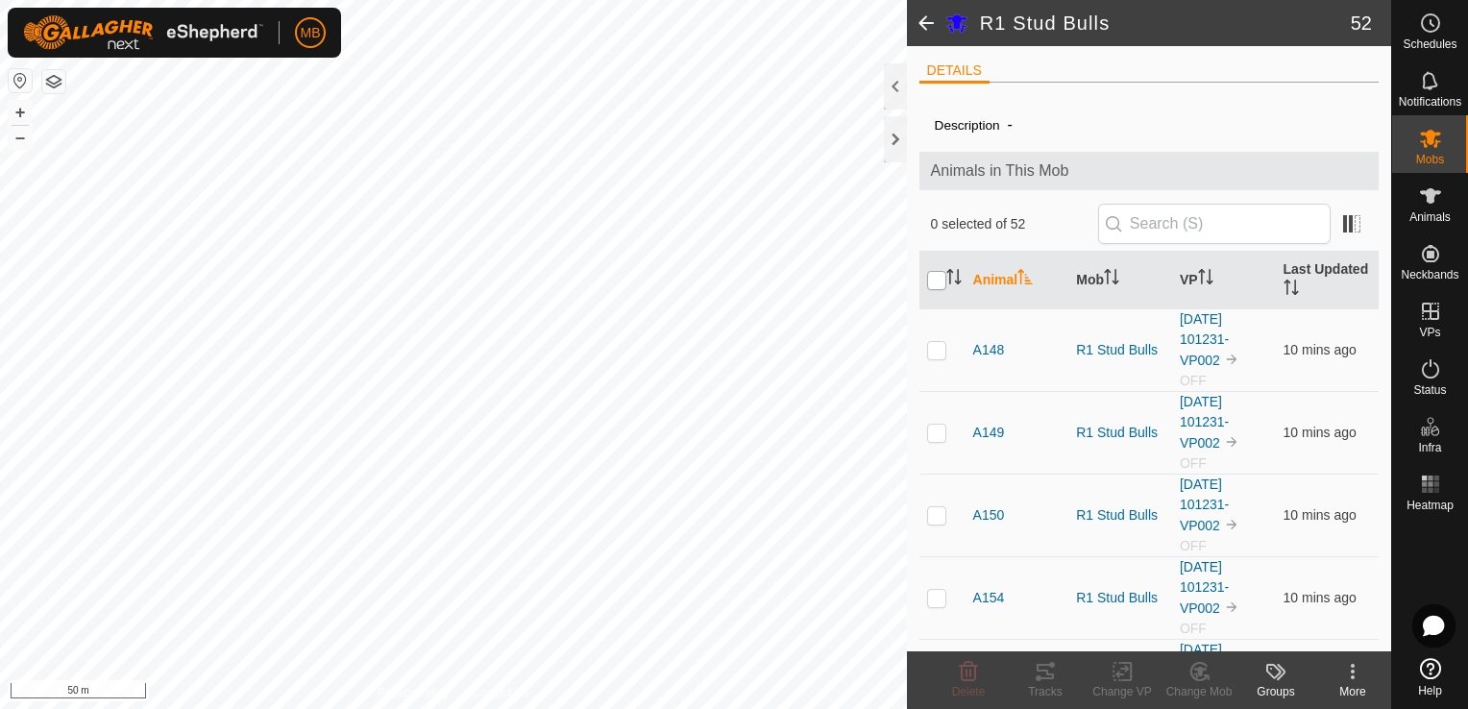
click at [932, 274] on input "checkbox" at bounding box center [936, 280] width 19 height 19
checkbox input "true"
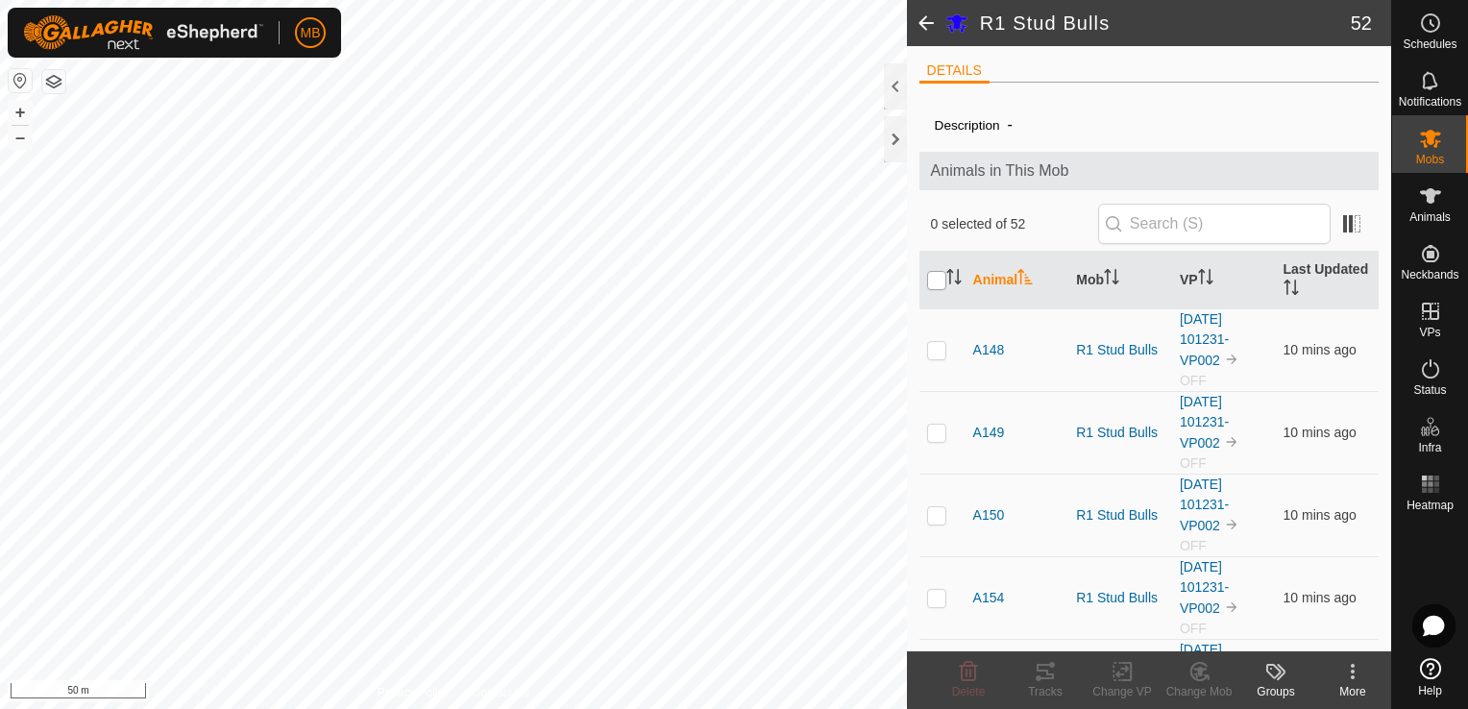
checkbox input "true"
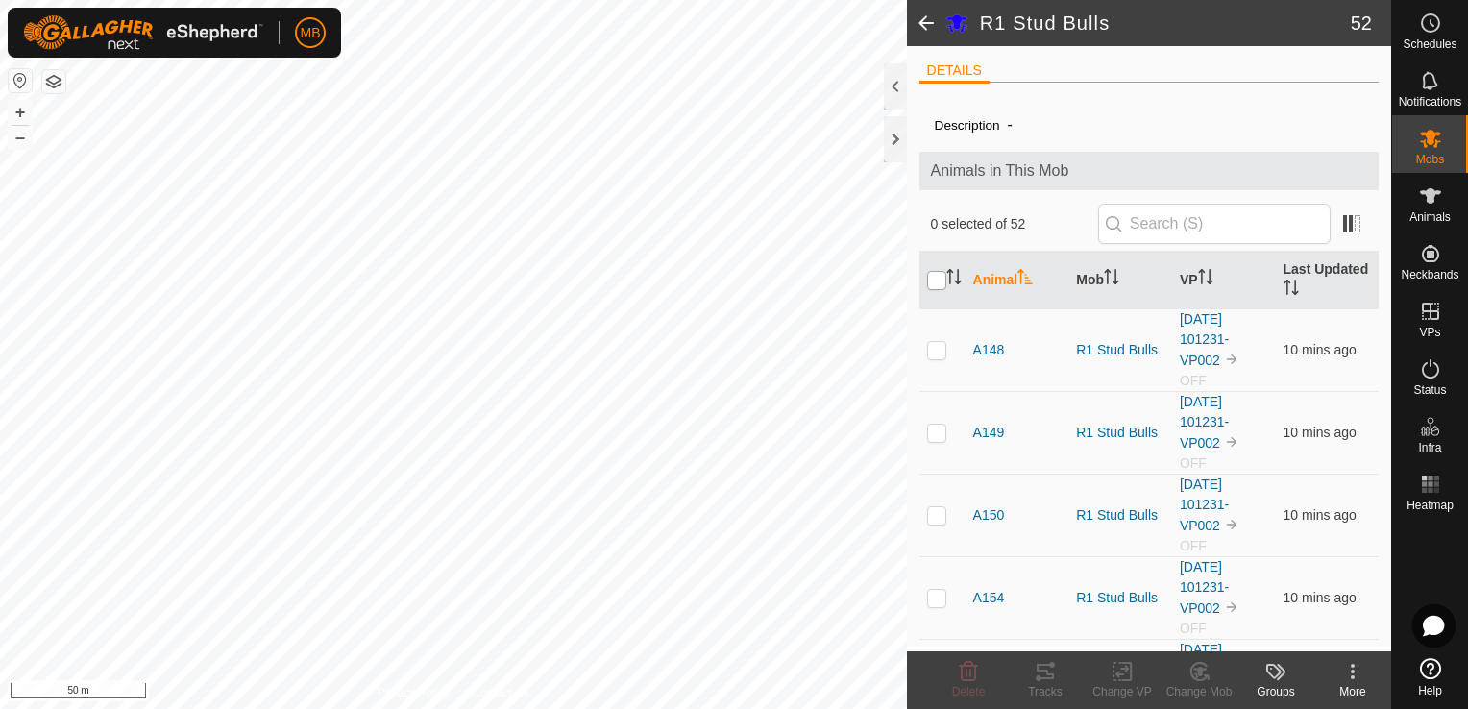
checkbox input "true"
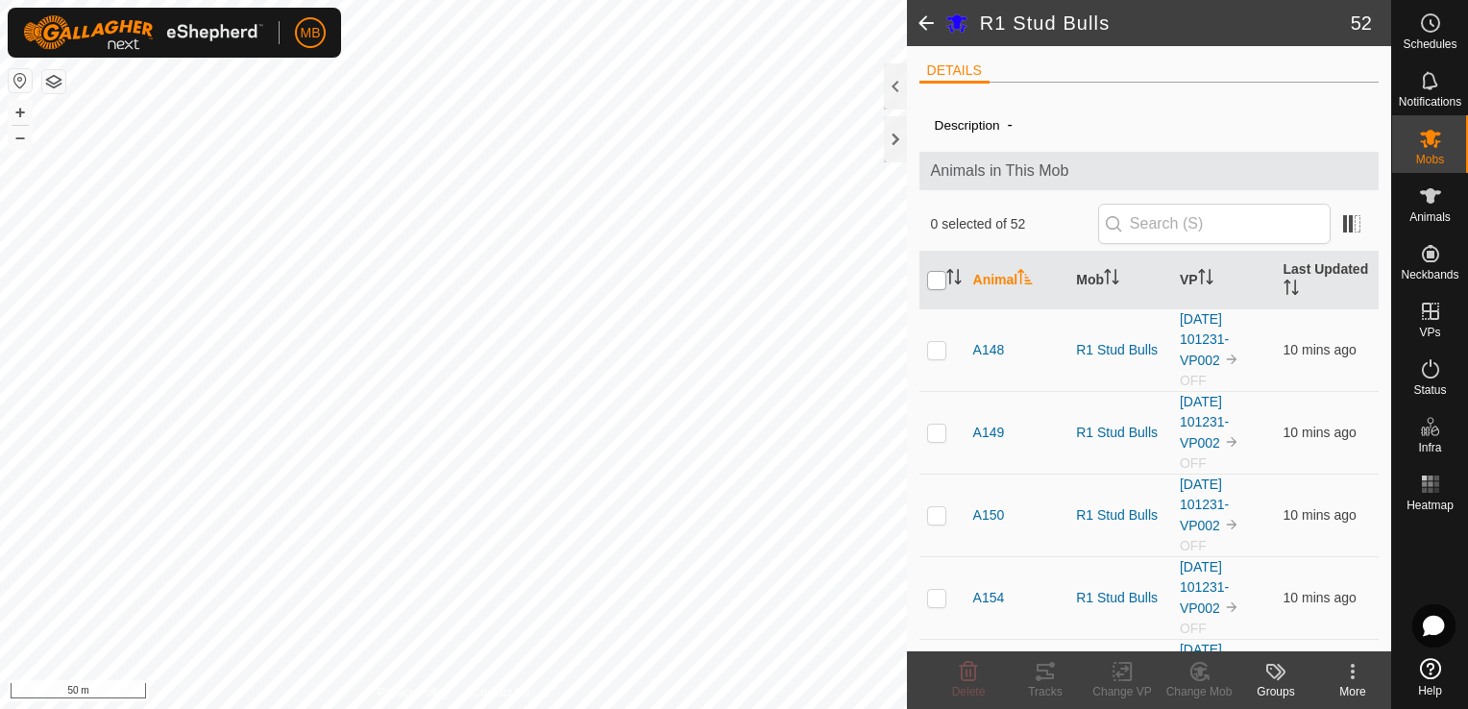
checkbox input "true"
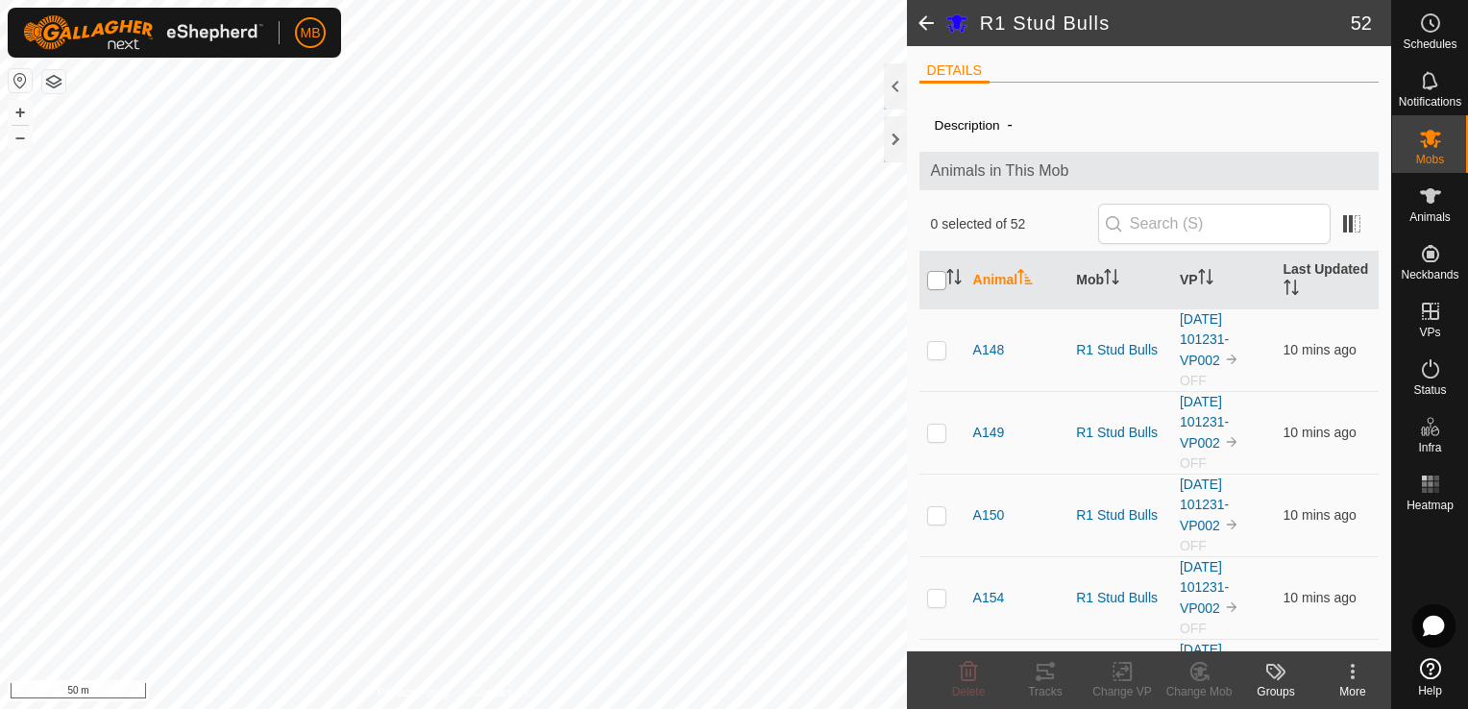
checkbox input "true"
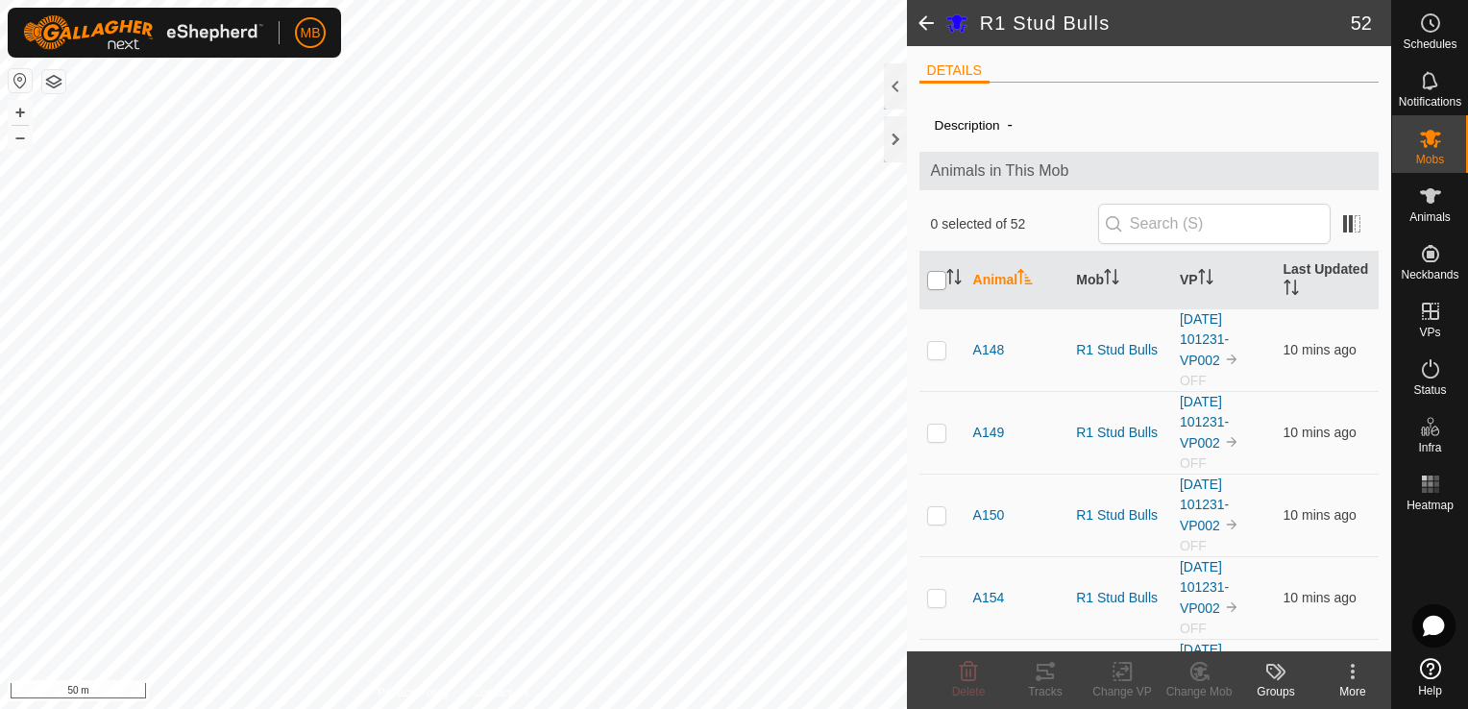
checkbox input "true"
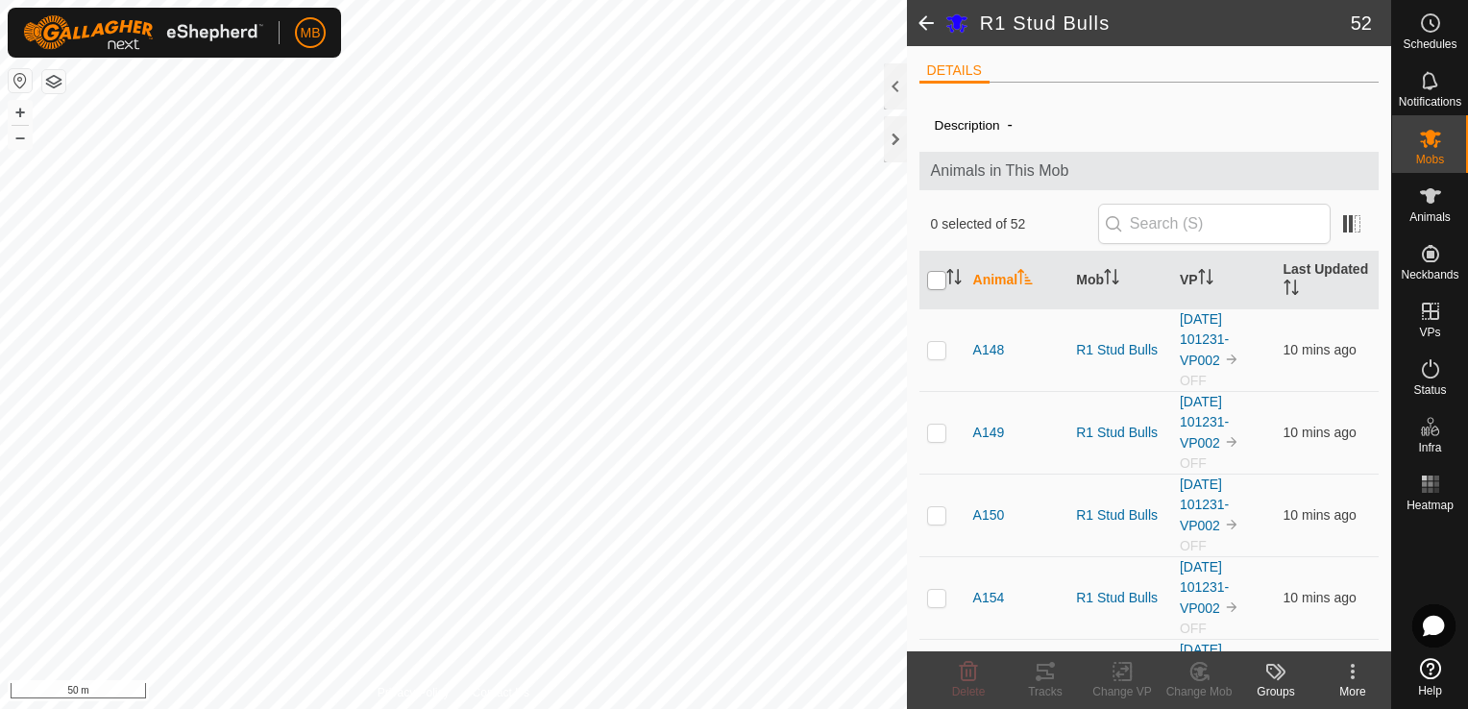
checkbox input "true"
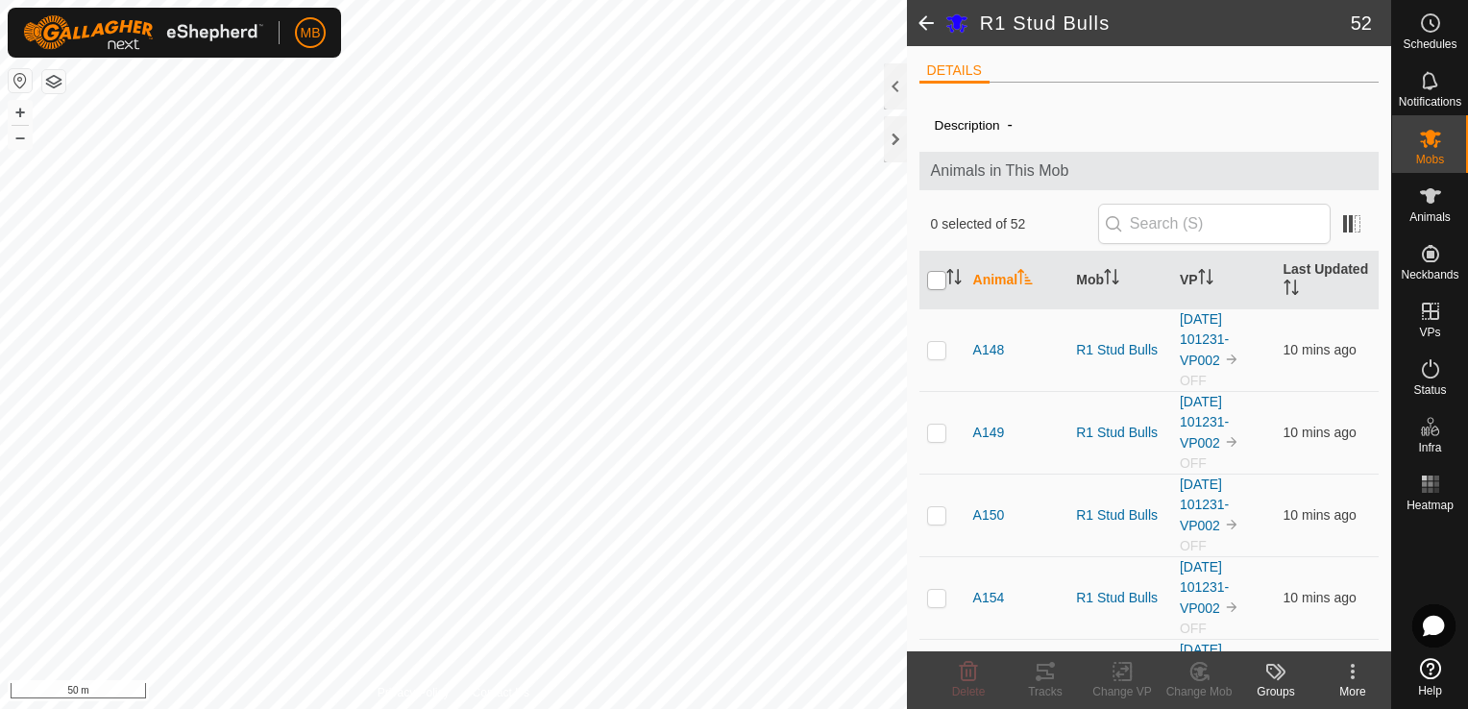
checkbox input "true"
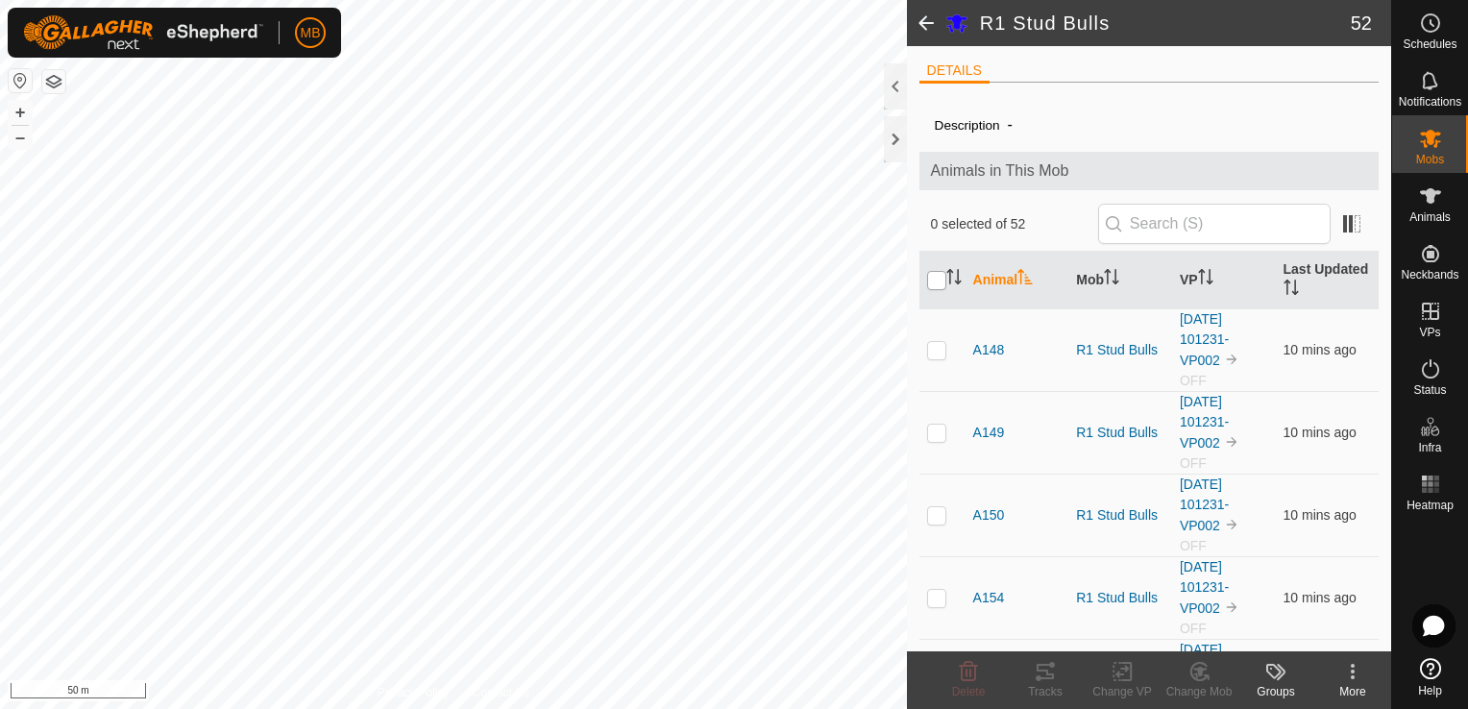
checkbox input "true"
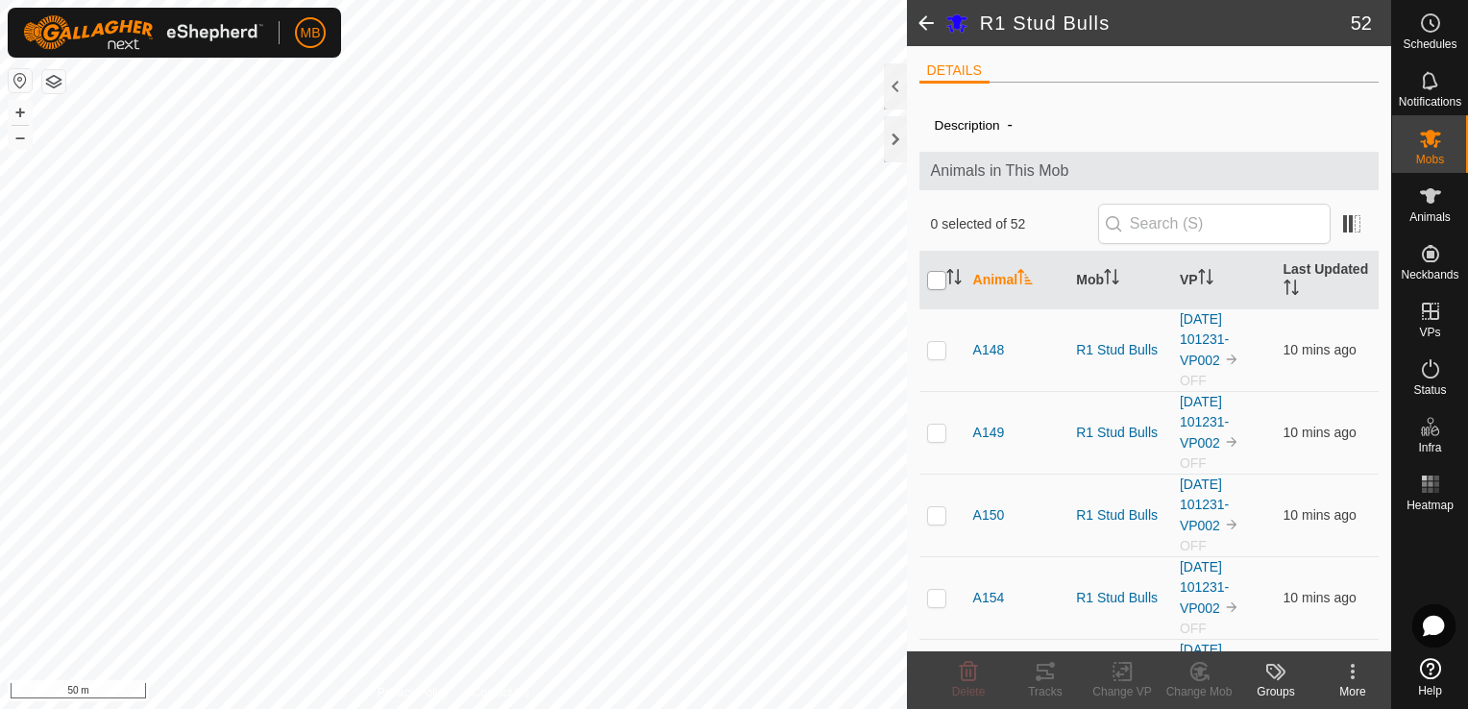
checkbox input "true"
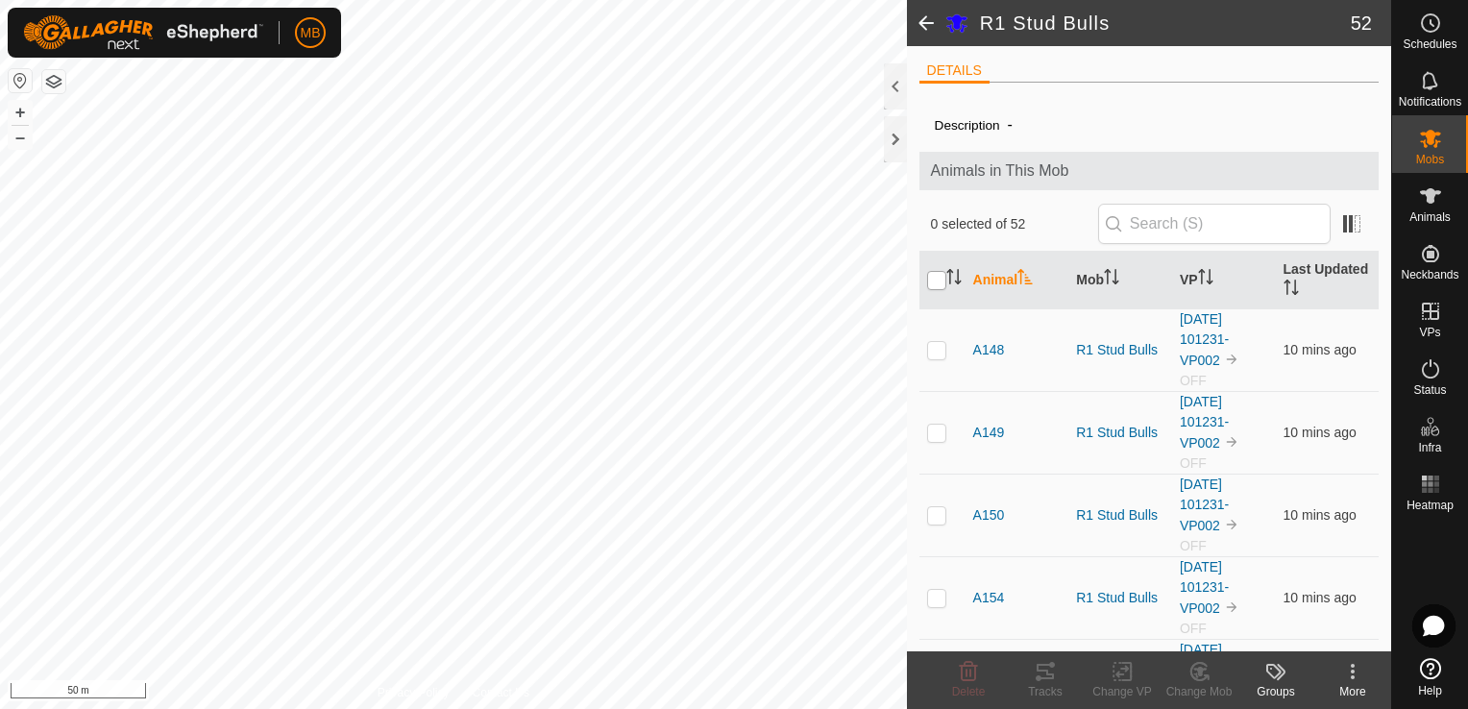
checkbox input "true"
click at [1118, 677] on icon at bounding box center [1122, 672] width 13 height 12
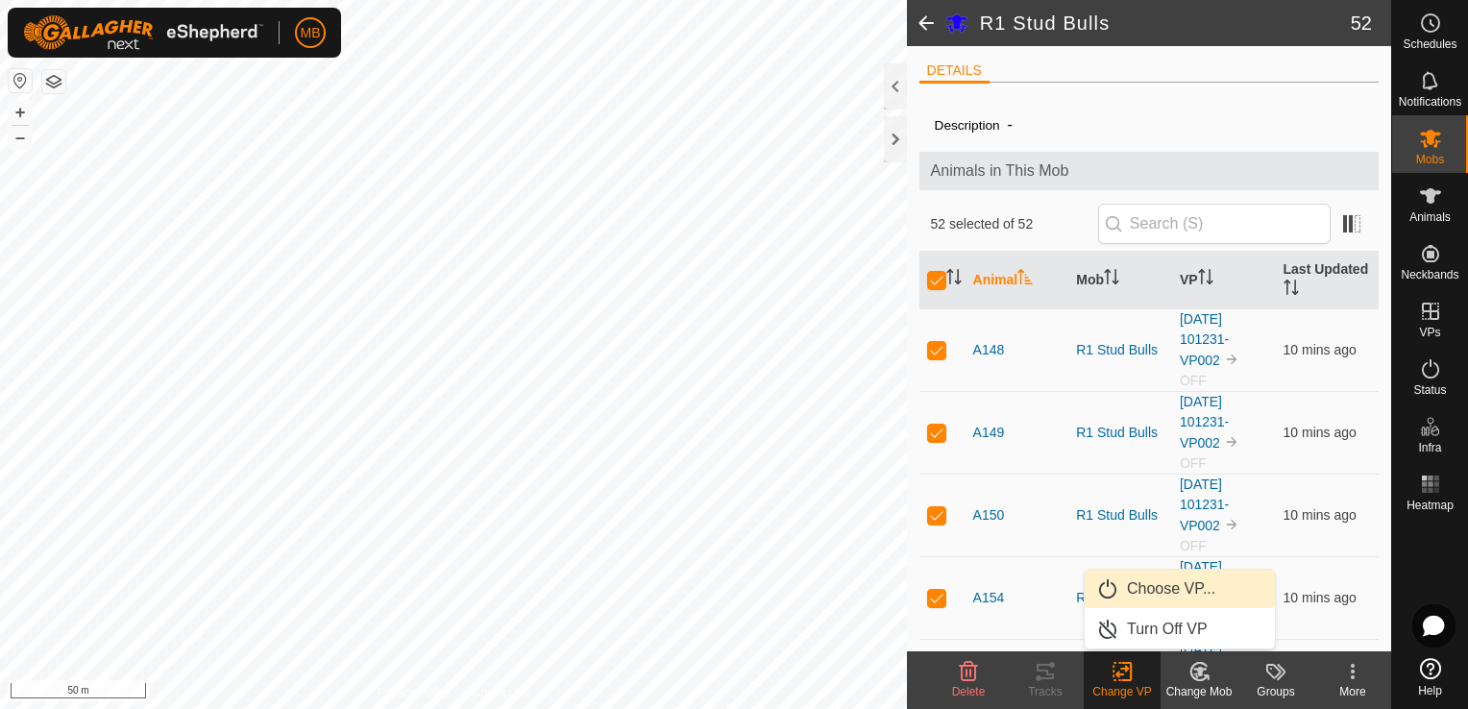
click at [1207, 597] on link "Choose VP..." at bounding box center [1180, 589] width 190 height 38
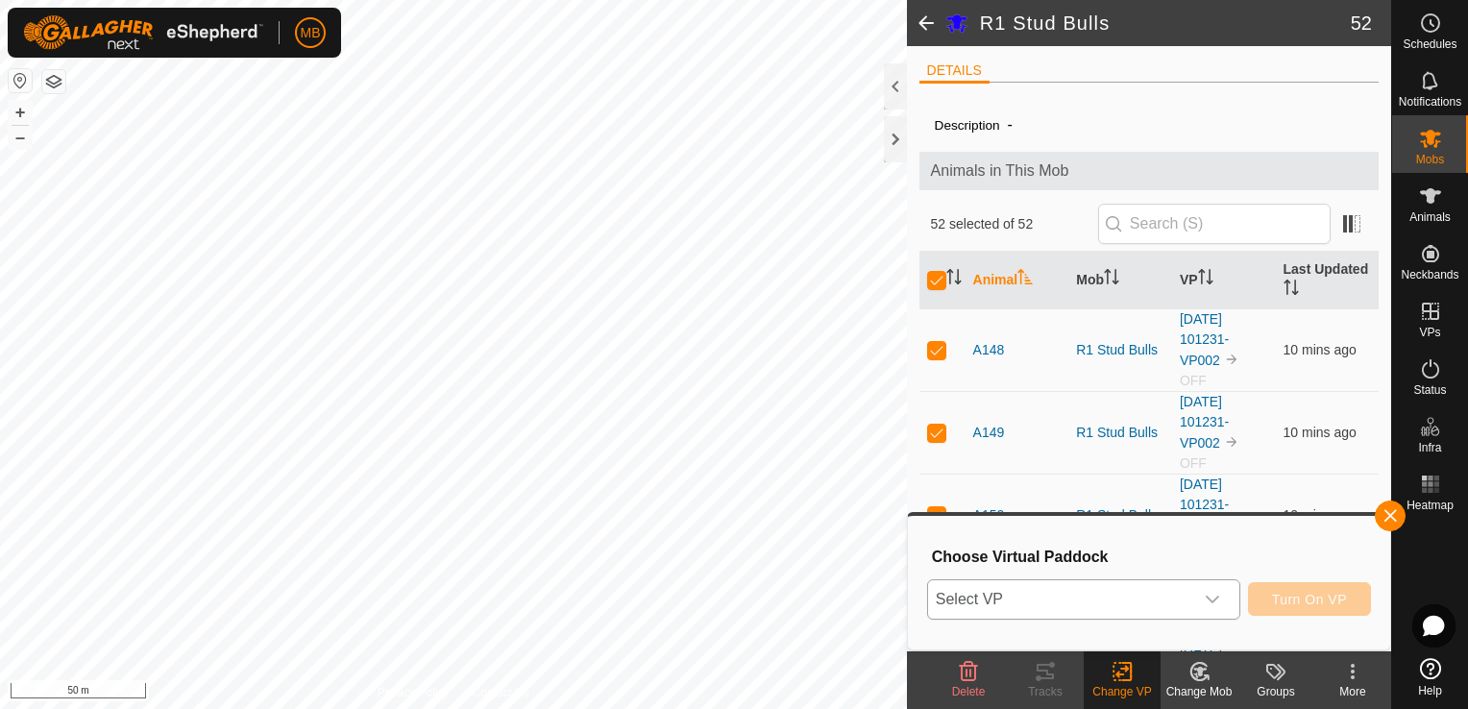
click at [1215, 600] on icon "dropdown trigger" at bounding box center [1212, 599] width 15 height 15
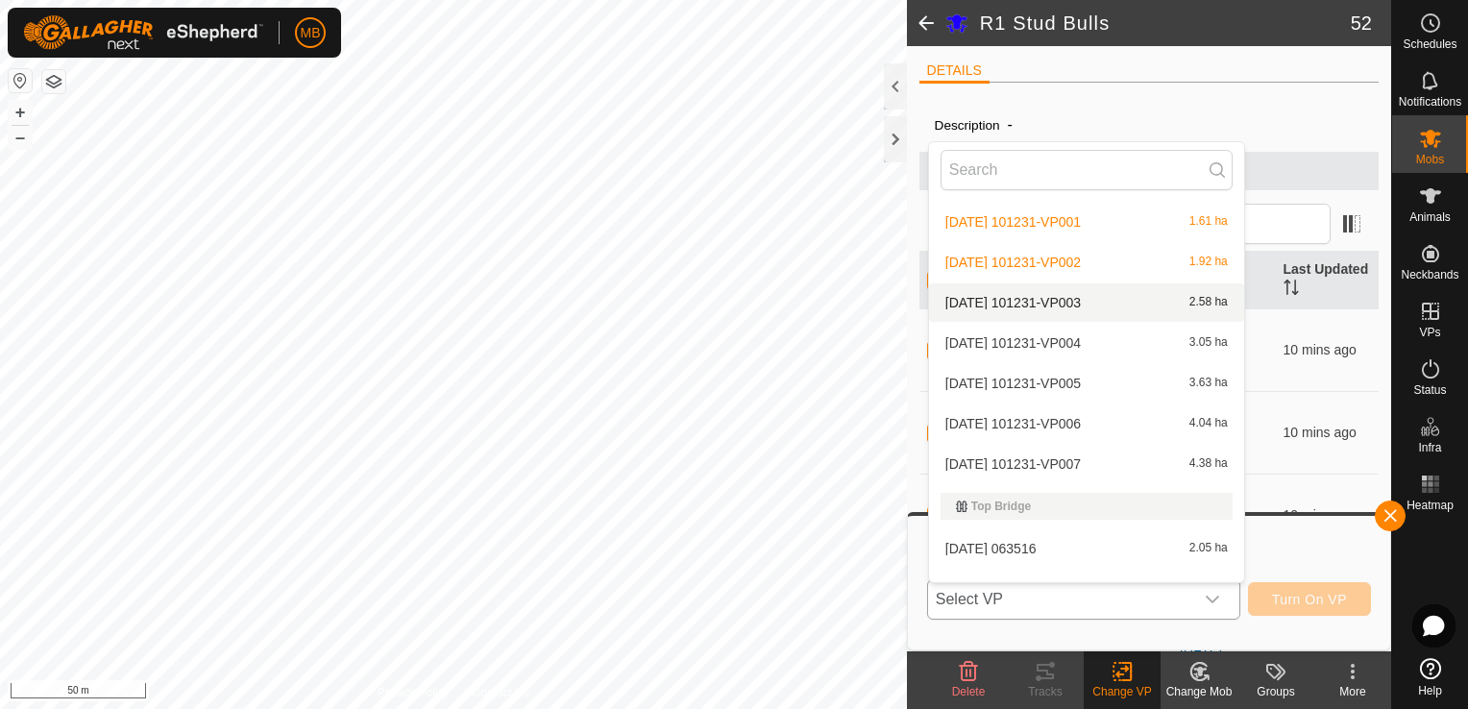
scroll to position [294, 0]
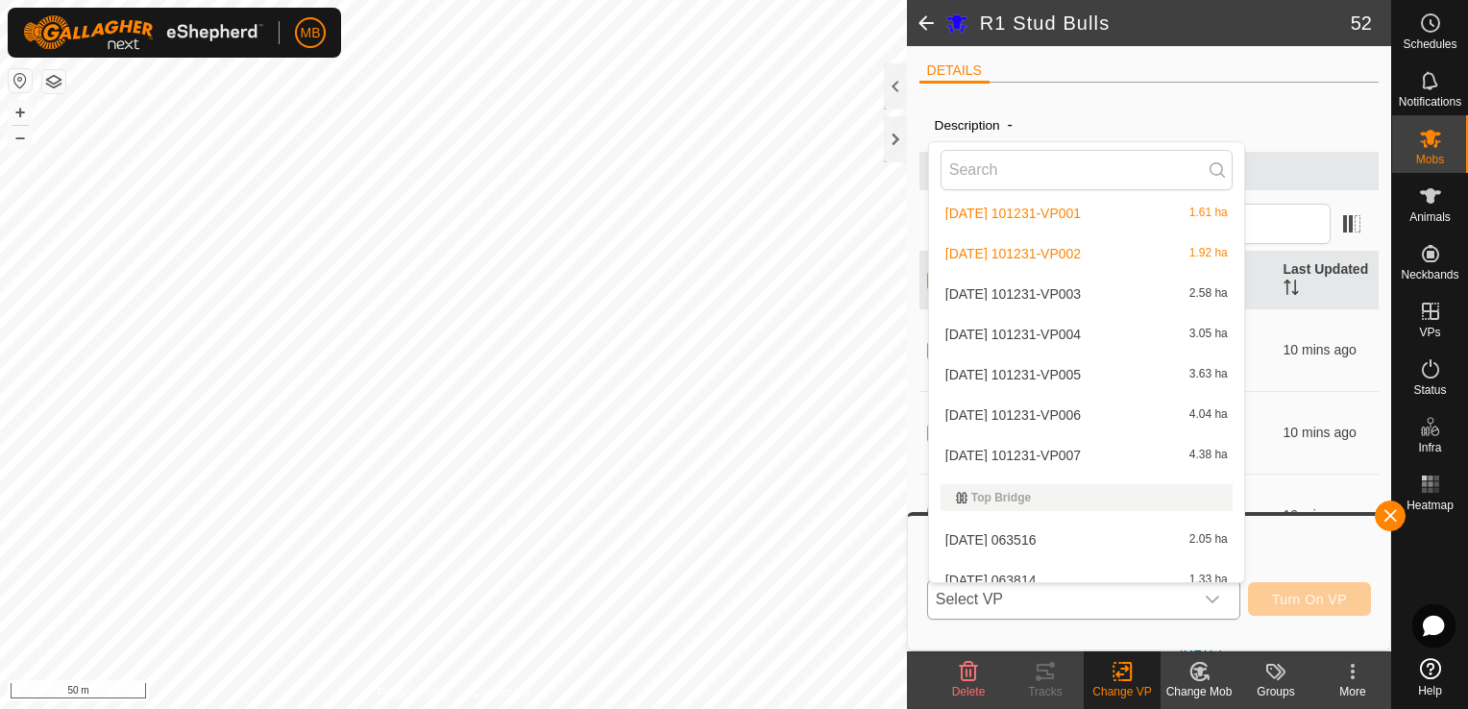
click at [1058, 297] on li "[DATE] 101231-VP003 2.58 ha" at bounding box center [1086, 294] width 315 height 38
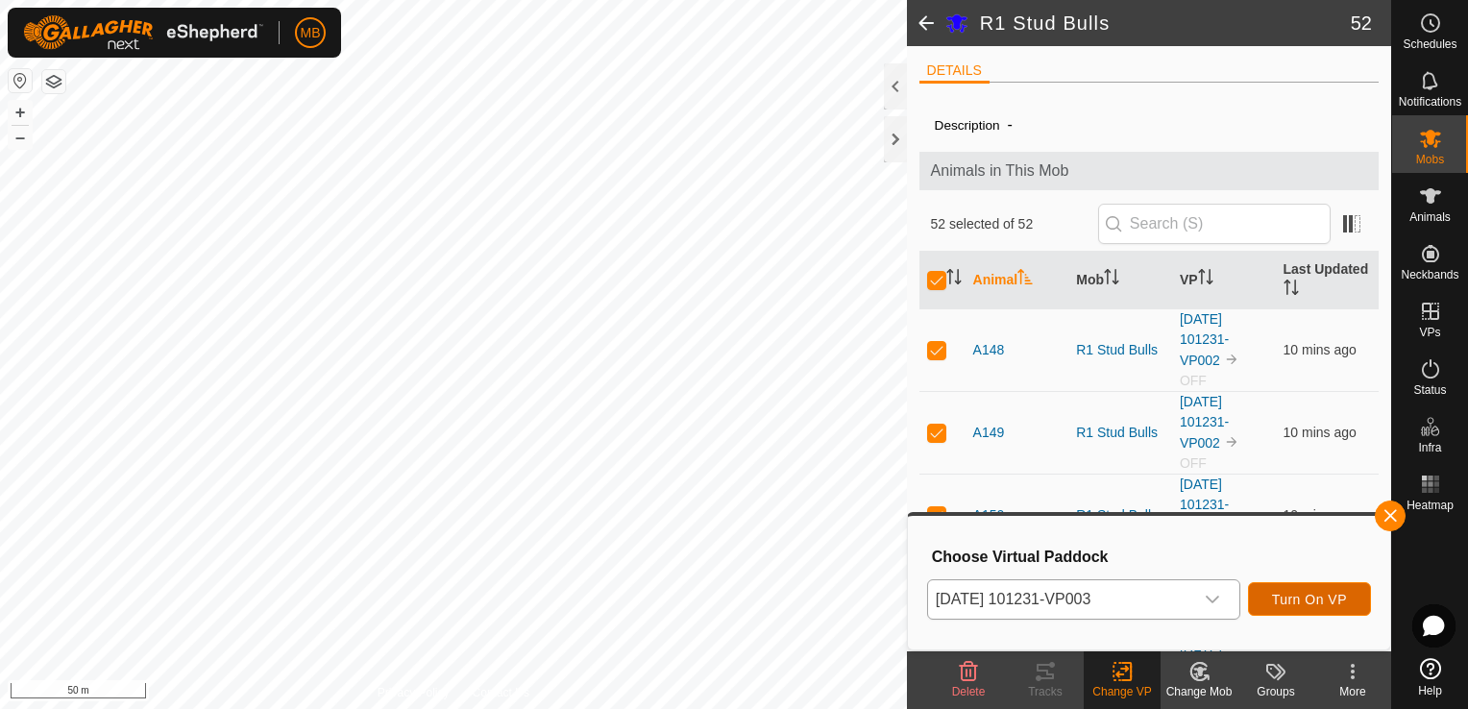
click at [1296, 604] on span "Turn On VP" at bounding box center [1309, 599] width 75 height 15
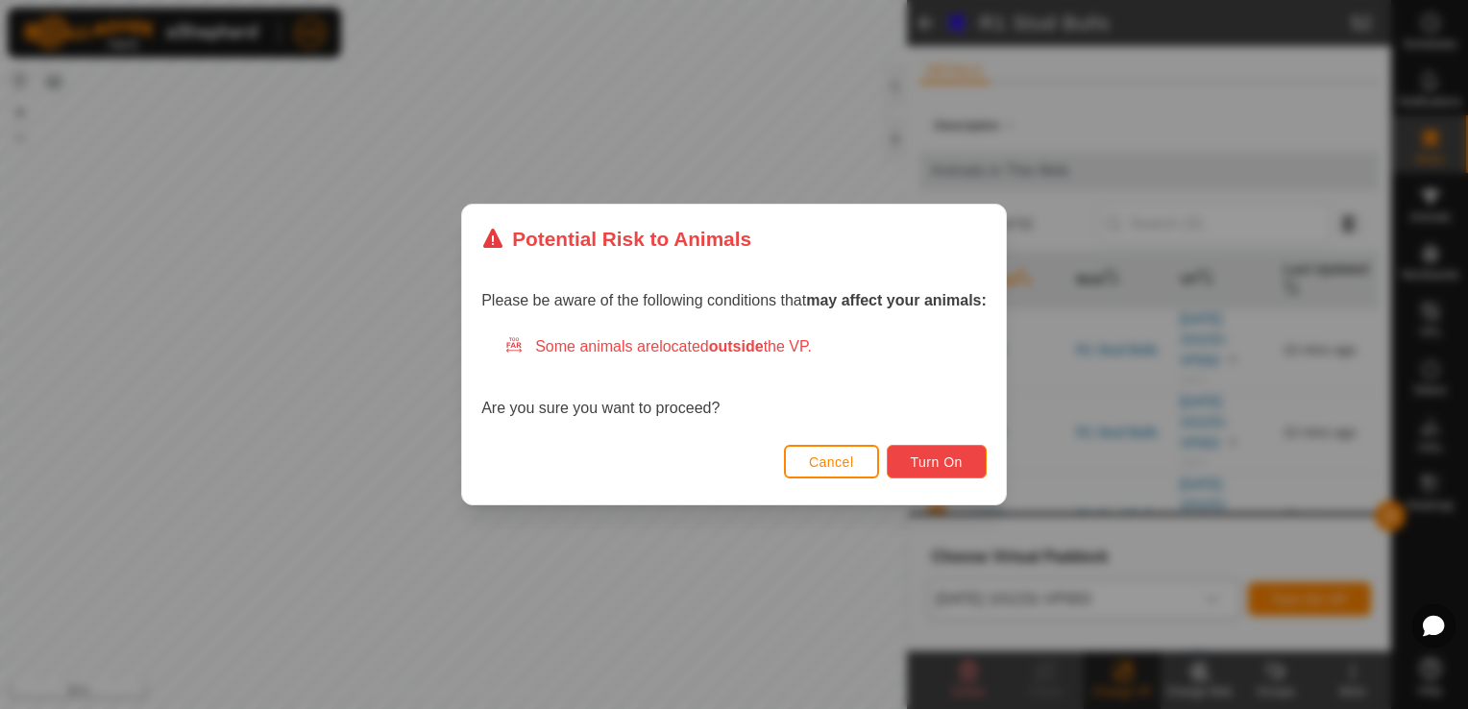
click at [895, 466] on button "Turn On" at bounding box center [937, 462] width 100 height 34
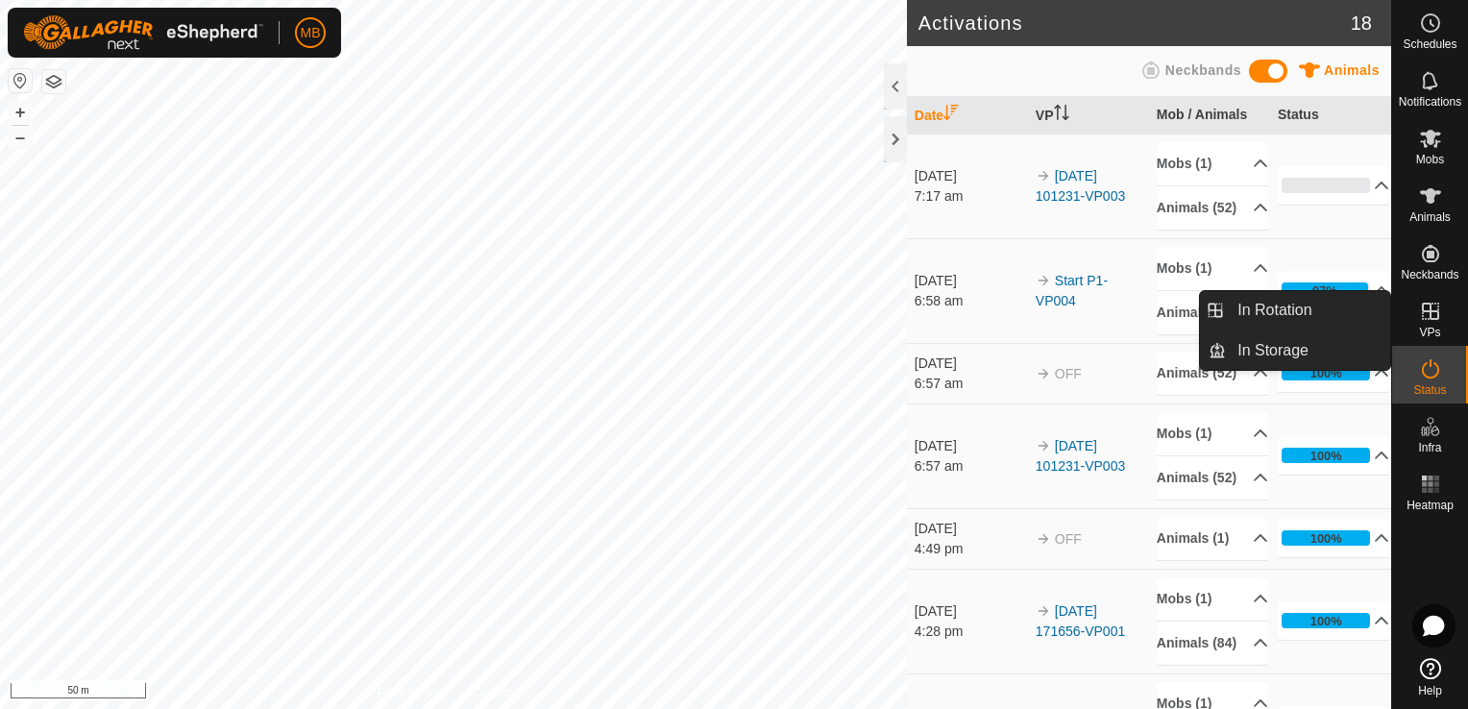
click at [1436, 317] on icon at bounding box center [1430, 311] width 23 height 23
click at [1316, 300] on link "In Rotation" at bounding box center [1308, 310] width 164 height 38
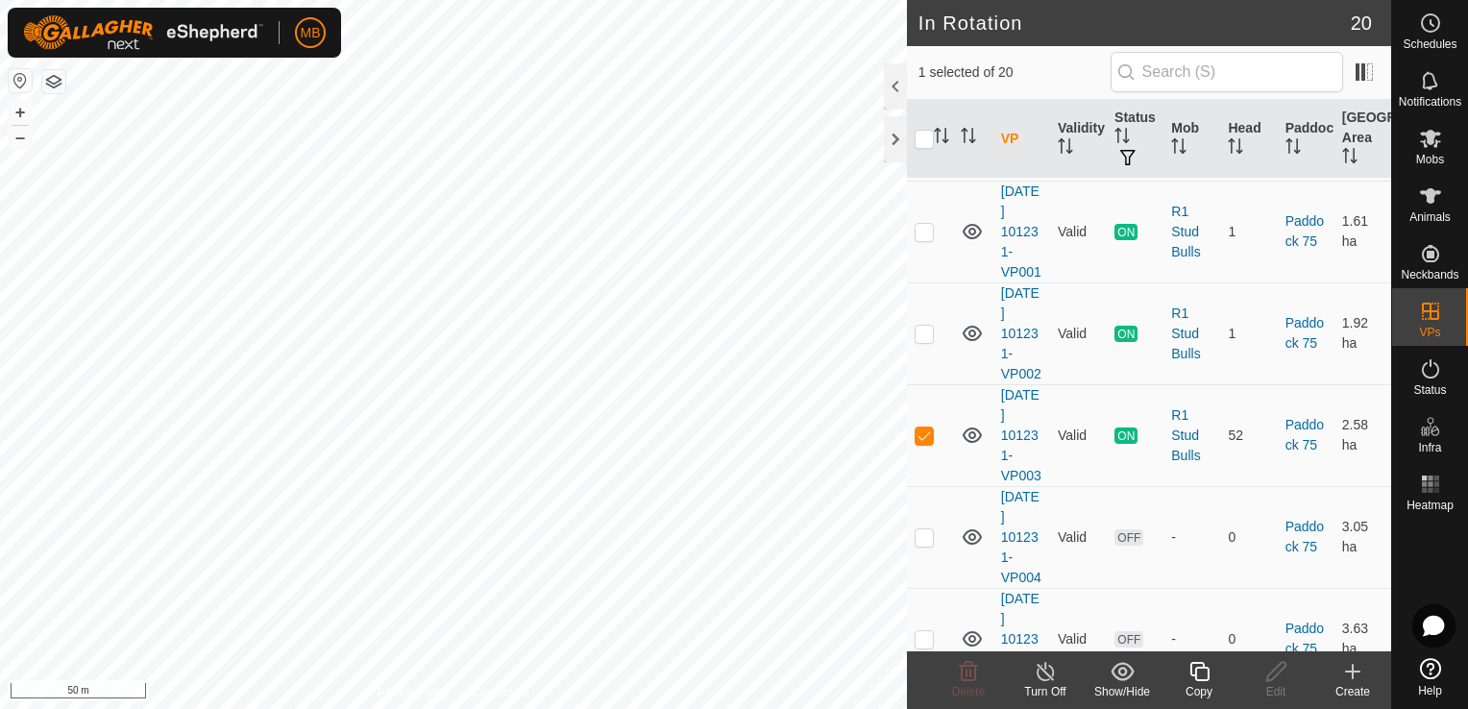
scroll to position [653, 0]
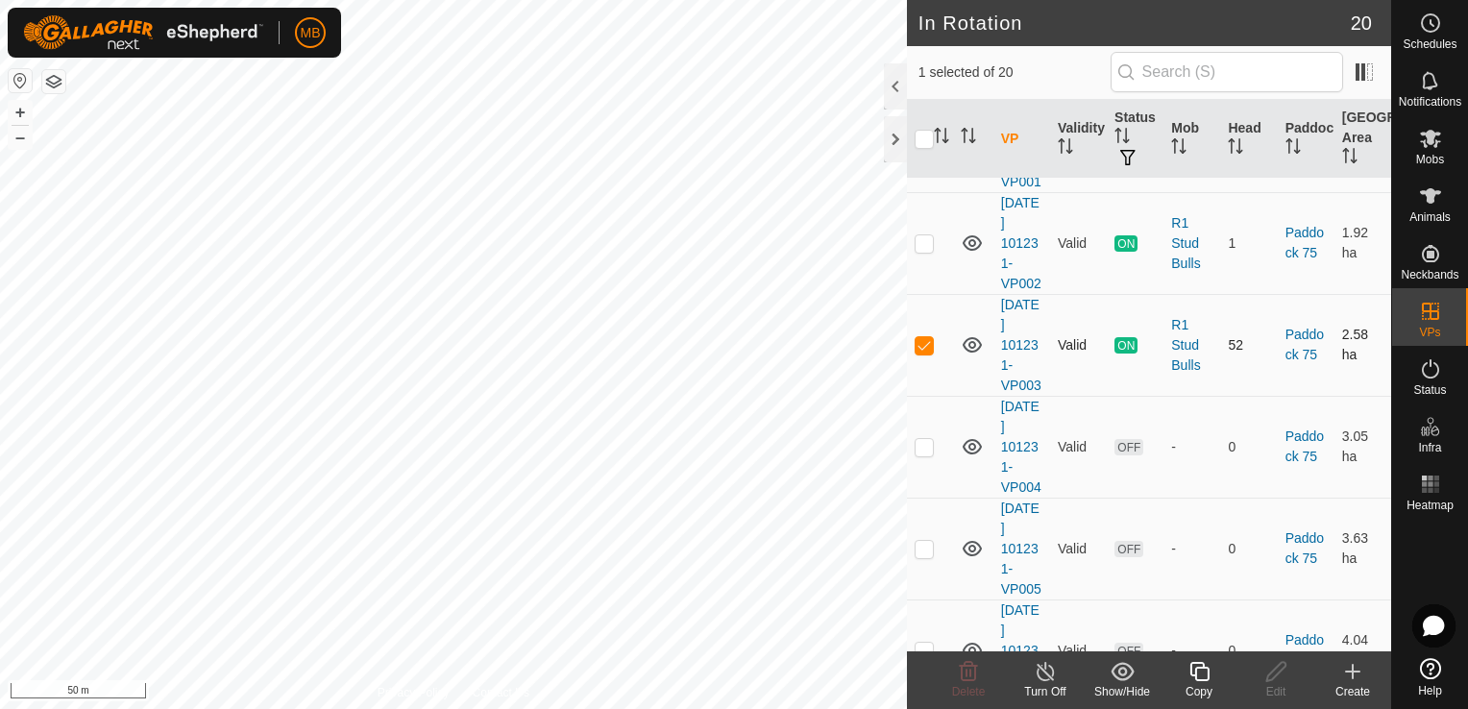
click at [924, 353] on p-checkbox at bounding box center [924, 344] width 19 height 15
checkbox input "false"
click at [924, 251] on p-checkbox at bounding box center [924, 242] width 19 height 15
checkbox input "true"
click at [1053, 691] on div "Turn Off" at bounding box center [1045, 691] width 77 height 17
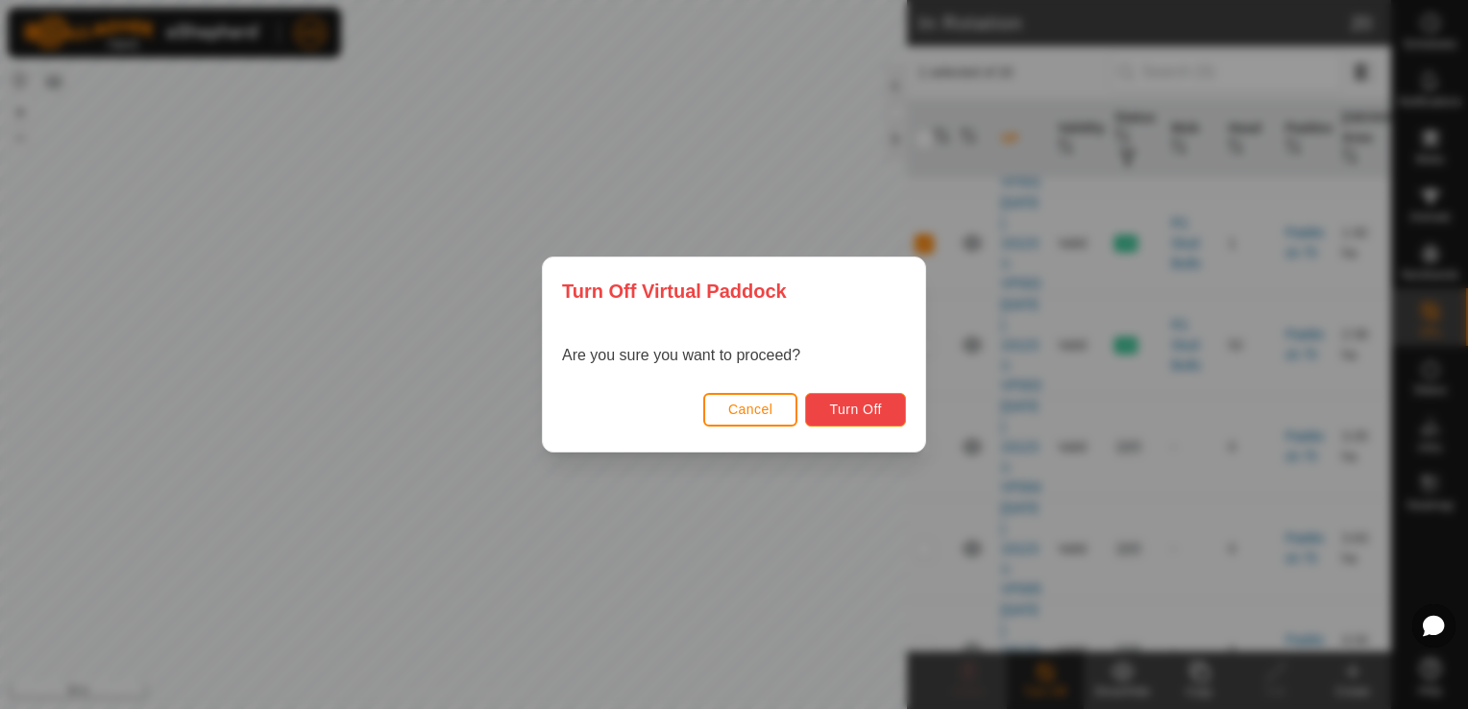
click at [867, 422] on button "Turn Off" at bounding box center [855, 410] width 101 height 34
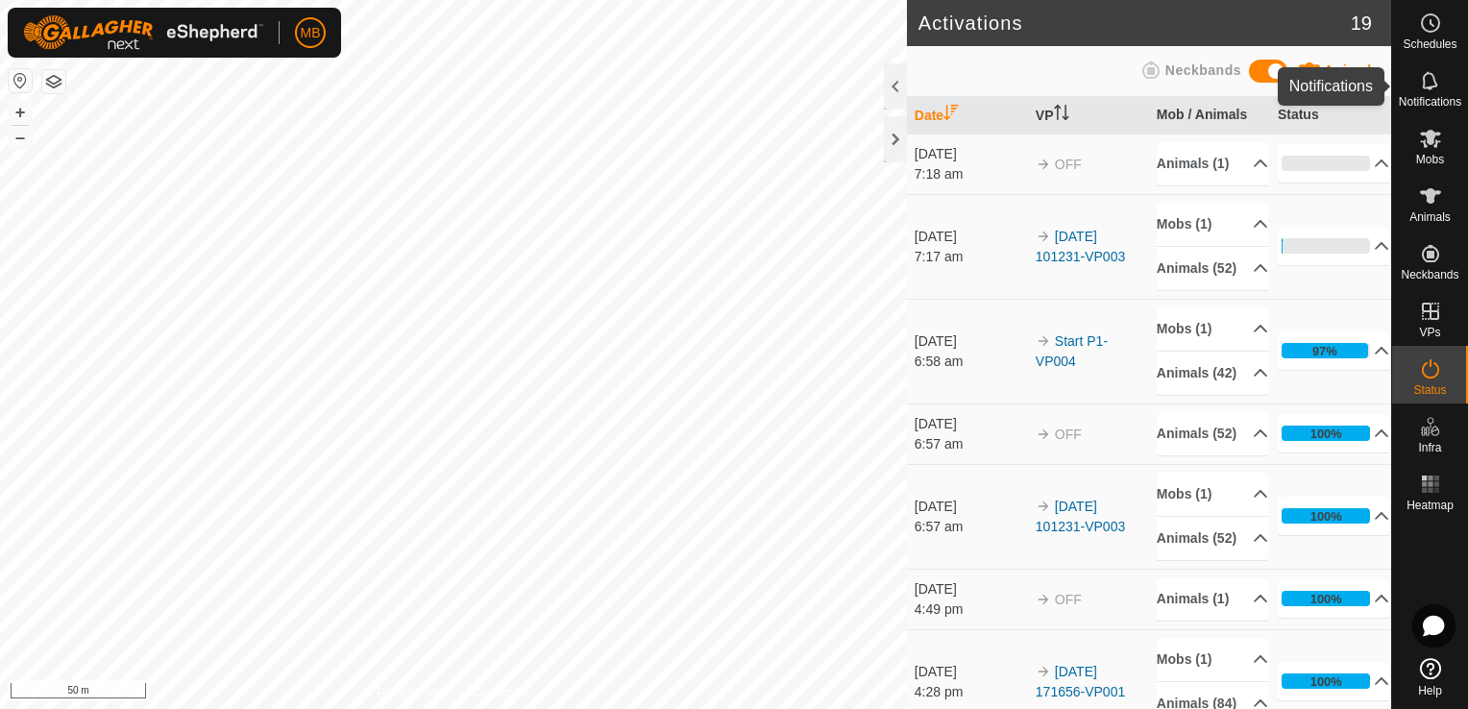
click at [1426, 87] on icon at bounding box center [1429, 80] width 15 height 18
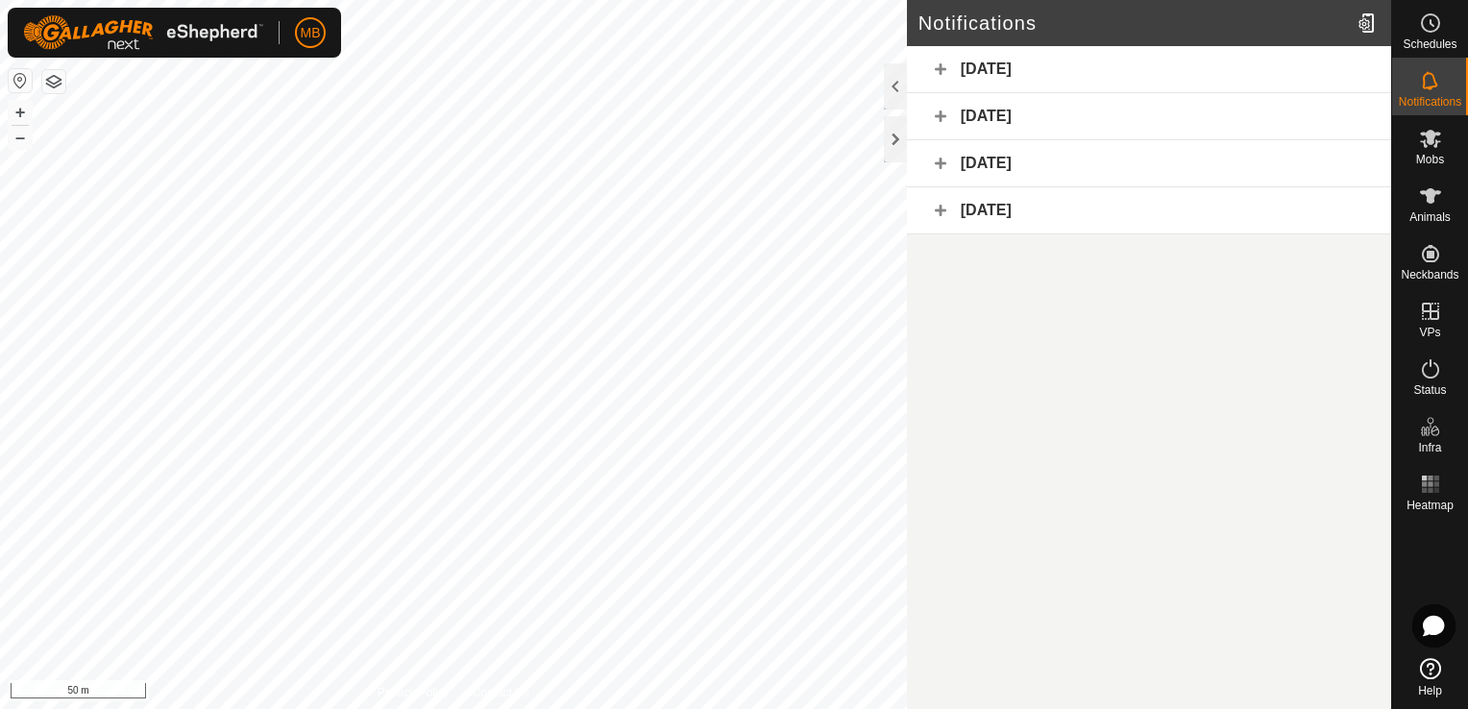
click at [1278, 53] on div "[DATE]" at bounding box center [1149, 69] width 484 height 47
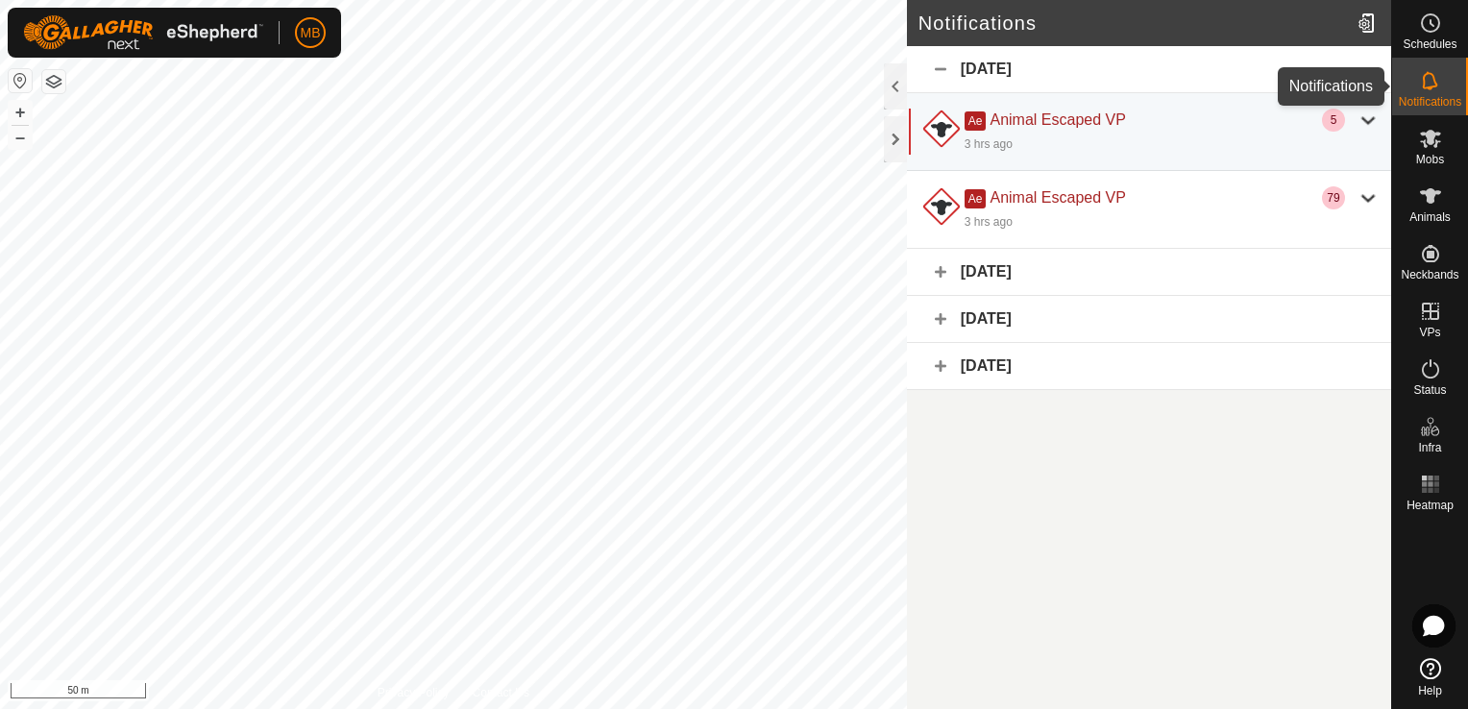
click at [1443, 80] on es-notification-svg-icon at bounding box center [1430, 80] width 35 height 31
click at [25, 138] on button "–" at bounding box center [20, 137] width 23 height 23
